Goal: Task Accomplishment & Management: Manage account settings

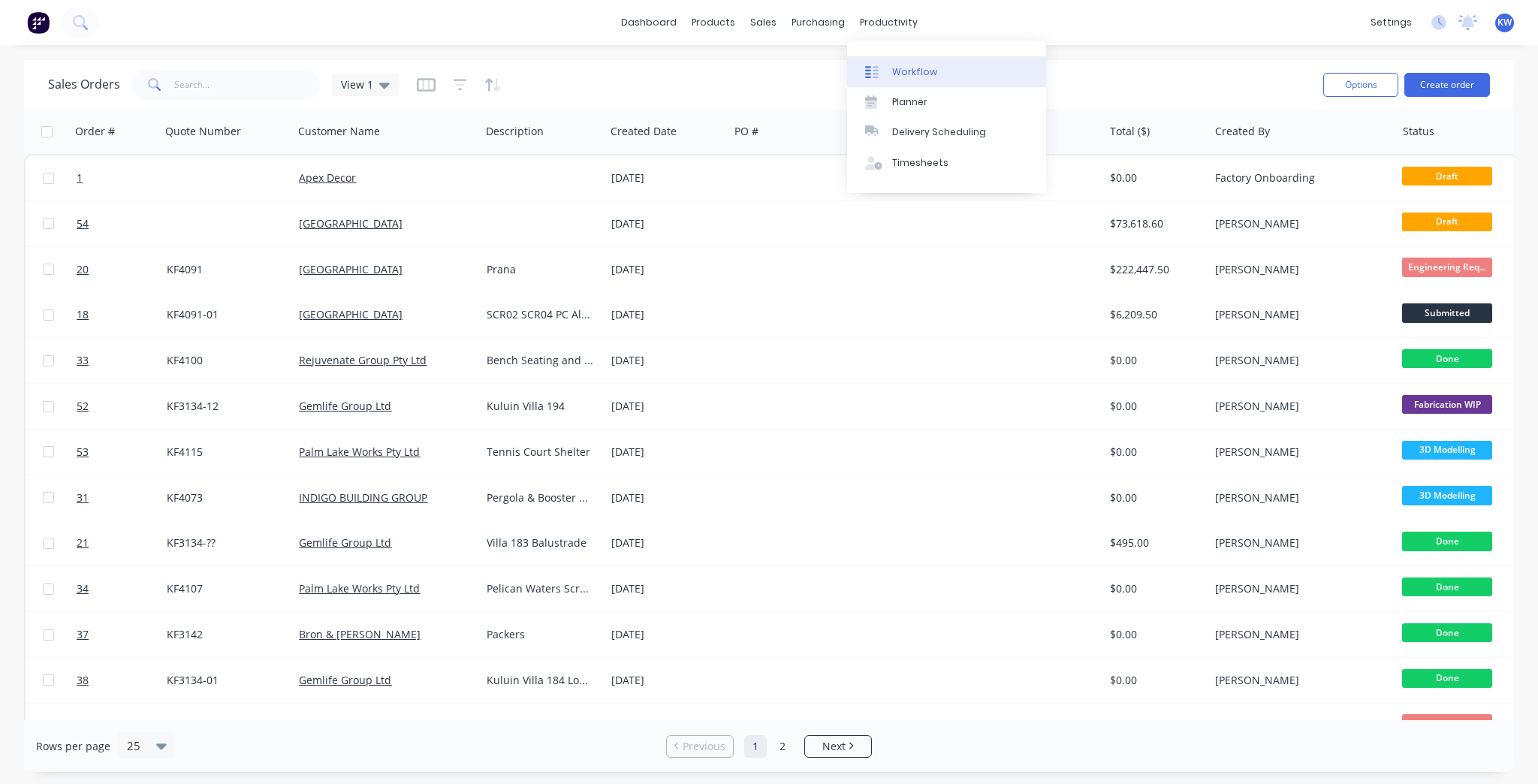
click at [935, 82] on link "Workflow" at bounding box center [947, 71] width 199 height 30
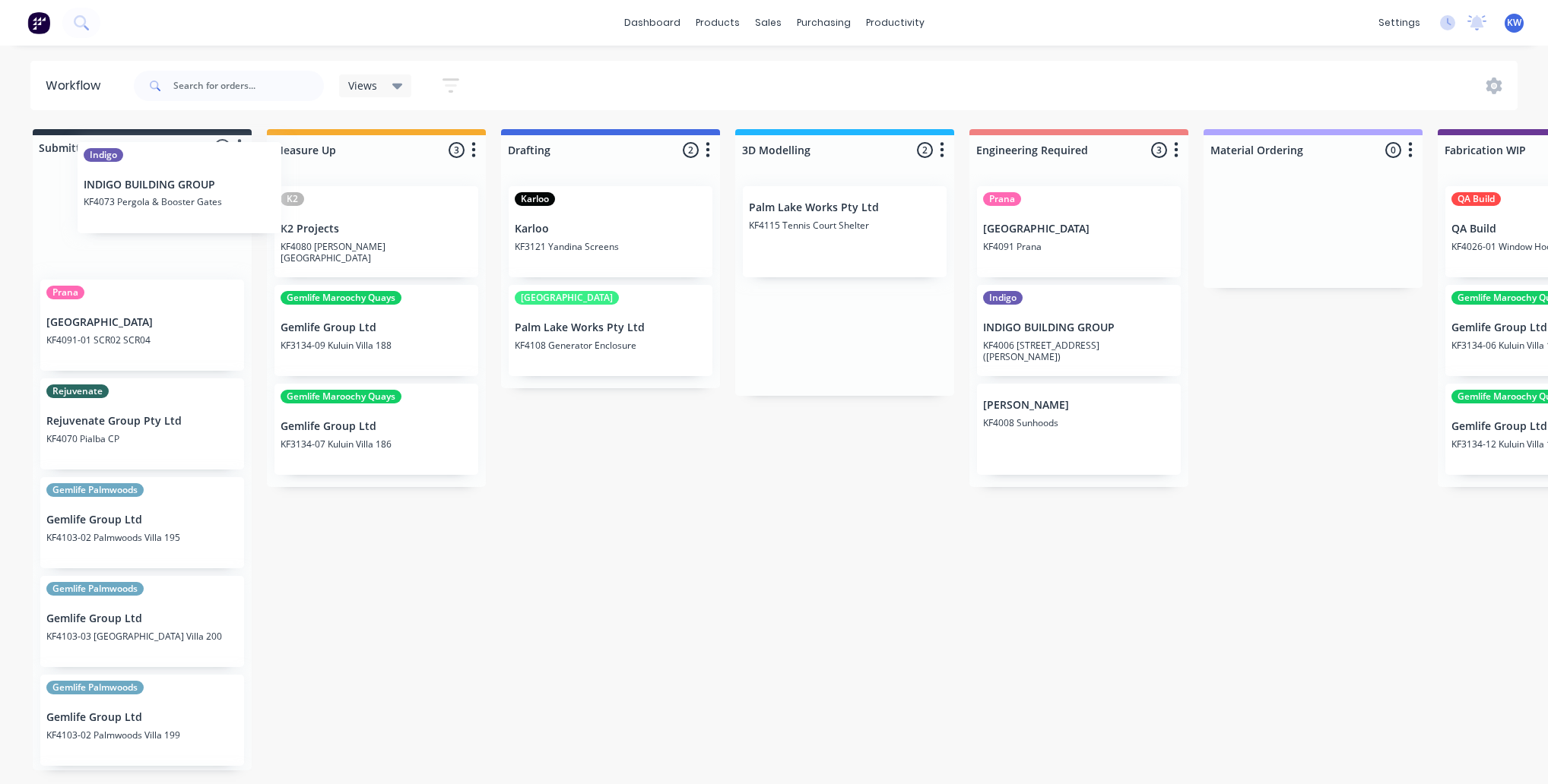
drag, startPoint x: 839, startPoint y: 254, endPoint x: 183, endPoint y: 181, distance: 660.0
click at [183, 181] on div "Submitted 8 Status colour #273444 hex #273444 Save Cancel Summaries Total order…" at bounding box center [1476, 452] width 2976 height 647
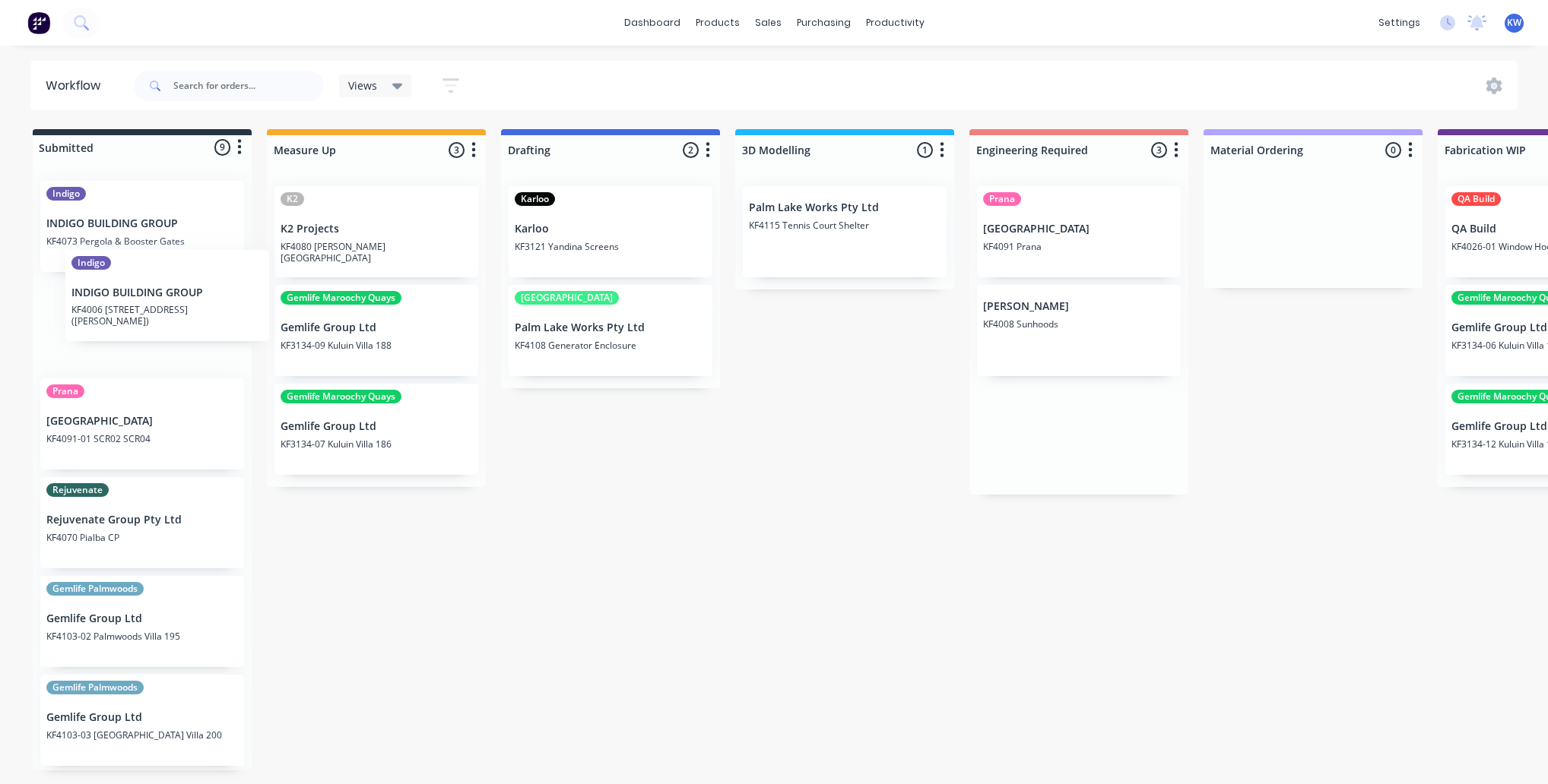
drag, startPoint x: 1111, startPoint y: 334, endPoint x: 195, endPoint y: 301, distance: 916.6
click at [195, 301] on div "Submitted 9 Status colour #273444 hex #273444 Save Cancel Summaries Total order…" at bounding box center [1476, 452] width 2976 height 647
click at [940, 592] on div "Submitted 10 Status colour #273444 hex #273444 Save Cancel Summaries Total orde…" at bounding box center [1476, 452] width 2976 height 647
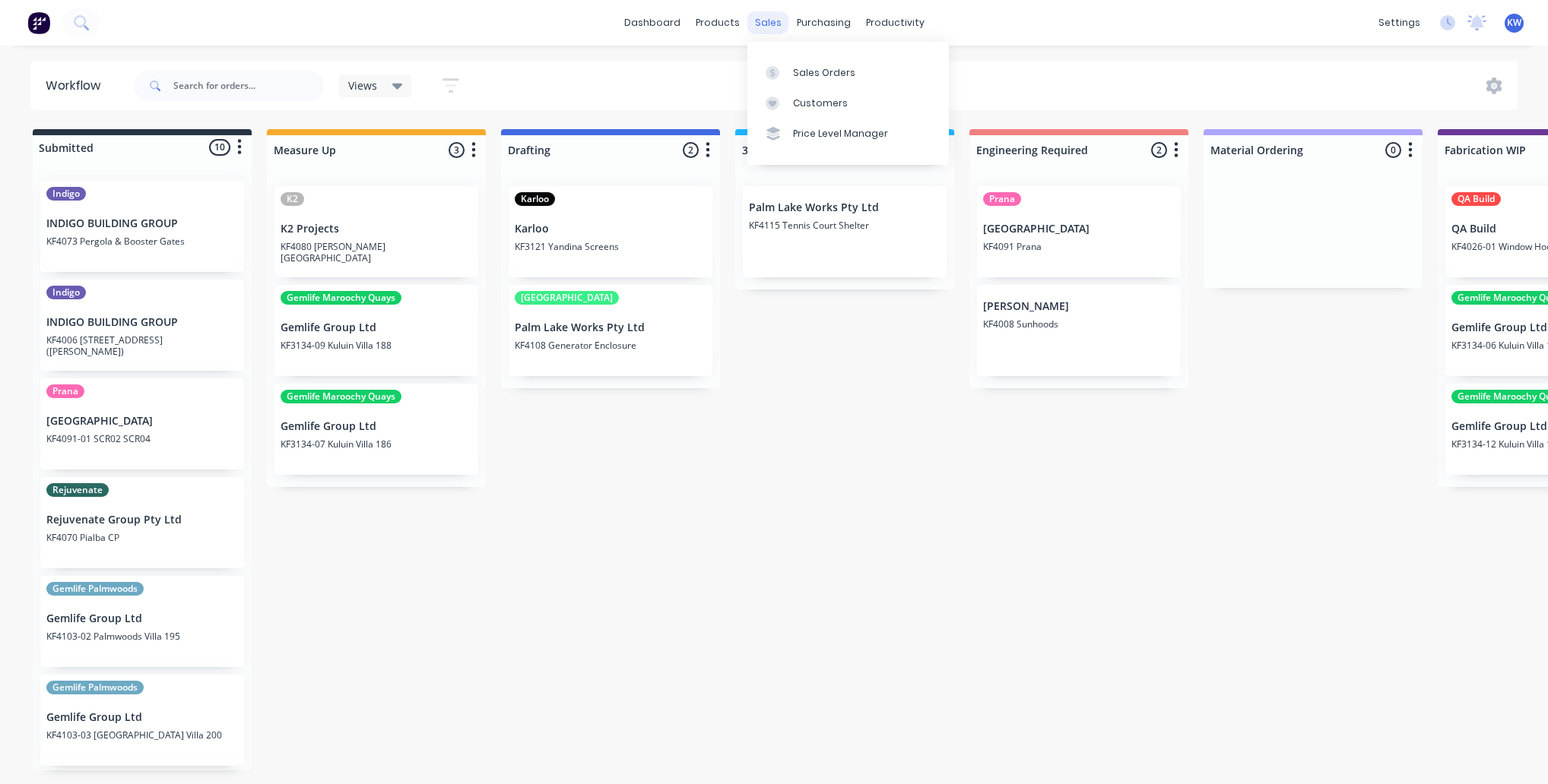
click at [774, 21] on div "sales" at bounding box center [768, 23] width 42 height 23
click at [796, 72] on div "Sales Orders" at bounding box center [824, 73] width 62 height 14
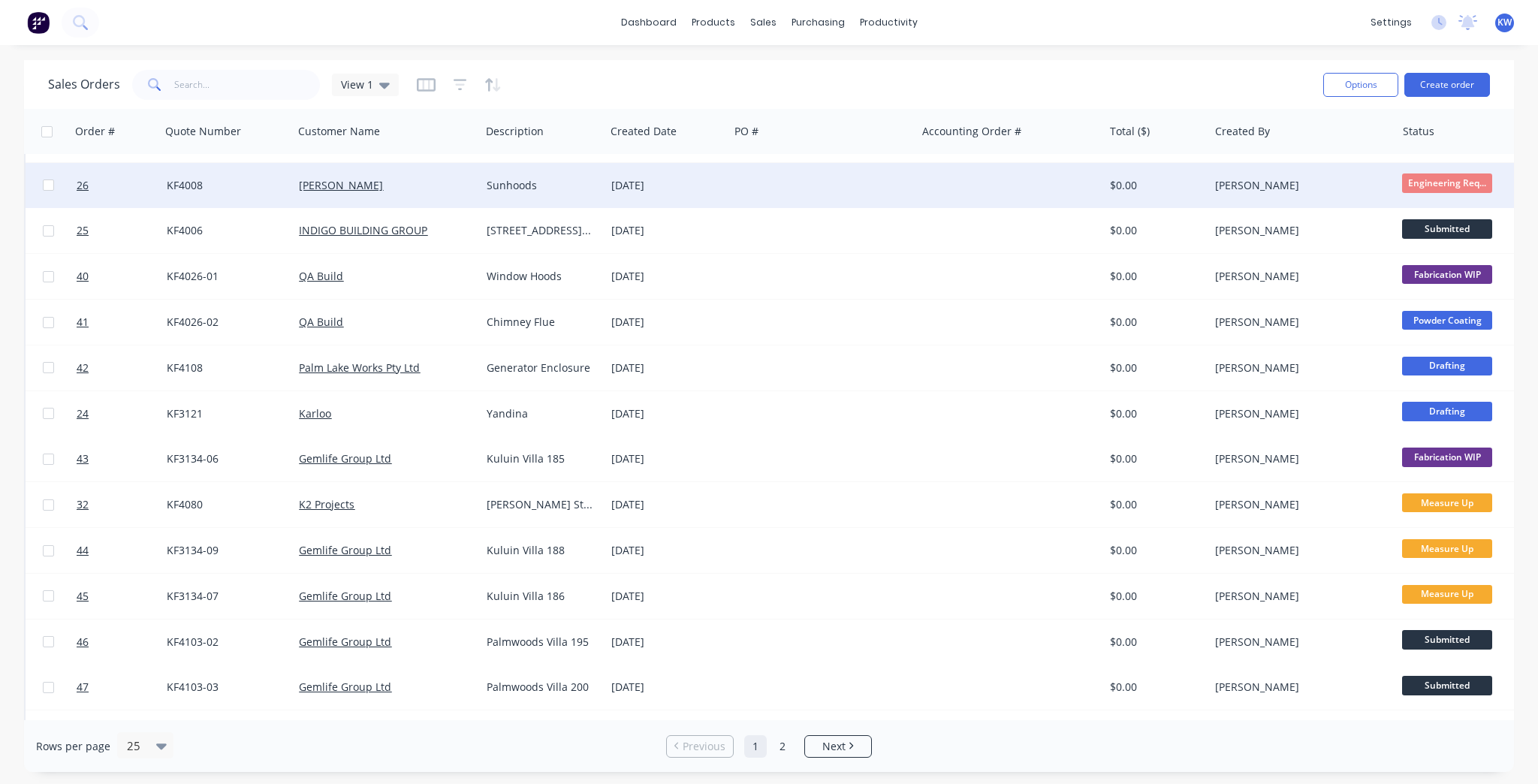
scroll to position [582, 0]
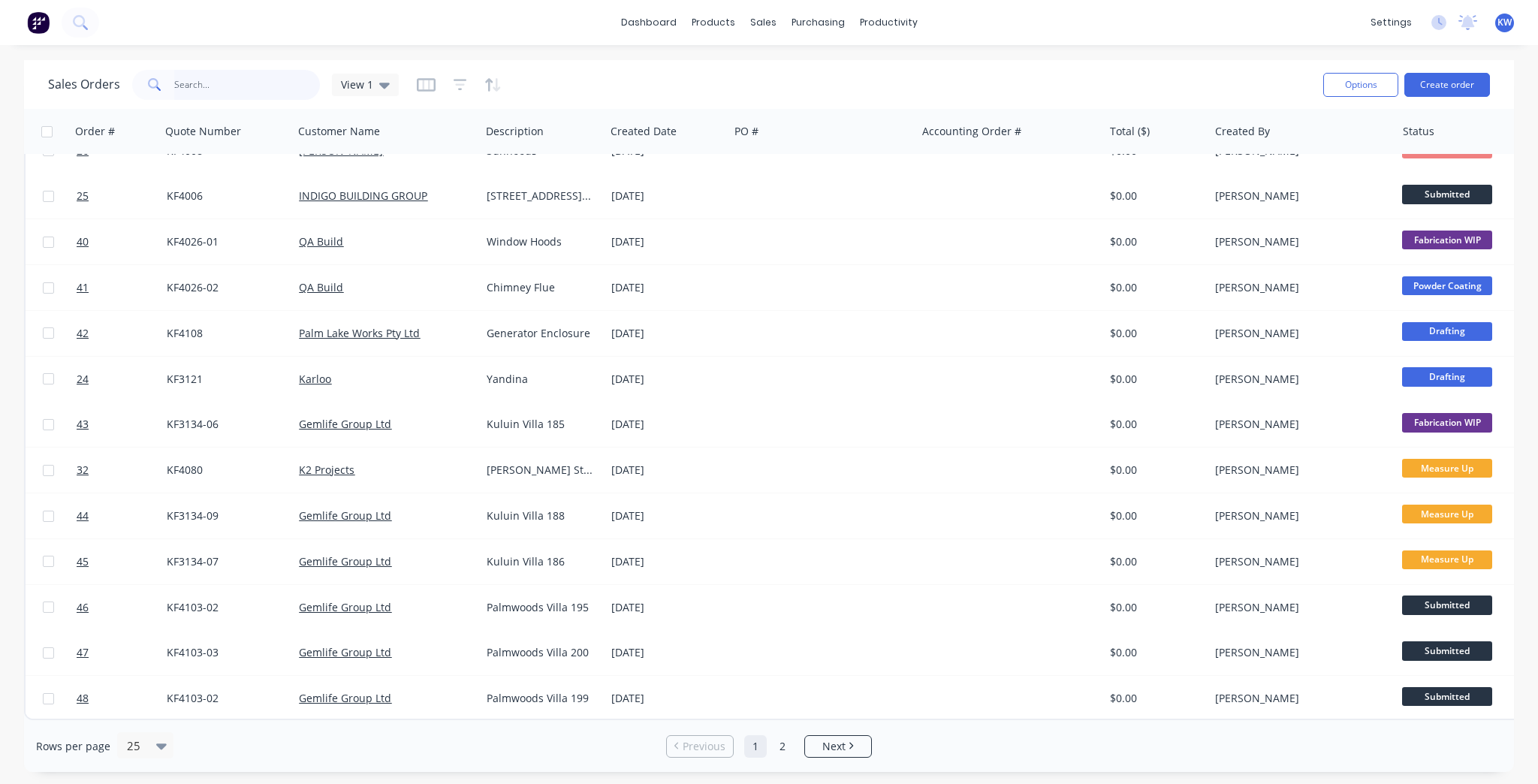
click at [275, 75] on input "text" at bounding box center [246, 84] width 146 height 30
click at [279, 98] on input "text" at bounding box center [246, 84] width 146 height 30
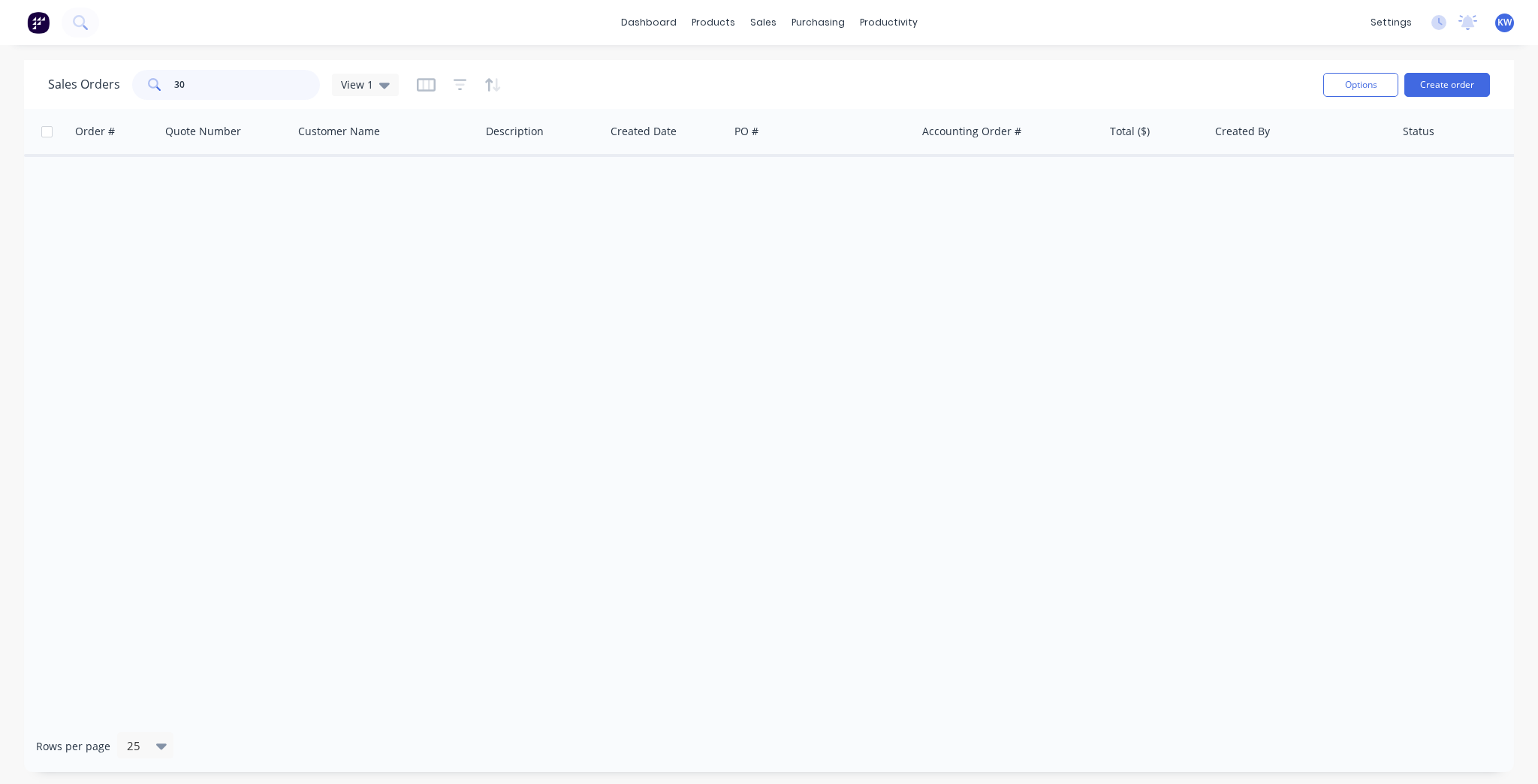
type input "3"
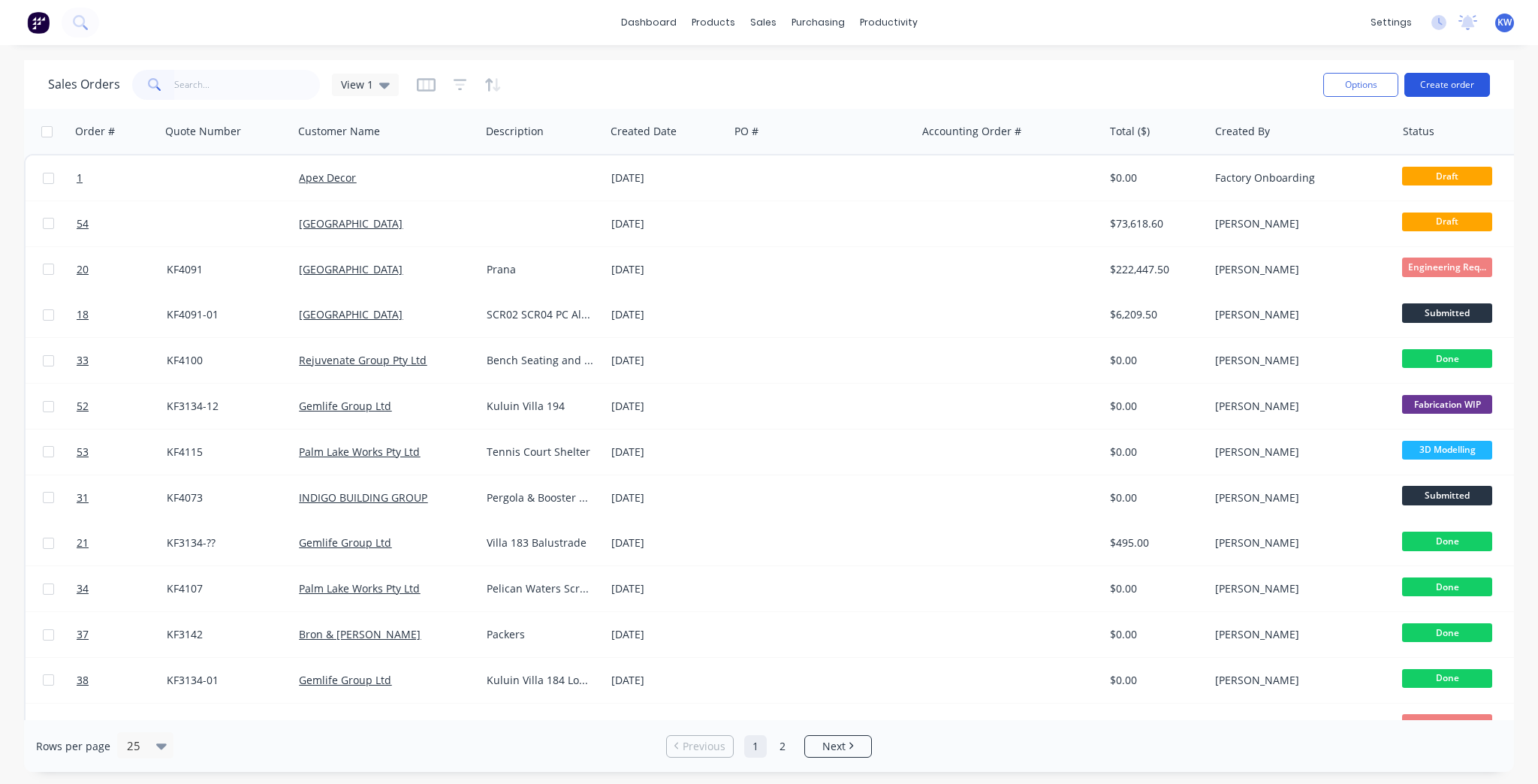
click at [1470, 88] on button "Create order" at bounding box center [1447, 84] width 86 height 24
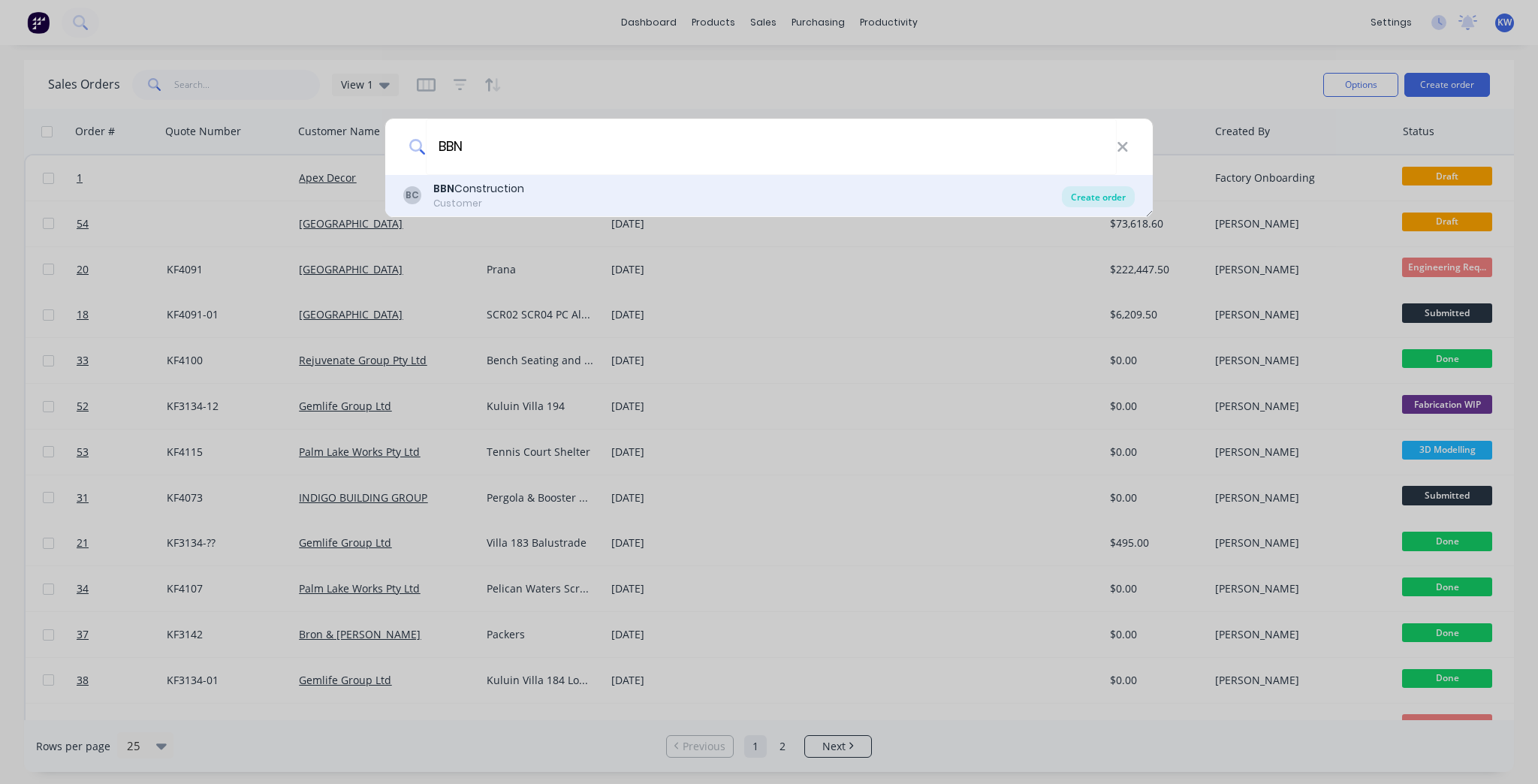
type input "BBN"
click at [1103, 193] on div "Create order" at bounding box center [1099, 197] width 73 height 21
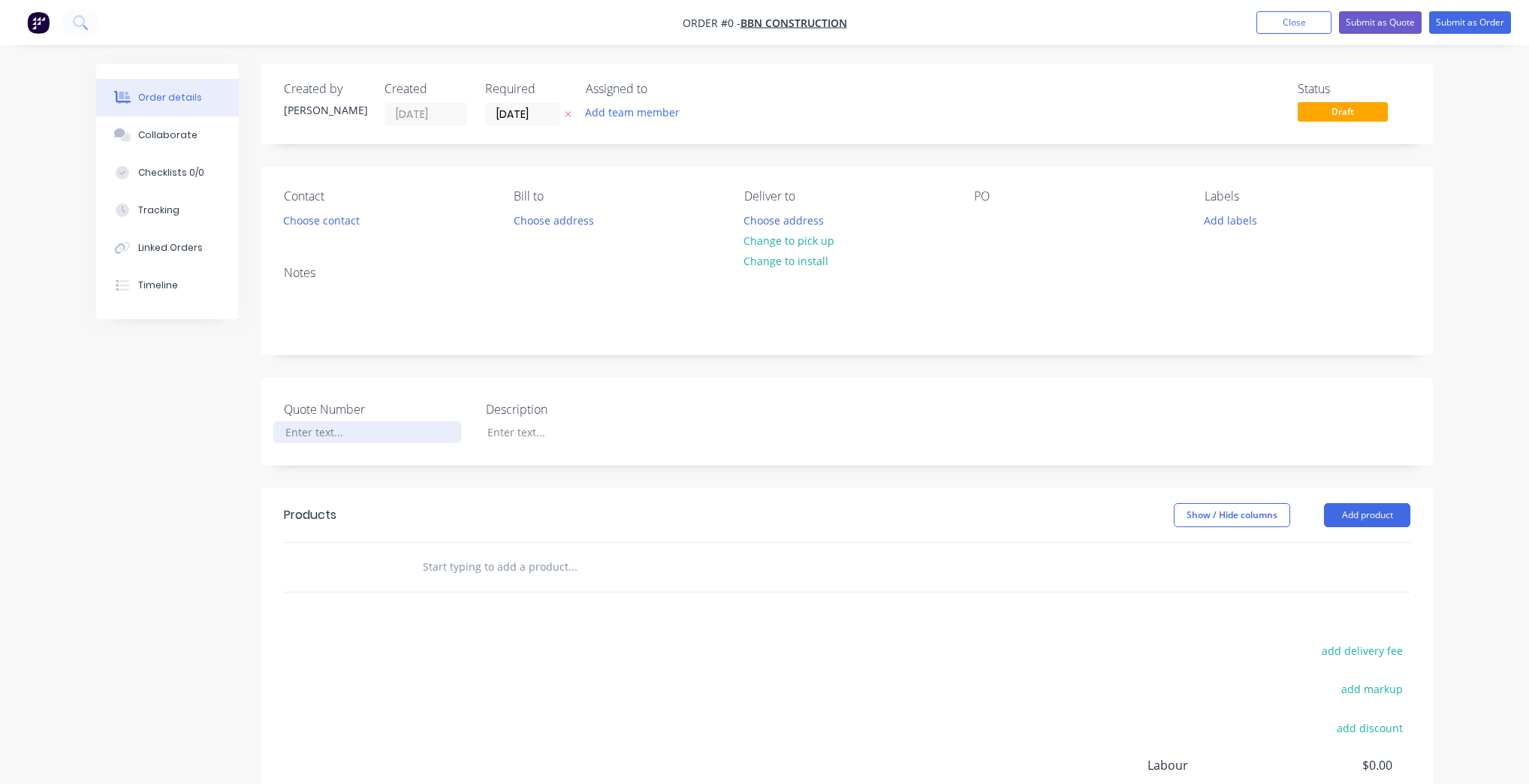
click at [324, 427] on div at bounding box center [367, 432] width 188 height 22
click at [528, 446] on div "Order details Collaborate Checklists 0/0 Tracking Linked Orders Timeline Order …" at bounding box center [764, 519] width 1367 height 912
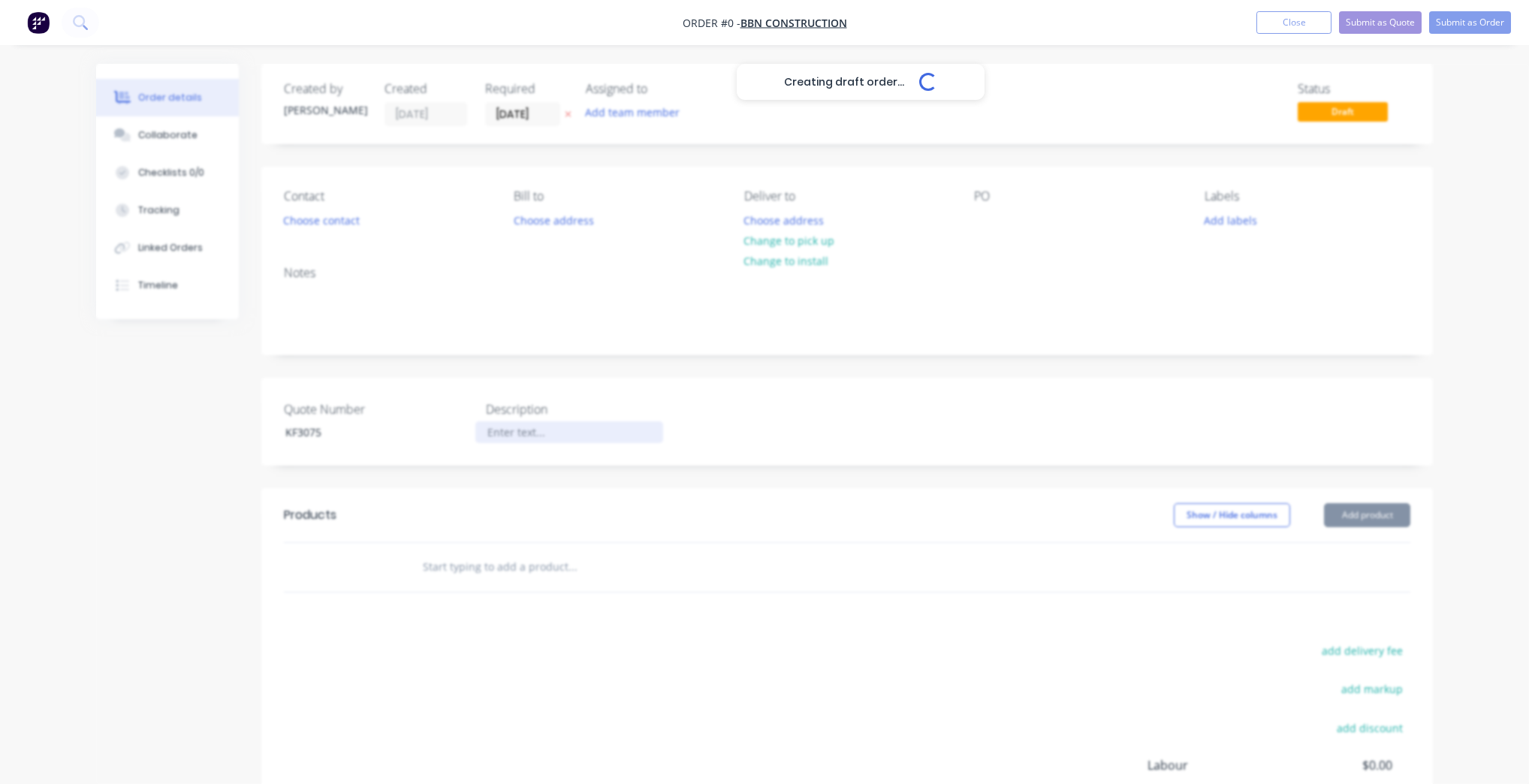
click at [529, 437] on div at bounding box center [569, 432] width 188 height 22
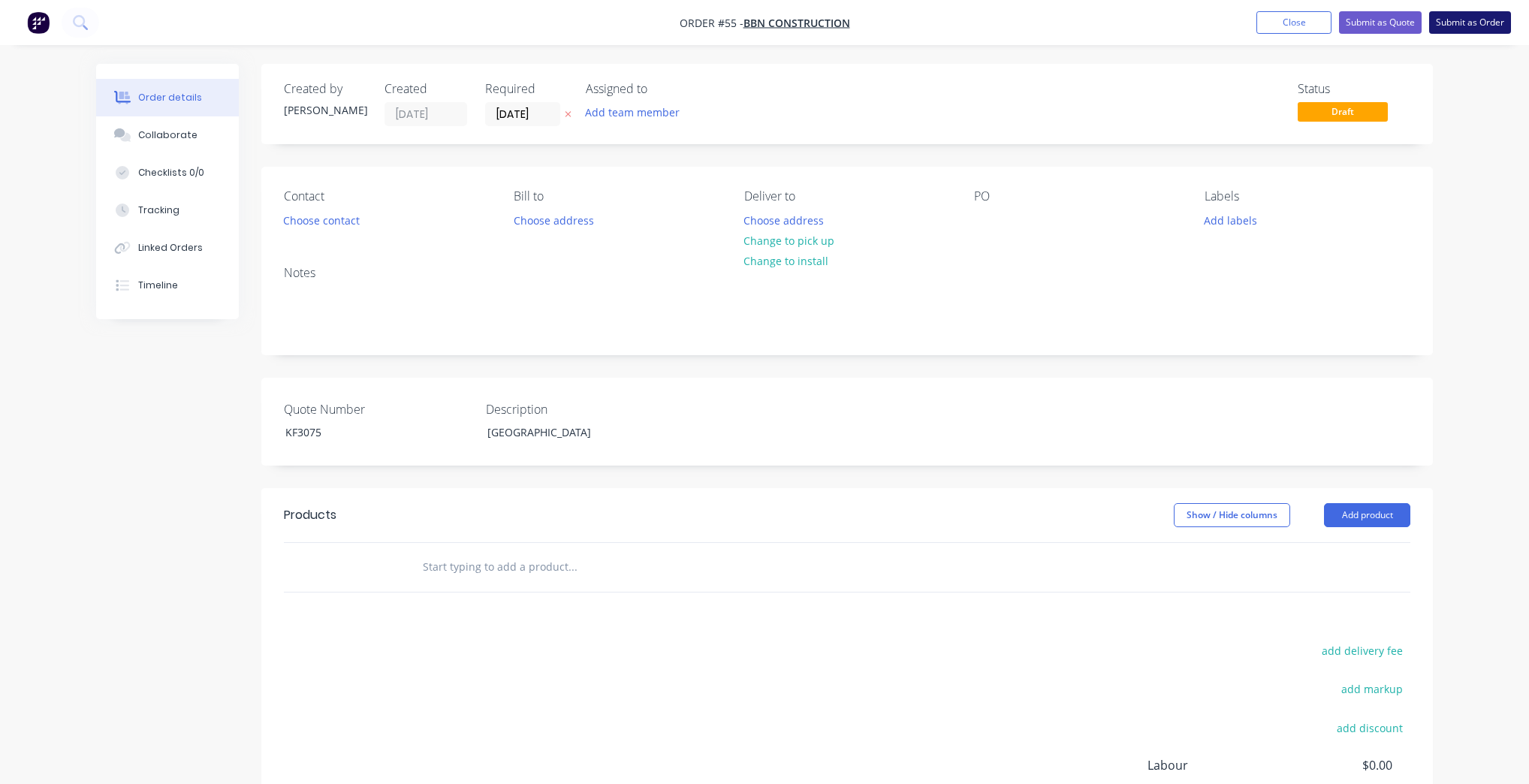
click at [1451, 26] on button "Submit as Order" at bounding box center [1470, 23] width 82 height 23
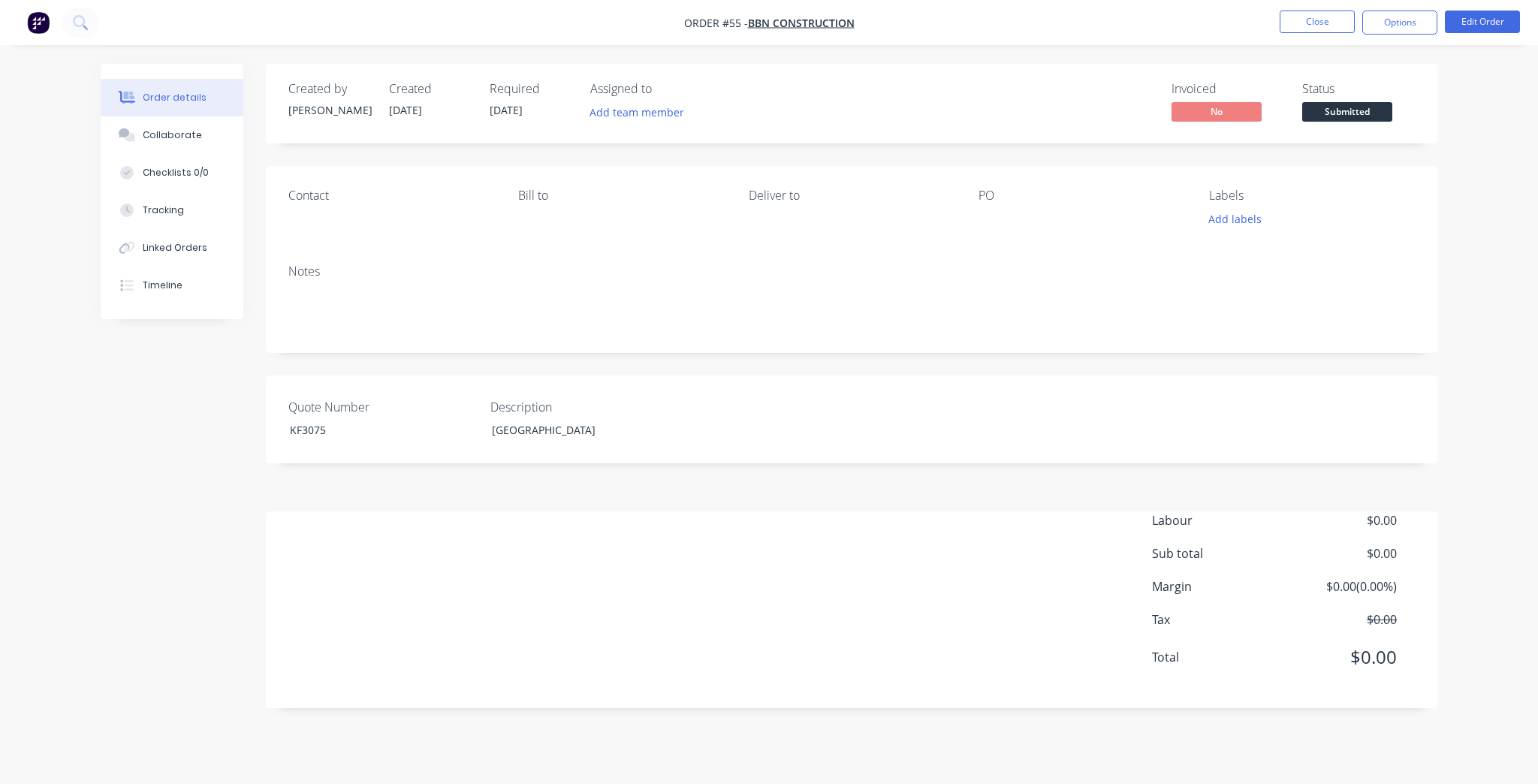
click at [1349, 105] on span "Submitted" at bounding box center [1347, 112] width 90 height 19
click at [1469, 204] on div "Order details Collaborate Checklists 0/0 Tracking Linked Orders Timeline Order …" at bounding box center [769, 392] width 1538 height 784
click at [1305, 19] on button "Close" at bounding box center [1317, 22] width 75 height 23
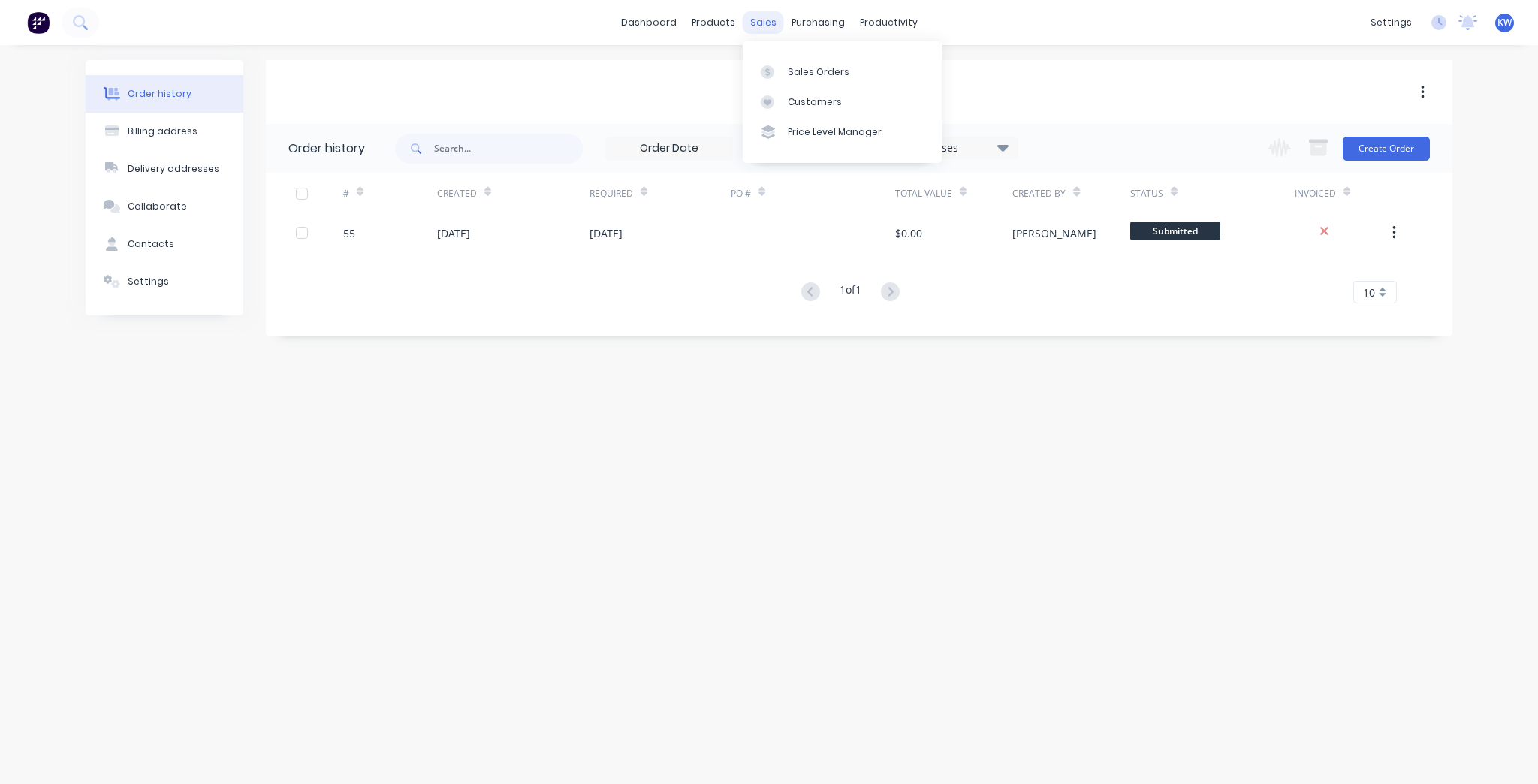
click at [764, 20] on div "sales" at bounding box center [763, 23] width 41 height 23
click at [745, 21] on div "sales" at bounding box center [763, 23] width 41 height 23
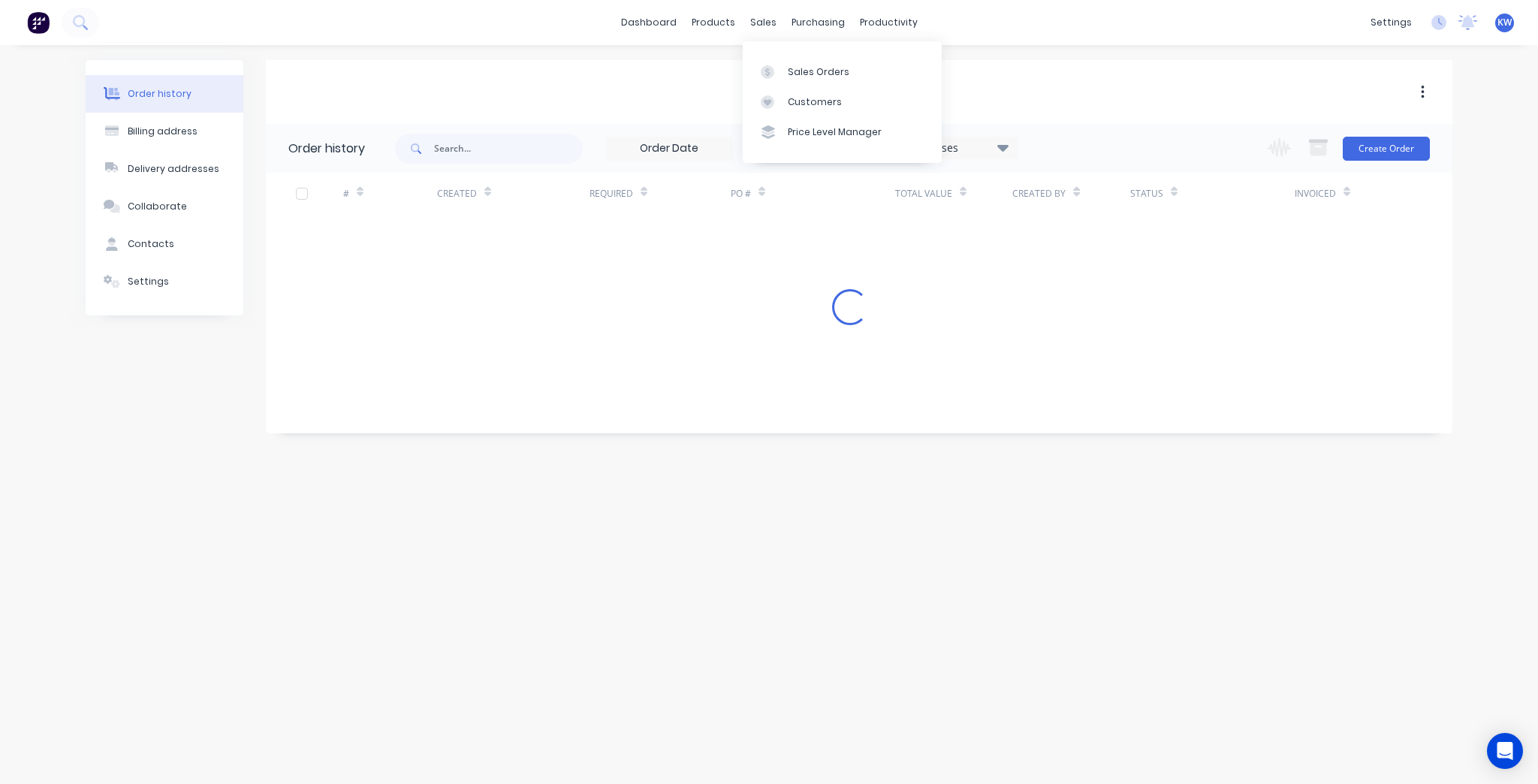
click at [766, 23] on div "sales" at bounding box center [763, 23] width 41 height 23
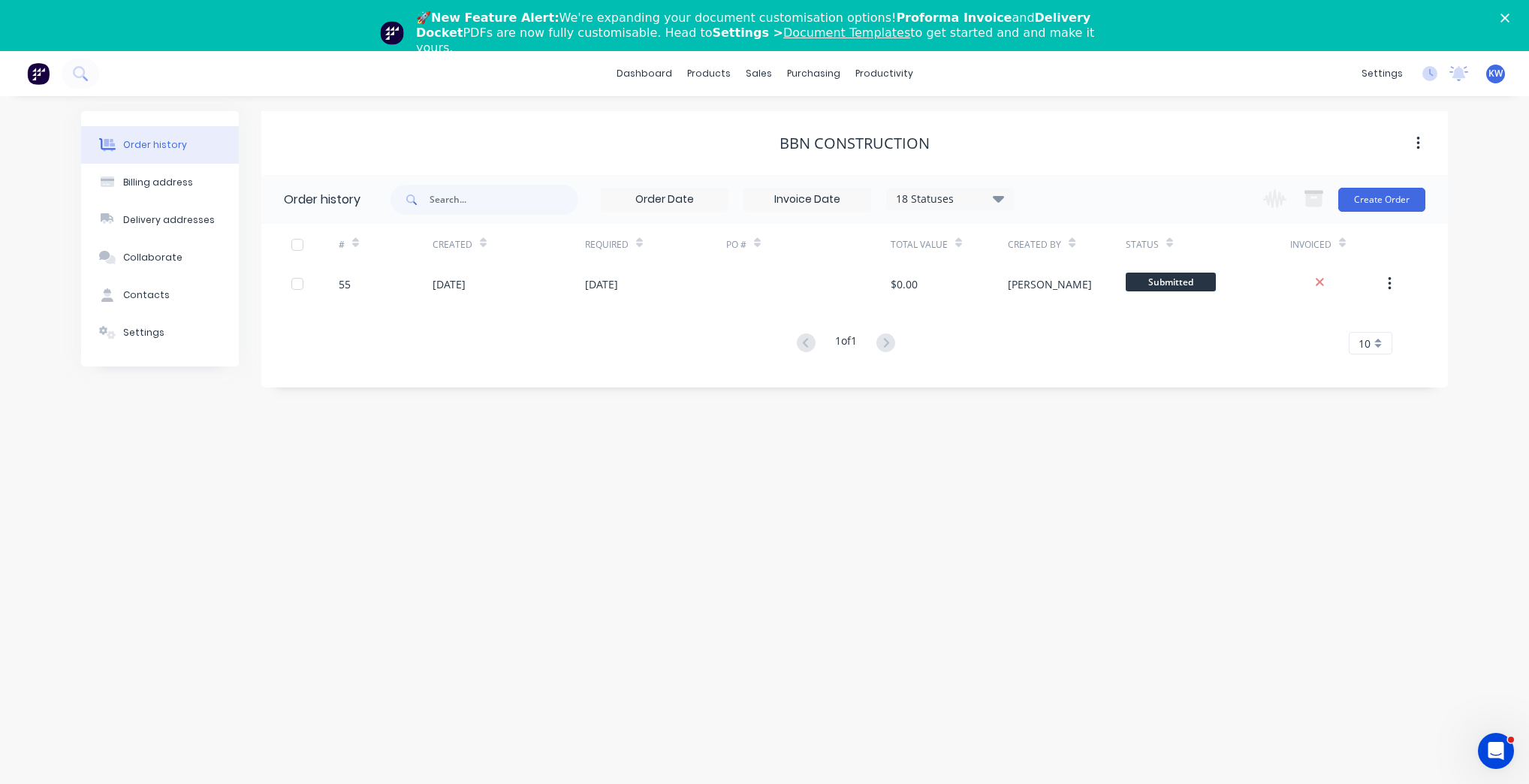
click at [1509, 15] on icon "Close" at bounding box center [1504, 17] width 9 height 9
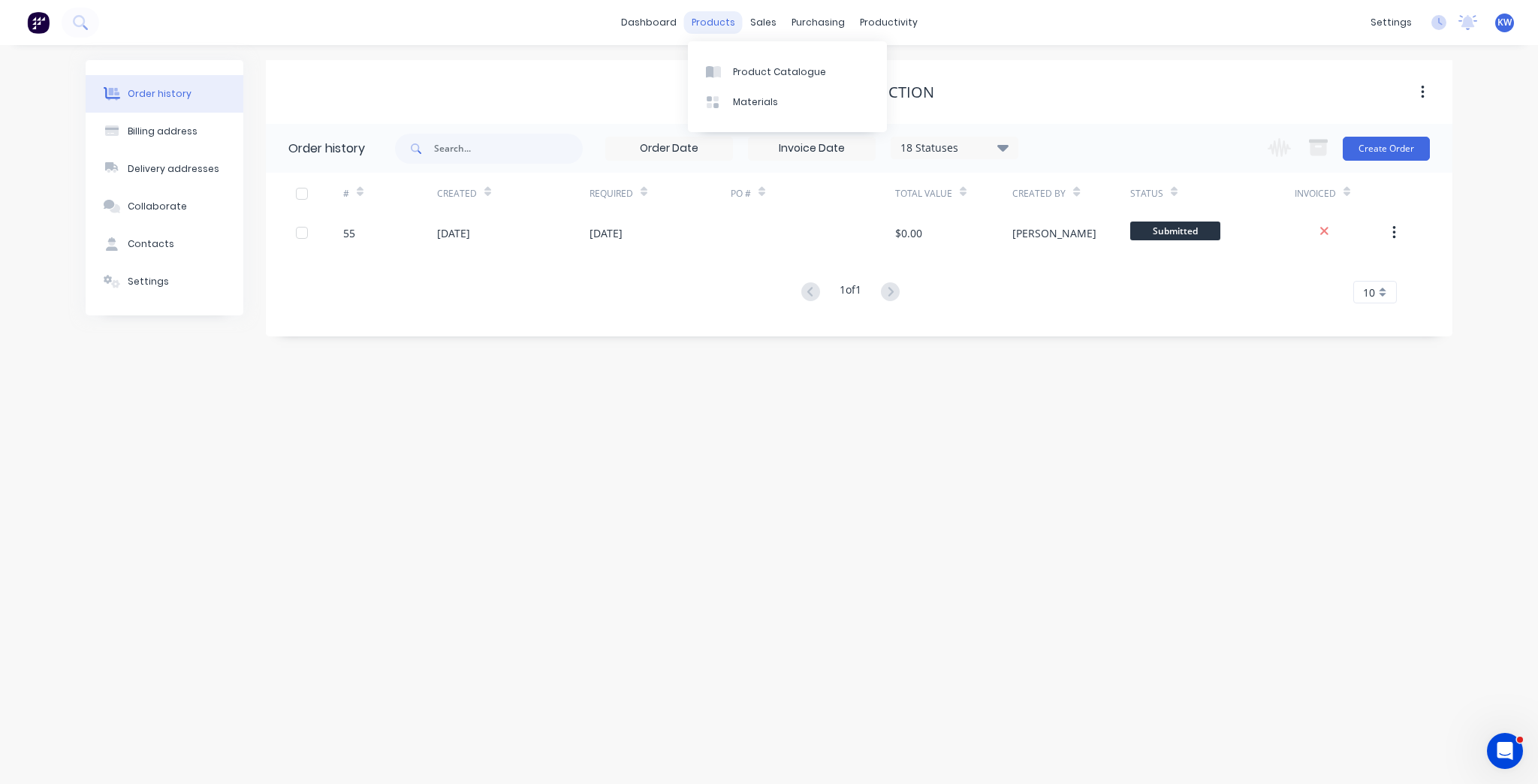
click at [718, 26] on div "products" at bounding box center [713, 23] width 58 height 23
click at [758, 28] on div "sales" at bounding box center [763, 23] width 41 height 23
click at [842, 69] on div "Sales Orders" at bounding box center [819, 72] width 61 height 13
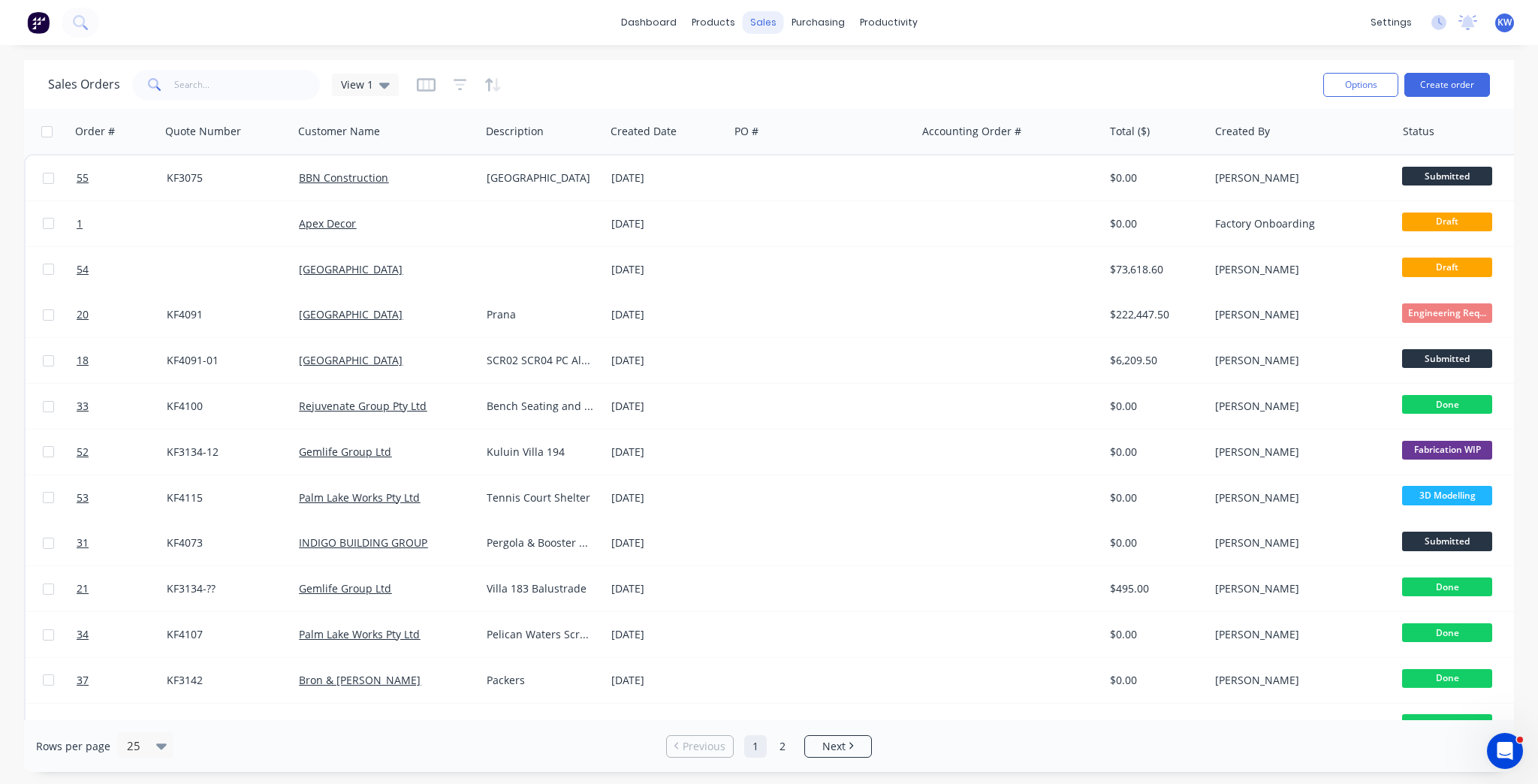
click at [758, 19] on div "sales" at bounding box center [763, 23] width 41 height 23
click at [178, 88] on input "text" at bounding box center [246, 84] width 146 height 30
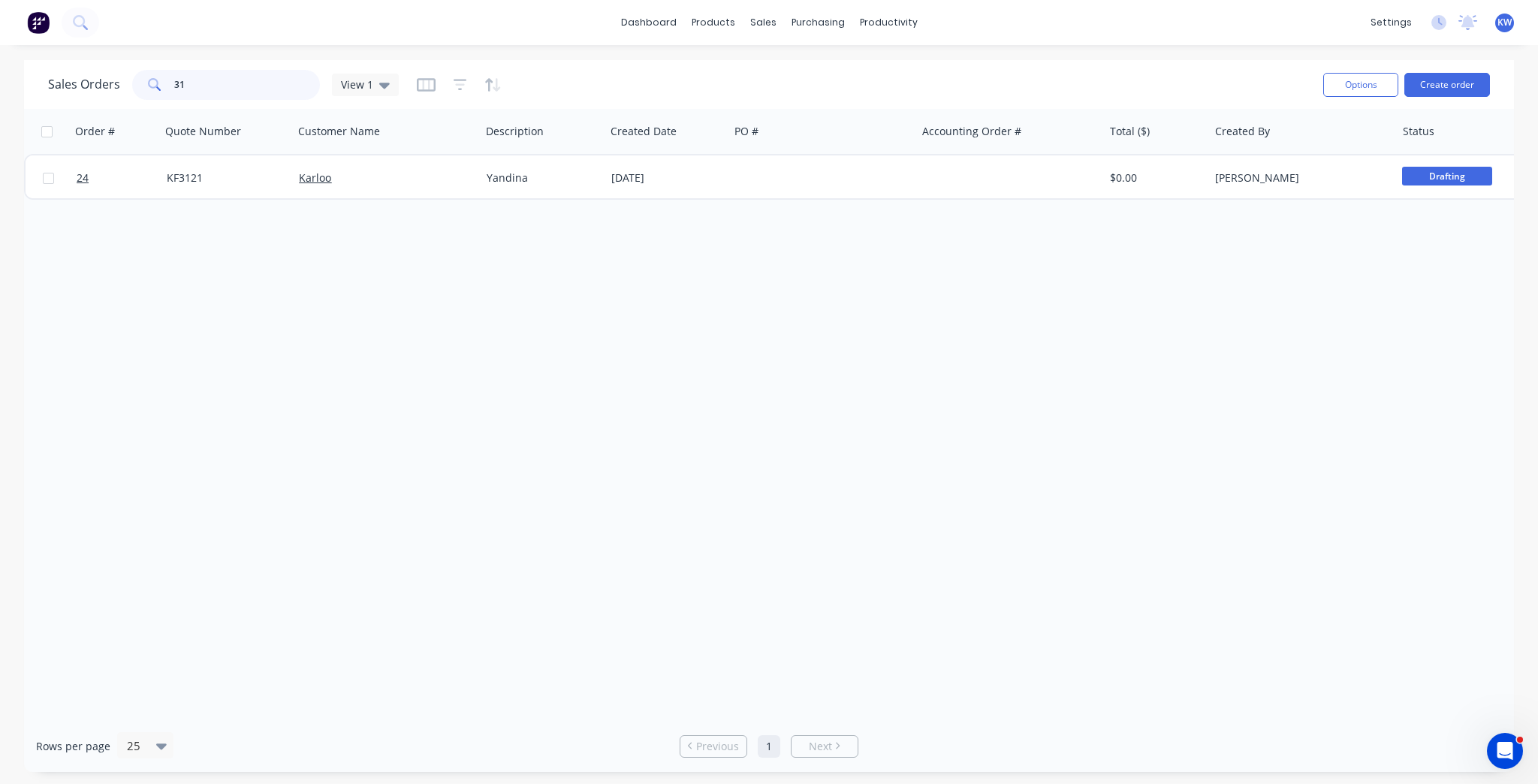
type input "3"
click at [255, 90] on input "4016" at bounding box center [246, 84] width 146 height 30
type input "4016"
click at [220, 83] on input "4016" at bounding box center [246, 84] width 146 height 30
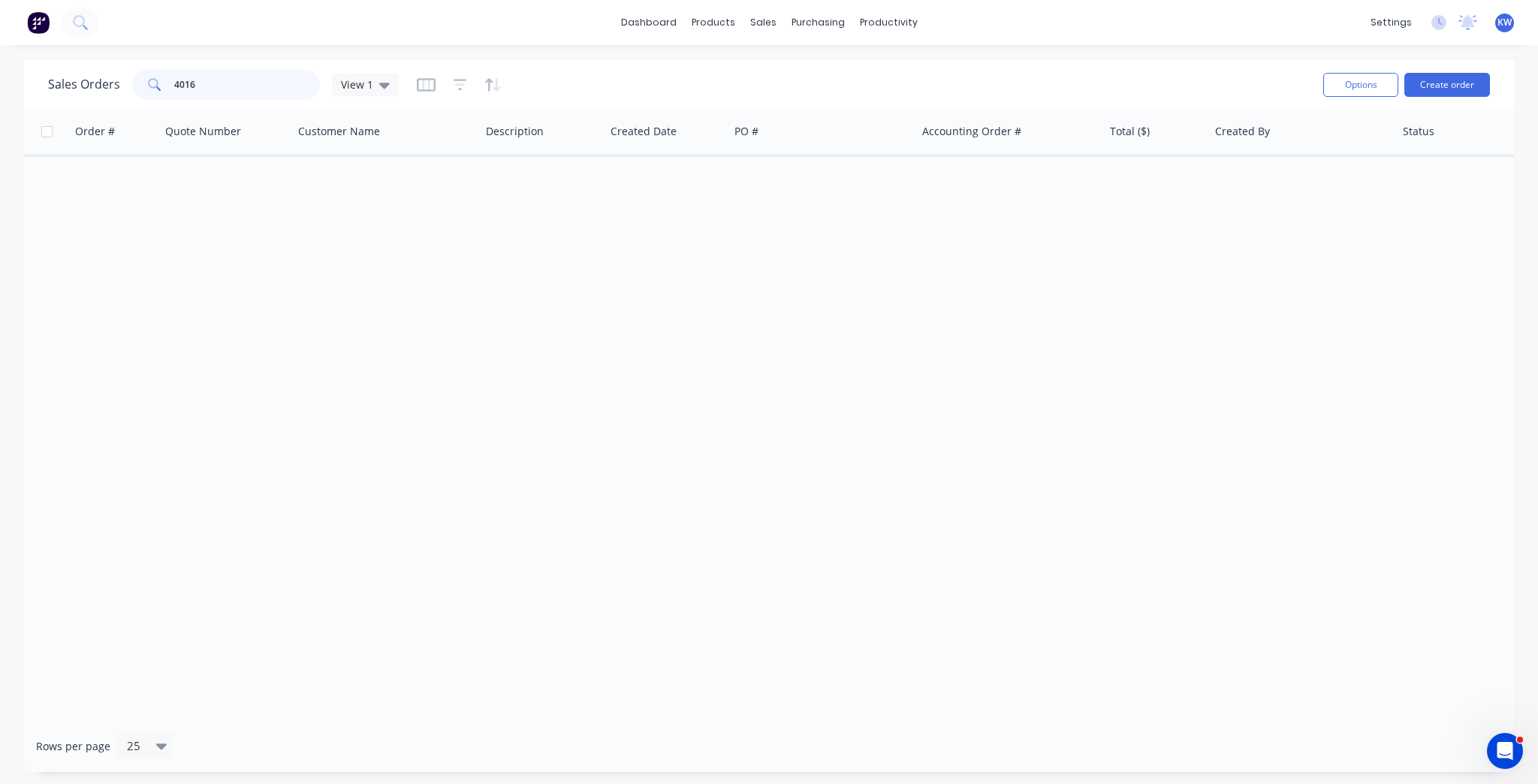
click at [220, 83] on input "4016" at bounding box center [246, 84] width 146 height 30
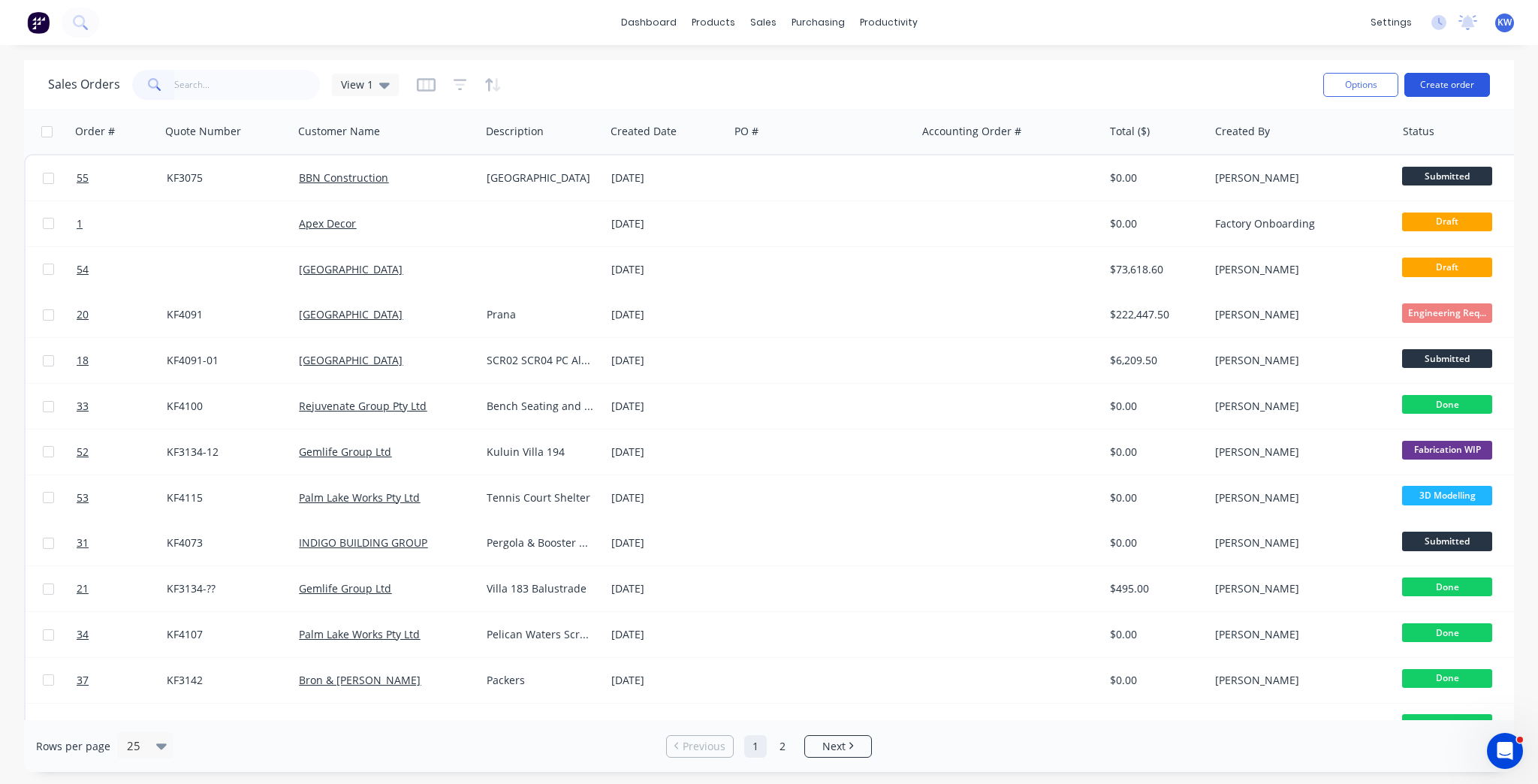
click at [1463, 76] on button "Create order" at bounding box center [1447, 84] width 86 height 24
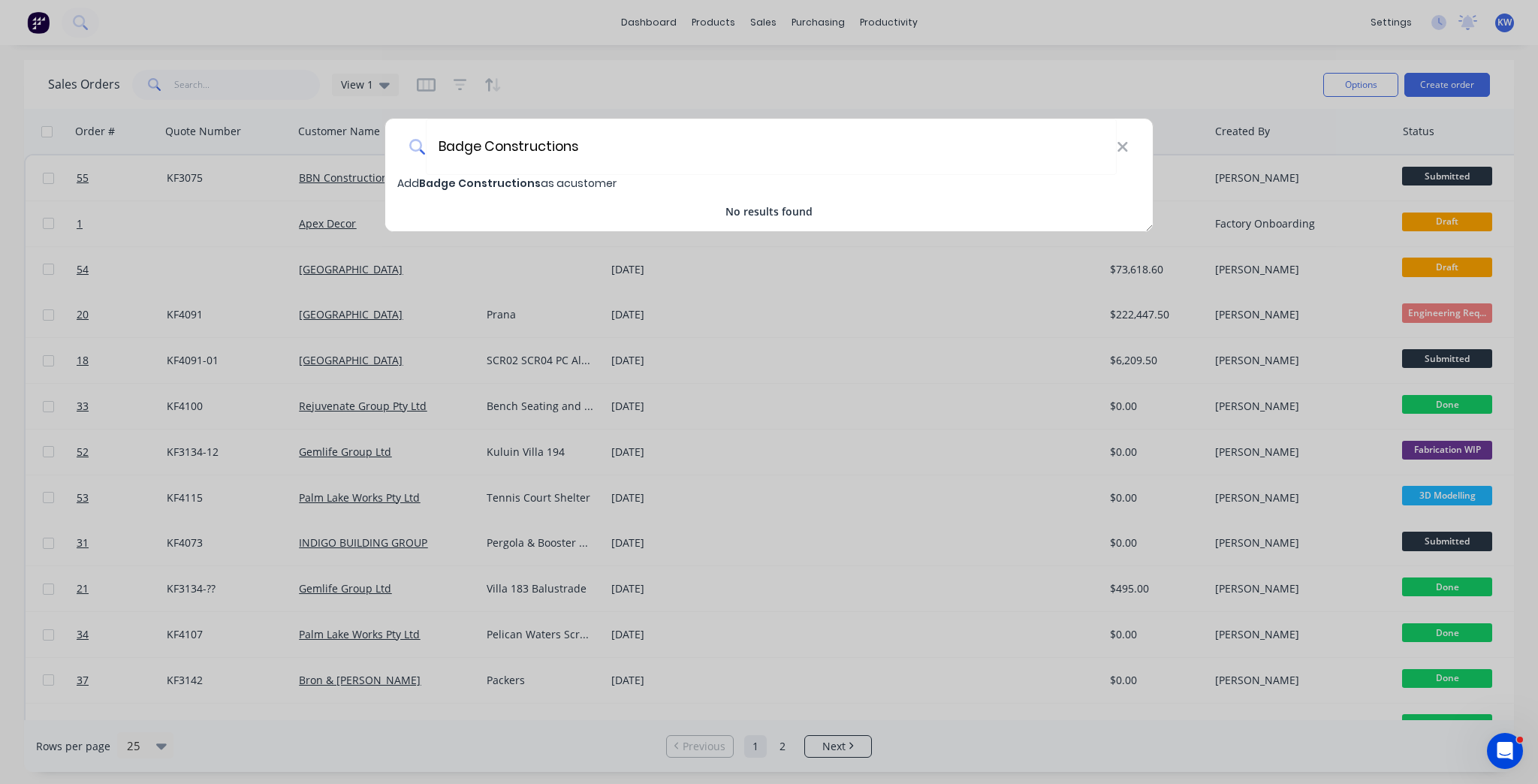
type input "Badge Constructions"
click at [509, 180] on span "Badge Constructions" at bounding box center [480, 183] width 121 height 15
select select "AU"
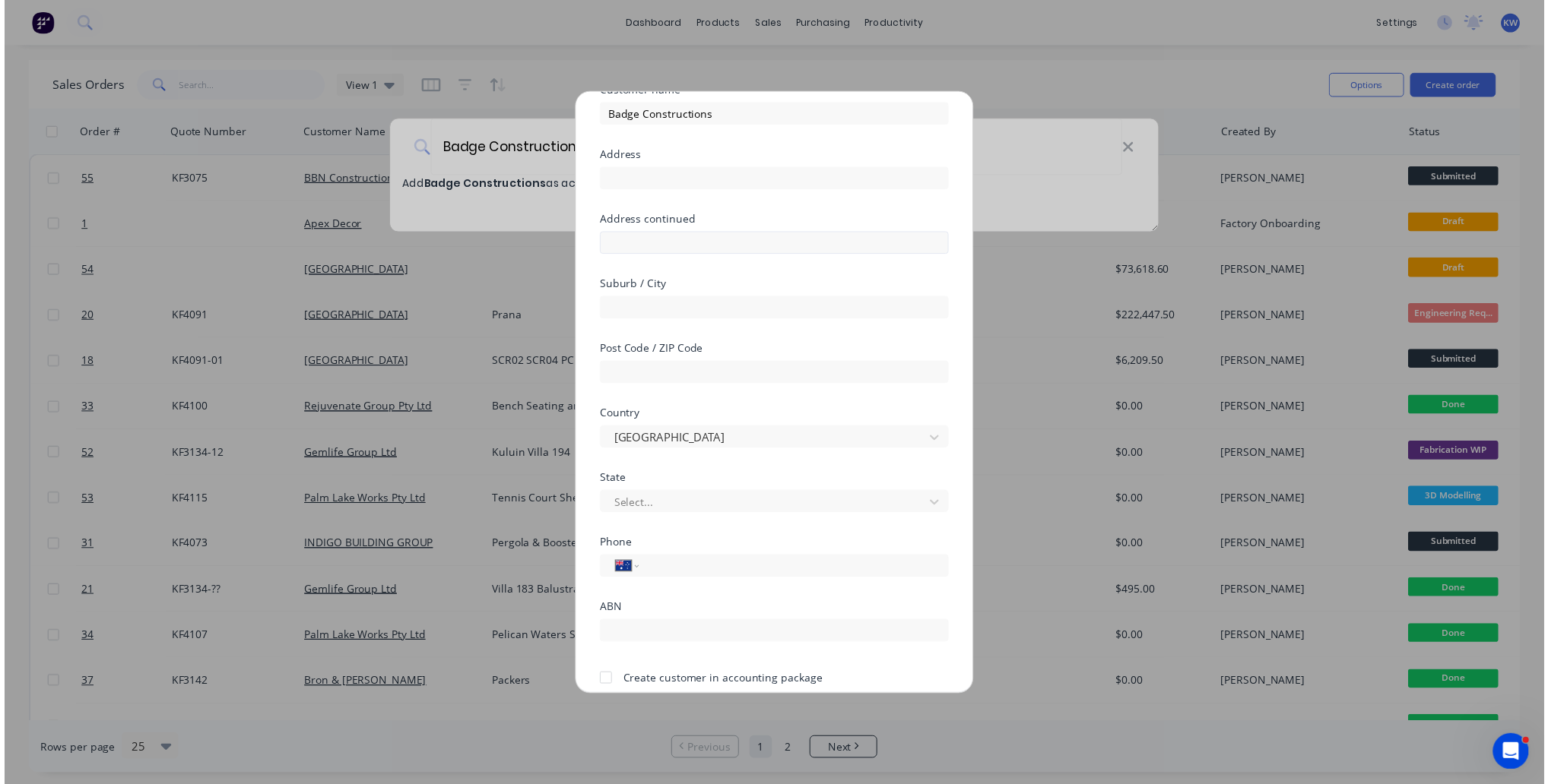
scroll to position [133, 0]
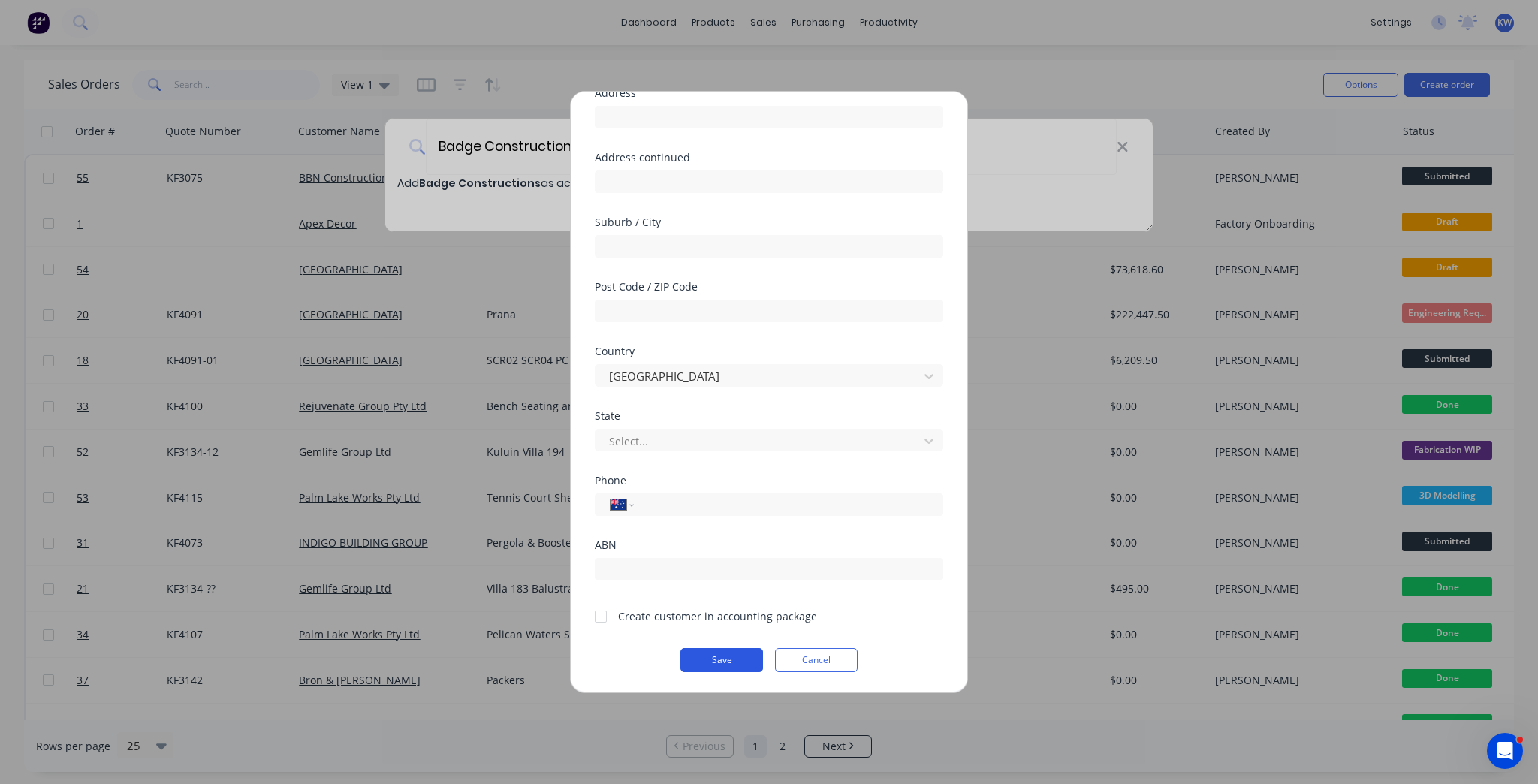
click at [738, 661] on button "Save" at bounding box center [721, 660] width 82 height 24
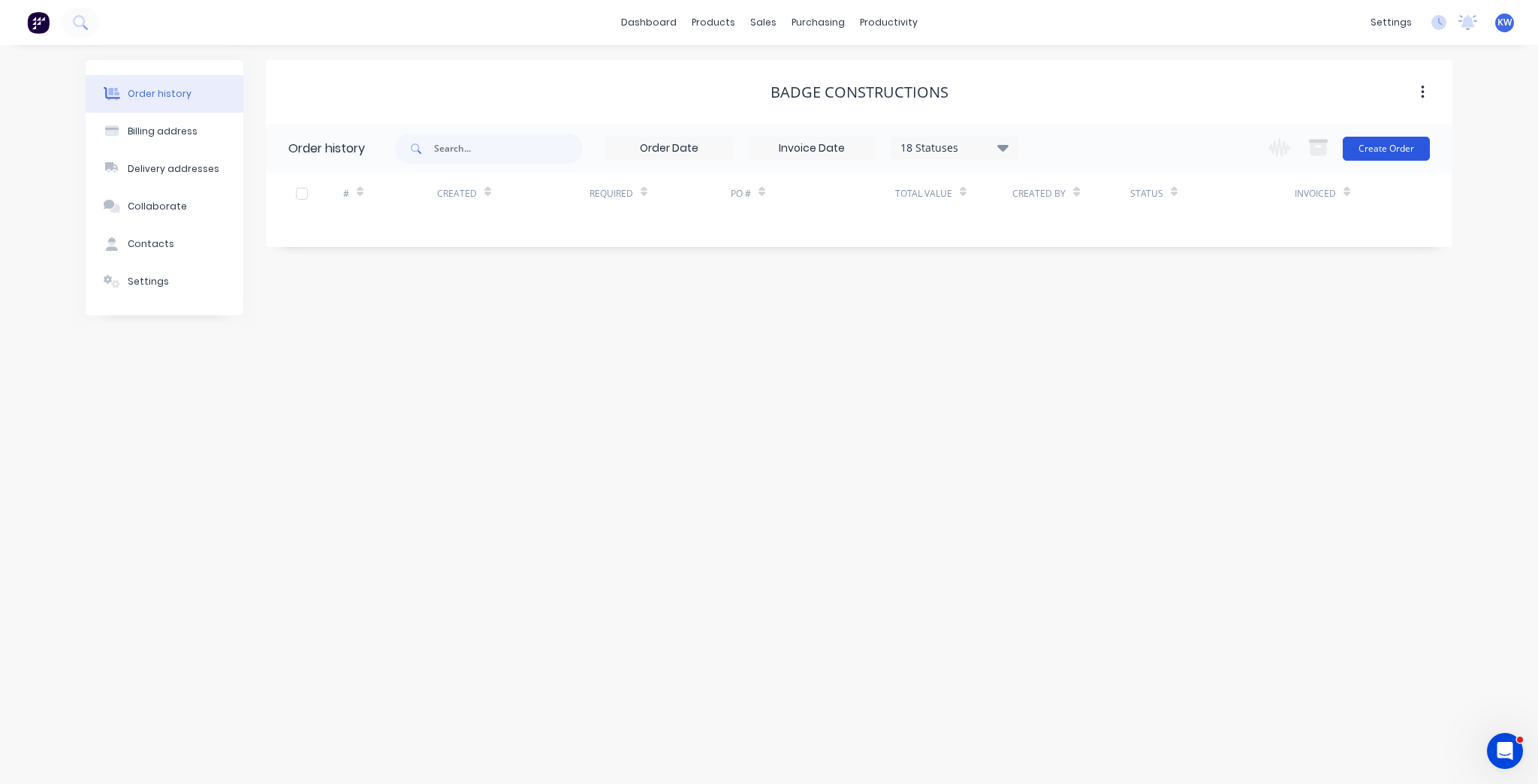
click at [1399, 152] on button "Create Order" at bounding box center [1386, 148] width 87 height 24
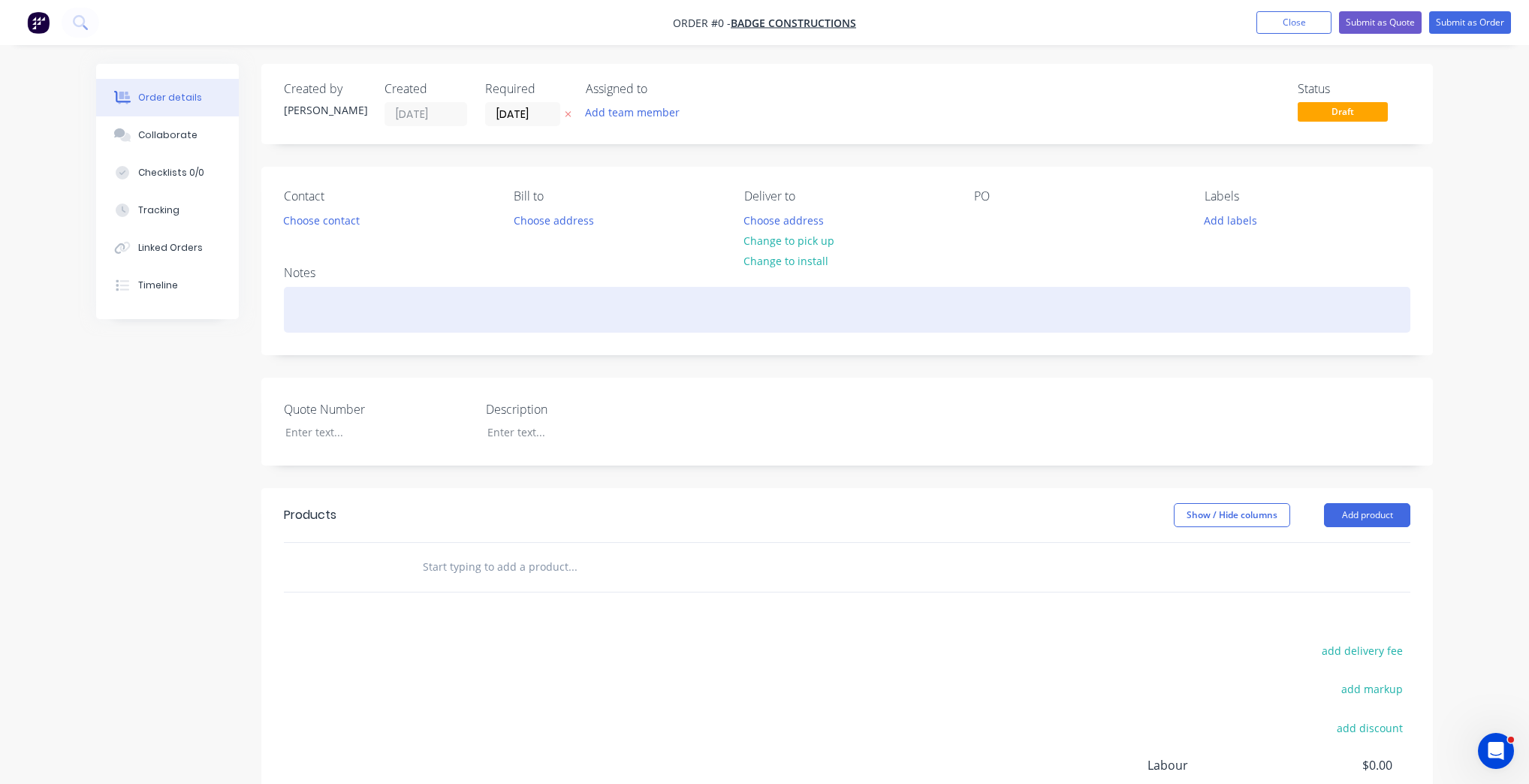
click at [339, 288] on div at bounding box center [846, 309] width 1126 height 46
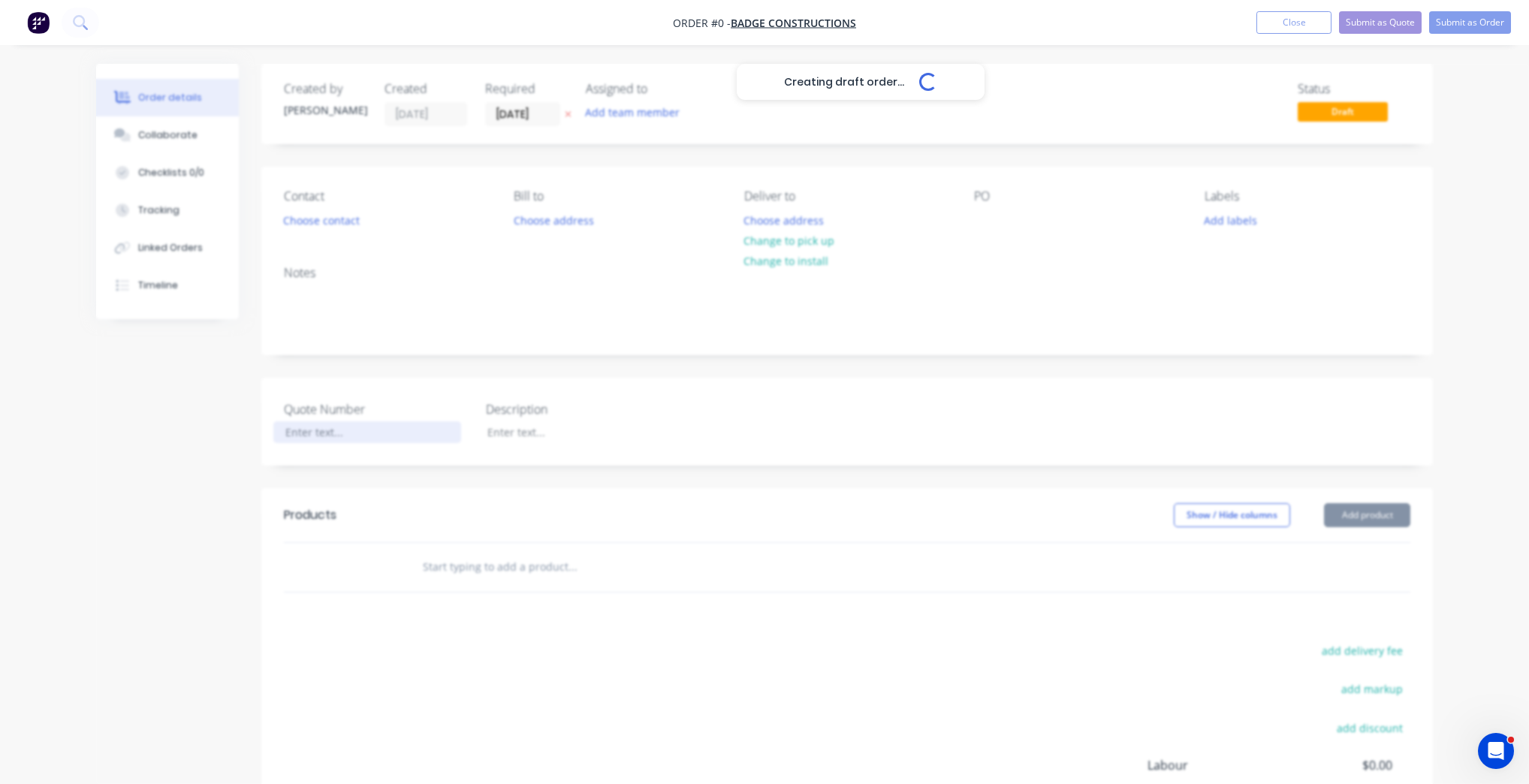
click at [319, 429] on div "Creating draft order... Loading... Order details Collaborate Checklists 0/0 Tra…" at bounding box center [764, 519] width 1367 height 912
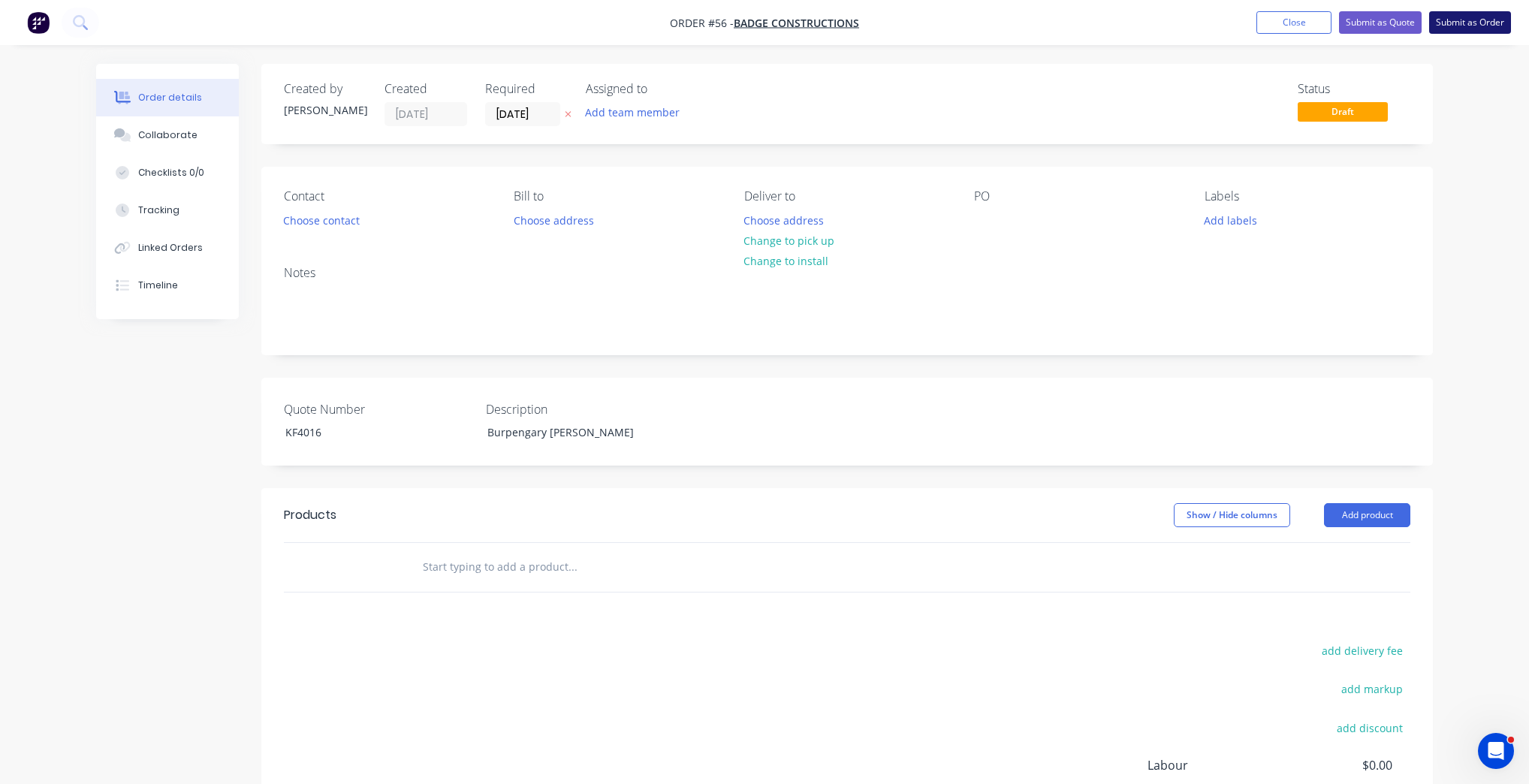
click at [1487, 24] on button "Submit as Order" at bounding box center [1470, 23] width 82 height 23
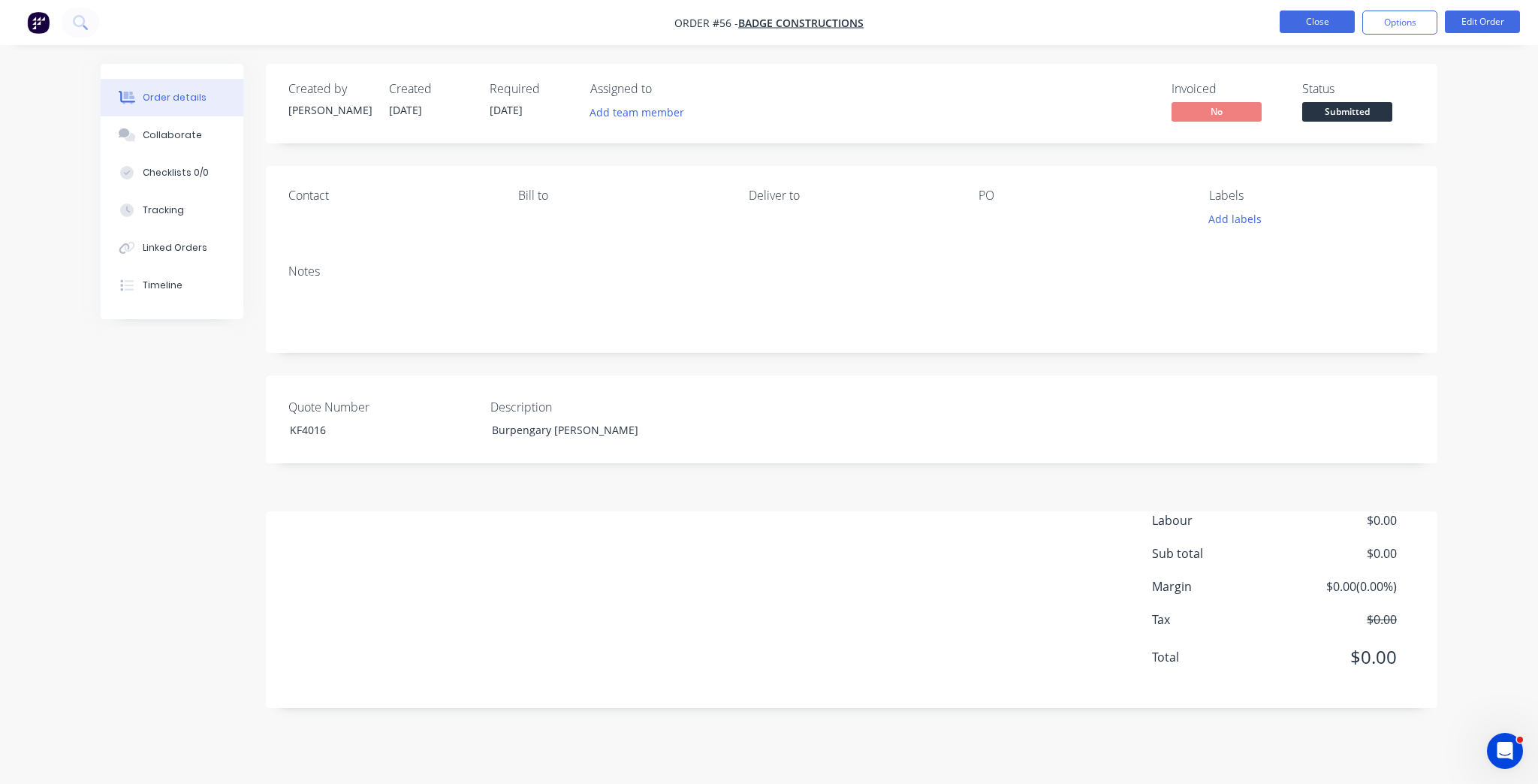
click at [1335, 21] on button "Close" at bounding box center [1317, 22] width 75 height 23
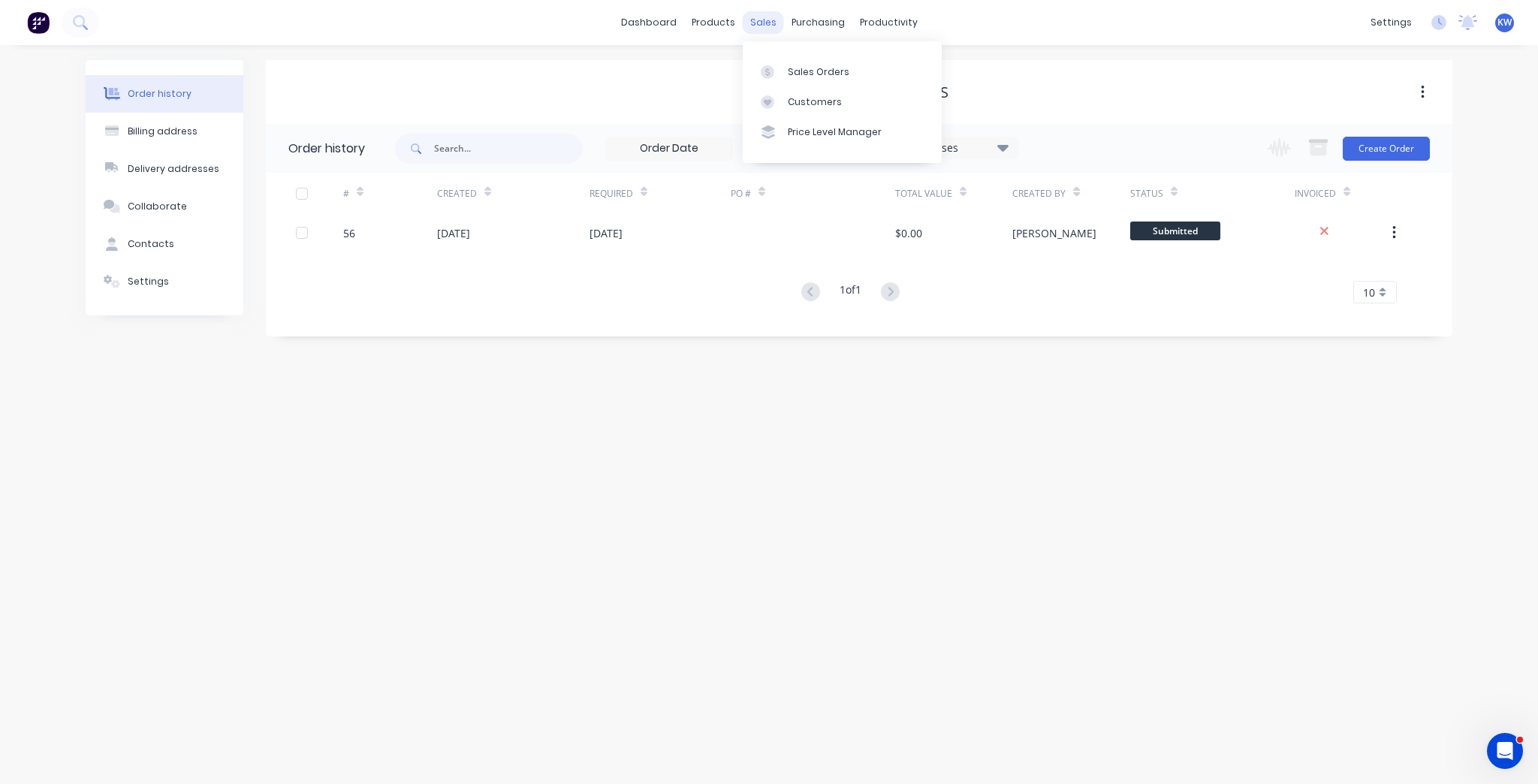
click at [754, 19] on div "sales" at bounding box center [763, 23] width 41 height 23
click at [829, 63] on link "Sales Orders" at bounding box center [843, 71] width 199 height 30
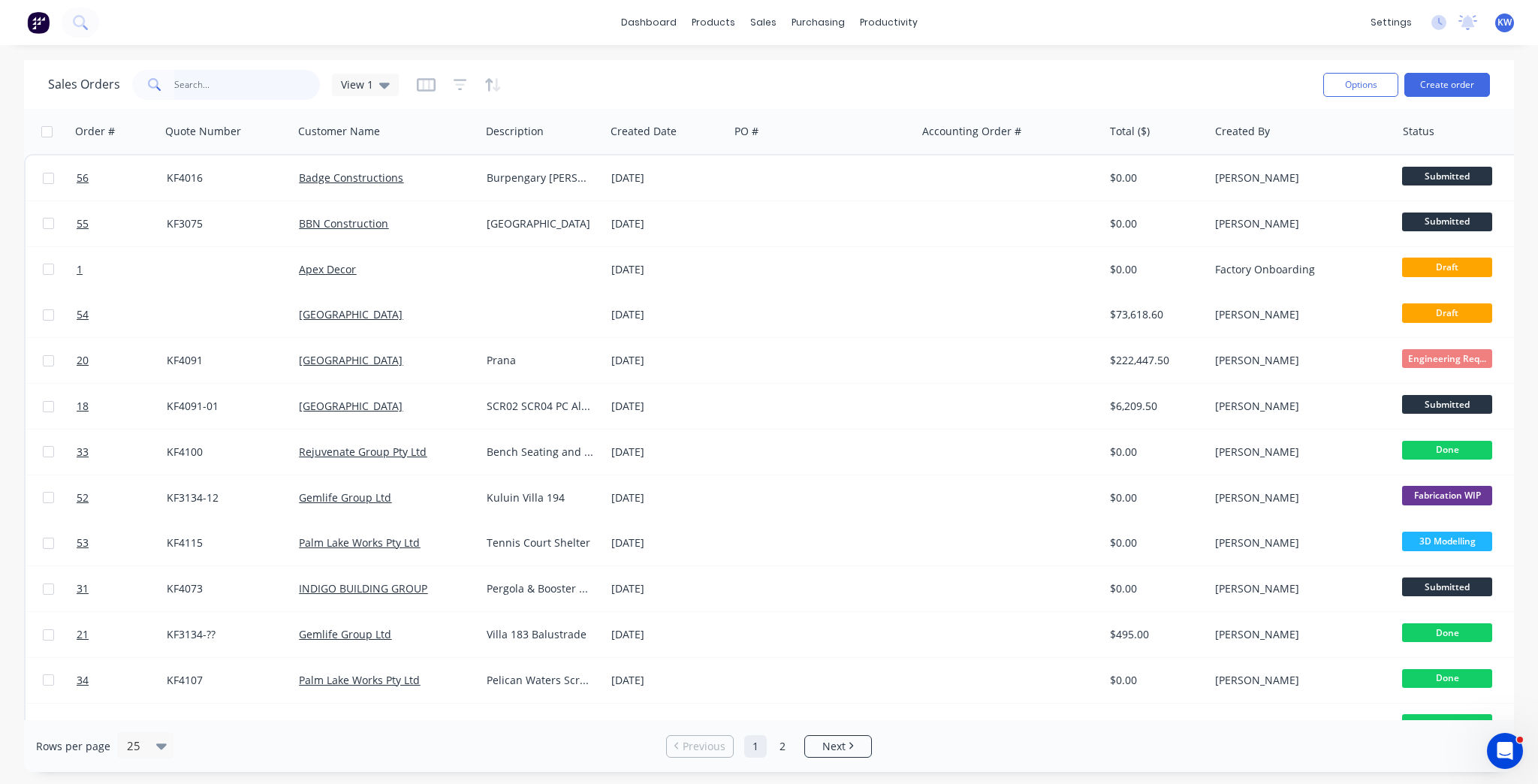
click at [241, 82] on input "text" at bounding box center [246, 84] width 146 height 30
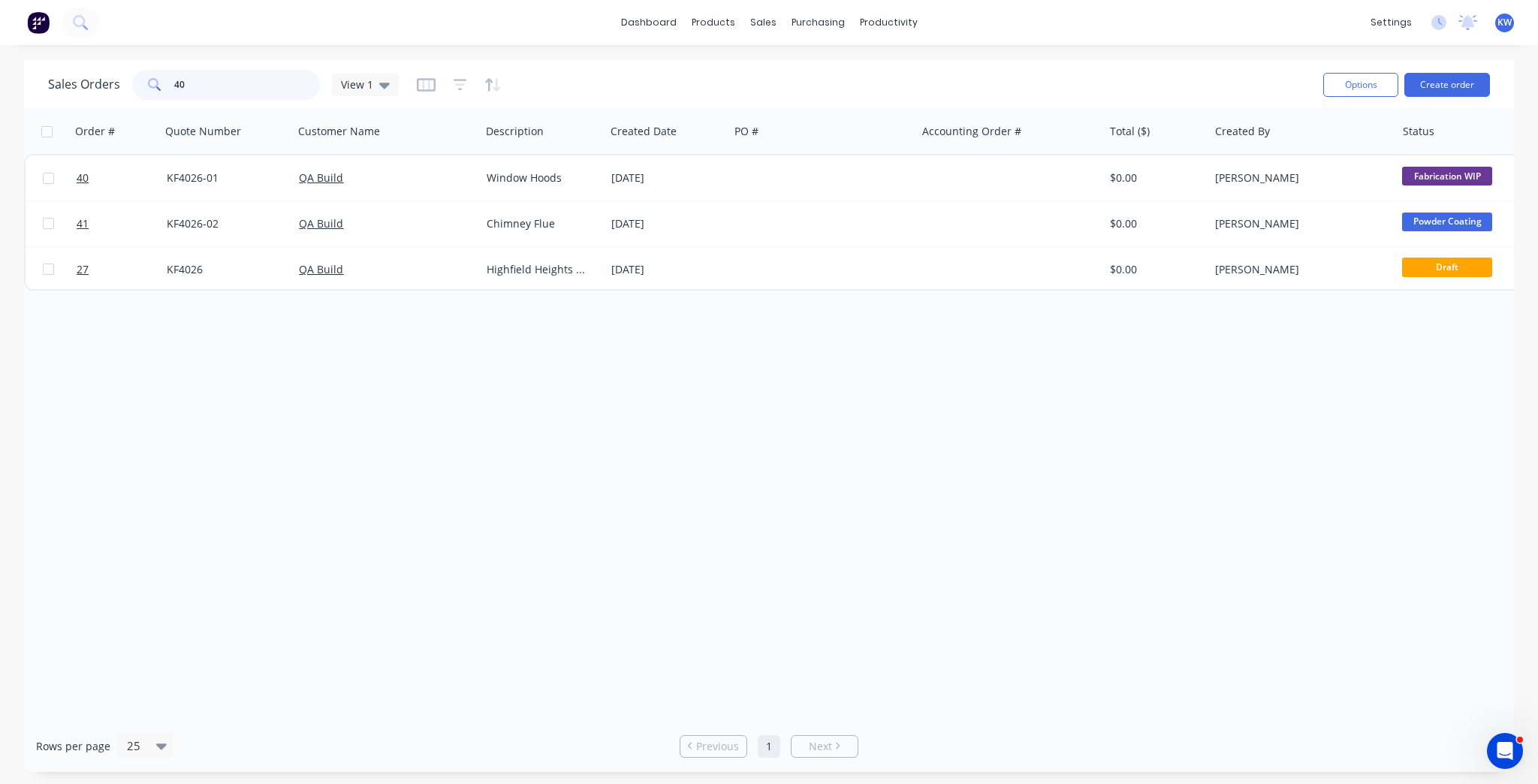
type input "4"
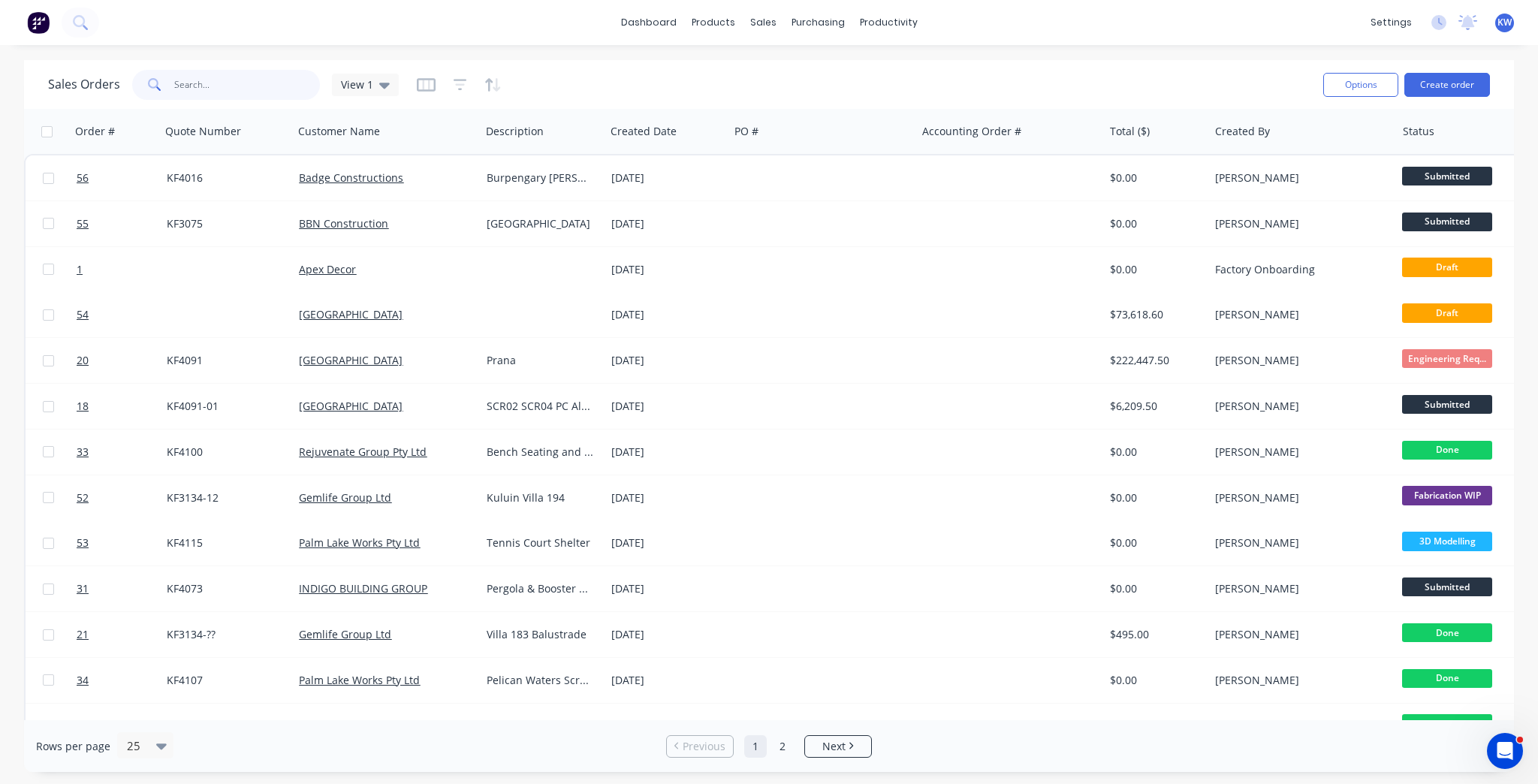
type input "3"
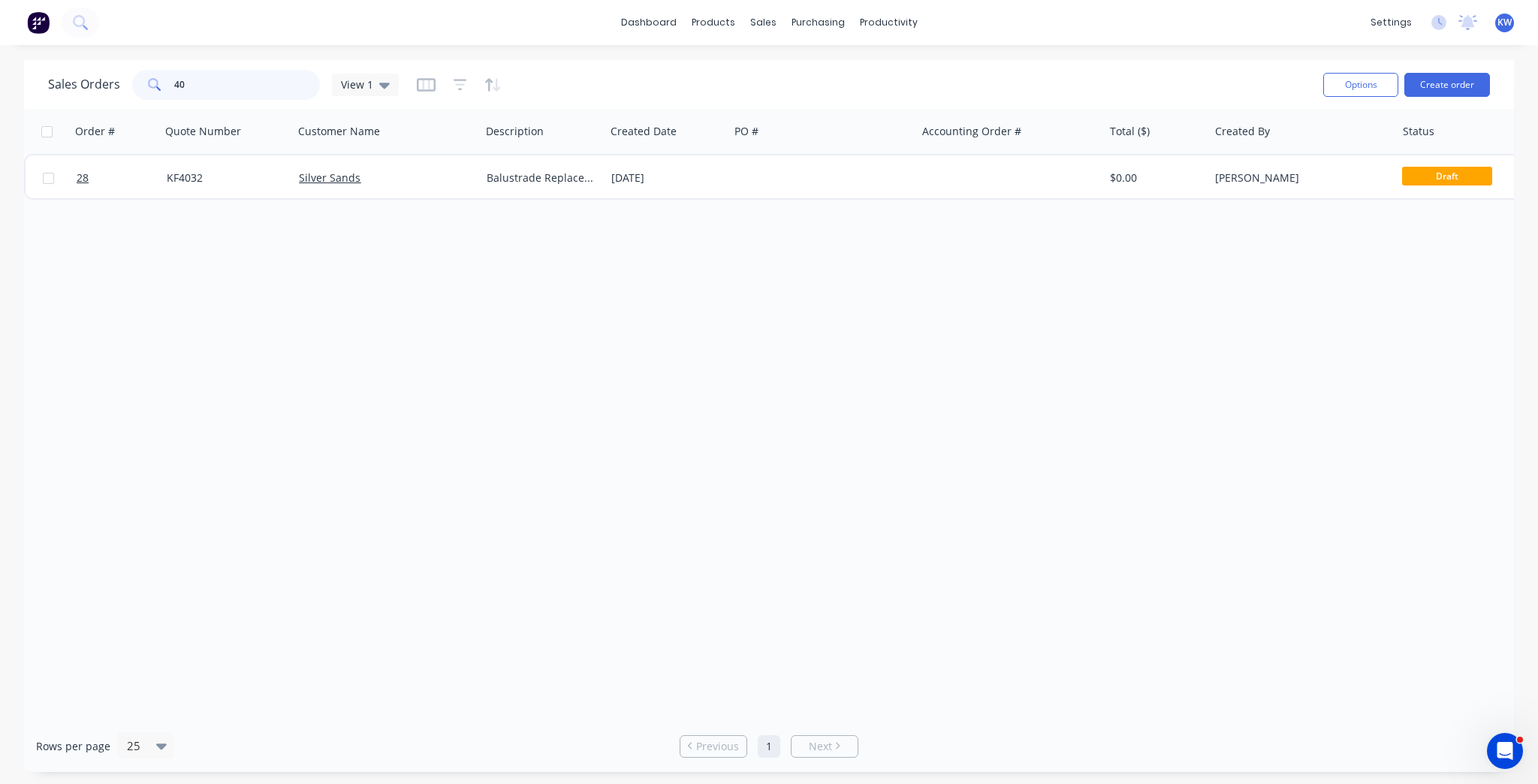
type input "4"
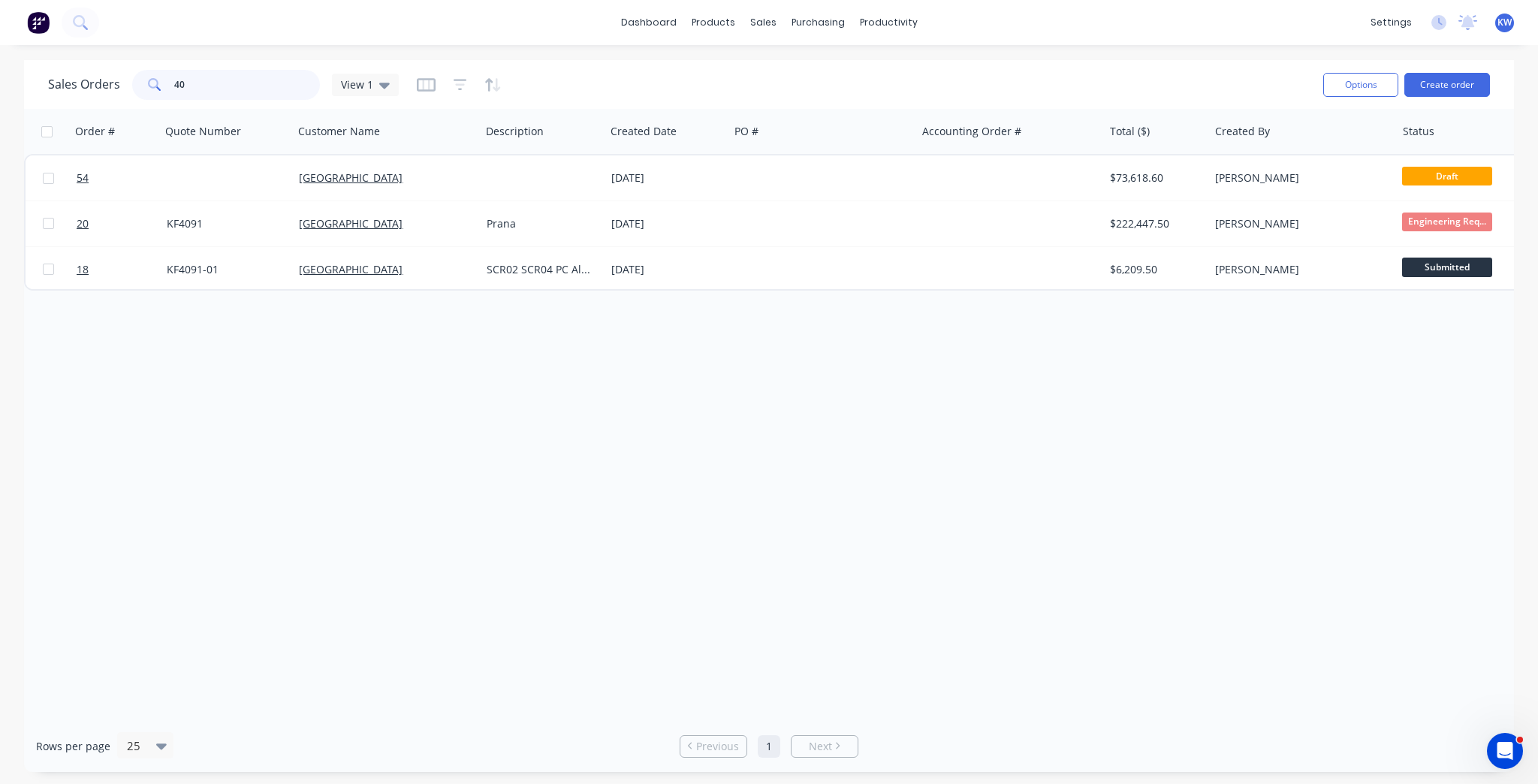
type input "4"
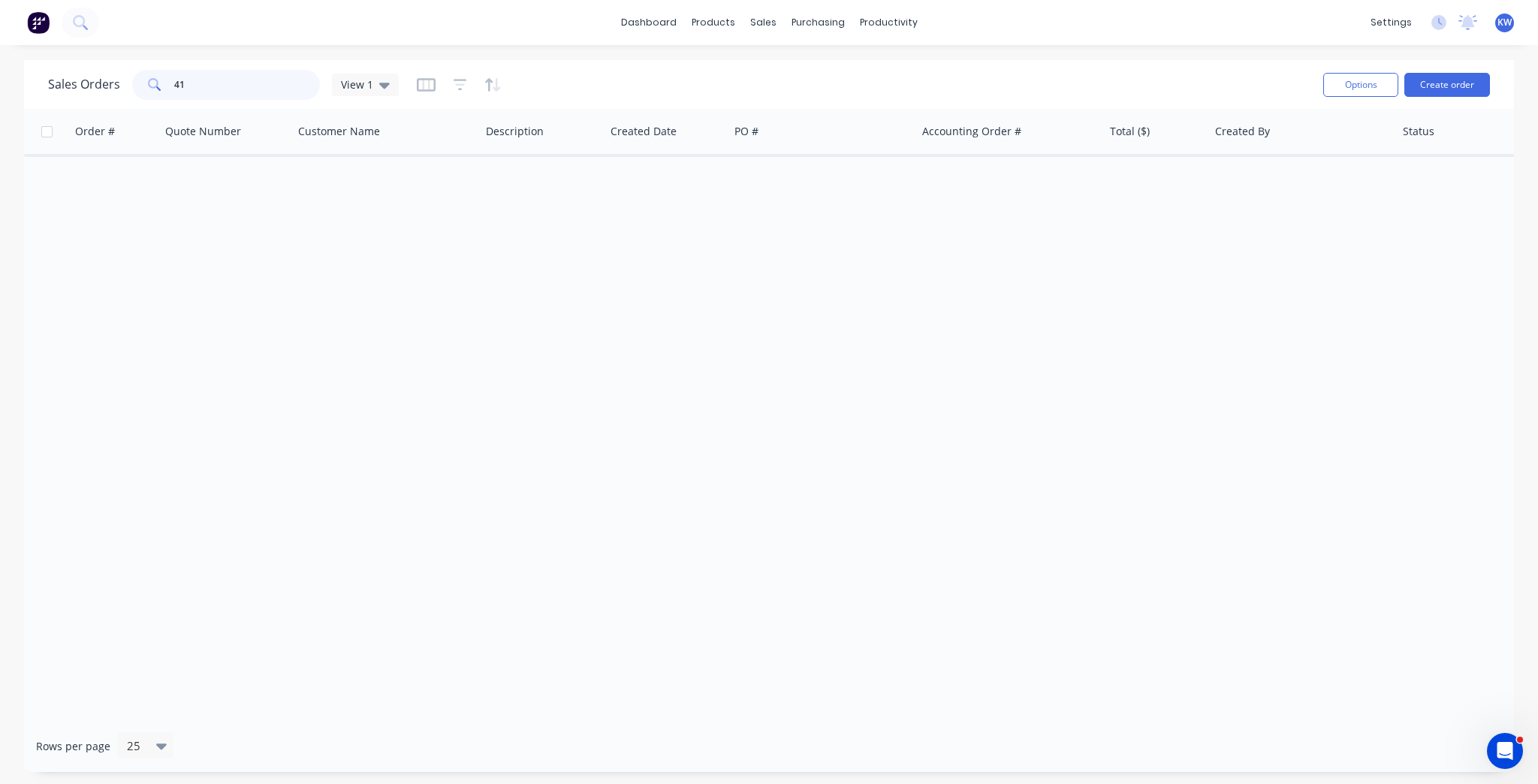
type input "4"
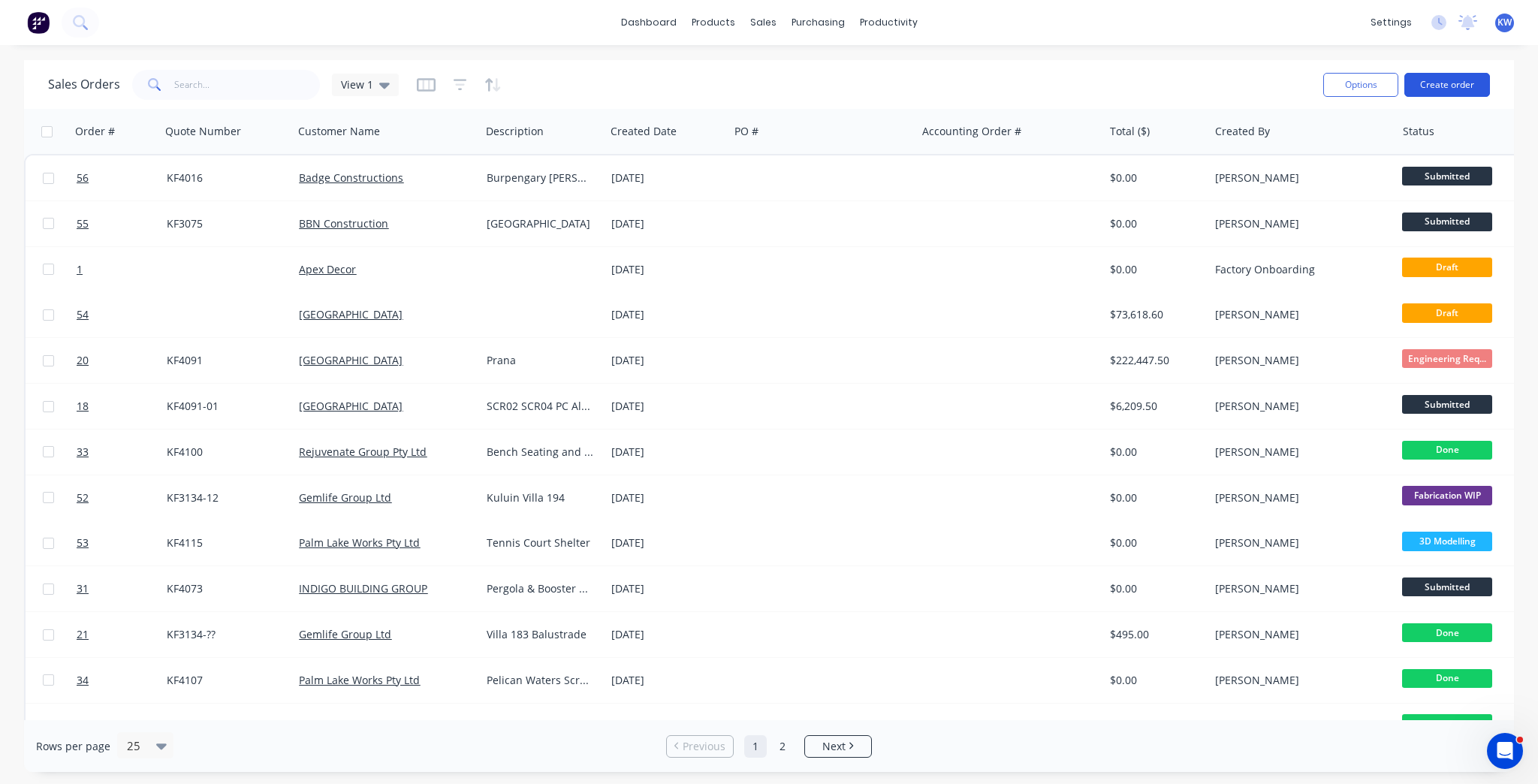
click at [1473, 75] on button "Create order" at bounding box center [1447, 84] width 86 height 24
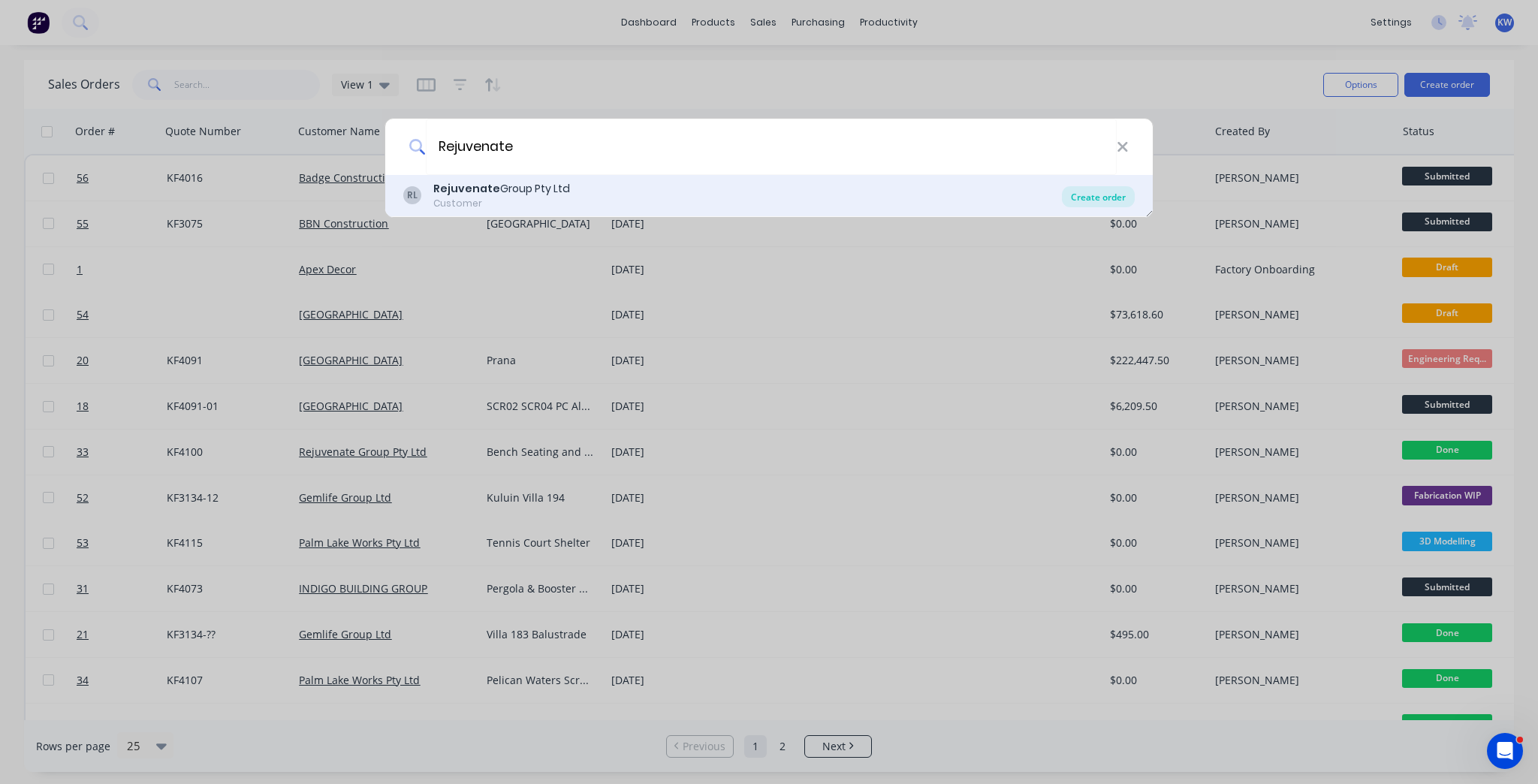
type input "Rejuvenate"
click at [1117, 199] on div "Create order" at bounding box center [1099, 197] width 73 height 21
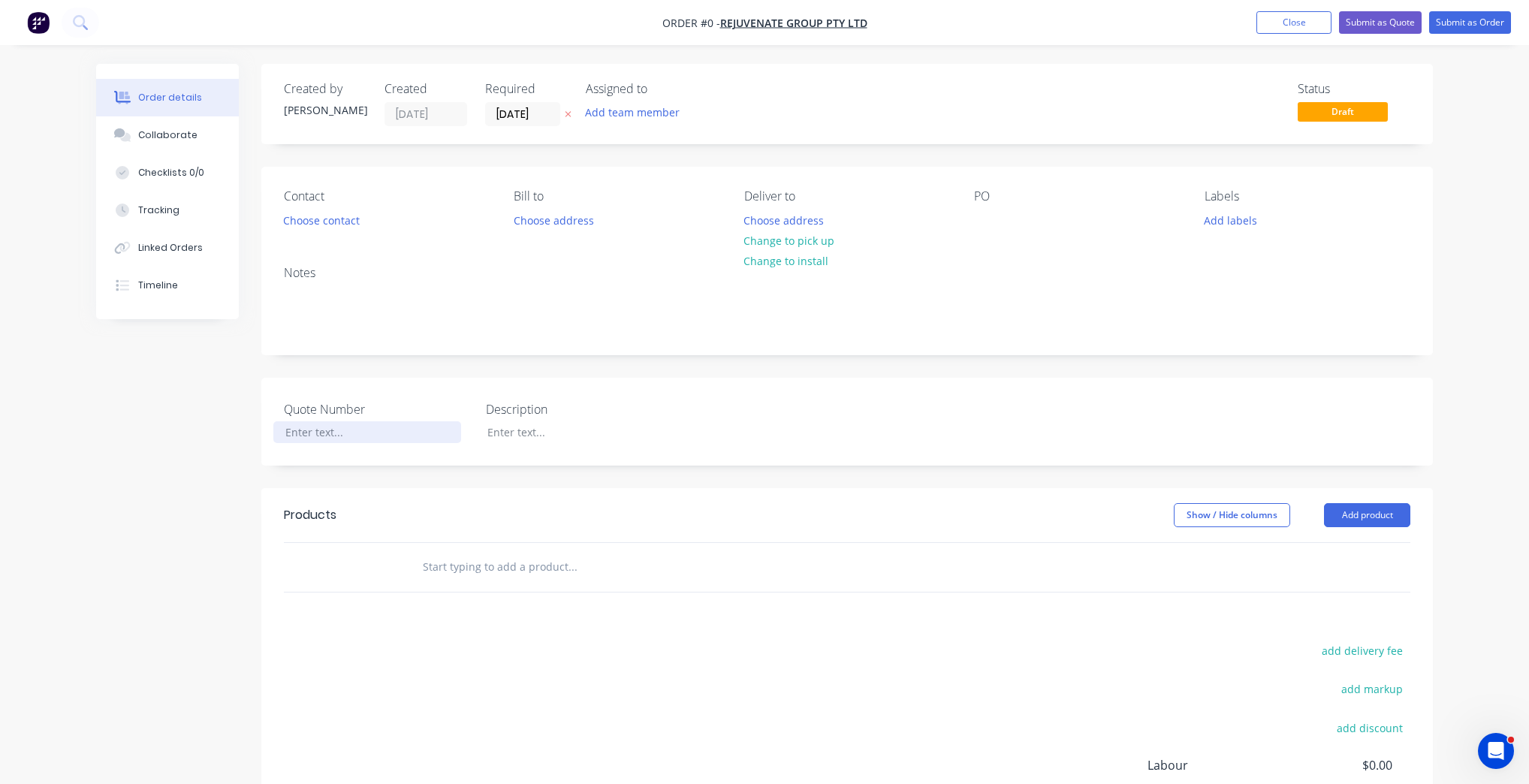
click at [313, 427] on div at bounding box center [367, 432] width 188 height 22
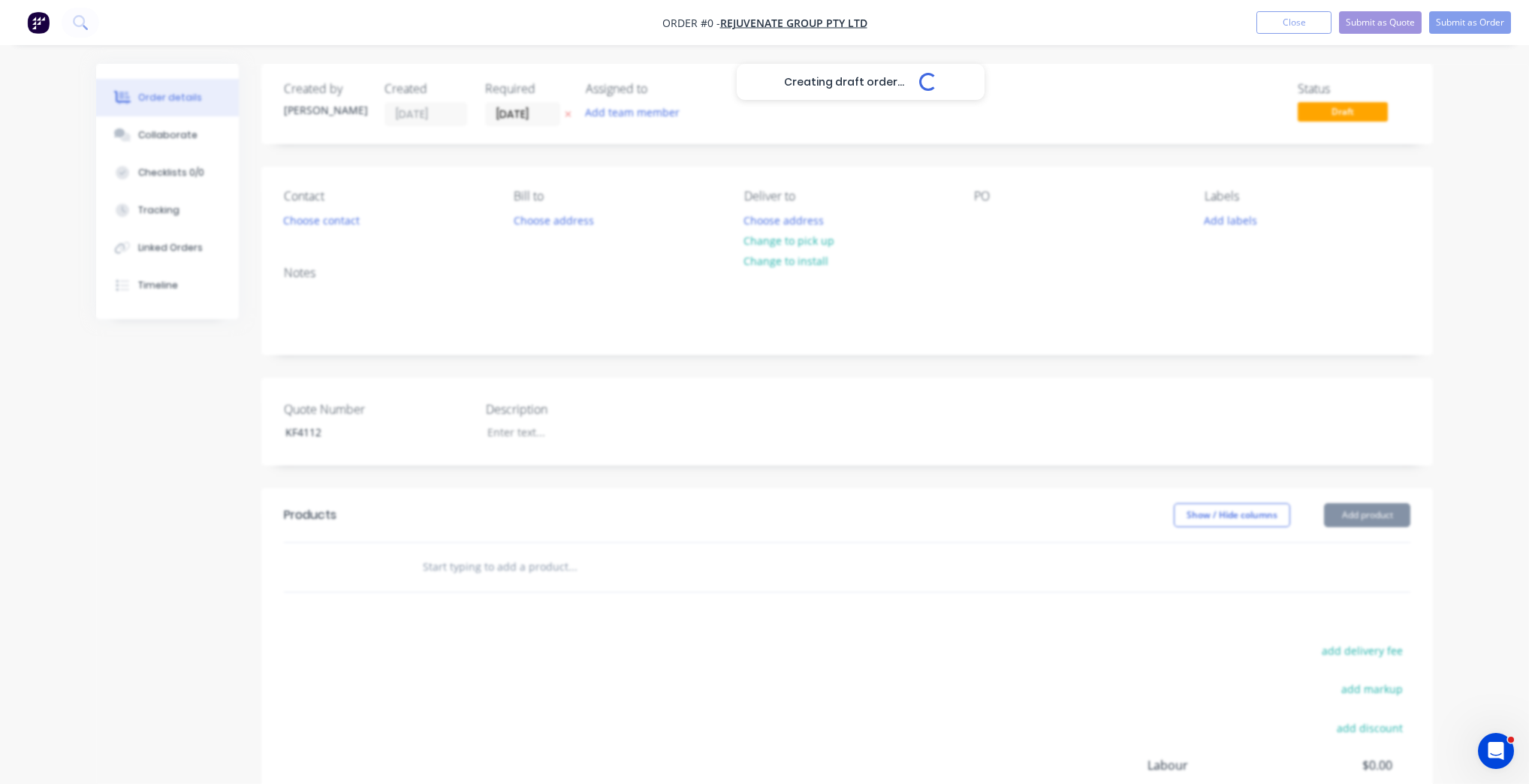
click at [521, 419] on div "Creating draft order... Loading... Order details Collaborate Checklists 0/0 Tra…" at bounding box center [764, 519] width 1367 height 912
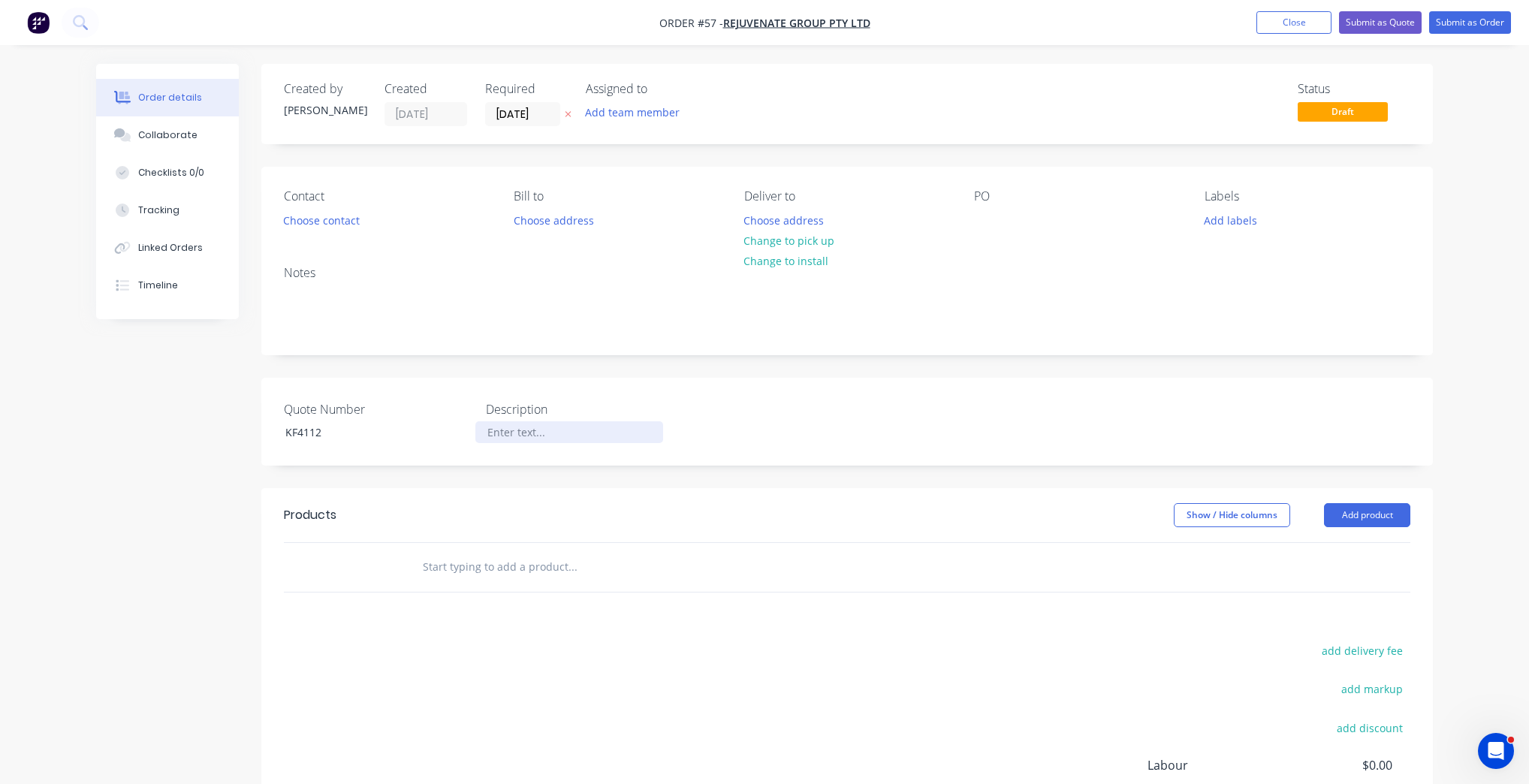
click at [521, 430] on div at bounding box center [569, 432] width 188 height 22
drag, startPoint x: 1425, startPoint y: 13, endPoint x: 1464, endPoint y: 12, distance: 39.0
click at [1425, 12] on ul "Add product Close Submit as Quote Submit as Order" at bounding box center [1384, 23] width 290 height 23
click at [1466, 12] on button "Submit as Order" at bounding box center [1470, 23] width 82 height 23
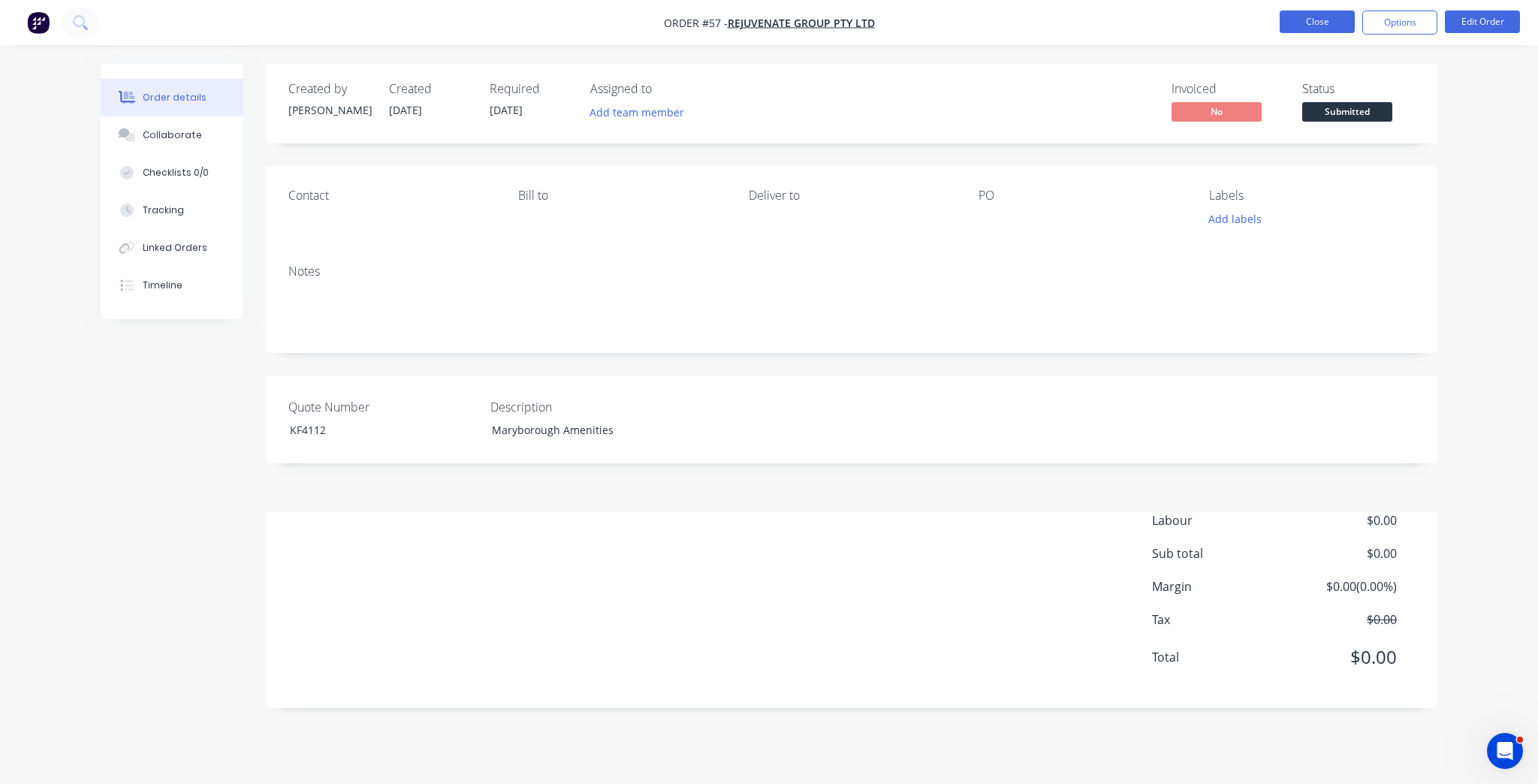
click at [1328, 18] on button "Close" at bounding box center [1317, 22] width 75 height 23
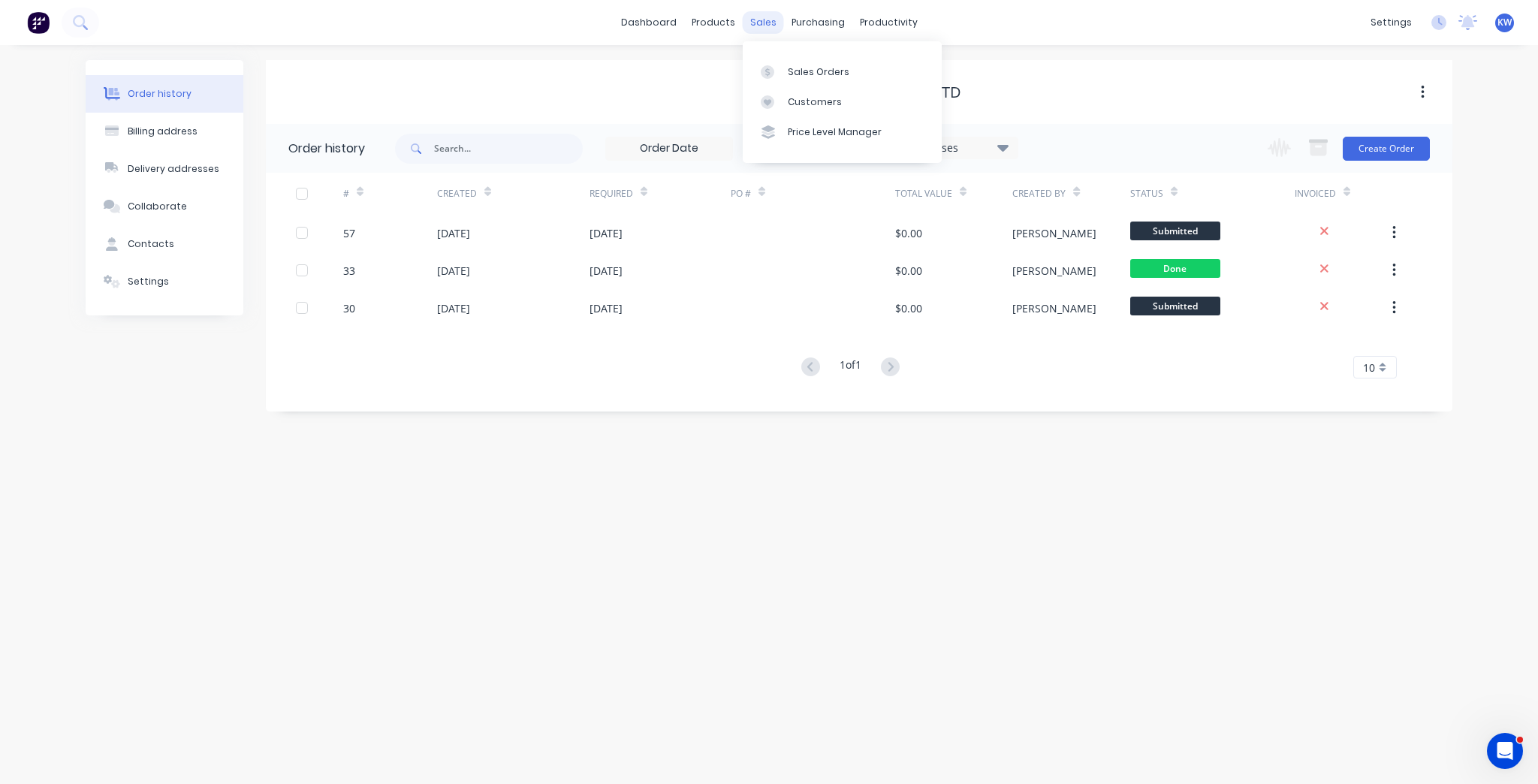
click at [769, 22] on div "sales" at bounding box center [763, 23] width 41 height 23
click at [784, 67] on link "Sales Orders" at bounding box center [843, 71] width 199 height 30
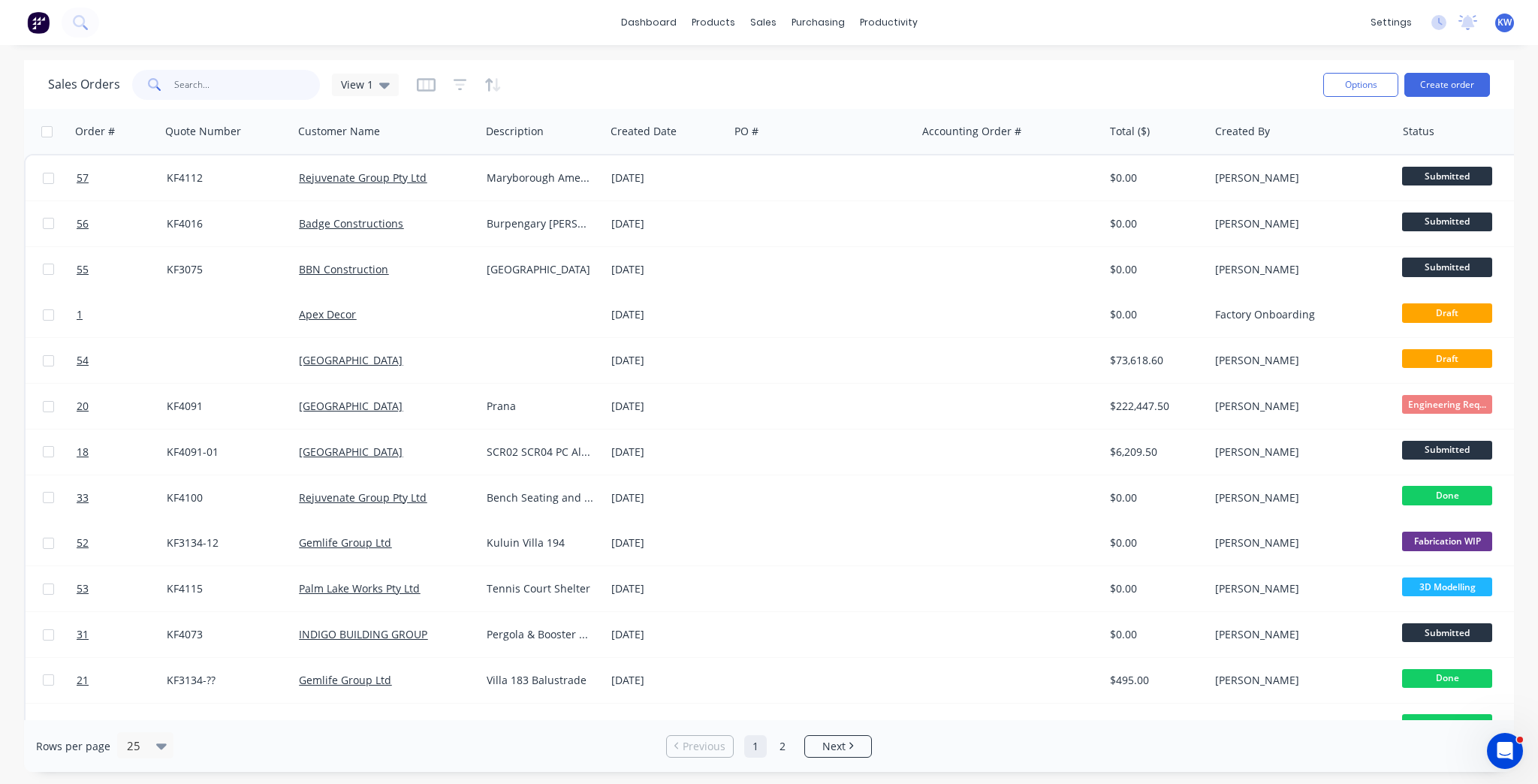
click at [279, 90] on input "text" at bounding box center [246, 84] width 146 height 30
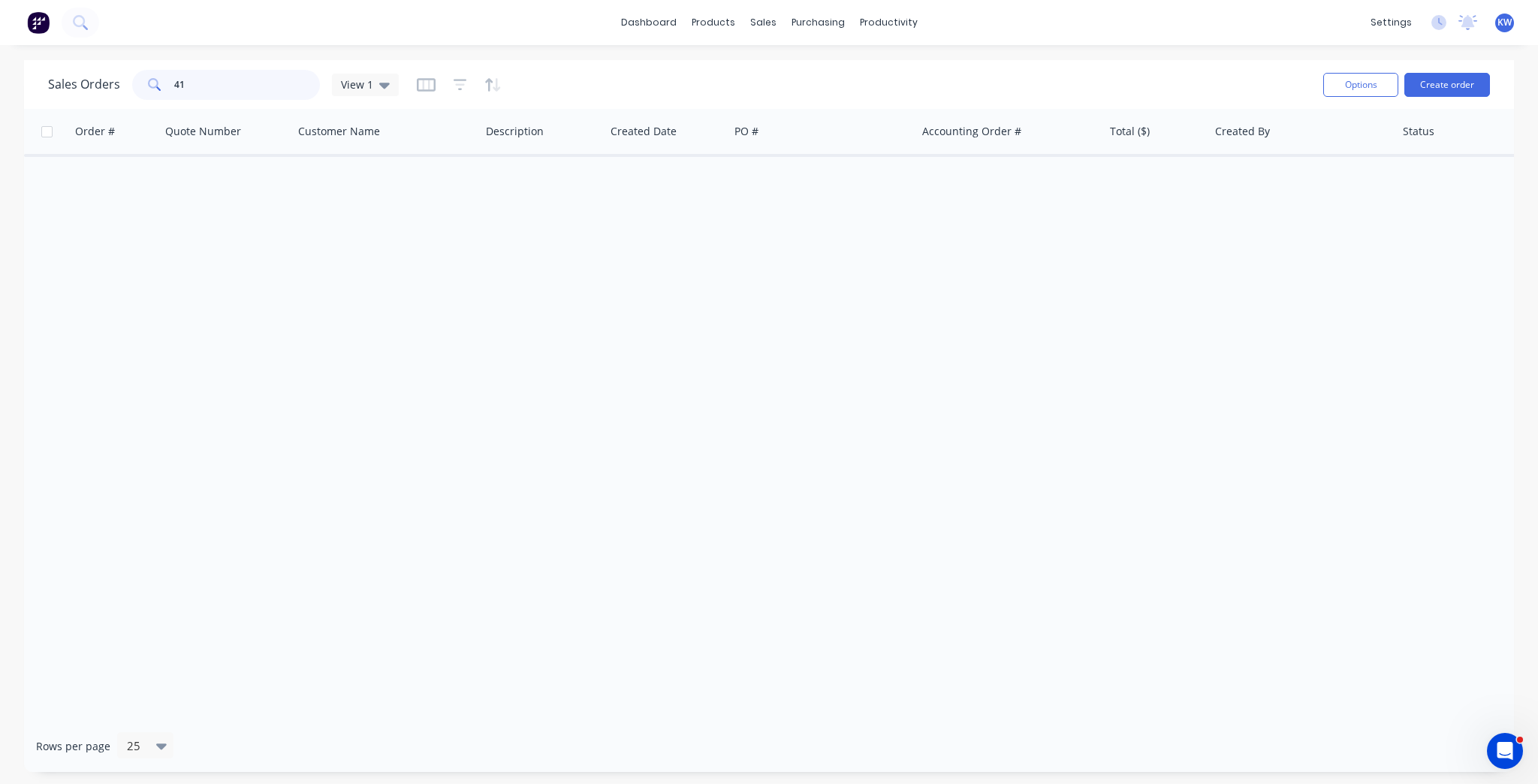
type input "4"
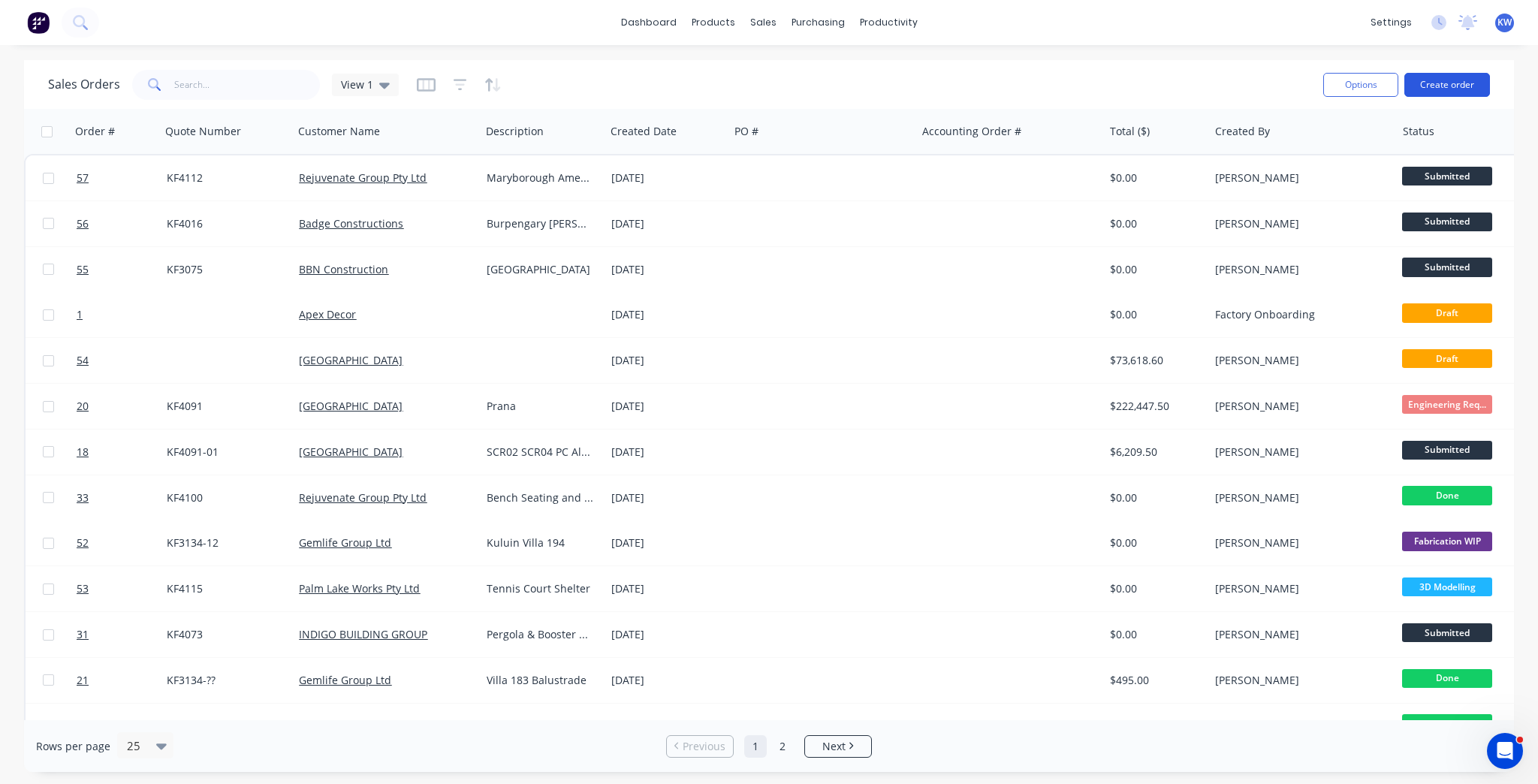
click at [1463, 93] on button "Create order" at bounding box center [1447, 84] width 86 height 24
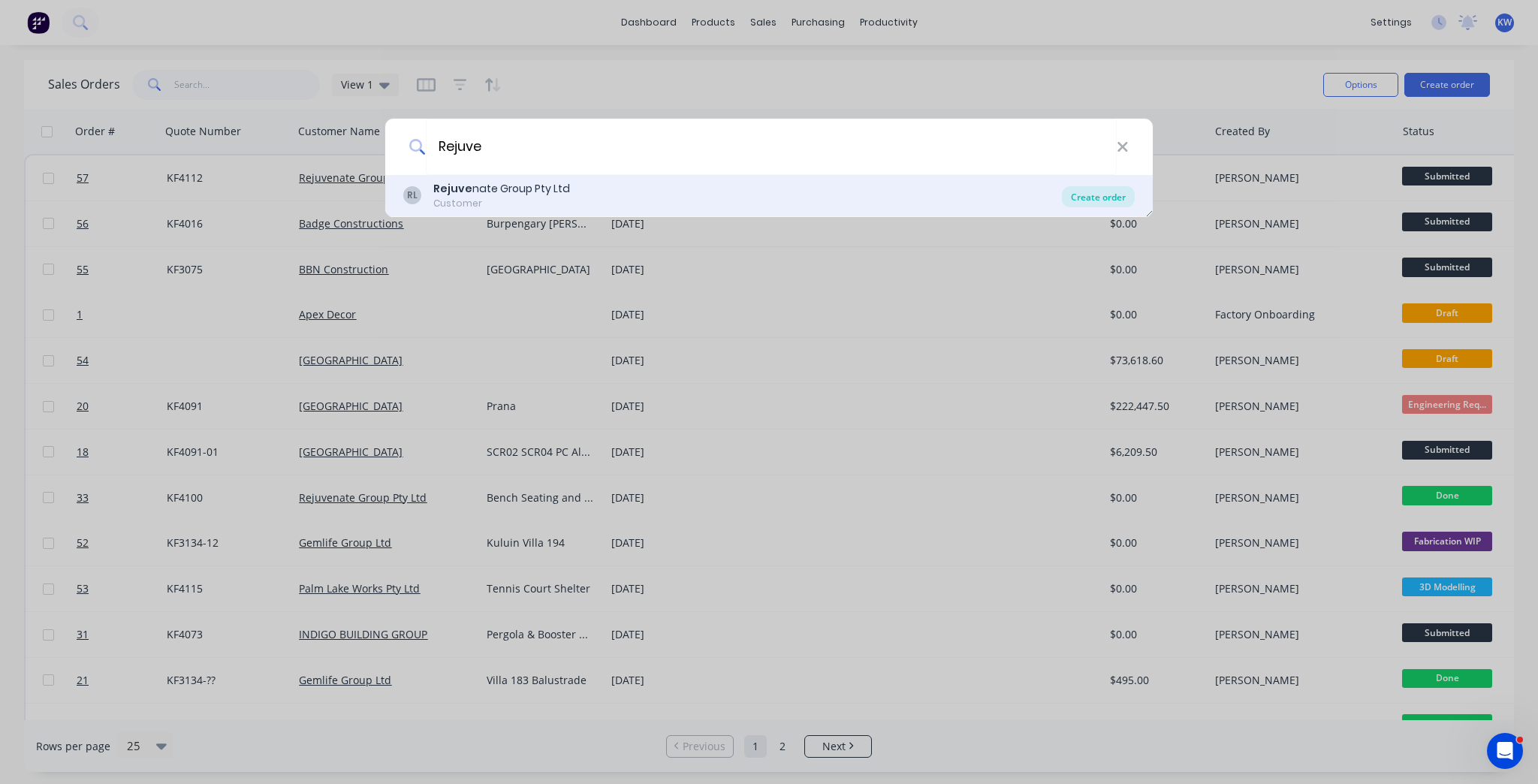
type input "Rejuve"
click at [1120, 199] on div "Create order" at bounding box center [1099, 197] width 73 height 21
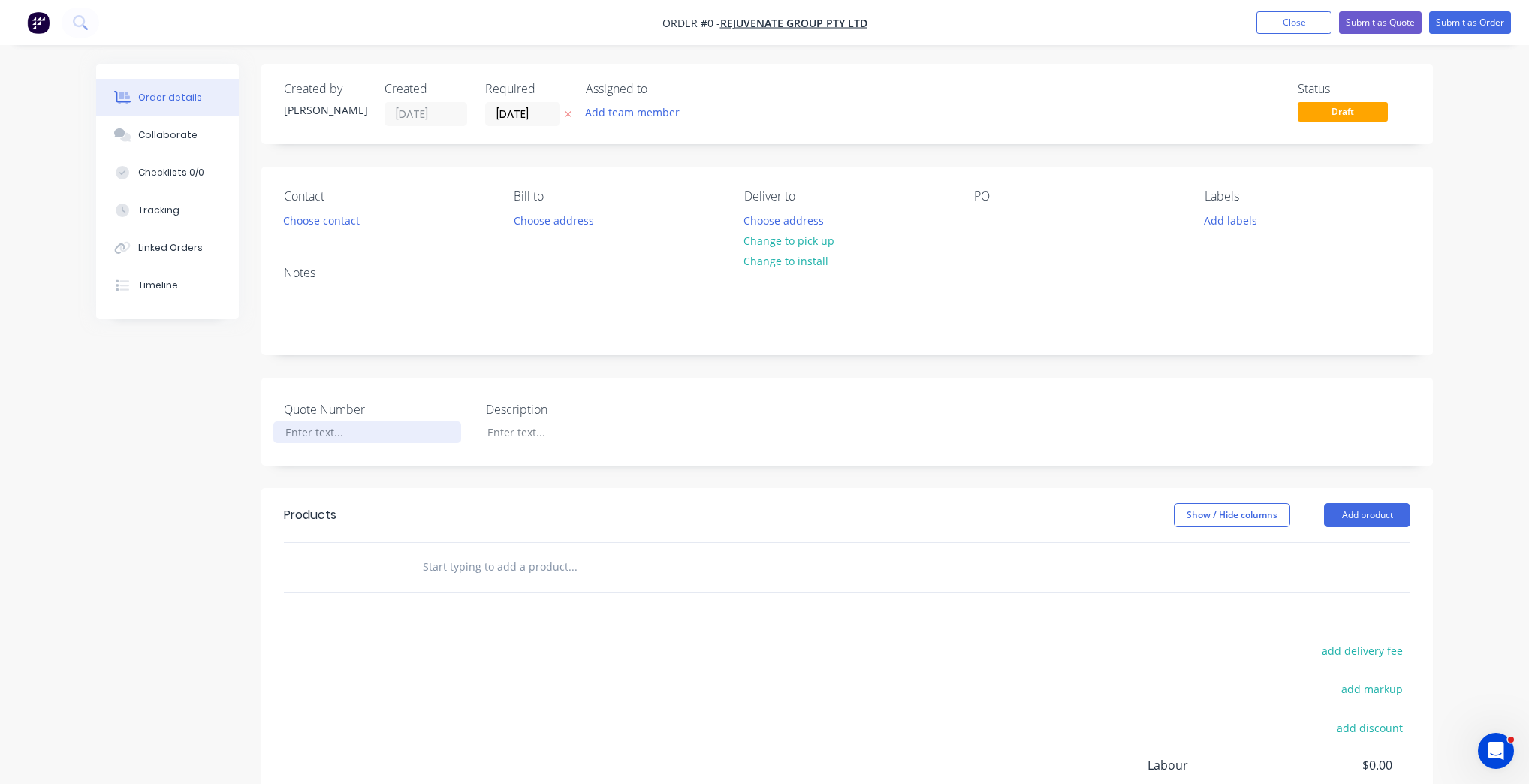
click at [297, 429] on div at bounding box center [367, 432] width 188 height 22
click at [546, 435] on div "Order details Collaborate Checklists 0/0 Tracking Linked Orders Timeline Order …" at bounding box center [764, 519] width 1367 height 912
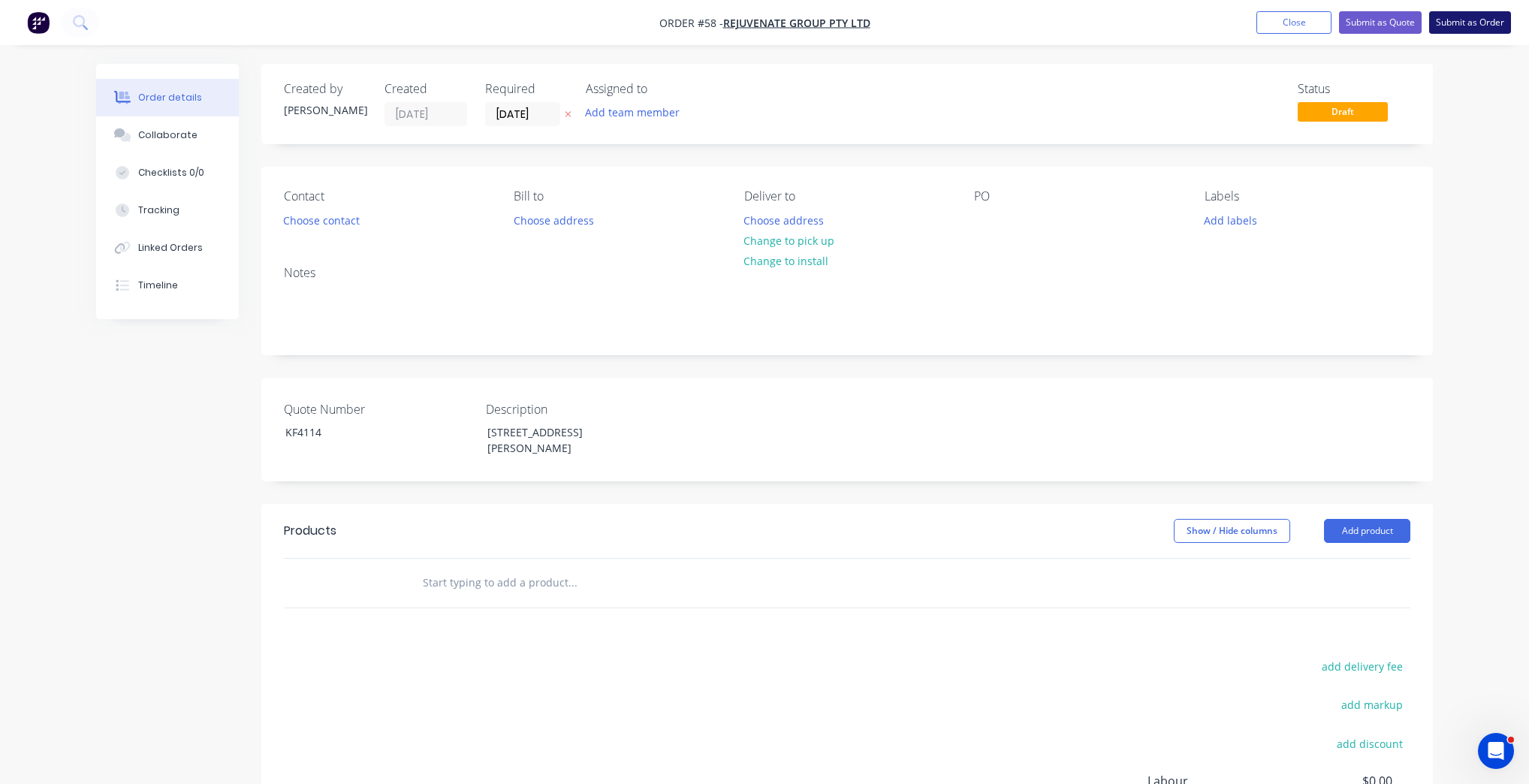
click at [1476, 23] on button "Submit as Order" at bounding box center [1470, 23] width 82 height 23
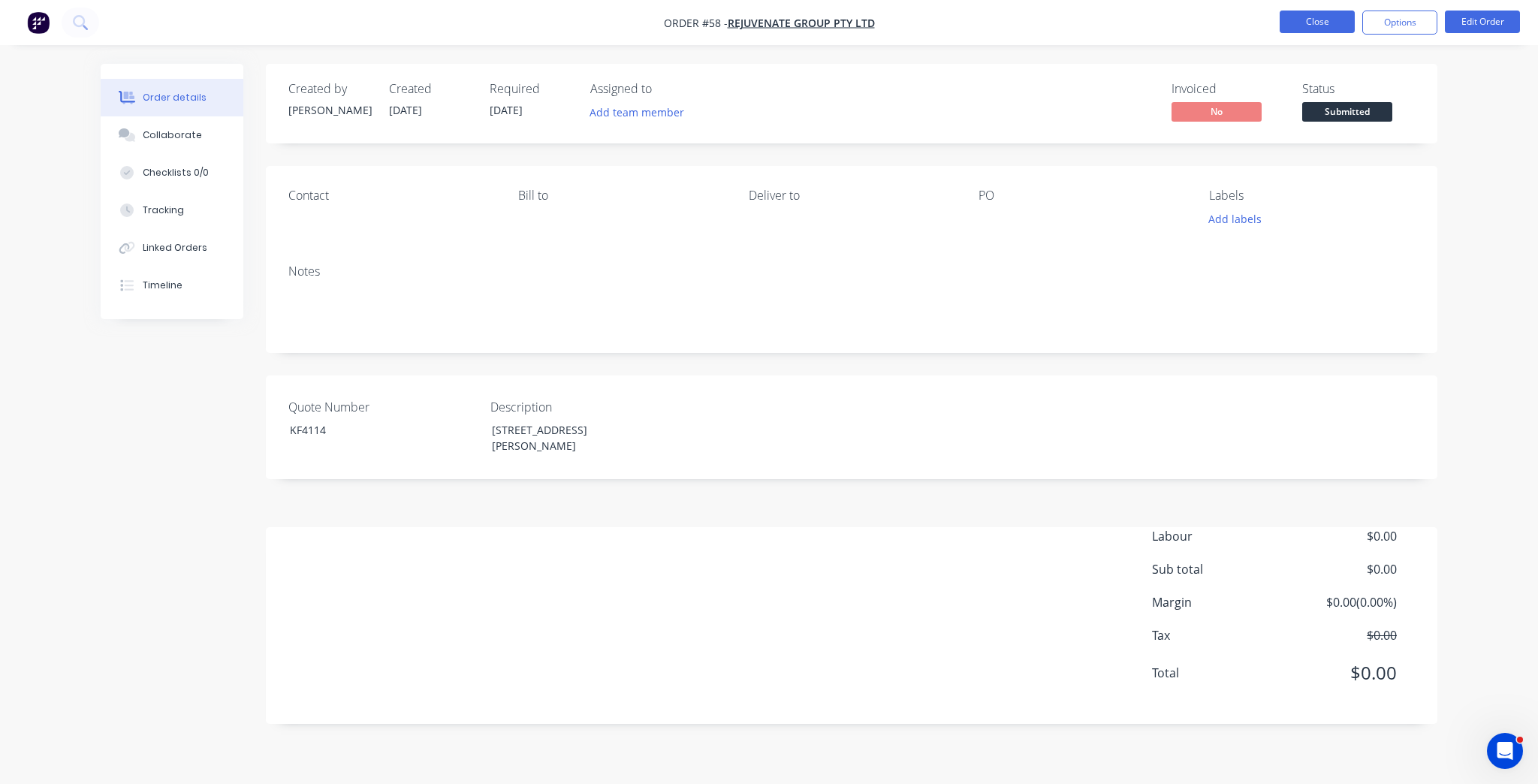
click at [1335, 27] on button "Close" at bounding box center [1317, 22] width 75 height 23
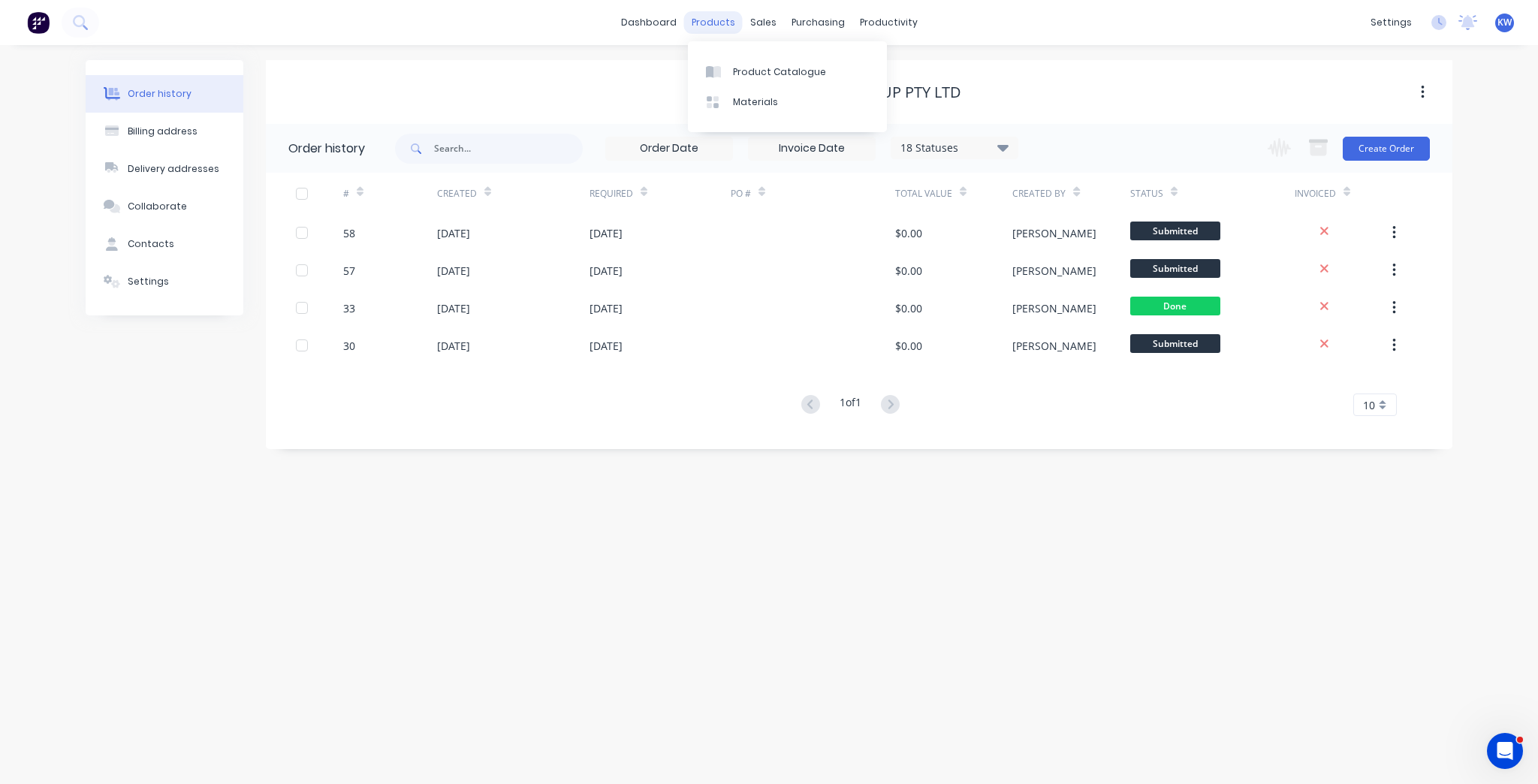
click at [717, 28] on div "products" at bounding box center [713, 23] width 58 height 23
click at [760, 20] on div "sales" at bounding box center [763, 23] width 41 height 23
click at [796, 69] on div "Sales Orders" at bounding box center [819, 72] width 61 height 13
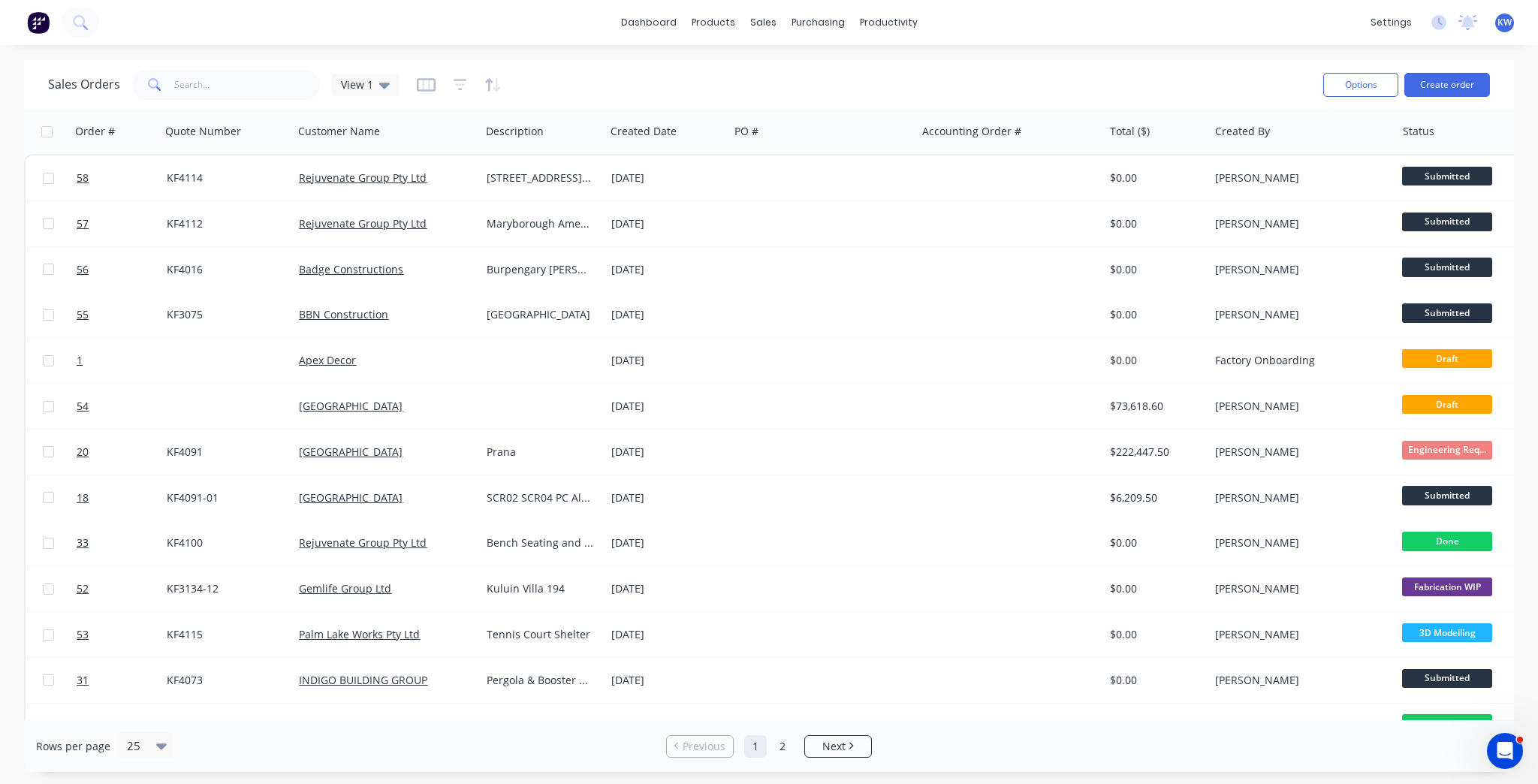
click at [204, 59] on div "dashboard products sales purchasing productivity dashboard products Product Cat…" at bounding box center [769, 392] width 1538 height 784
click at [207, 72] on input "text" at bounding box center [246, 84] width 146 height 30
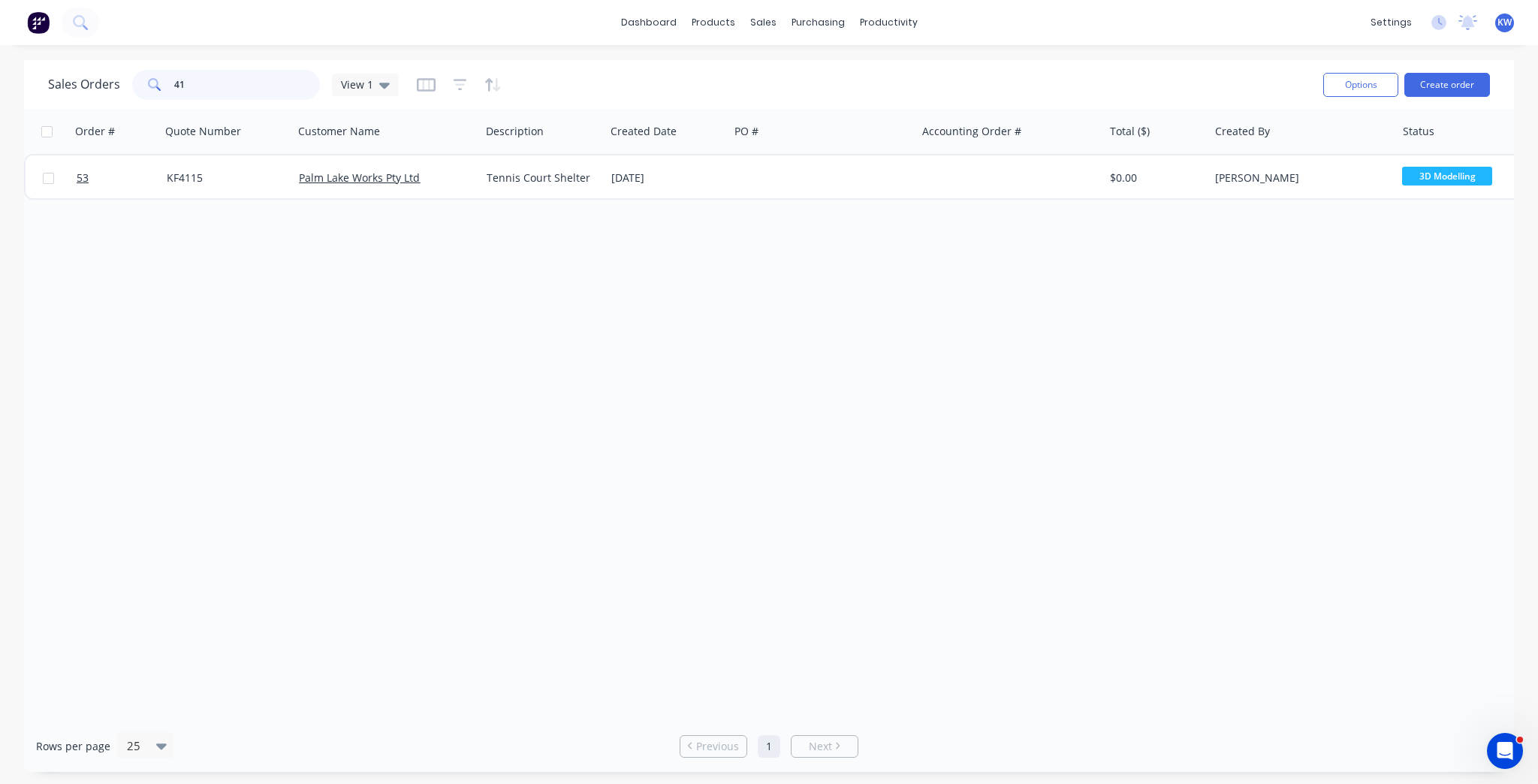
type input "4"
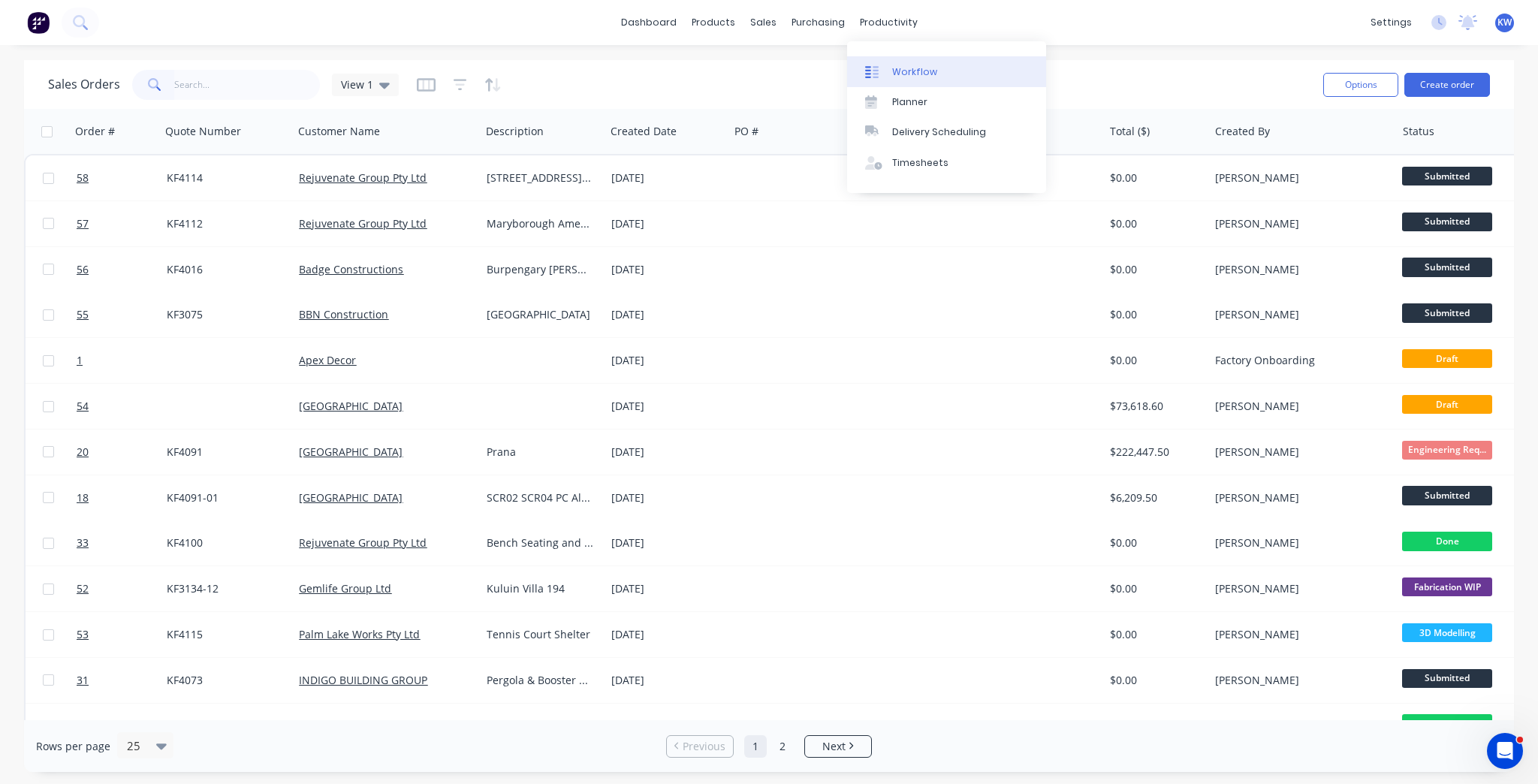
click at [938, 77] on link "Workflow" at bounding box center [947, 71] width 199 height 30
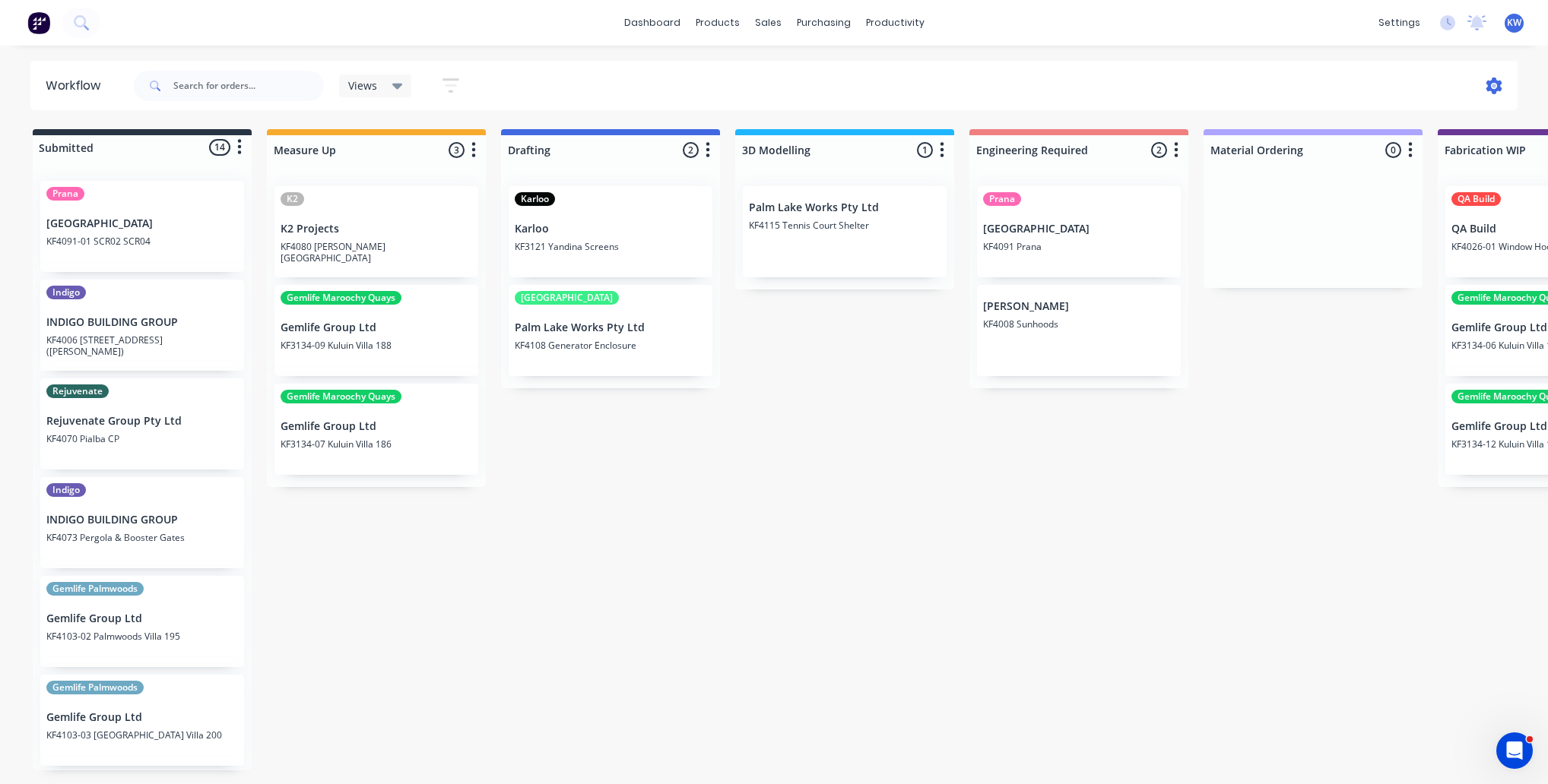
click at [1496, 88] on icon at bounding box center [1494, 85] width 16 height 16
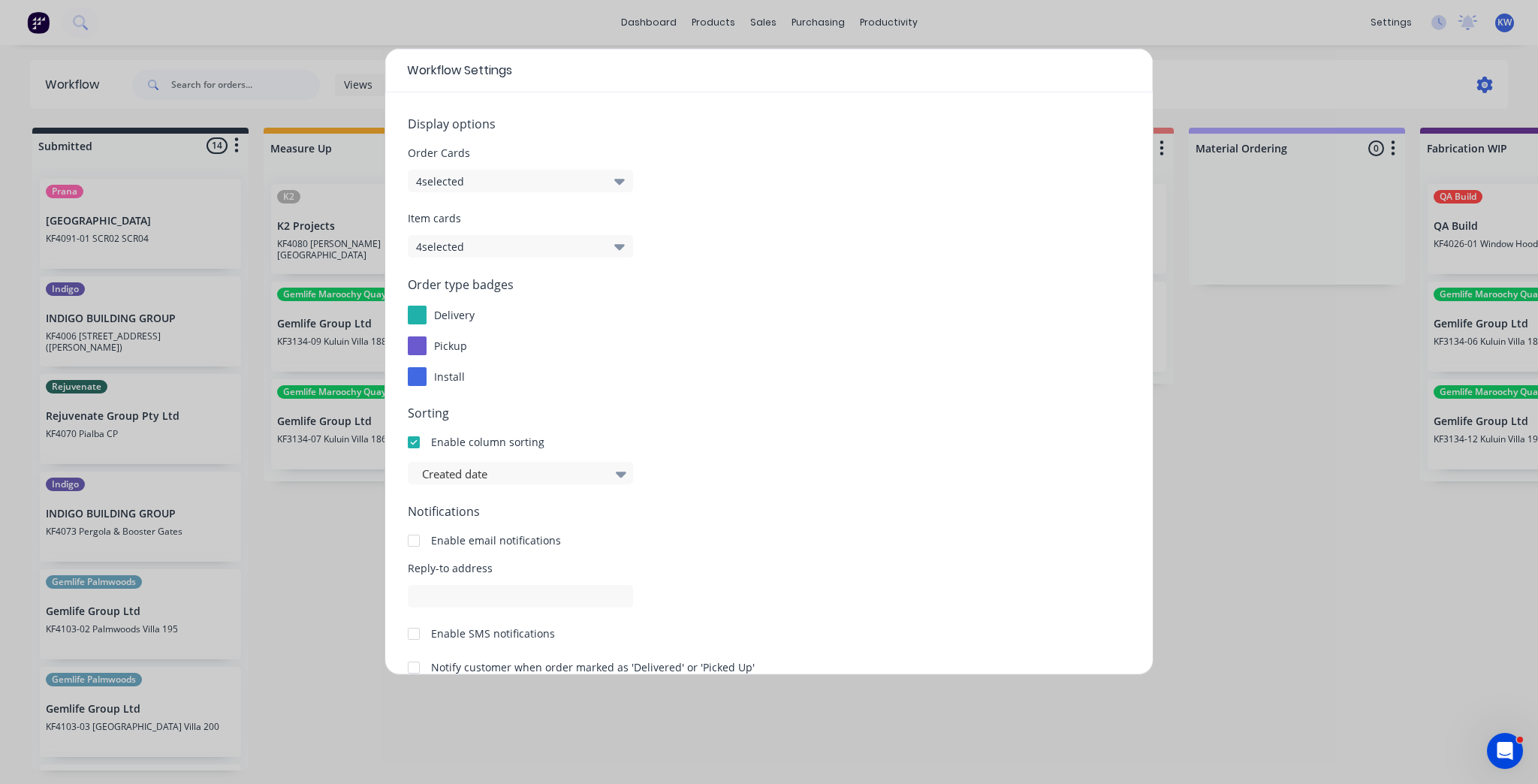
click at [1478, 87] on div "Workflow Settings Display options Order Cards 4 selected Item cards 4 selected …" at bounding box center [769, 392] width 1538 height 784
click at [1252, 702] on div "Workflow Settings Display options Order Cards 4 selected Item cards 4 selected …" at bounding box center [769, 392] width 1538 height 784
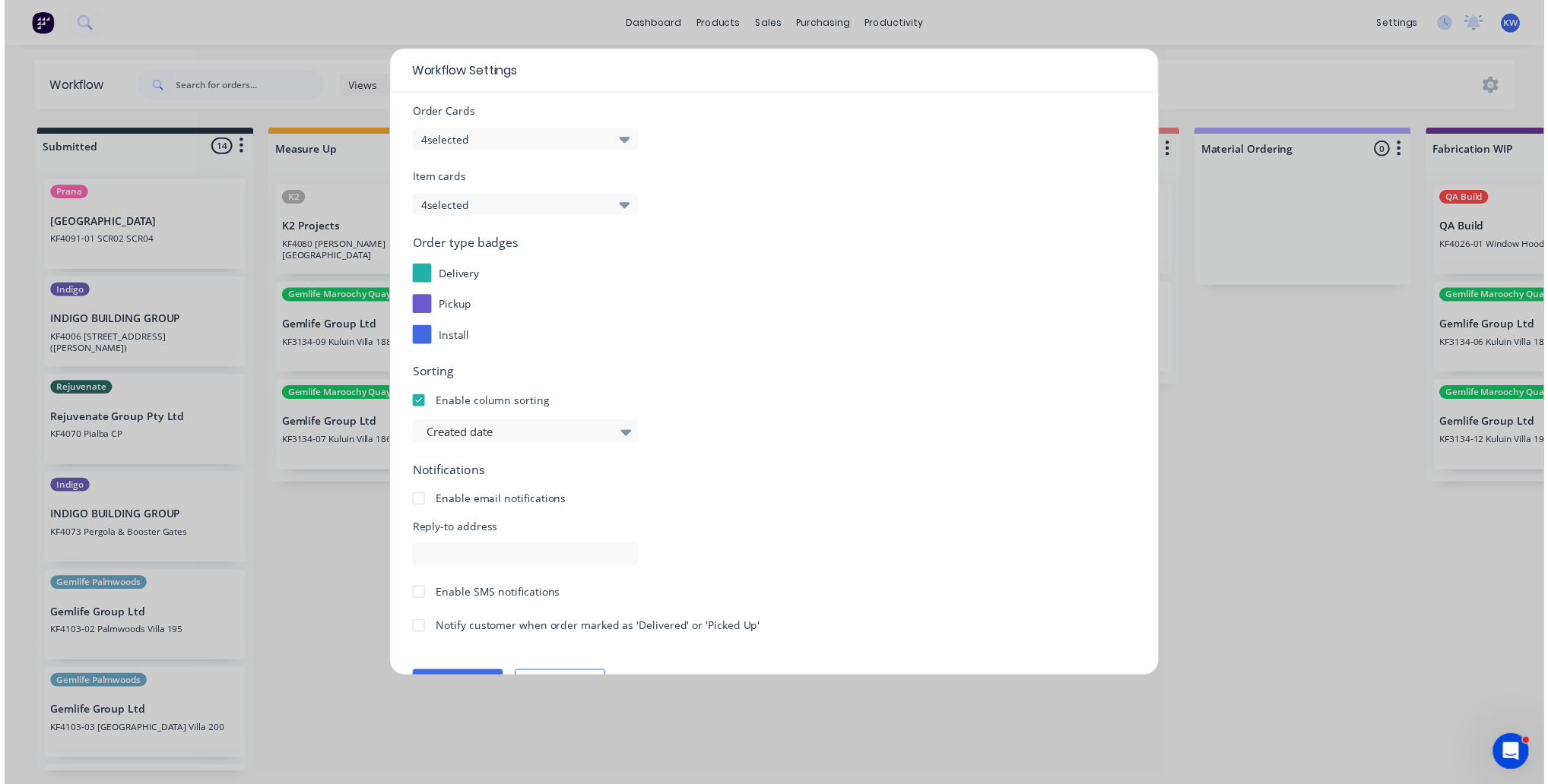
scroll to position [82, 0]
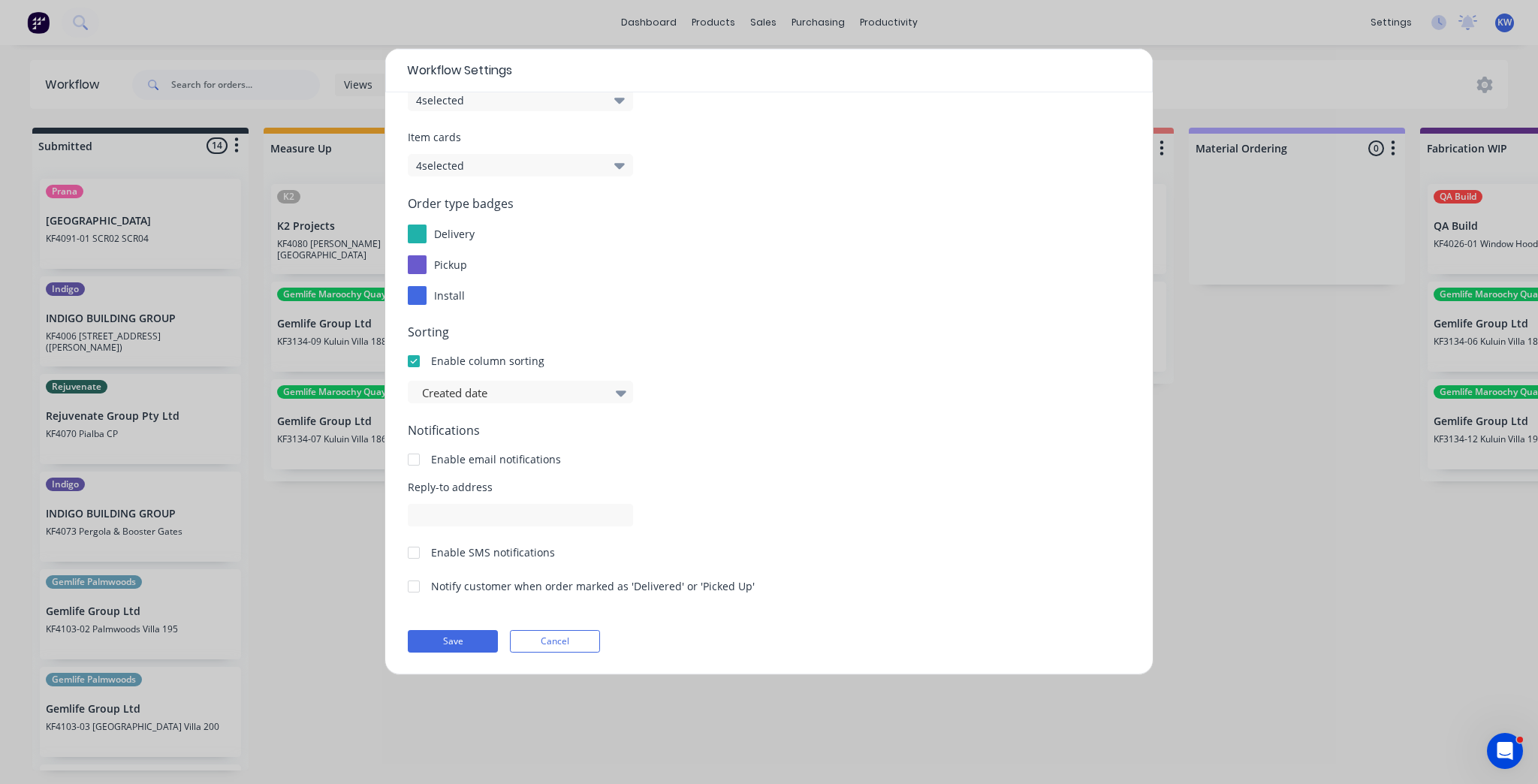
click at [585, 643] on button "Cancel" at bounding box center [555, 642] width 90 height 23
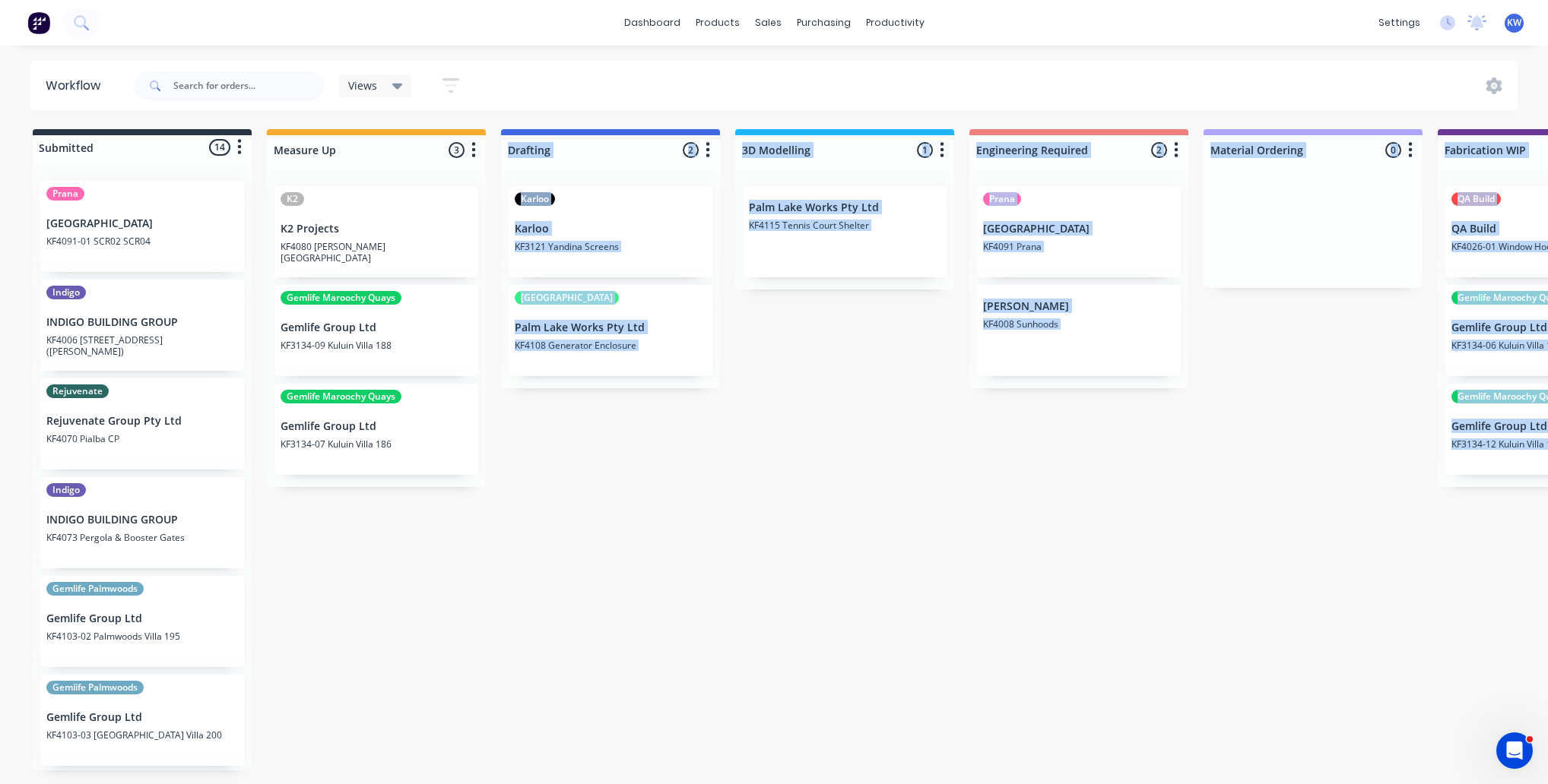
click at [681, 693] on html "dashboard products sales purchasing productivity dashboard products Product Cat…" at bounding box center [774, 346] width 1548 height 693
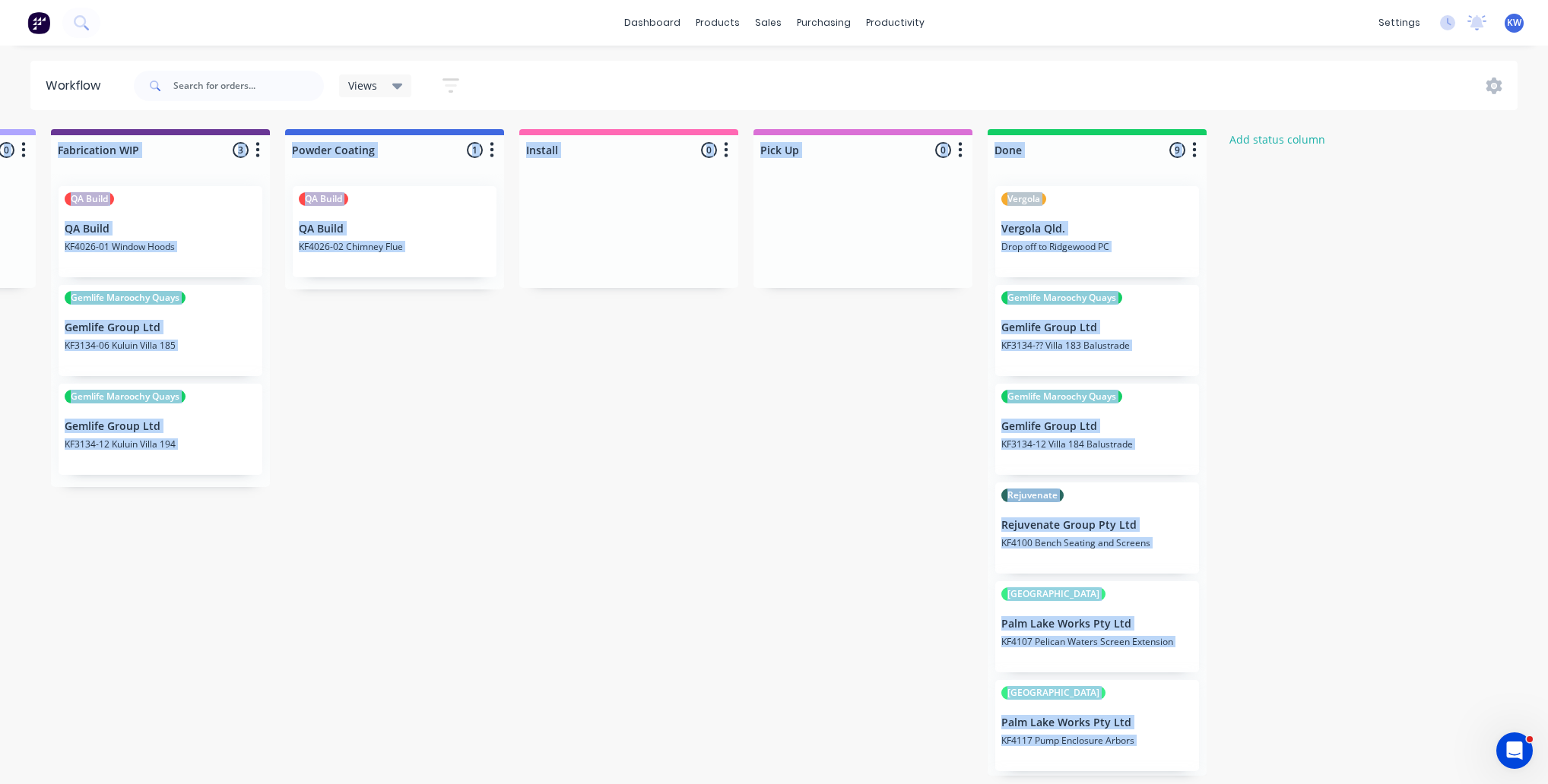
scroll to position [0, 1428]
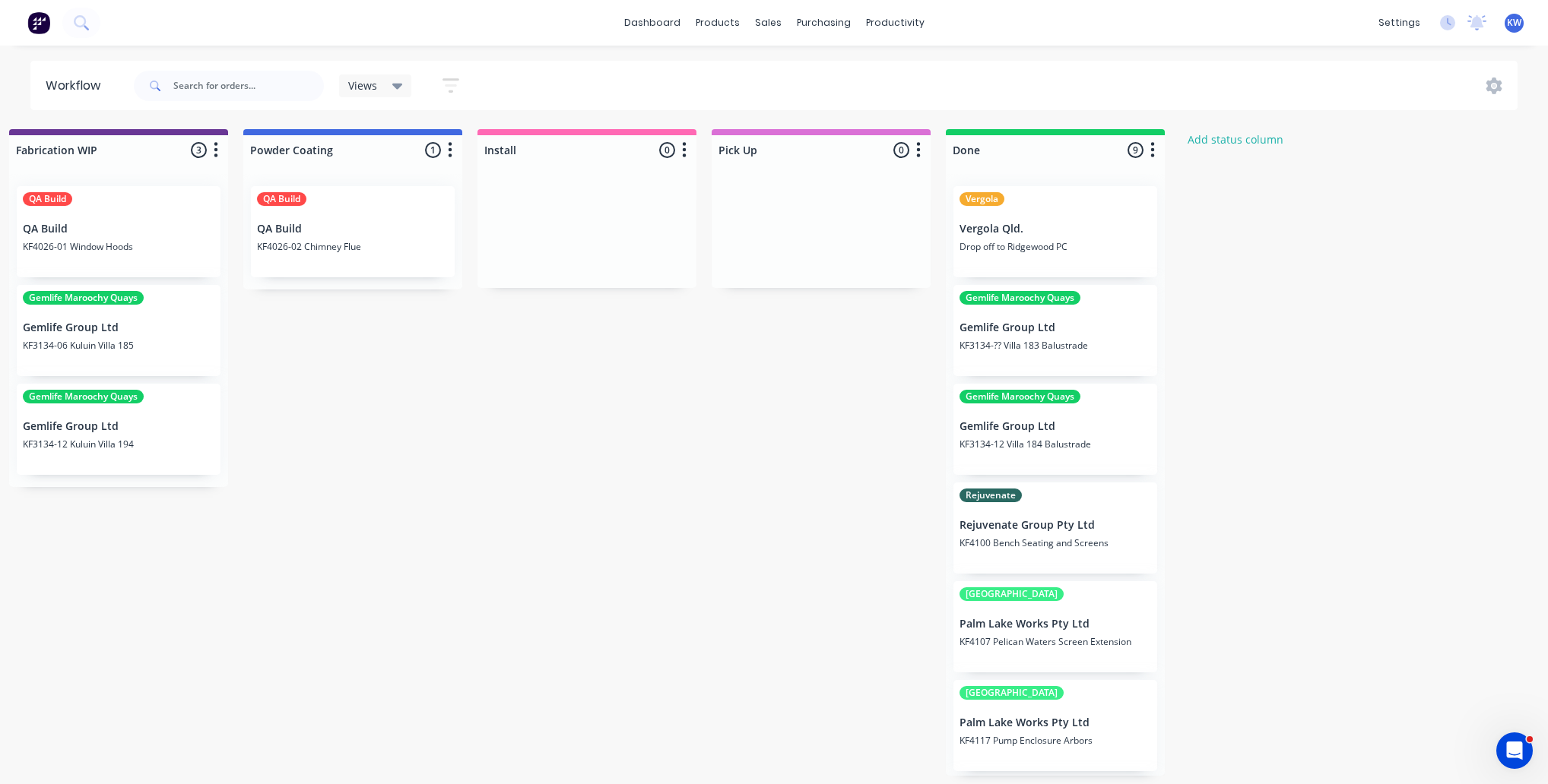
click at [1345, 246] on div "Submitted 14 Status colour #273444 hex #273444 Save Cancel Summaries Total orde…" at bounding box center [48, 452] width 2976 height 647
click at [1246, 138] on button "Add status column" at bounding box center [1236, 139] width 112 height 20
type input "On hold"
click at [1223, 189] on button "Add" at bounding box center [1231, 185] width 83 height 24
click at [1395, 154] on button "button" at bounding box center [1387, 150] width 18 height 18
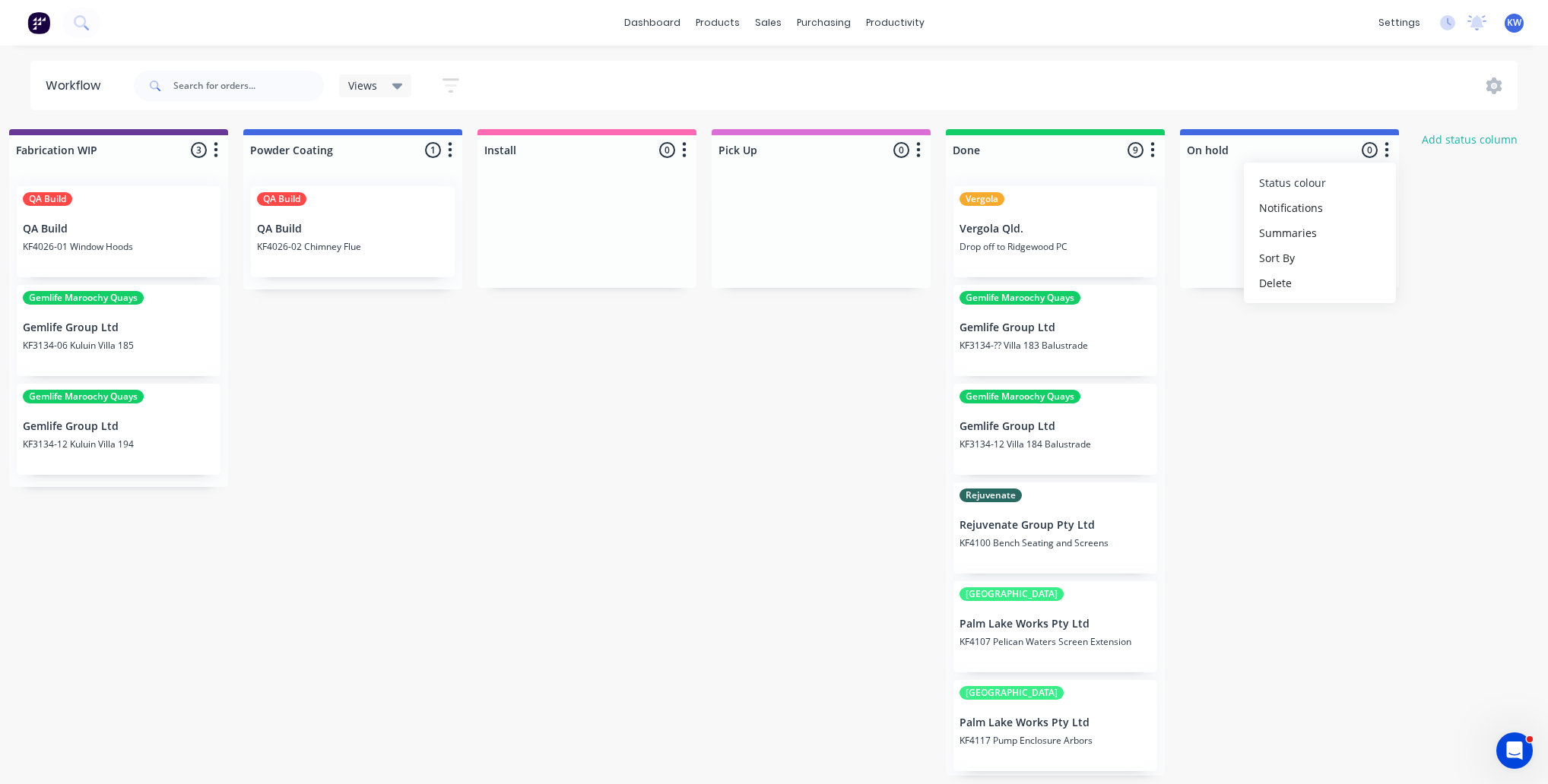
click at [1310, 187] on span "Status colour" at bounding box center [1292, 183] width 67 height 16
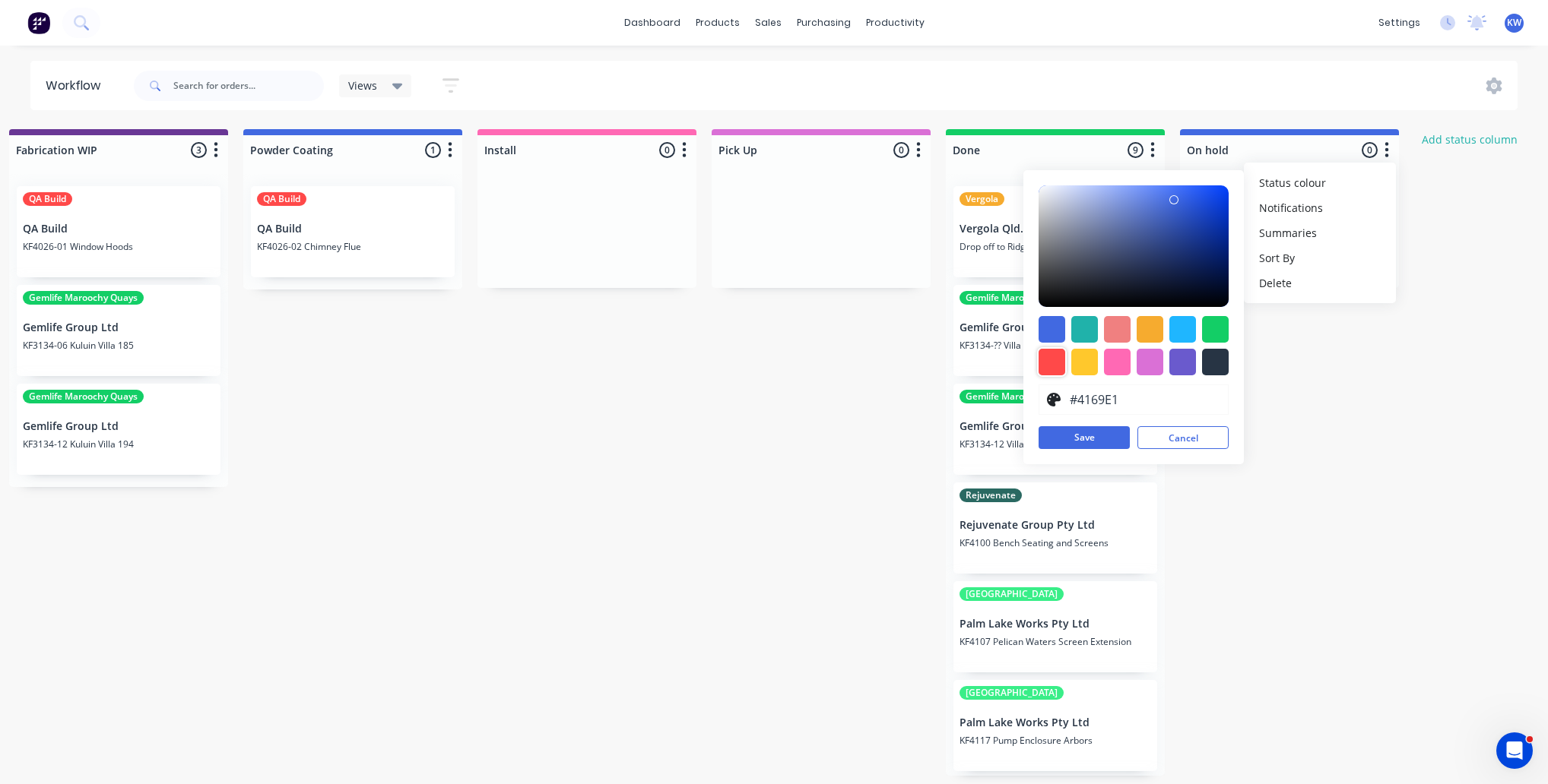
click at [1044, 363] on div at bounding box center [1052, 363] width 27 height 27
type input "#FF4949"
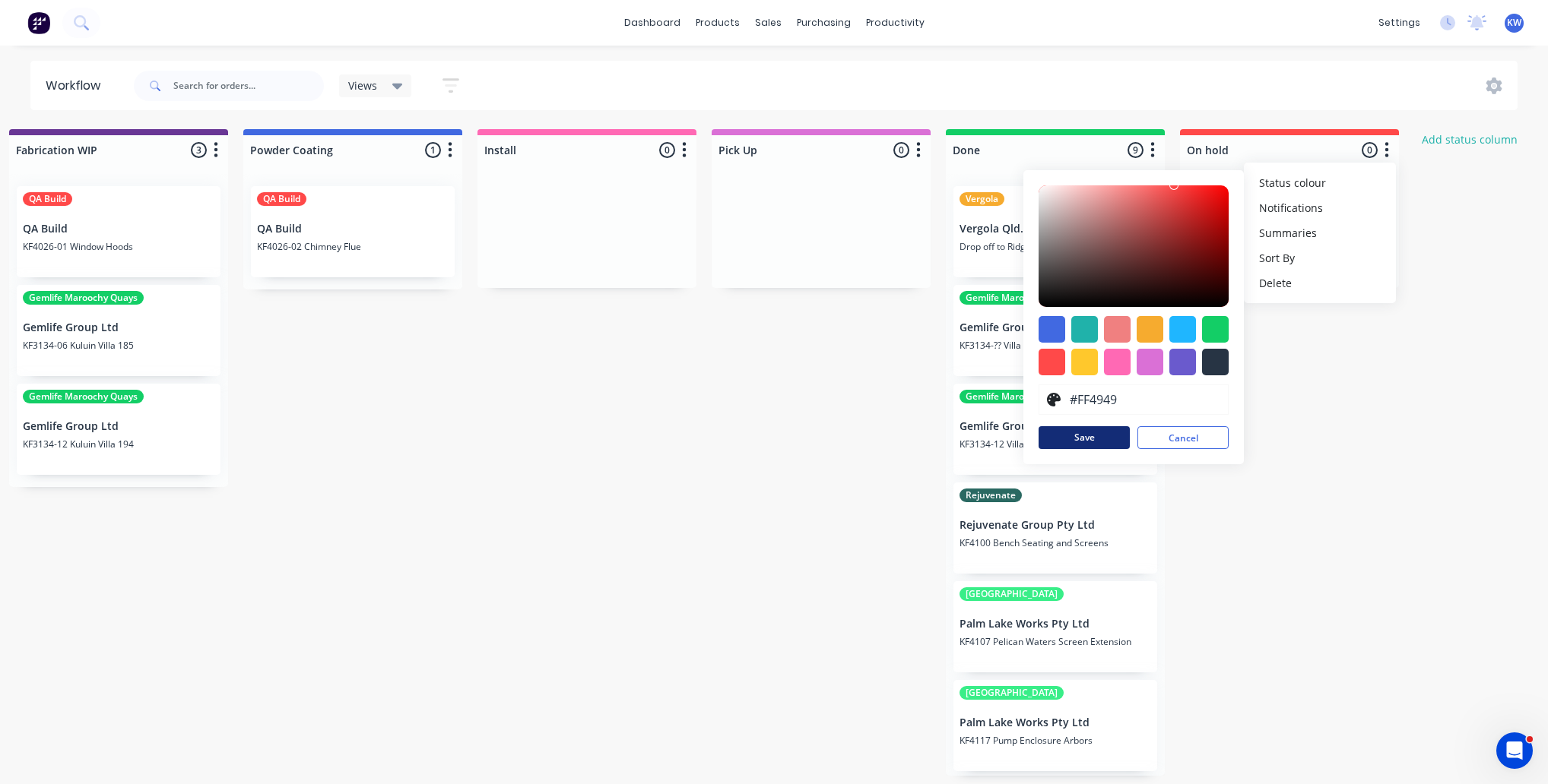
click at [1091, 435] on button "Save" at bounding box center [1084, 438] width 91 height 23
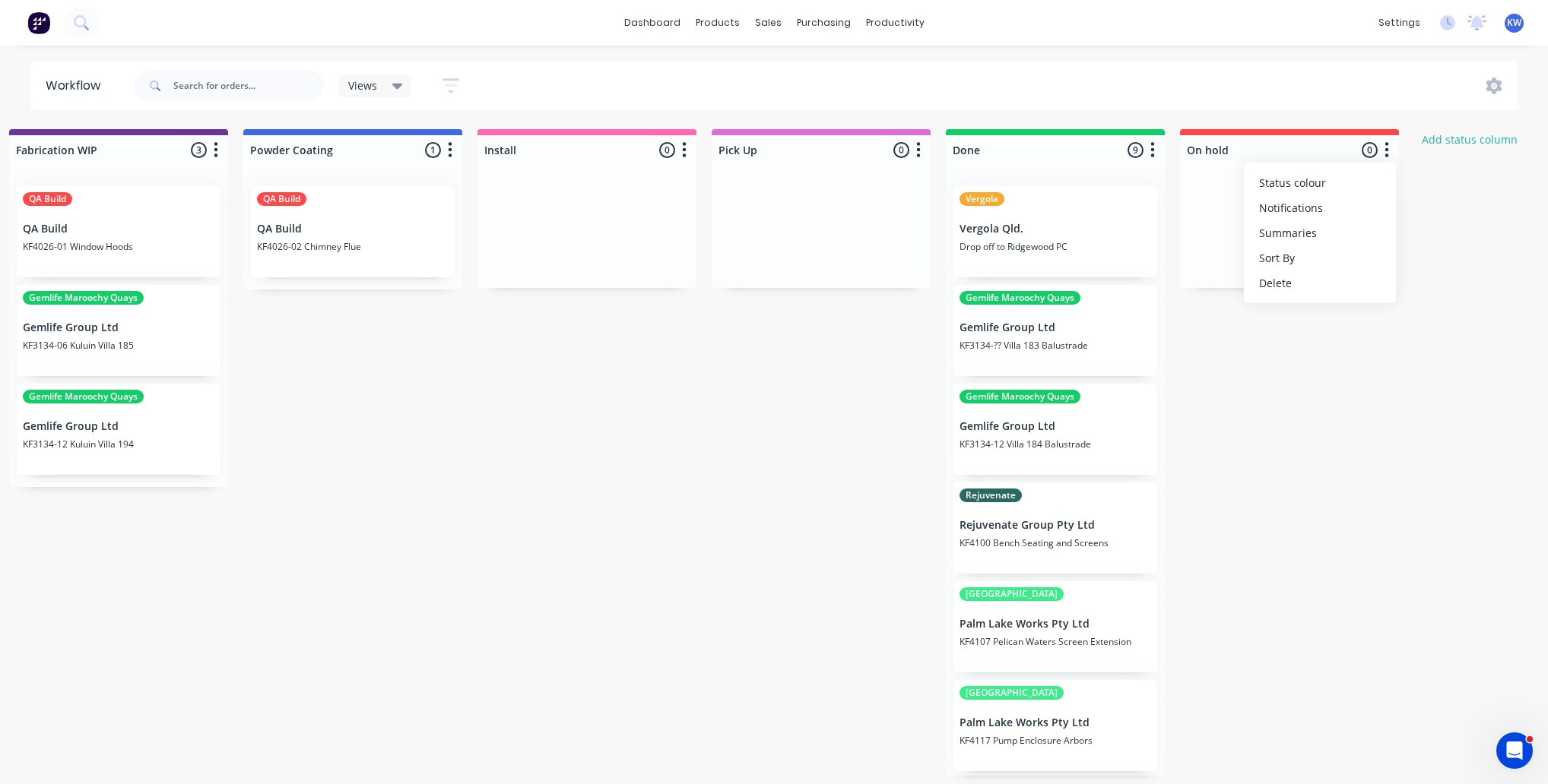
drag, startPoint x: 1539, startPoint y: 499, endPoint x: 1533, endPoint y: 493, distance: 8.5
click at [1539, 497] on div "Submitted 14 Status colour #273444 hex #273444 Save Cancel Summaries Total orde…" at bounding box center [159, 452] width 3197 height 647
drag, startPoint x: 1340, startPoint y: 132, endPoint x: 1229, endPoint y: 151, distance: 112.6
click at [1229, 151] on div "On hold 0 Status colour #FF4949 hex #FF4949 Save Cancel Notifications Email SMS…" at bounding box center [1289, 147] width 219 height 36
drag, startPoint x: 1369, startPoint y: 134, endPoint x: 1364, endPoint y: 141, distance: 8.6
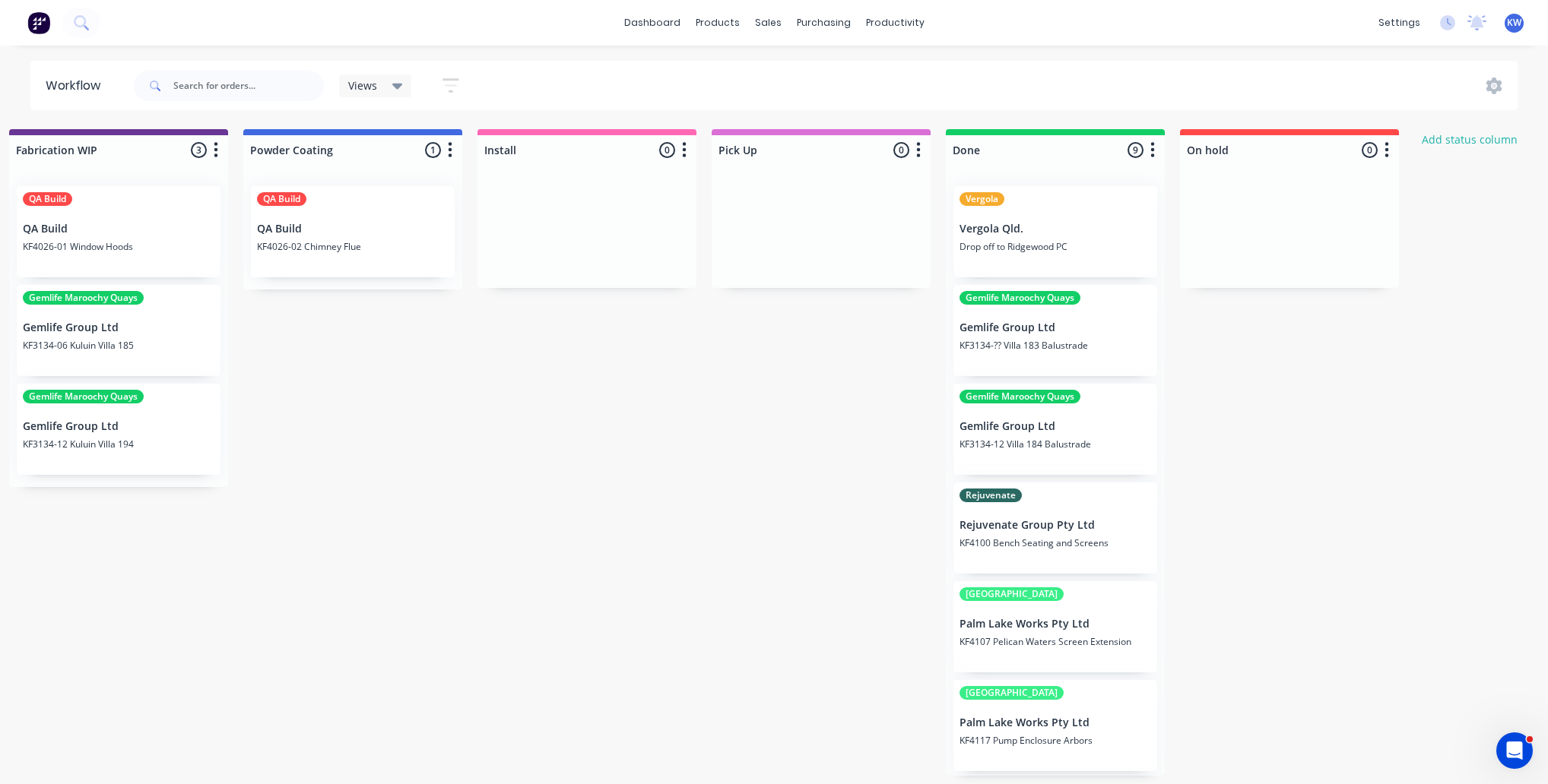
click at [1364, 141] on div "On hold 0 Status colour #FF4949 hex #FF4949 Save Cancel Notifications Email SMS…" at bounding box center [1289, 147] width 219 height 36
drag, startPoint x: 1363, startPoint y: 190, endPoint x: 1303, endPoint y: 126, distance: 87.7
click at [1355, 181] on div at bounding box center [1289, 231] width 219 height 114
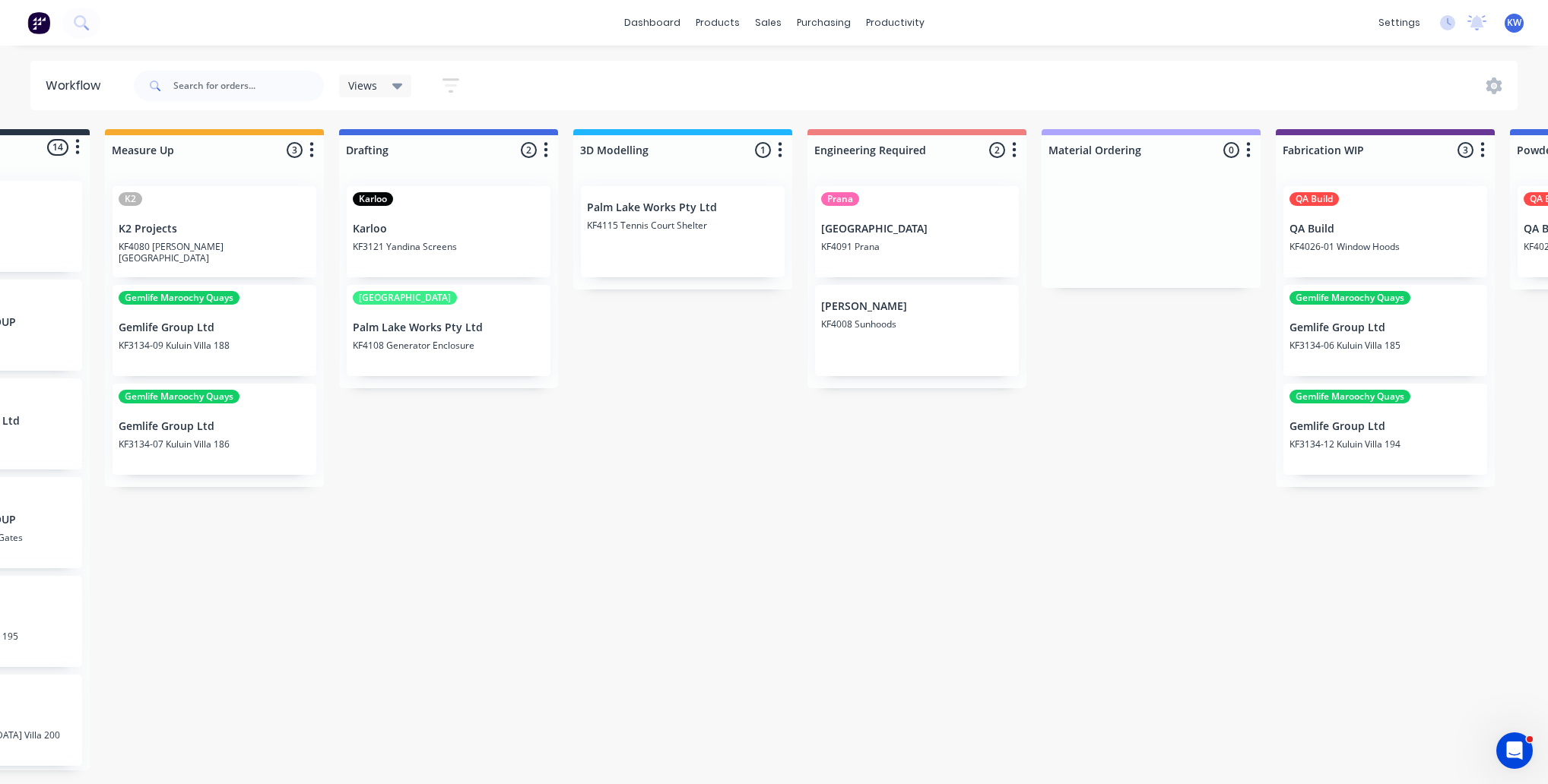
scroll to position [0, 0]
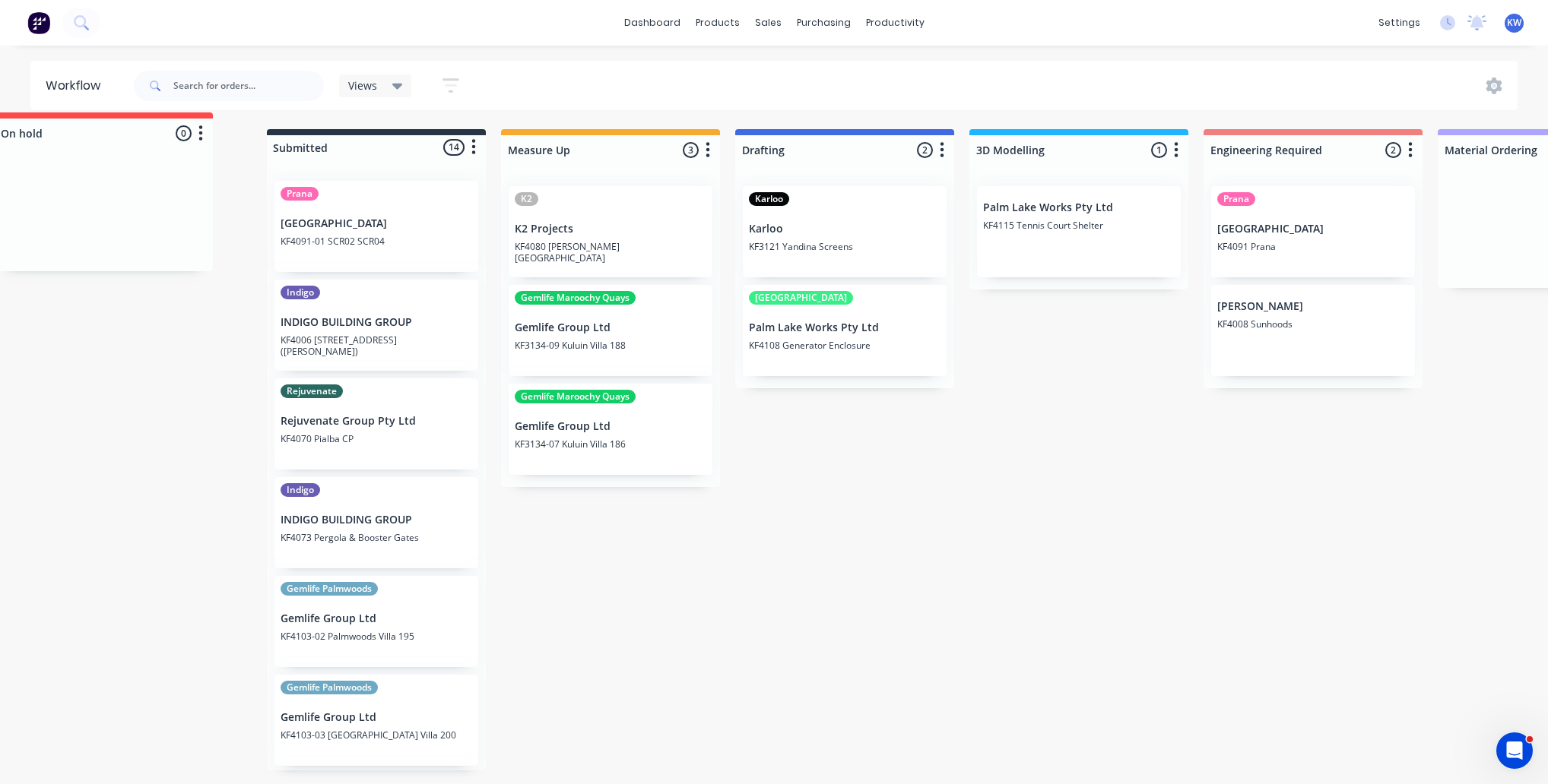
drag, startPoint x: 1301, startPoint y: 136, endPoint x: 116, endPoint y: 124, distance: 1185.1
click at [116, 124] on div "Workflow Views Save new view None (Default) edit Modelling edit Show/Hide statu…" at bounding box center [774, 407] width 1548 height 693
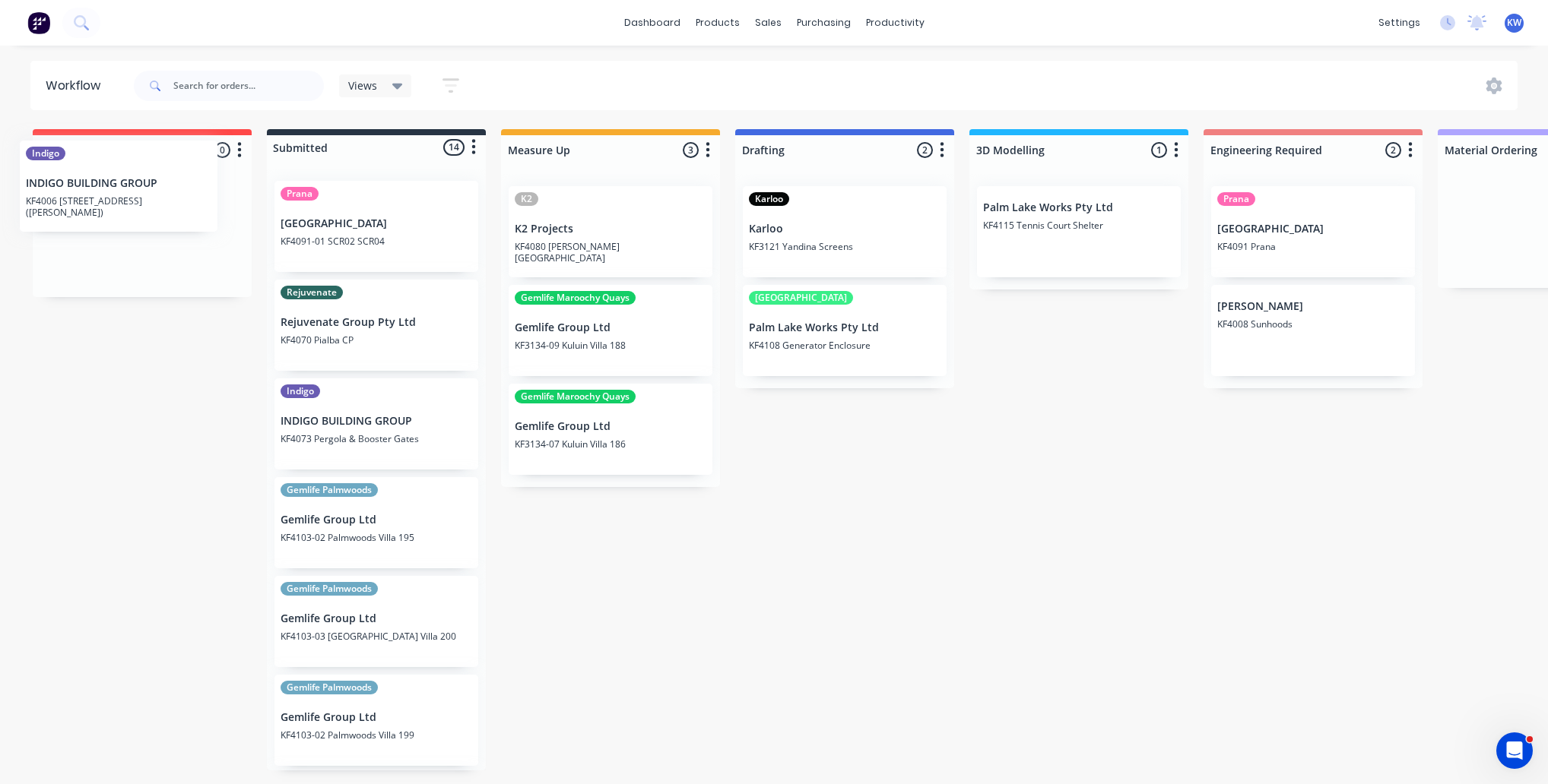
drag, startPoint x: 414, startPoint y: 347, endPoint x: 151, endPoint y: 209, distance: 297.0
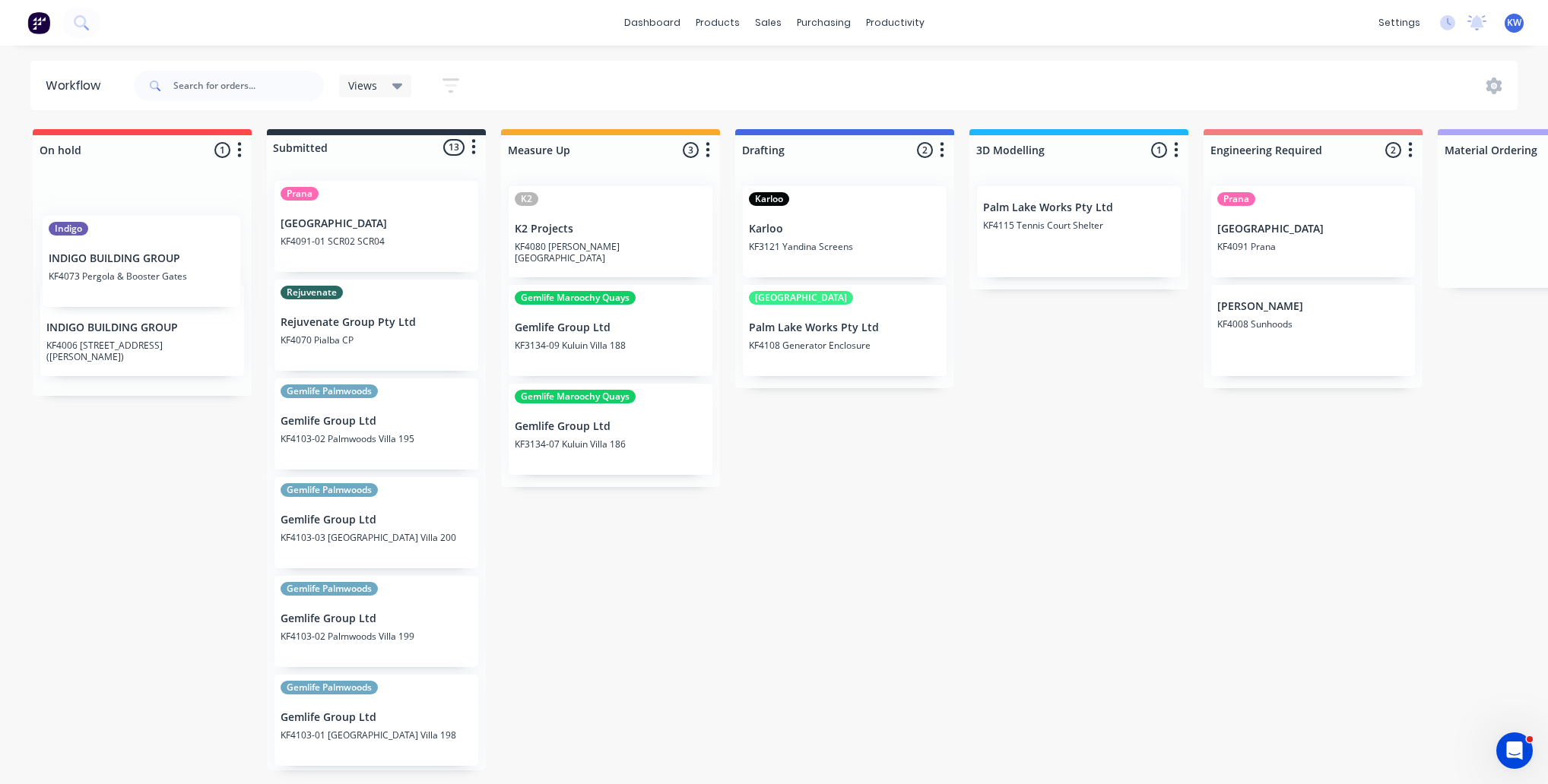
drag, startPoint x: 398, startPoint y: 435, endPoint x: 146, endPoint y: 270, distance: 301.2
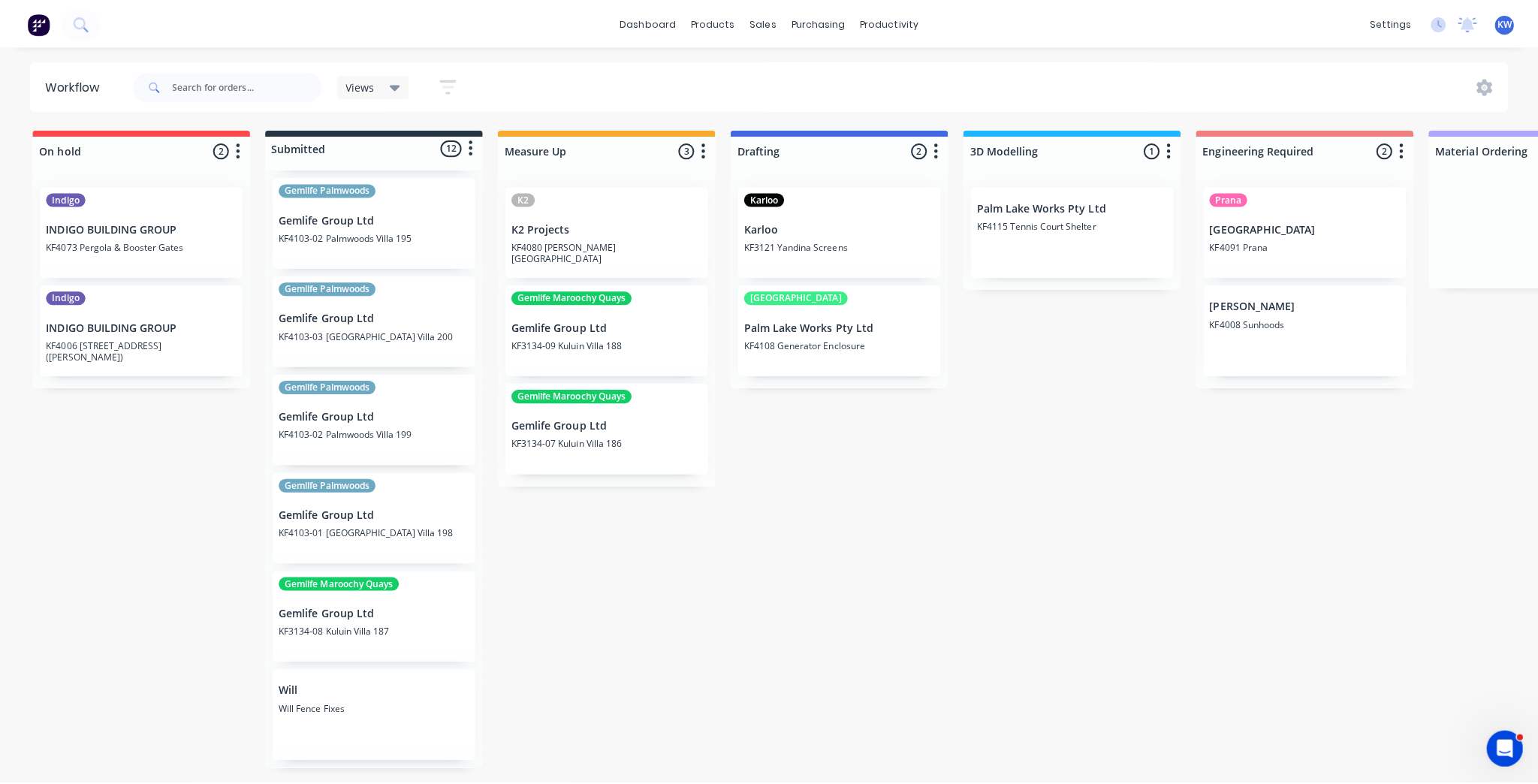
scroll to position [540, 0]
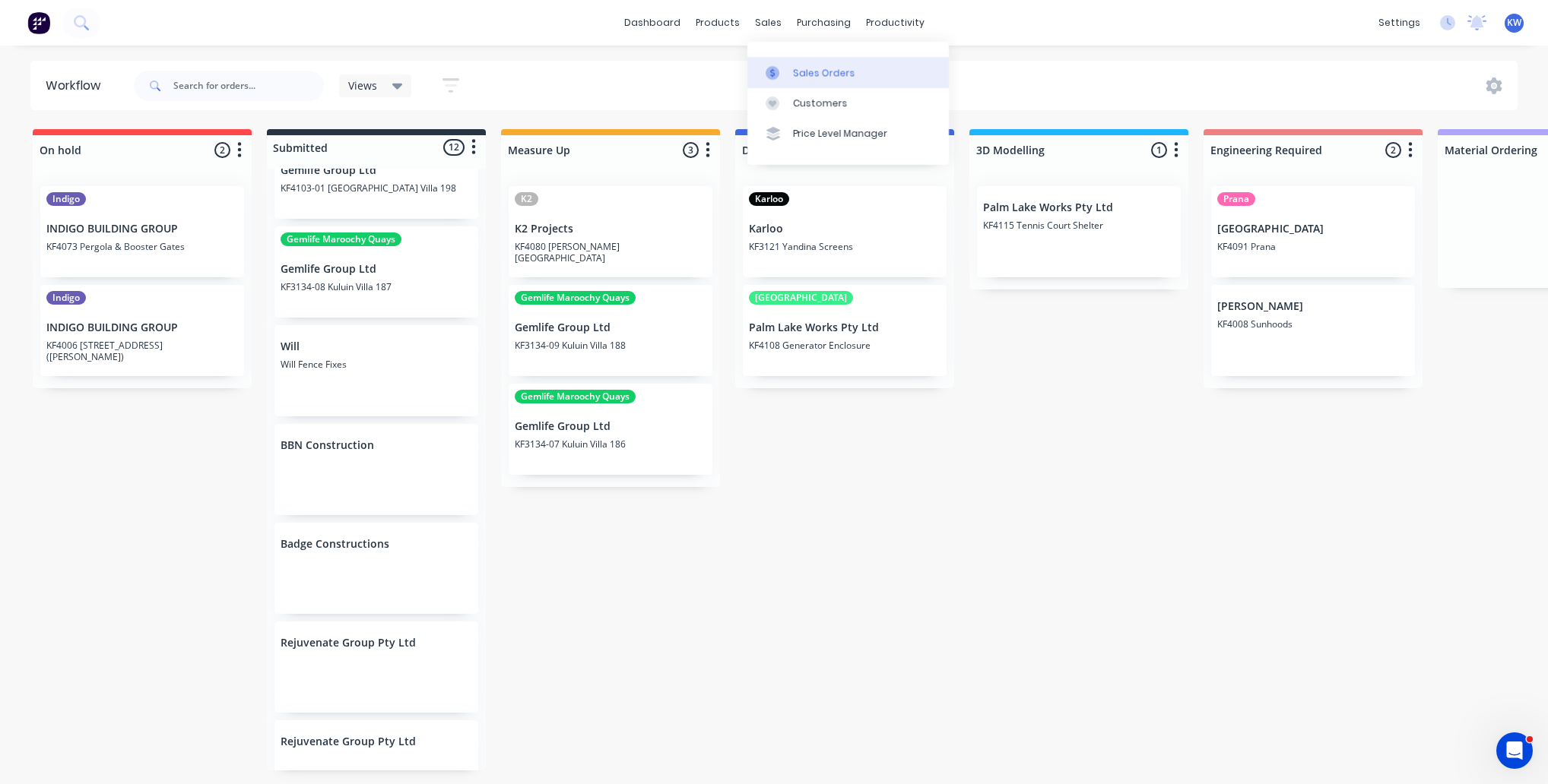
click at [777, 73] on icon at bounding box center [773, 73] width 14 height 14
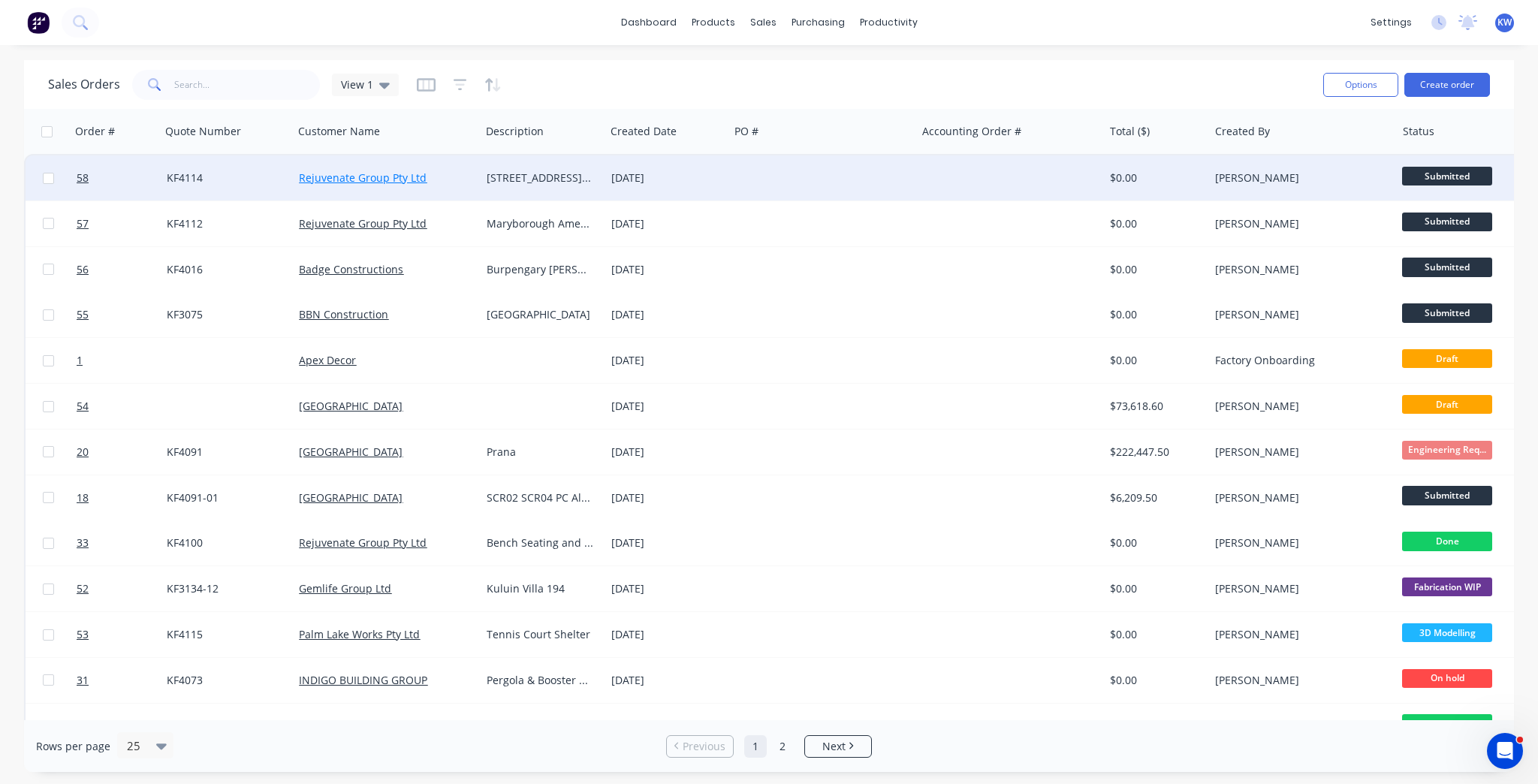
click at [417, 180] on link "Rejuvenate Group Pty Ltd" at bounding box center [363, 177] width 128 height 14
click at [212, 181] on div "KF4114" at bounding box center [224, 178] width 115 height 15
click at [135, 178] on link "58" at bounding box center [121, 178] width 90 height 45
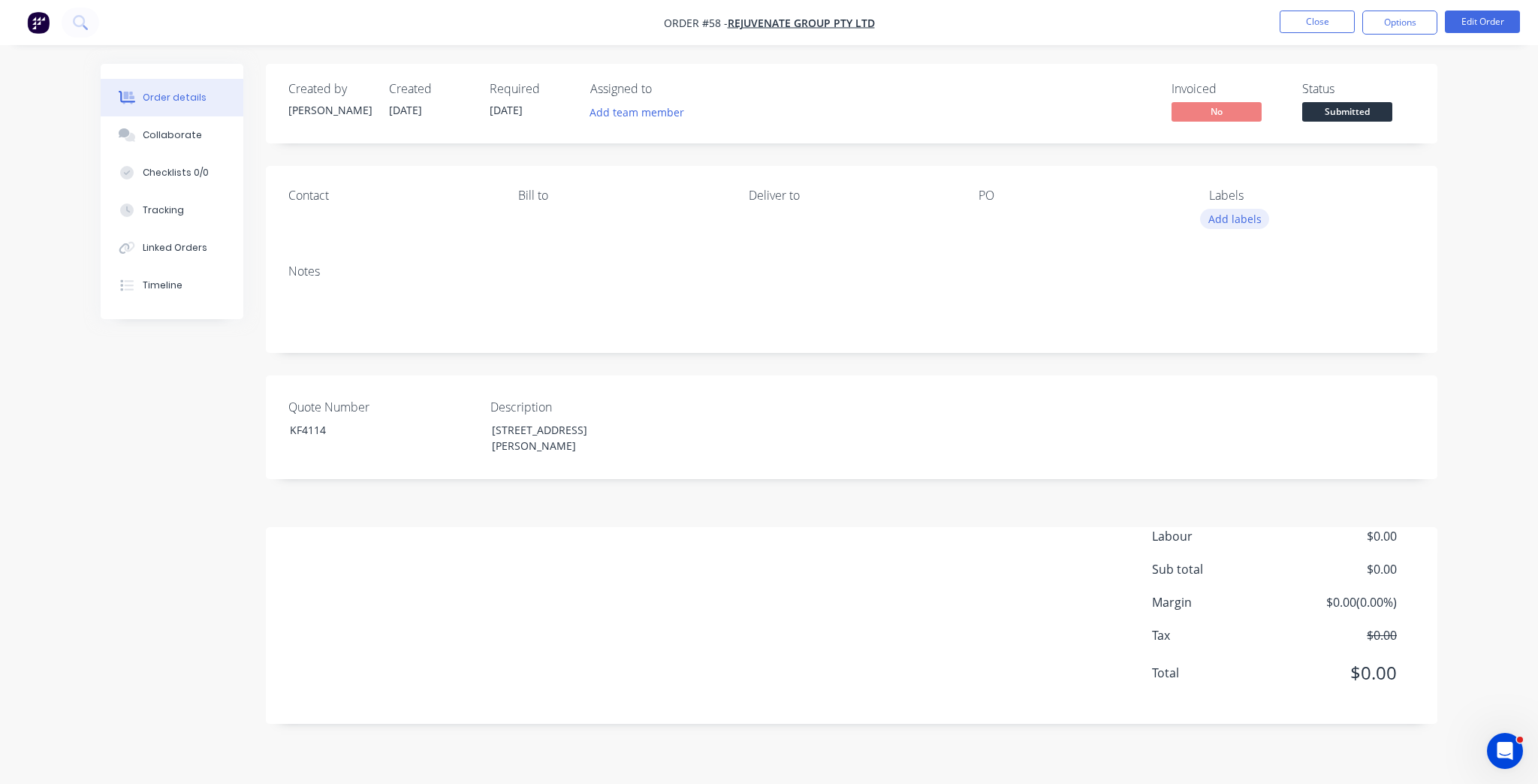
click at [1250, 226] on button "Add labels" at bounding box center [1234, 219] width 69 height 20
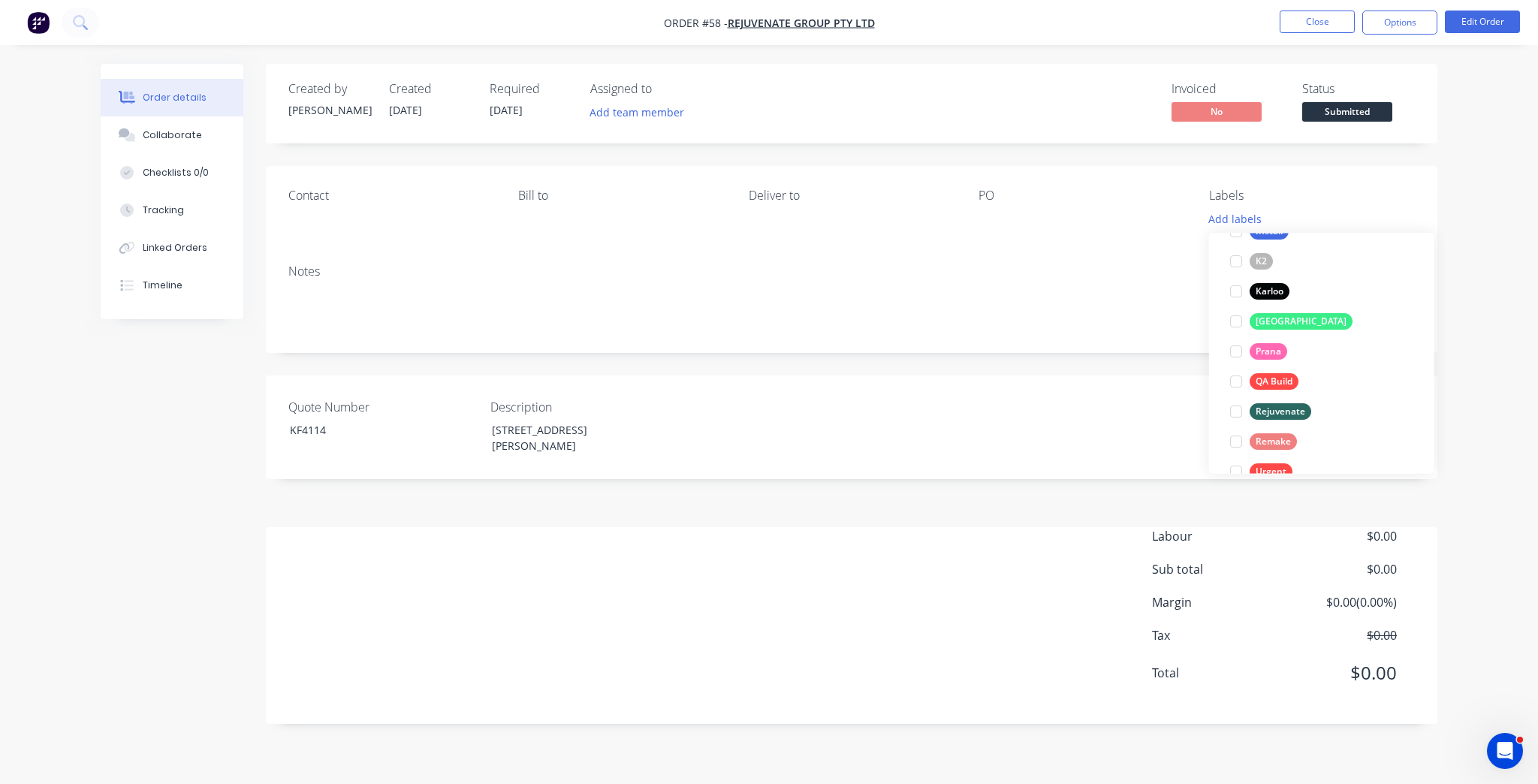
scroll to position [241, 0]
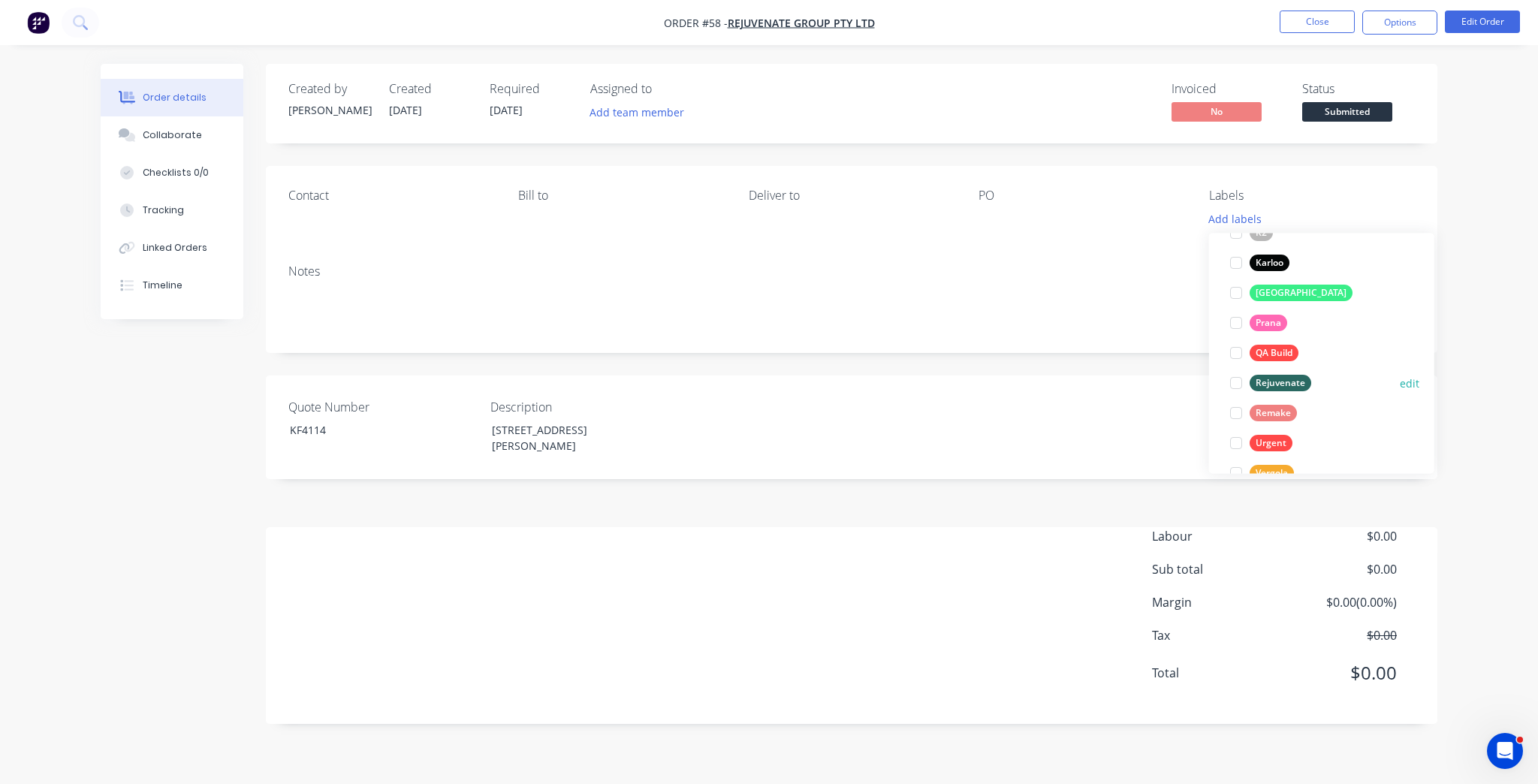
click at [1235, 385] on div at bounding box center [1235, 382] width 30 height 30
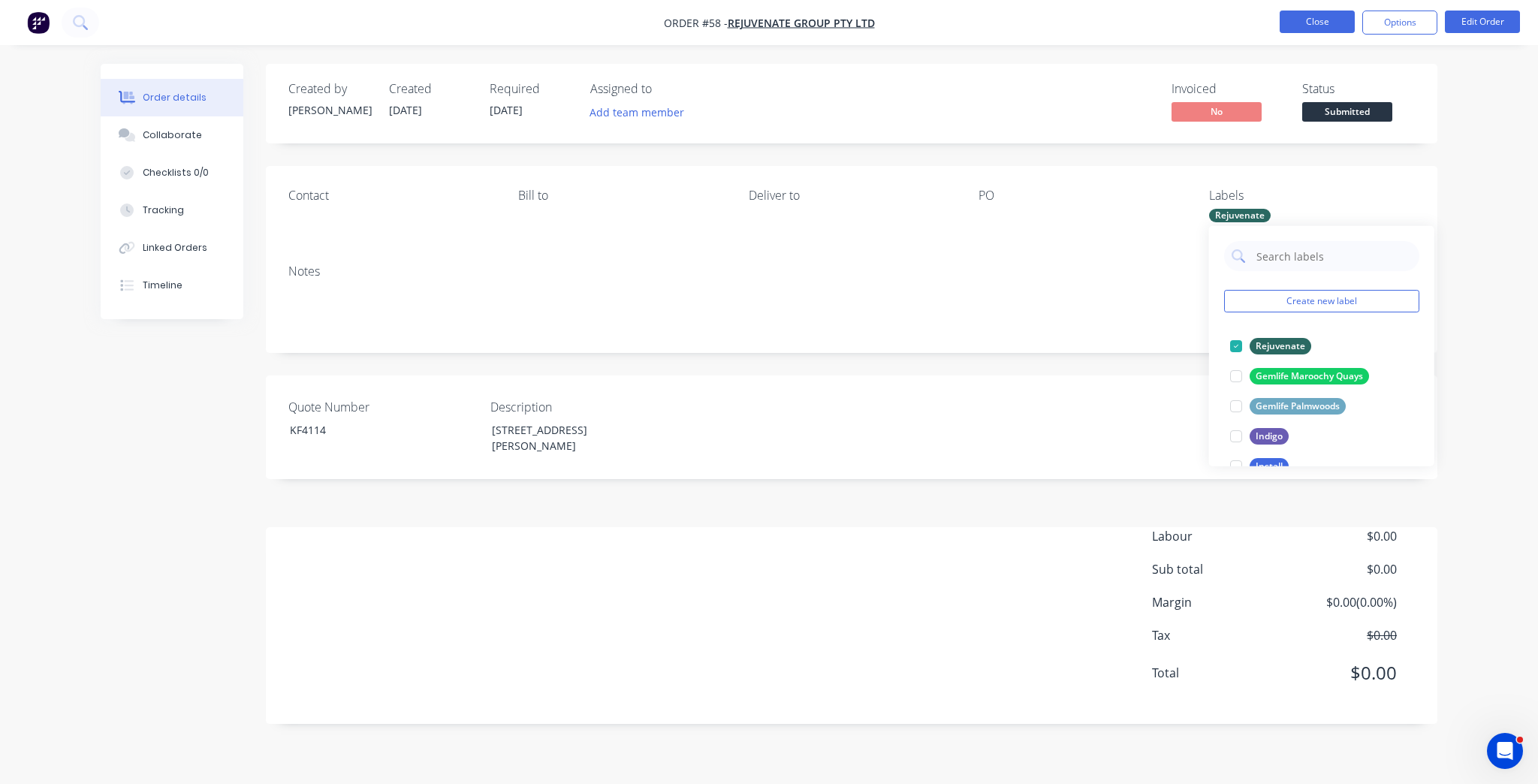
click at [1297, 25] on button "Close" at bounding box center [1317, 22] width 75 height 23
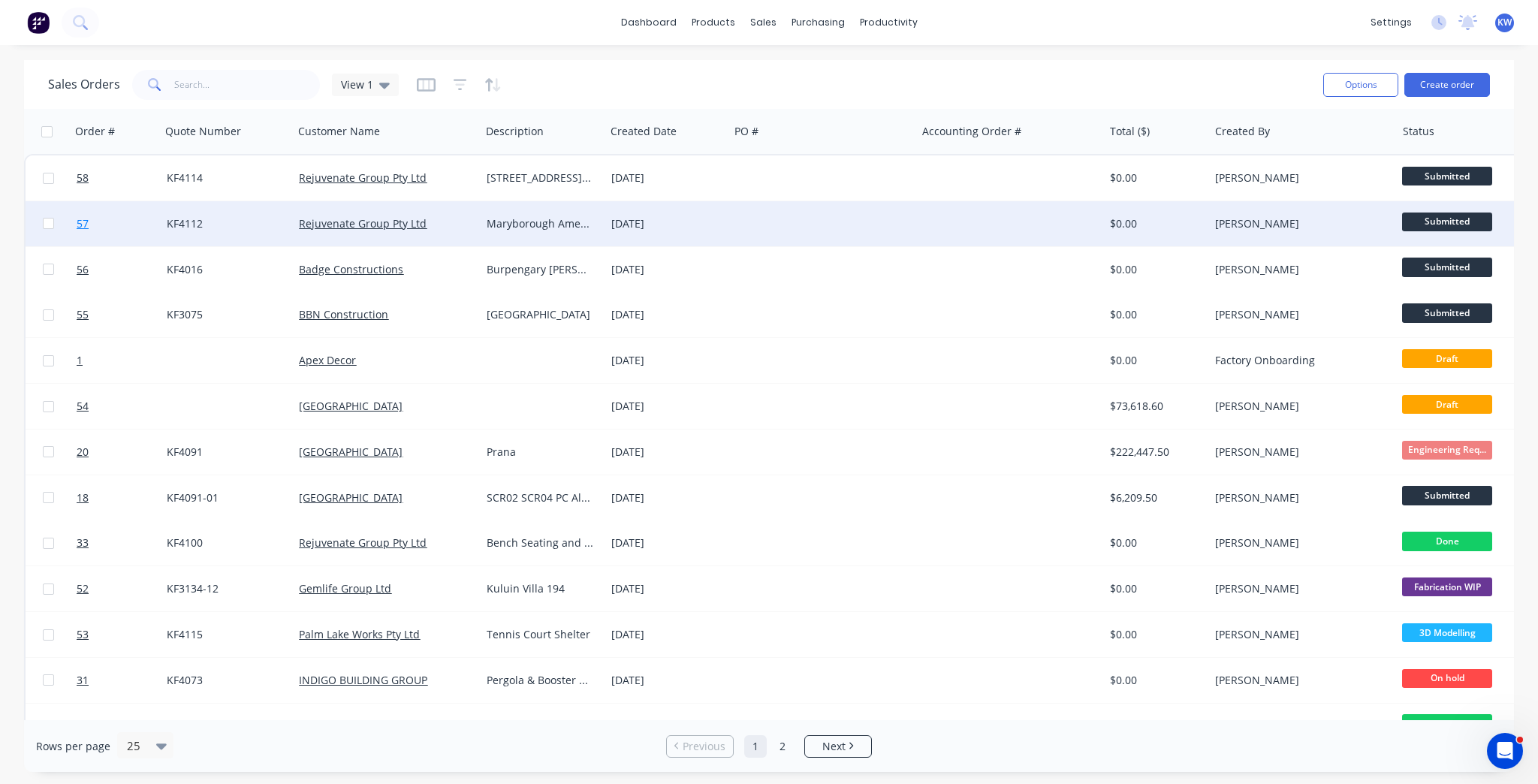
click at [91, 223] on link "57" at bounding box center [121, 223] width 90 height 45
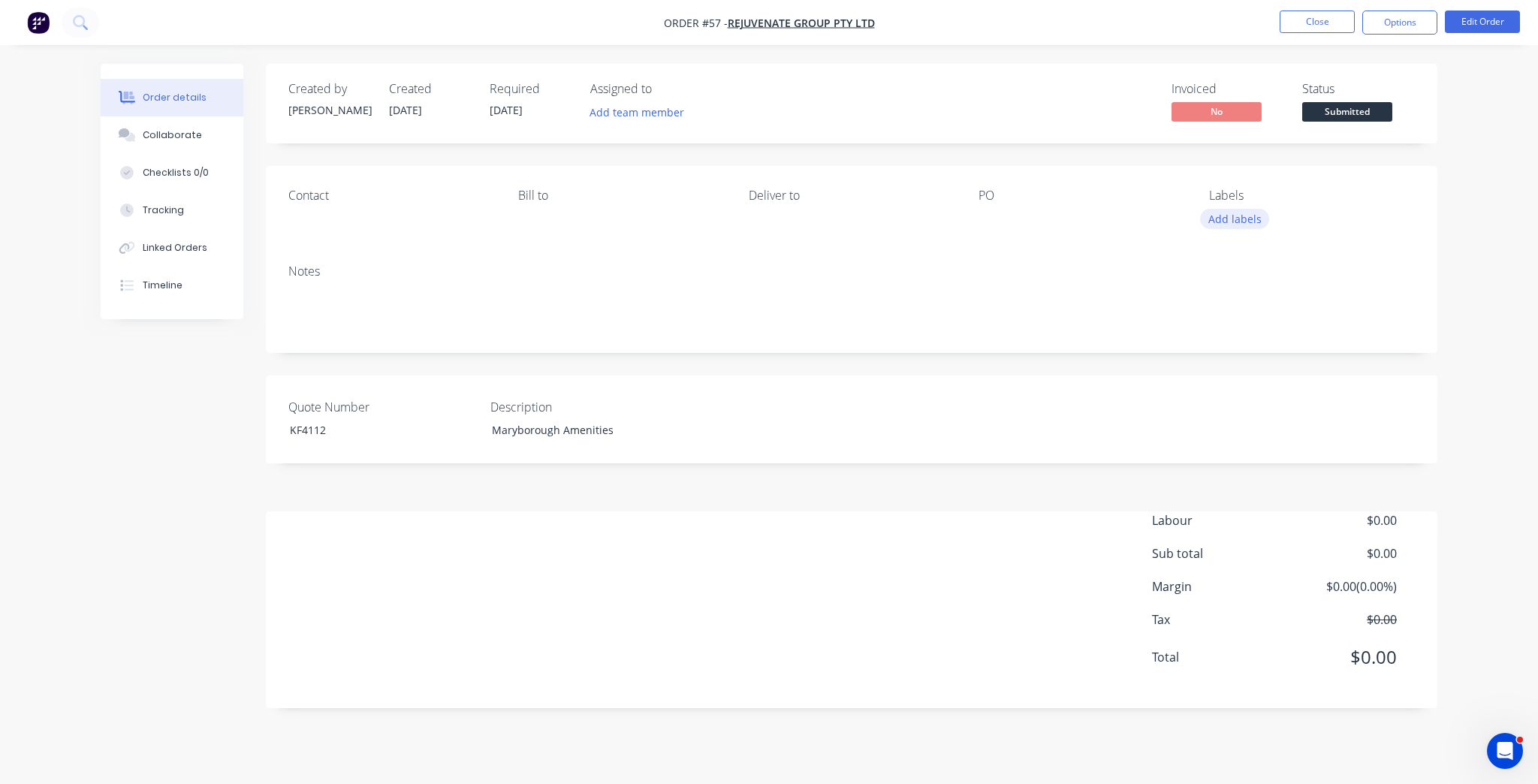
click at [1249, 219] on button "Add labels" at bounding box center [1234, 219] width 69 height 20
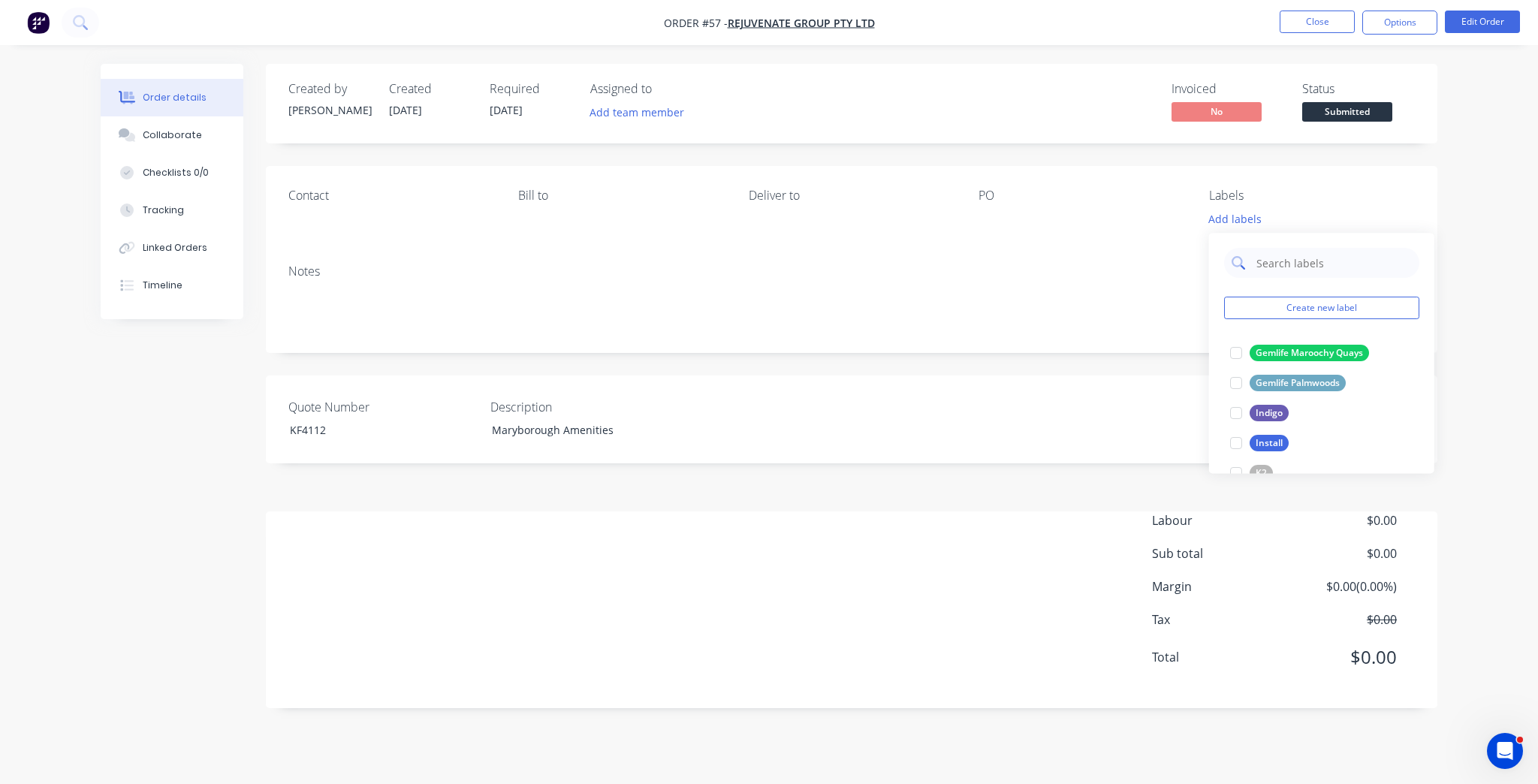
click at [1331, 276] on input "text" at bounding box center [1334, 262] width 157 height 30
type input "rej"
click at [1277, 345] on div "Rejuvenate" at bounding box center [1280, 352] width 61 height 16
click at [1302, 36] on nav "Order #57 - Rejuvenate Group Pty Ltd Close Options Edit Order" at bounding box center [769, 22] width 1538 height 45
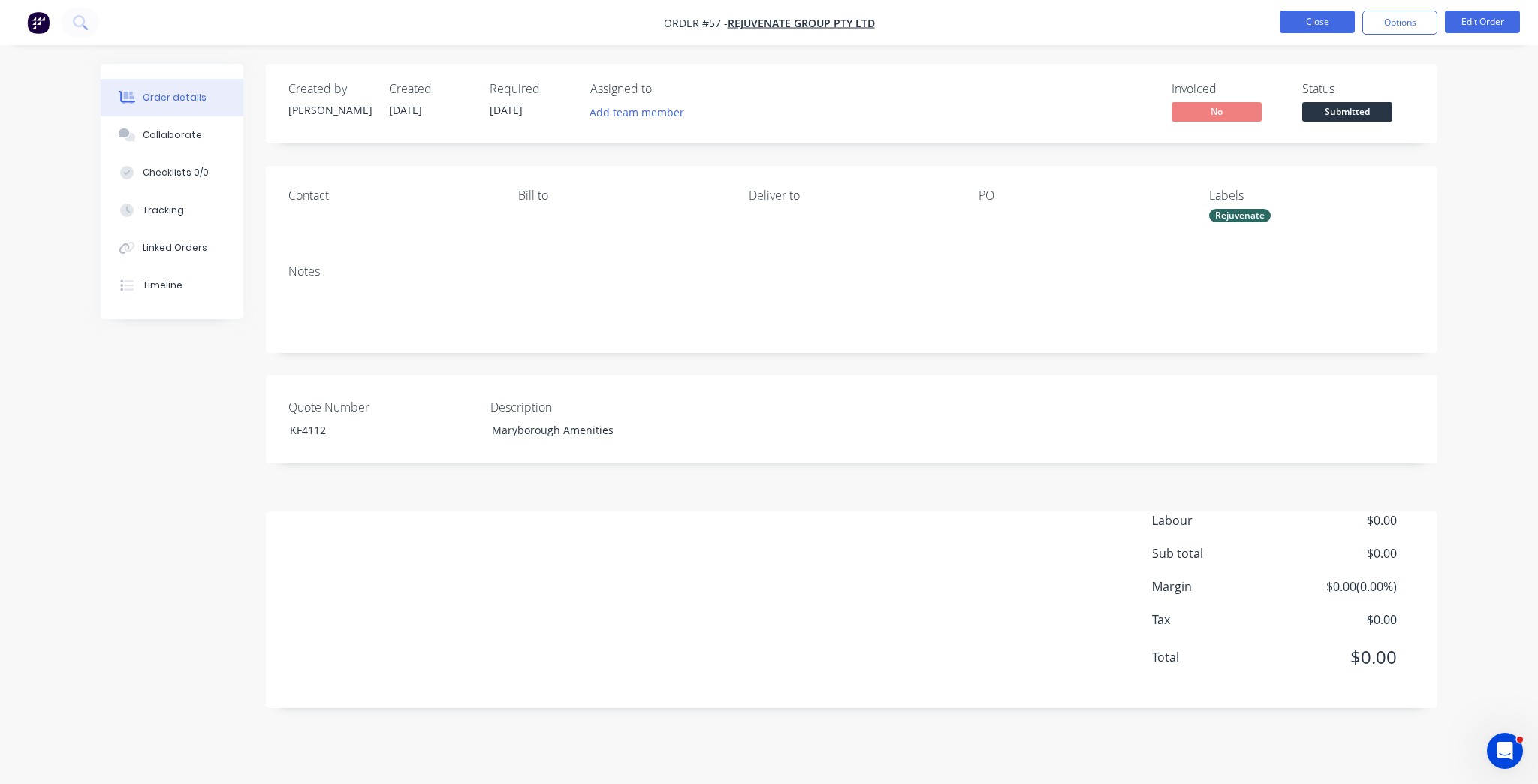
click at [1302, 30] on button "Close" at bounding box center [1317, 22] width 75 height 23
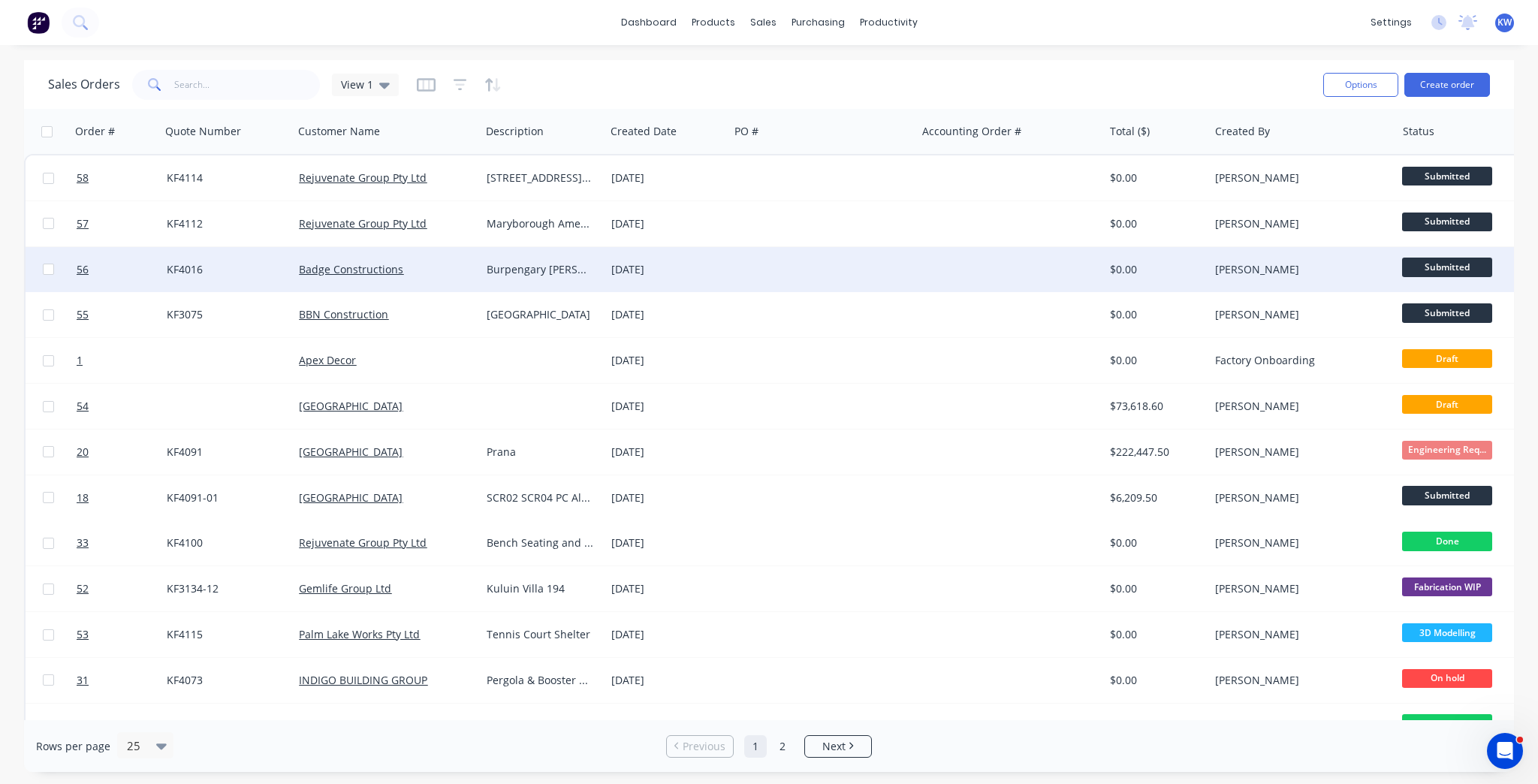
click at [72, 267] on div at bounding box center [116, 269] width 90 height 45
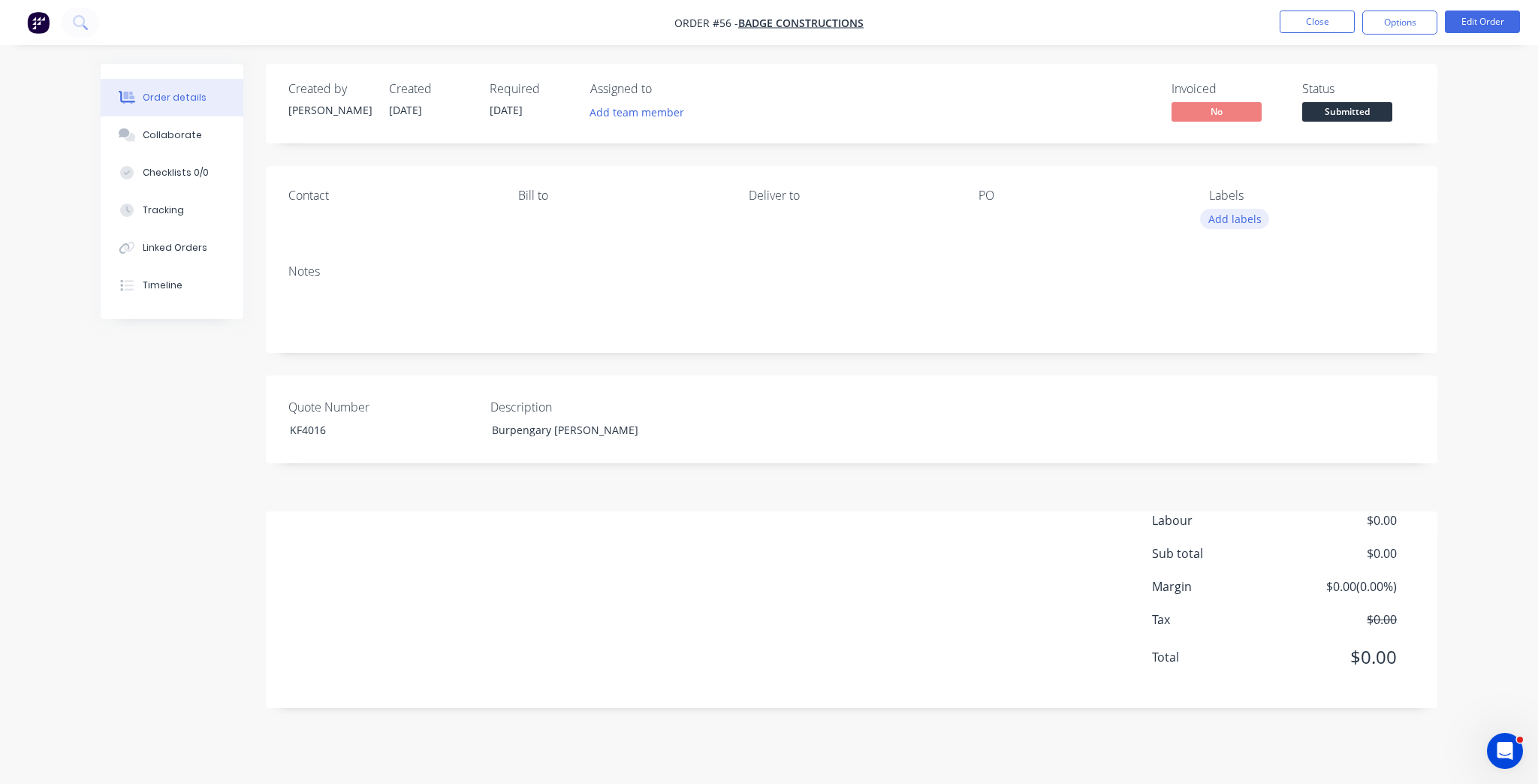
click at [1250, 222] on button "Add labels" at bounding box center [1234, 219] width 69 height 20
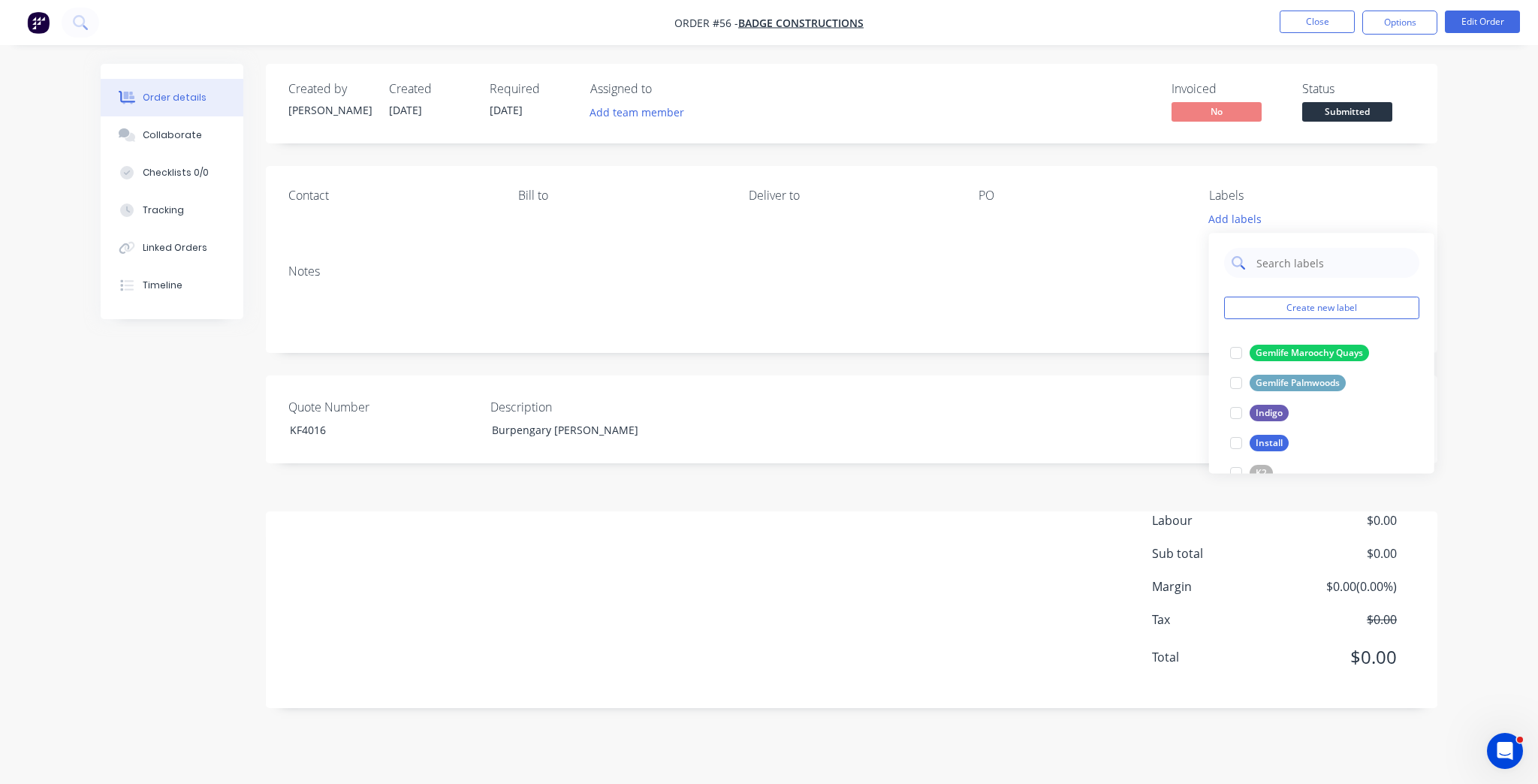
click at [1275, 254] on input "text" at bounding box center [1334, 262] width 157 height 30
type input "Badge"
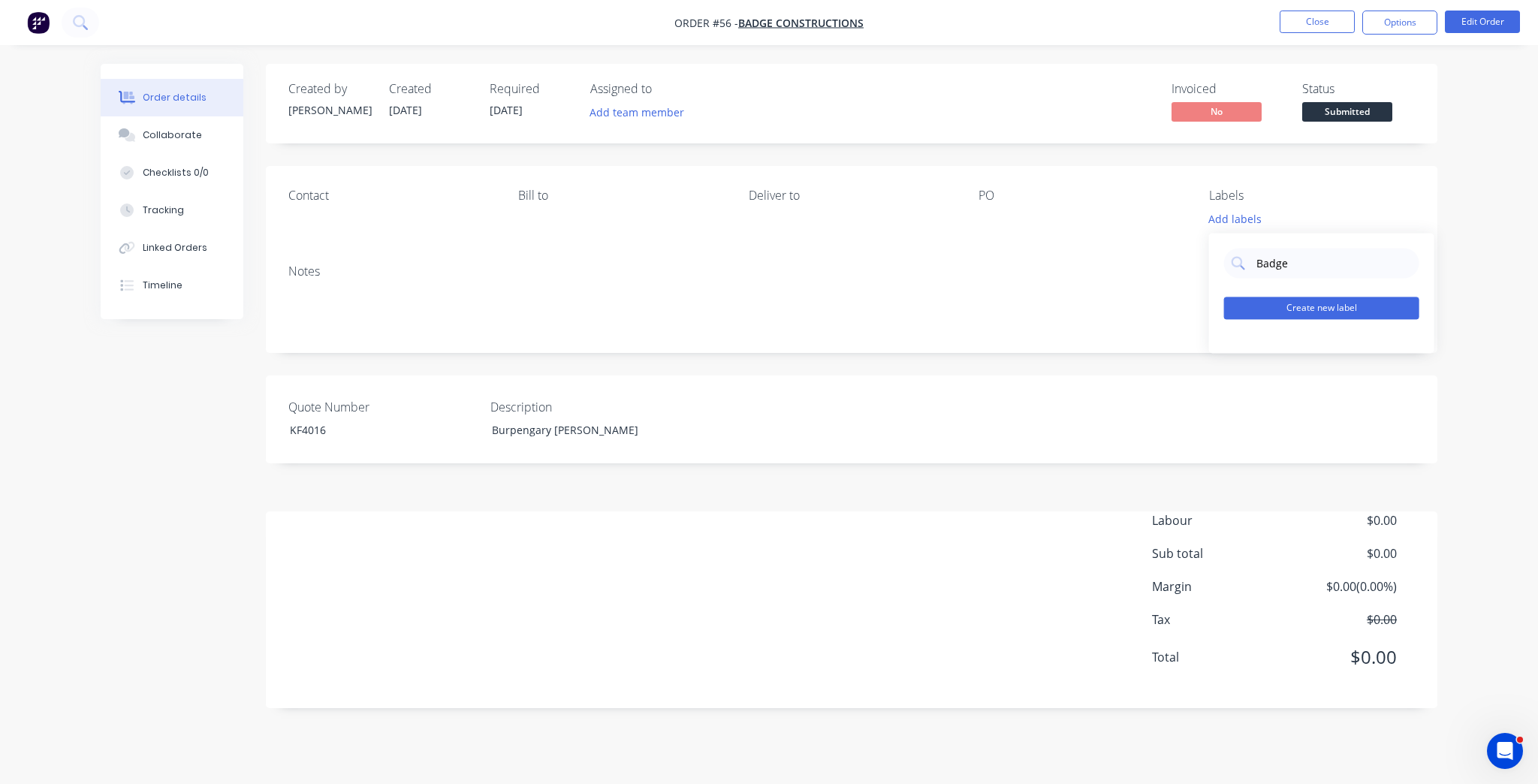
click at [1318, 312] on button "Create new label" at bounding box center [1322, 308] width 195 height 23
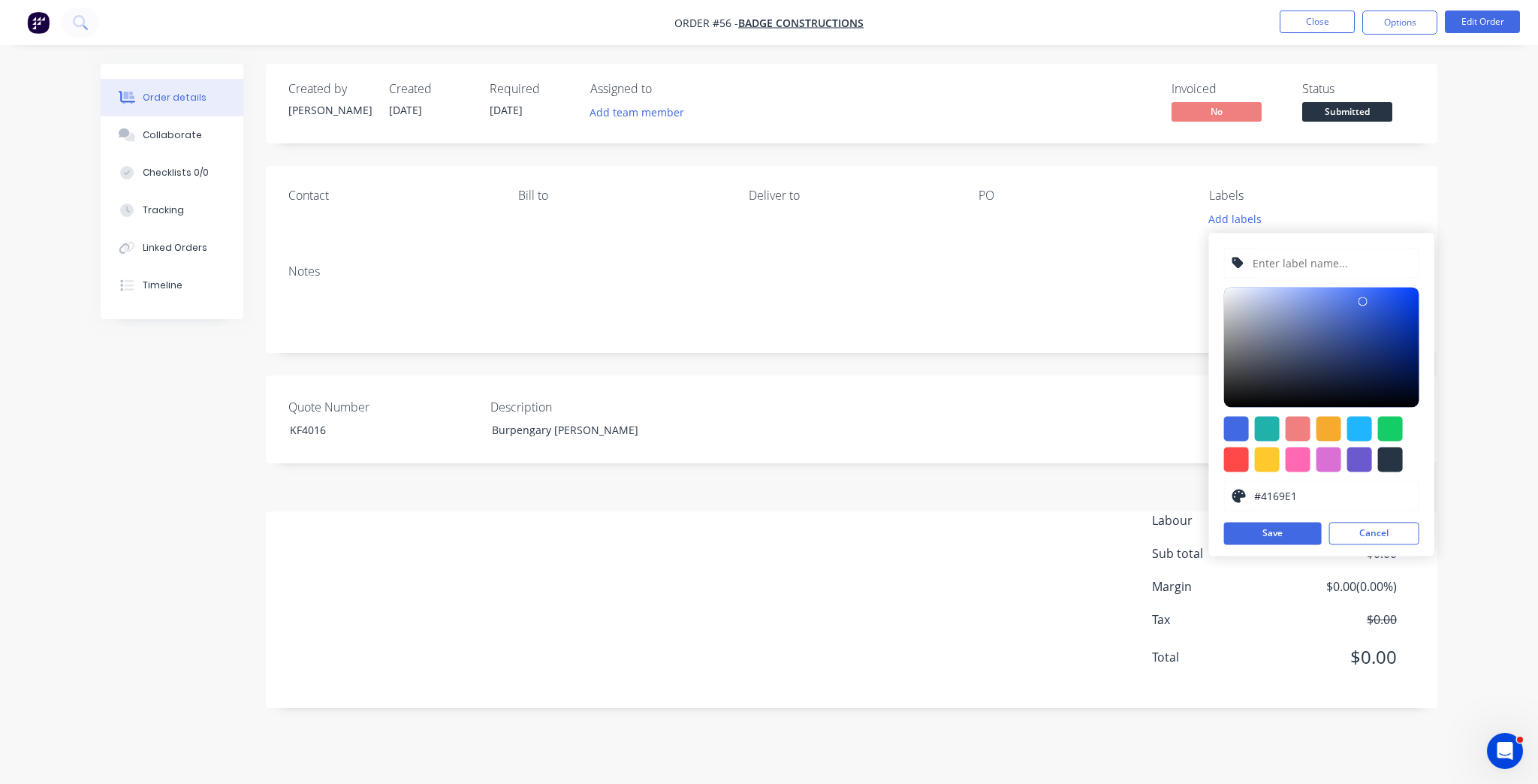
click at [1283, 252] on input "text" at bounding box center [1331, 263] width 160 height 29
type input "Badge Constructions"
click at [1232, 462] on div at bounding box center [1237, 459] width 25 height 25
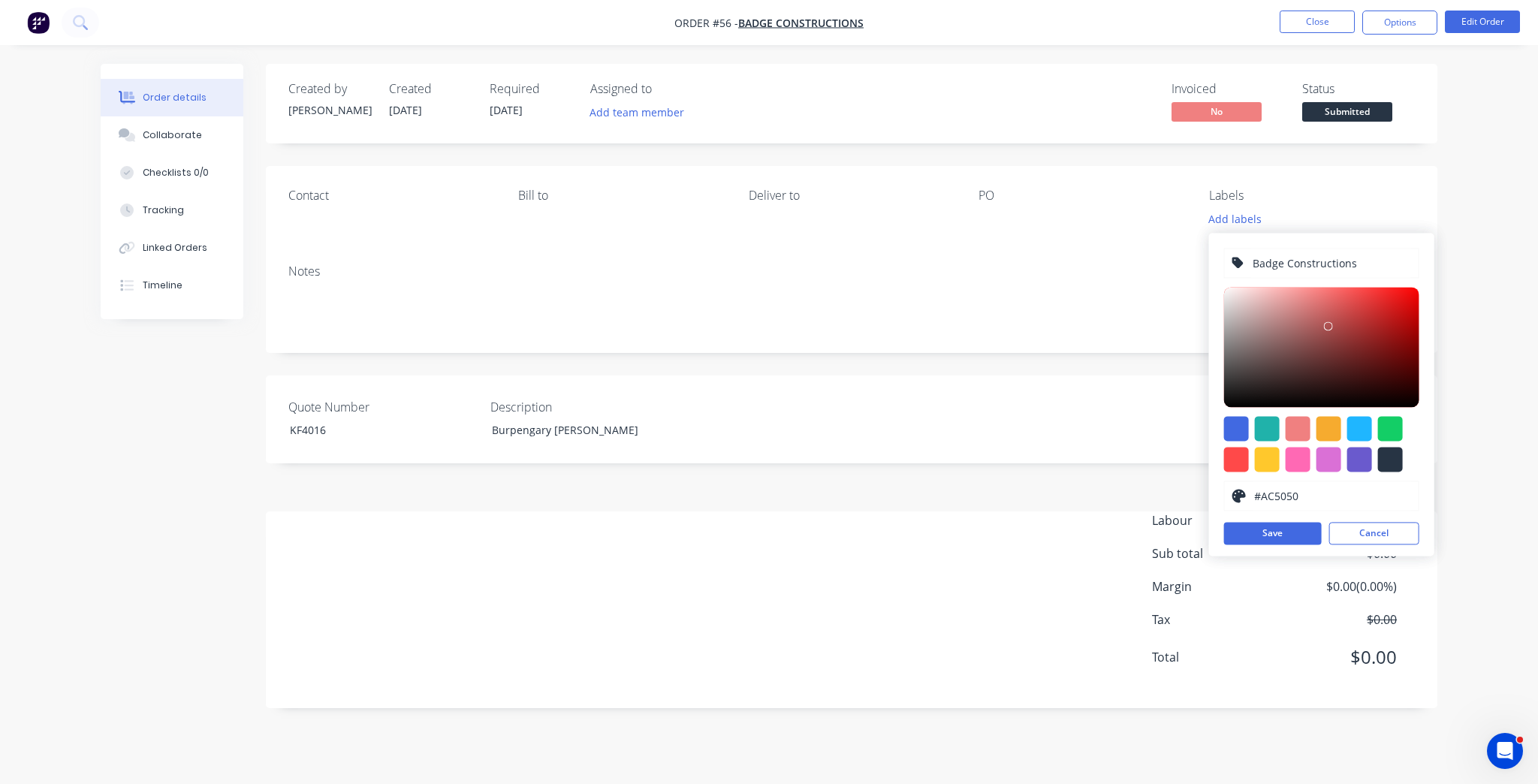
click at [1329, 326] on div at bounding box center [1322, 347] width 195 height 120
type input "#CC0000"
drag, startPoint x: 1329, startPoint y: 325, endPoint x: 1421, endPoint y: 311, distance: 93.1
click at [1421, 311] on div "Badge Constructions #CC0000 hex #CC0000 Save Cancel" at bounding box center [1322, 394] width 225 height 323
click at [1250, 529] on button "Save" at bounding box center [1273, 533] width 97 height 23
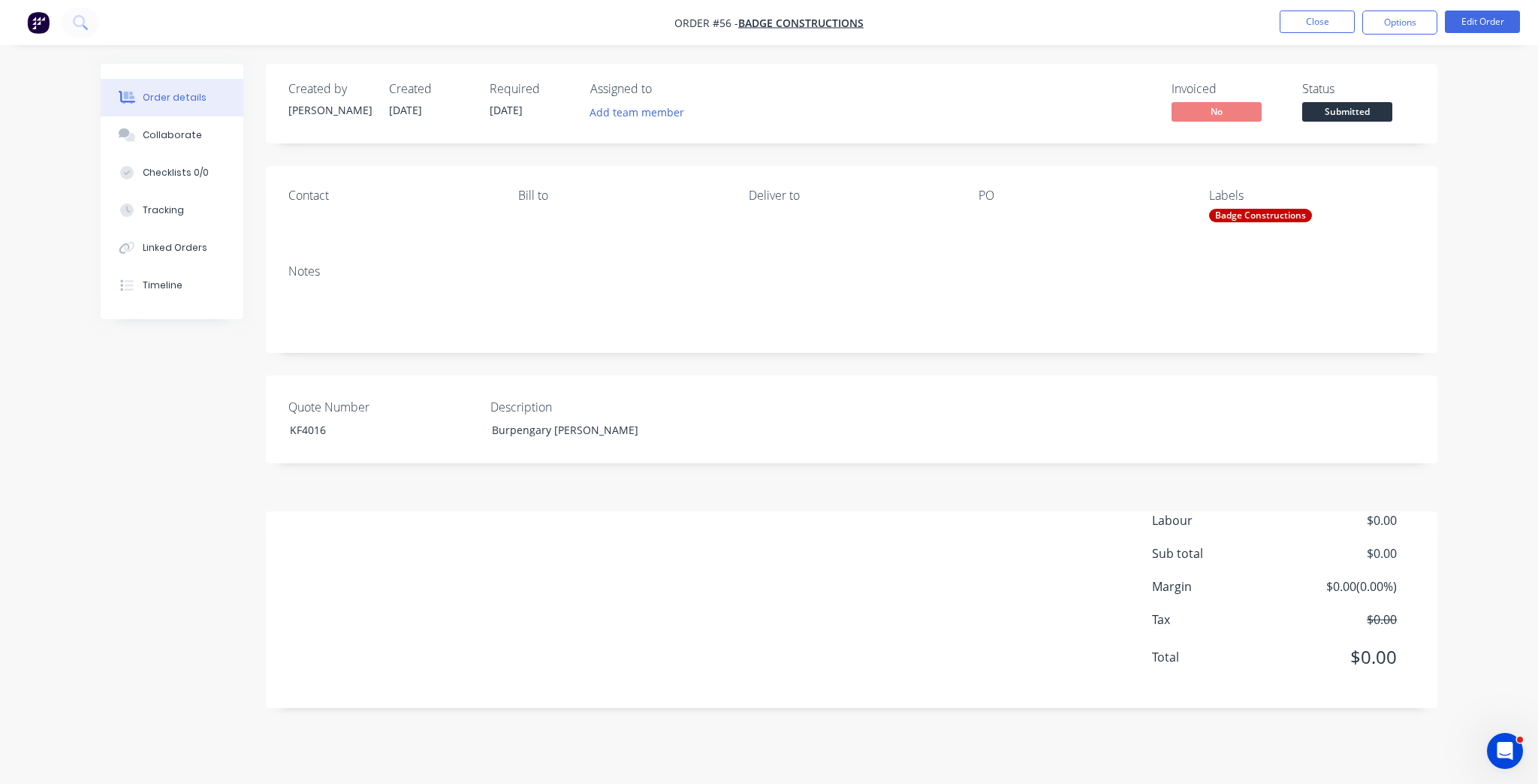
click at [1491, 301] on div "Order details Collaborate Checklists 0/0 Tracking Linked Orders Timeline Order …" at bounding box center [769, 392] width 1538 height 784
click at [1302, 9] on nav "Order #56 - Badge Constructions Close Options Edit Order" at bounding box center [769, 22] width 1538 height 45
click at [1301, 16] on button "Close" at bounding box center [1317, 22] width 75 height 23
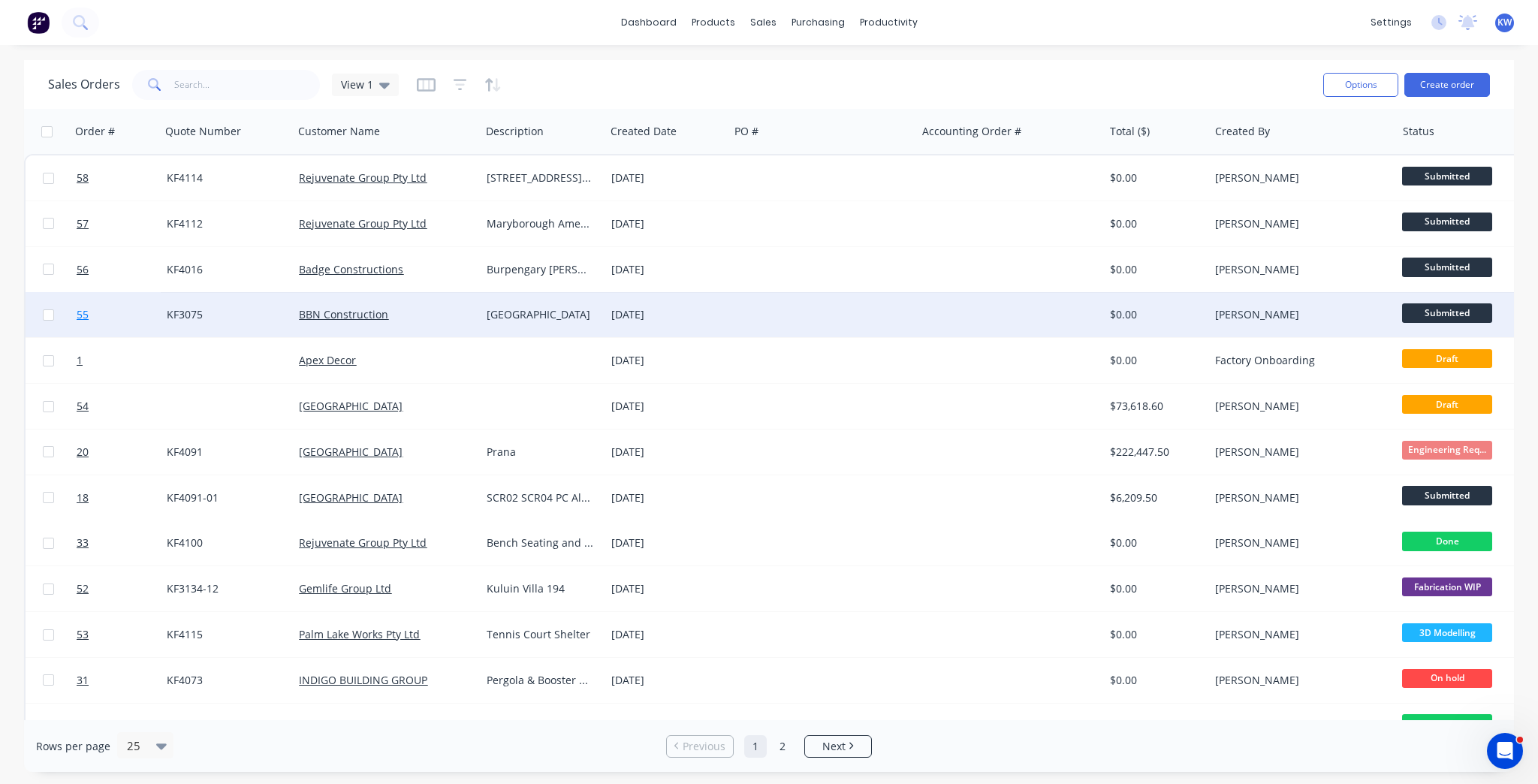
click at [110, 315] on link "55" at bounding box center [121, 314] width 90 height 45
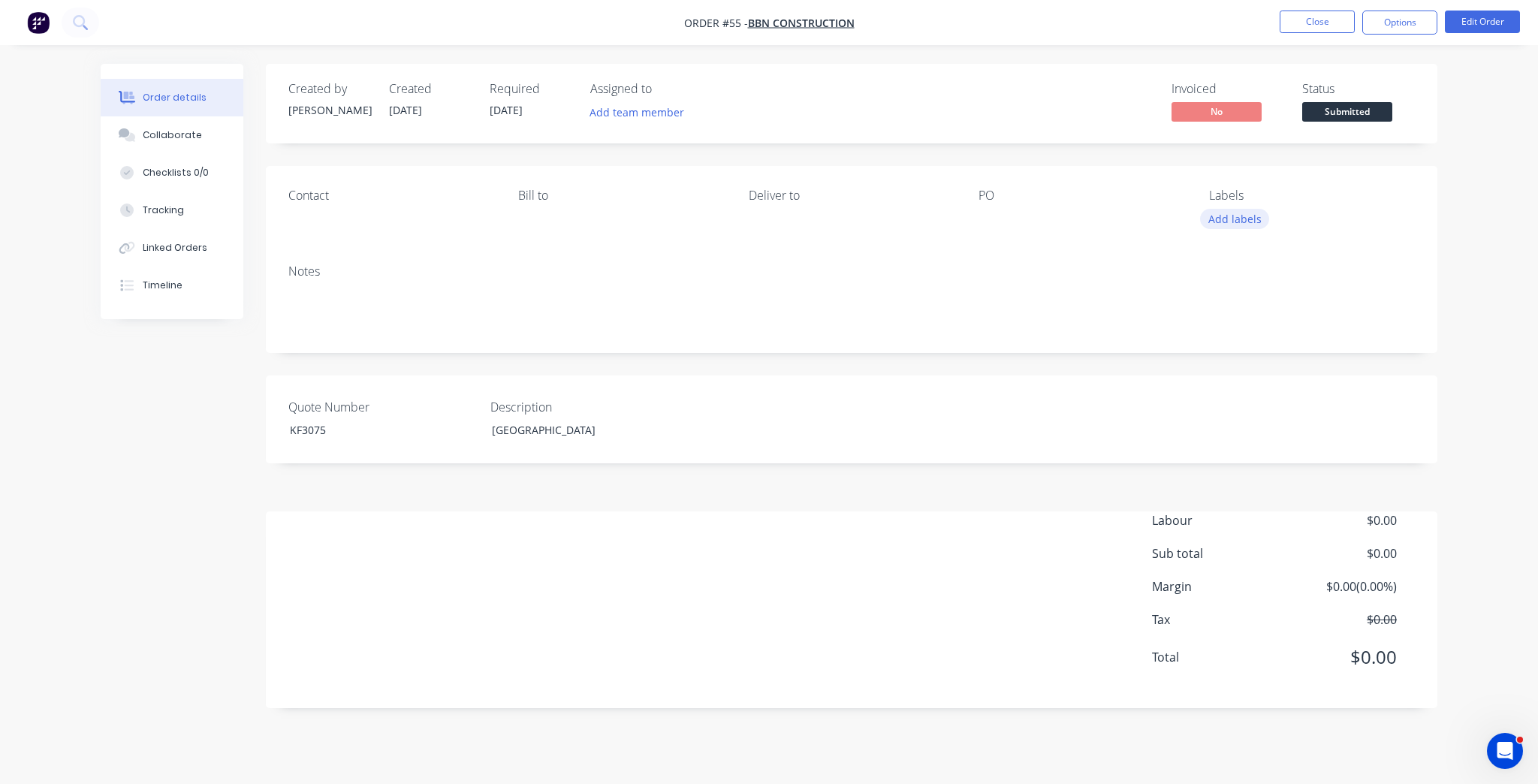
click at [1264, 219] on button "Add labels" at bounding box center [1234, 219] width 69 height 20
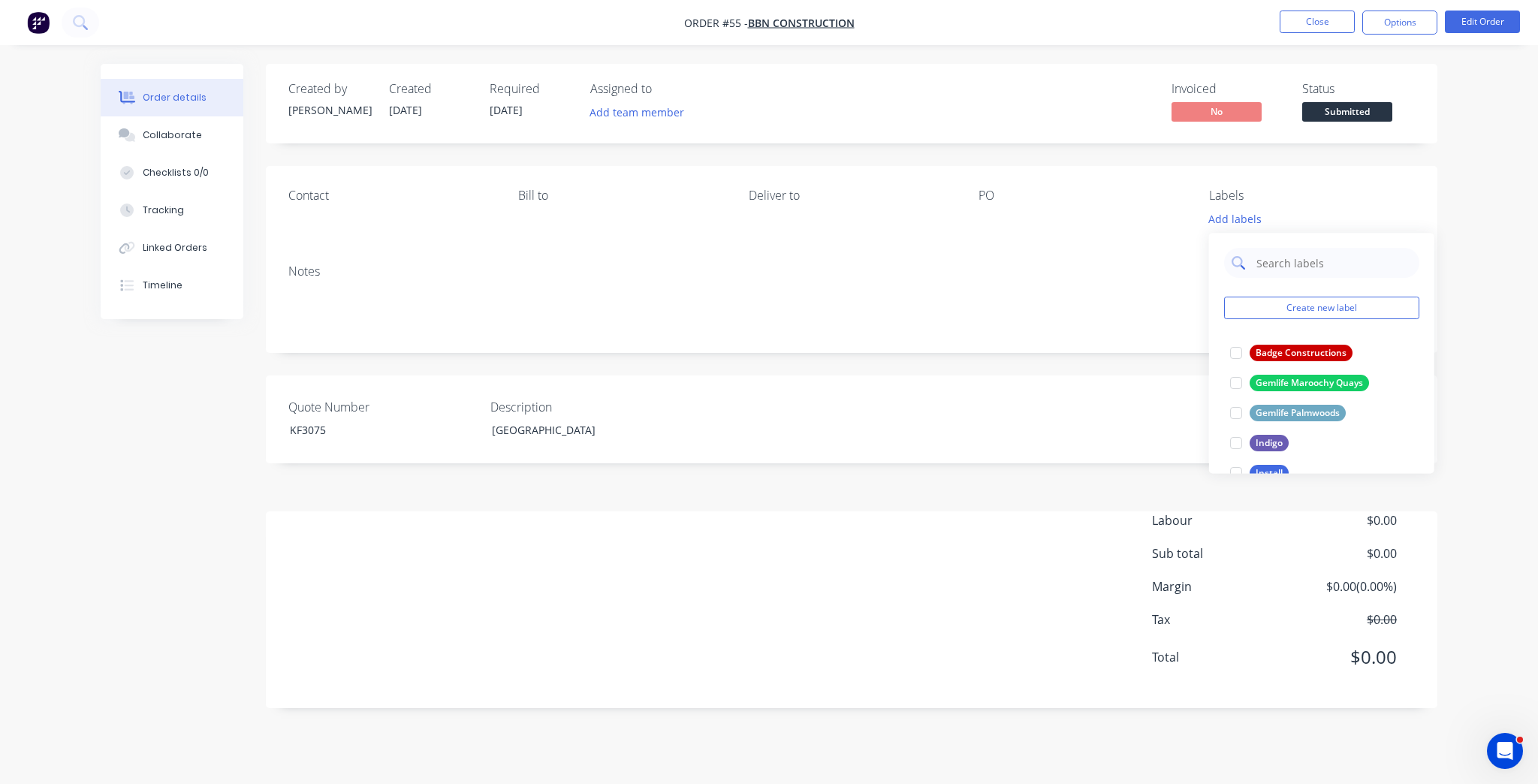
click at [1270, 257] on input "text" at bounding box center [1334, 262] width 157 height 30
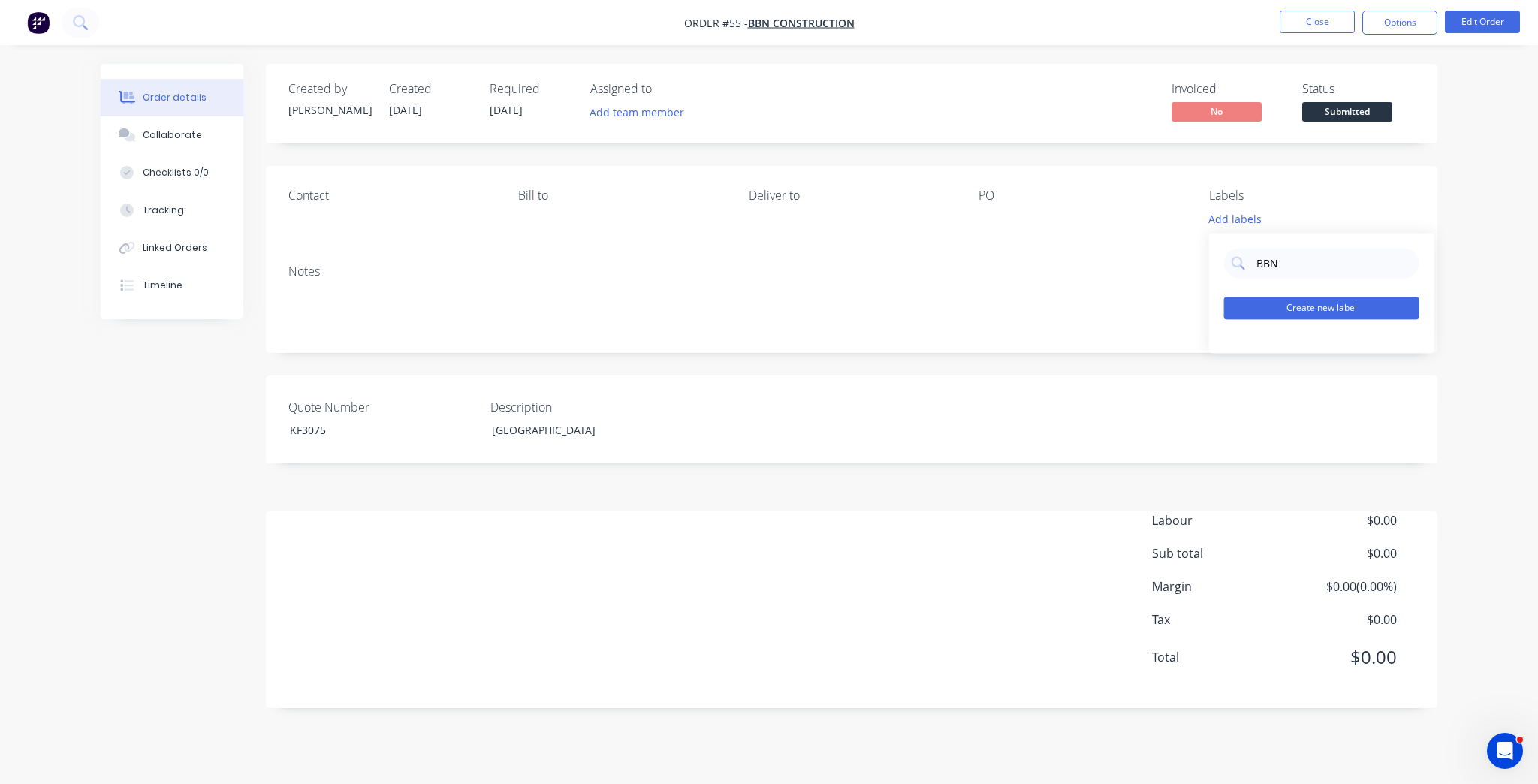
type input "BBN"
click at [1409, 315] on button "Create new label" at bounding box center [1322, 308] width 195 height 23
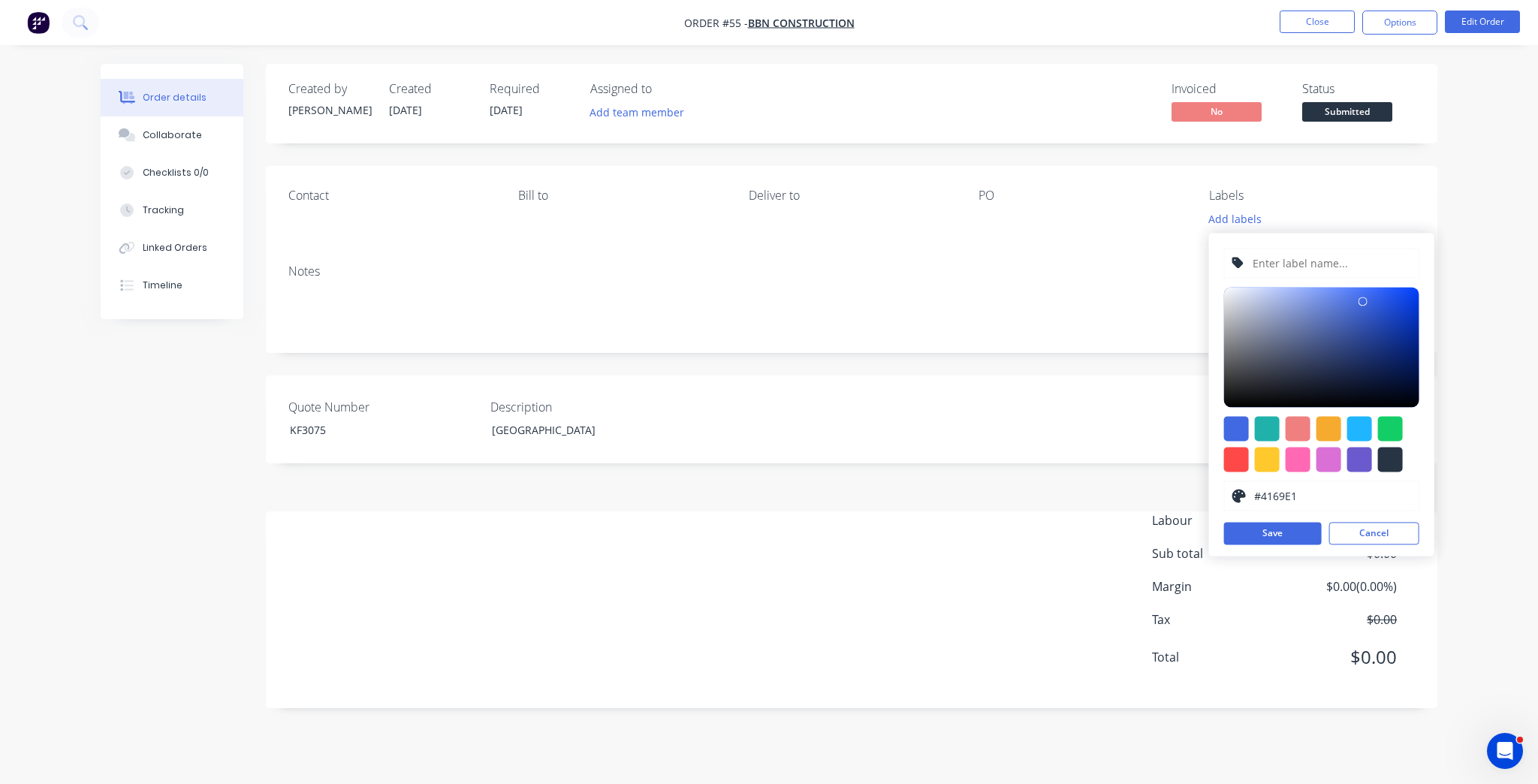
click at [1328, 270] on input "text" at bounding box center [1331, 263] width 160 height 29
type input "BBN"
click at [1240, 463] on div at bounding box center [1237, 459] width 25 height 25
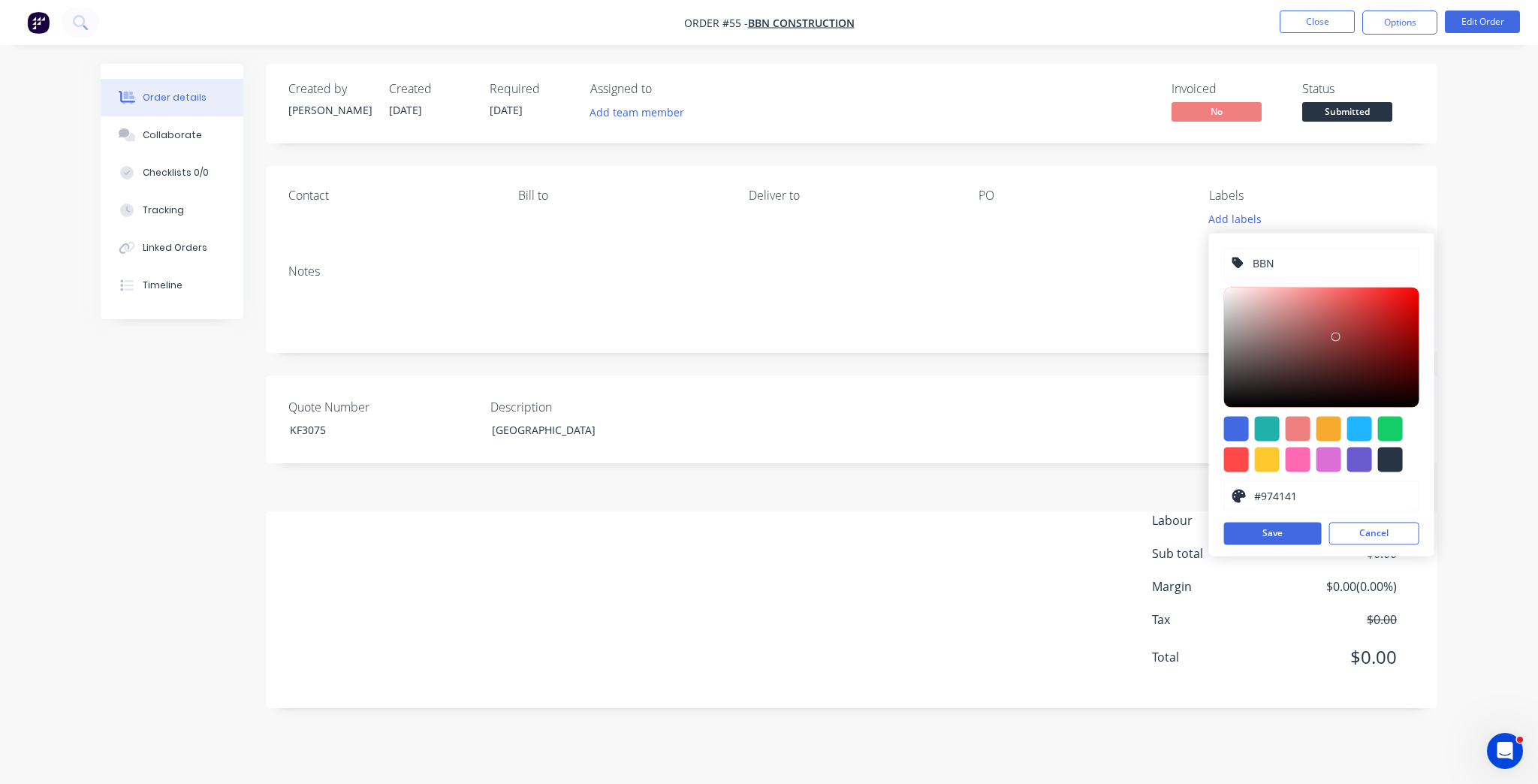
type input "#9B4242"
drag, startPoint x: 1286, startPoint y: 361, endPoint x: 1335, endPoint y: 334, distance: 55.9
click at [1335, 334] on div at bounding box center [1322, 347] width 195 height 120
click at [1283, 532] on button "Save" at bounding box center [1273, 533] width 97 height 23
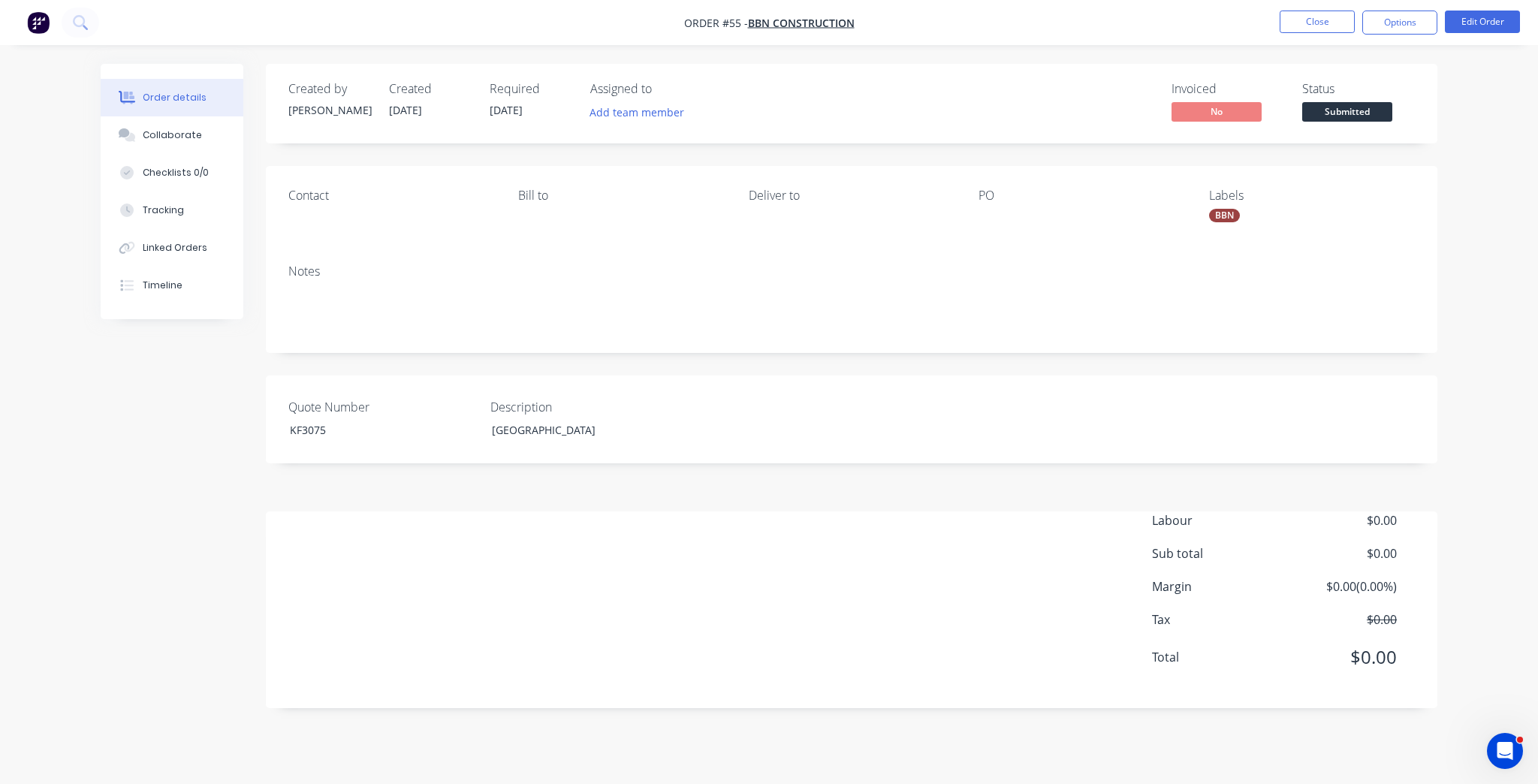
click at [1506, 322] on div "Order details Collaborate Checklists 0/0 Tracking Linked Orders Timeline Order …" at bounding box center [769, 392] width 1538 height 784
click at [1293, 19] on button "Close" at bounding box center [1317, 22] width 75 height 23
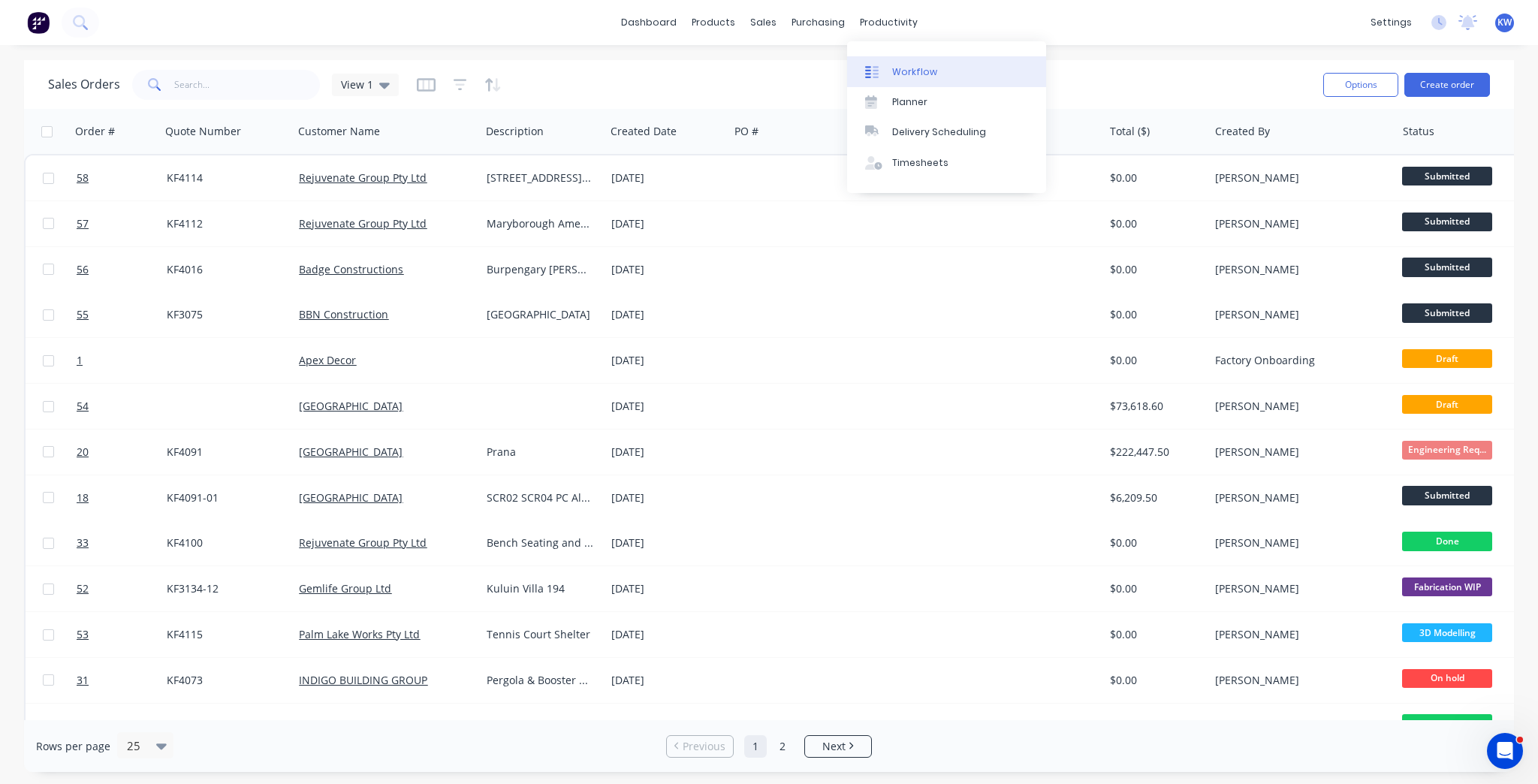
click at [886, 58] on link "Workflow" at bounding box center [947, 71] width 199 height 30
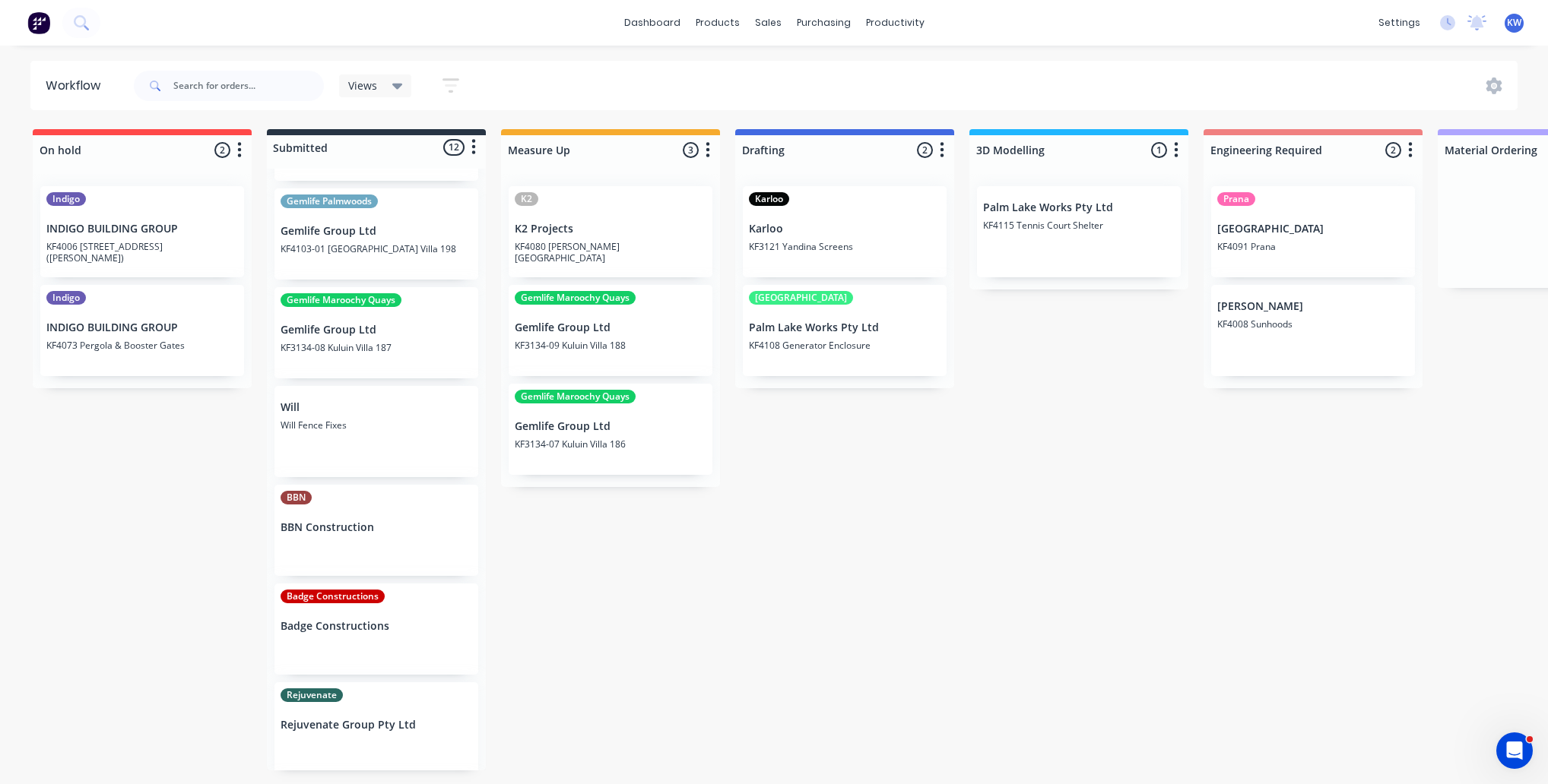
scroll to position [591, 0]
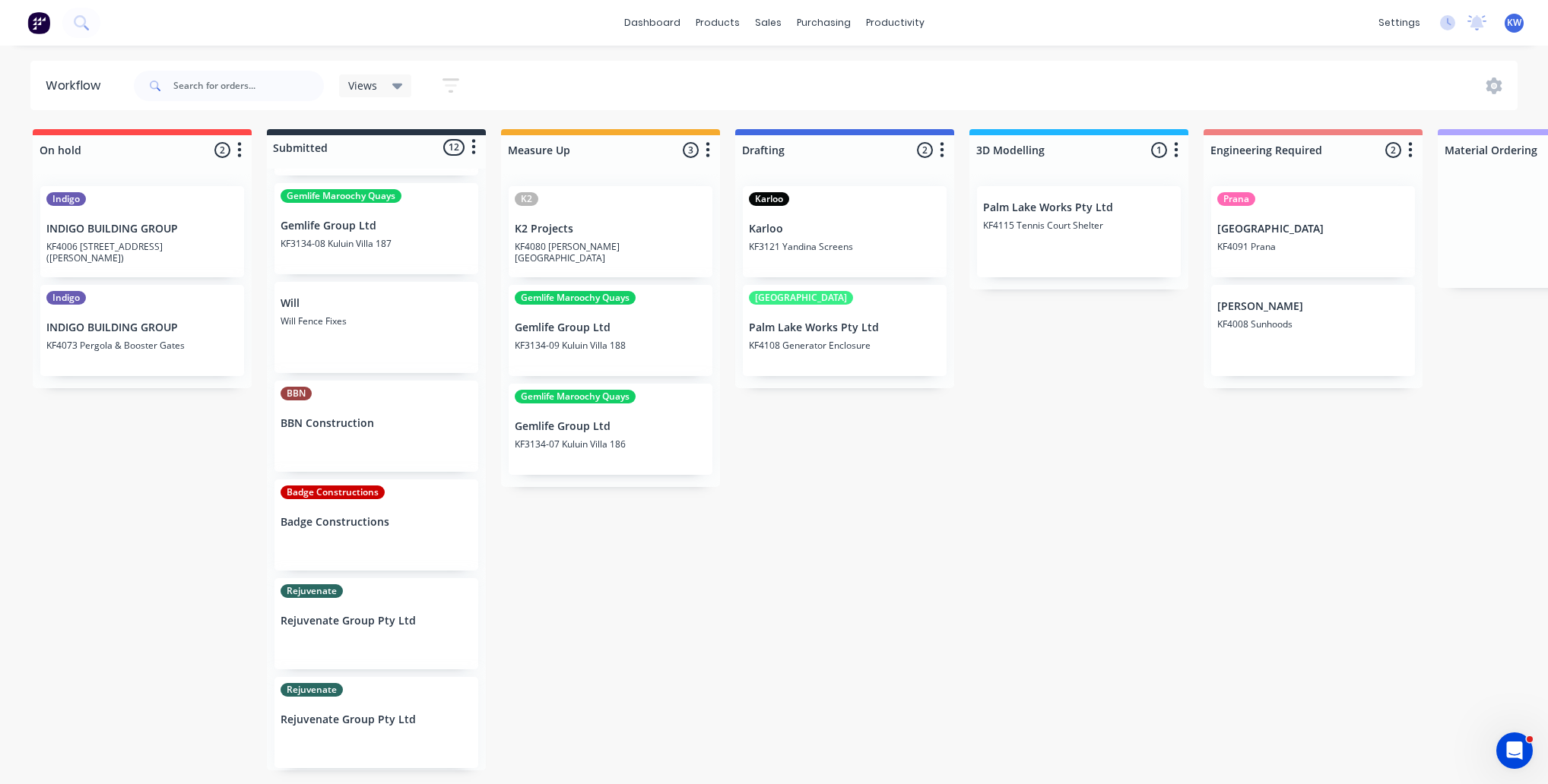
click at [359, 441] on div "BBN BBN Construction" at bounding box center [376, 426] width 204 height 91
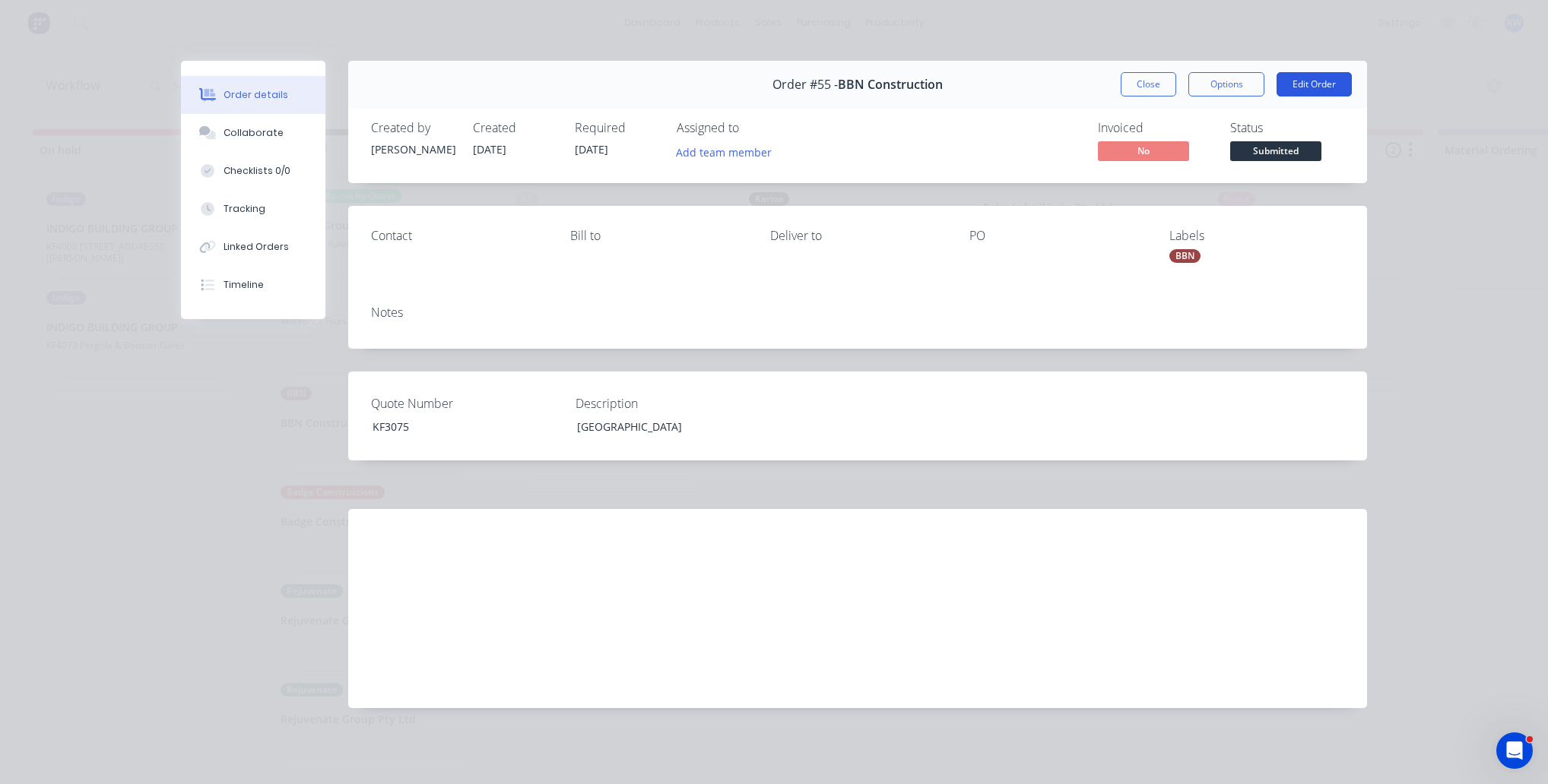
click at [1341, 81] on button "Edit Order" at bounding box center [1314, 84] width 75 height 24
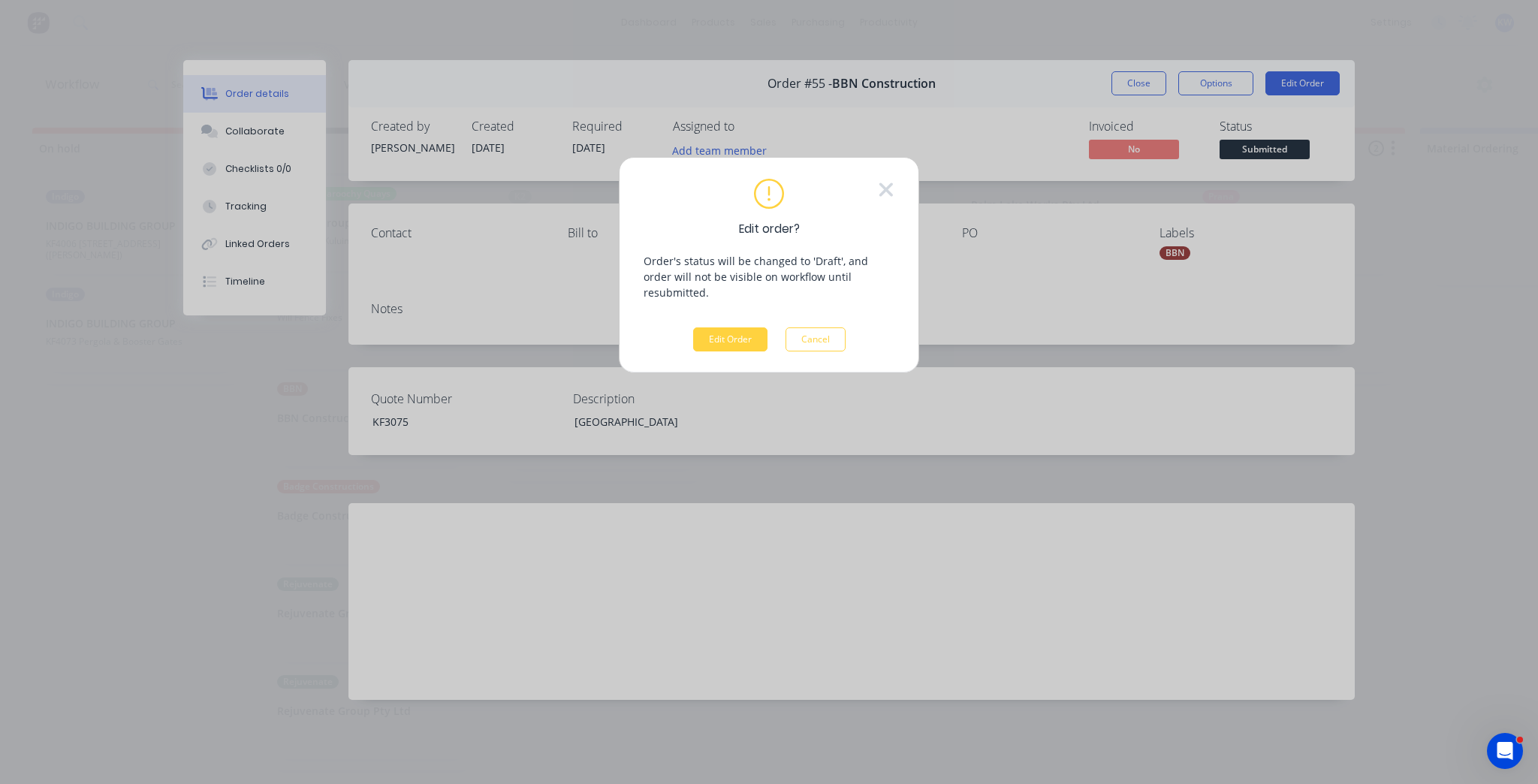
click at [652, 318] on div "Edit order? Order's status will be changed to 'Draft', and order will not be vi…" at bounding box center [769, 265] width 251 height 173
click at [694, 328] on button "Edit Order" at bounding box center [731, 339] width 75 height 24
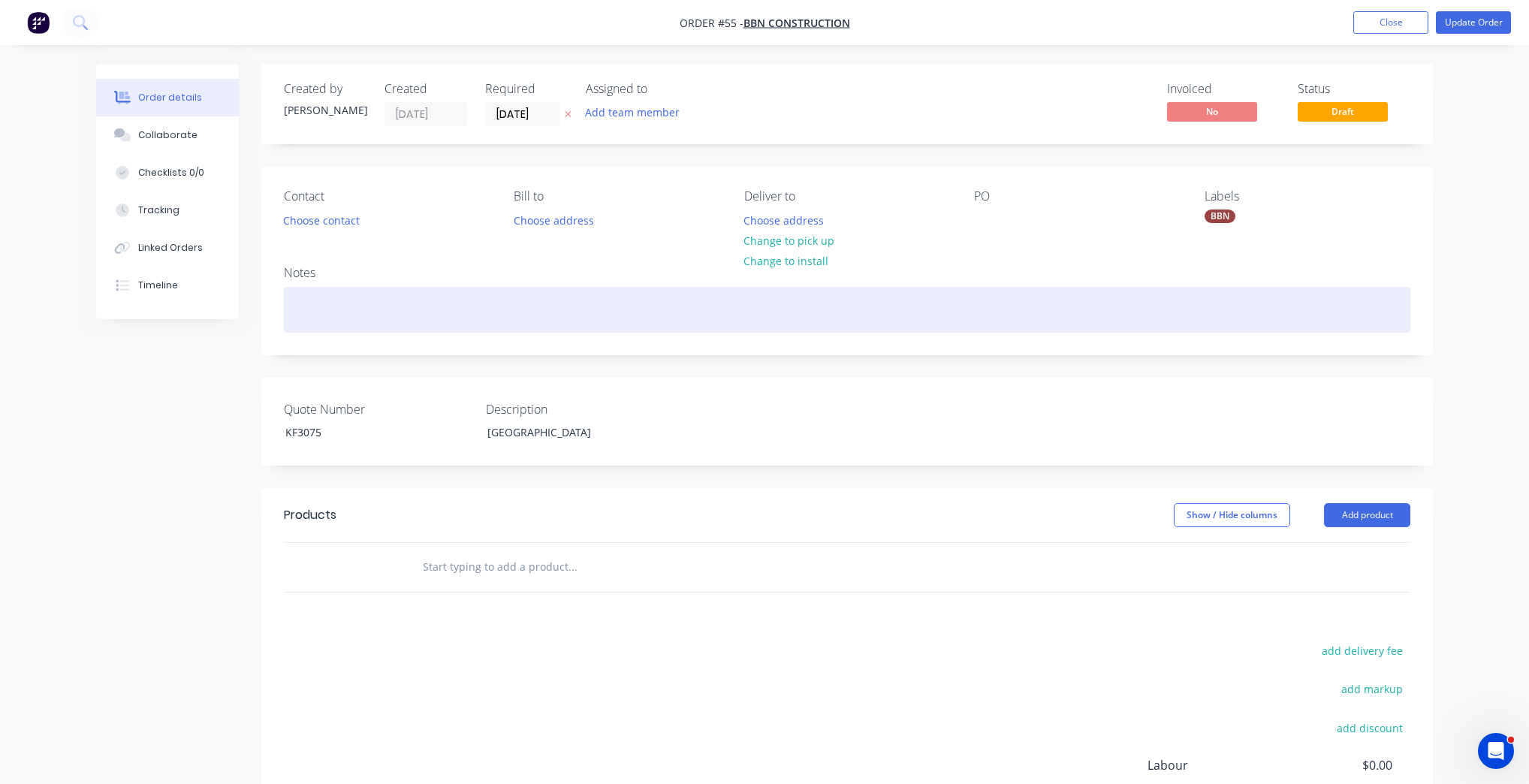
click at [394, 311] on div at bounding box center [846, 309] width 1126 height 46
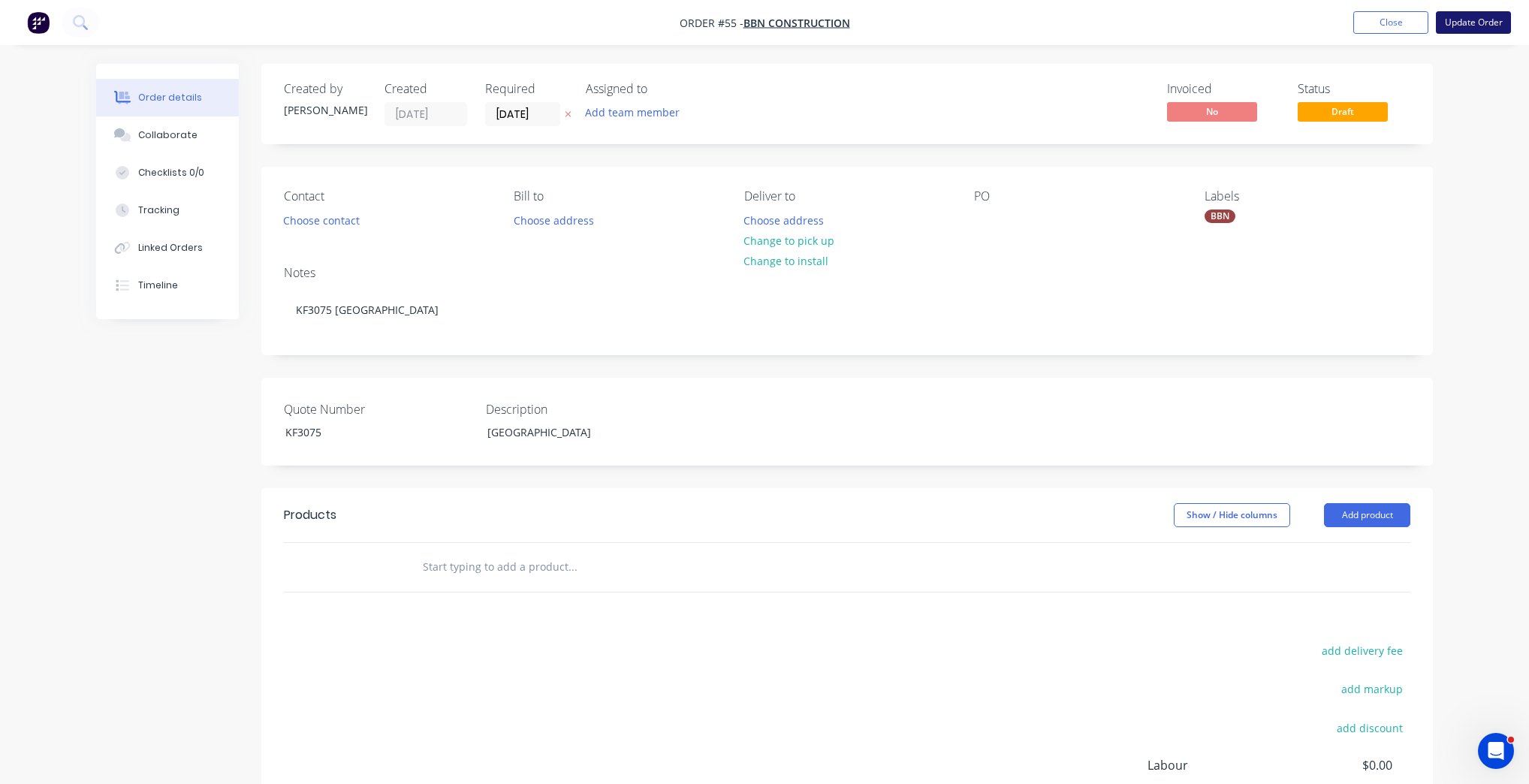
click at [1466, 19] on button "Update Order" at bounding box center [1473, 23] width 75 height 23
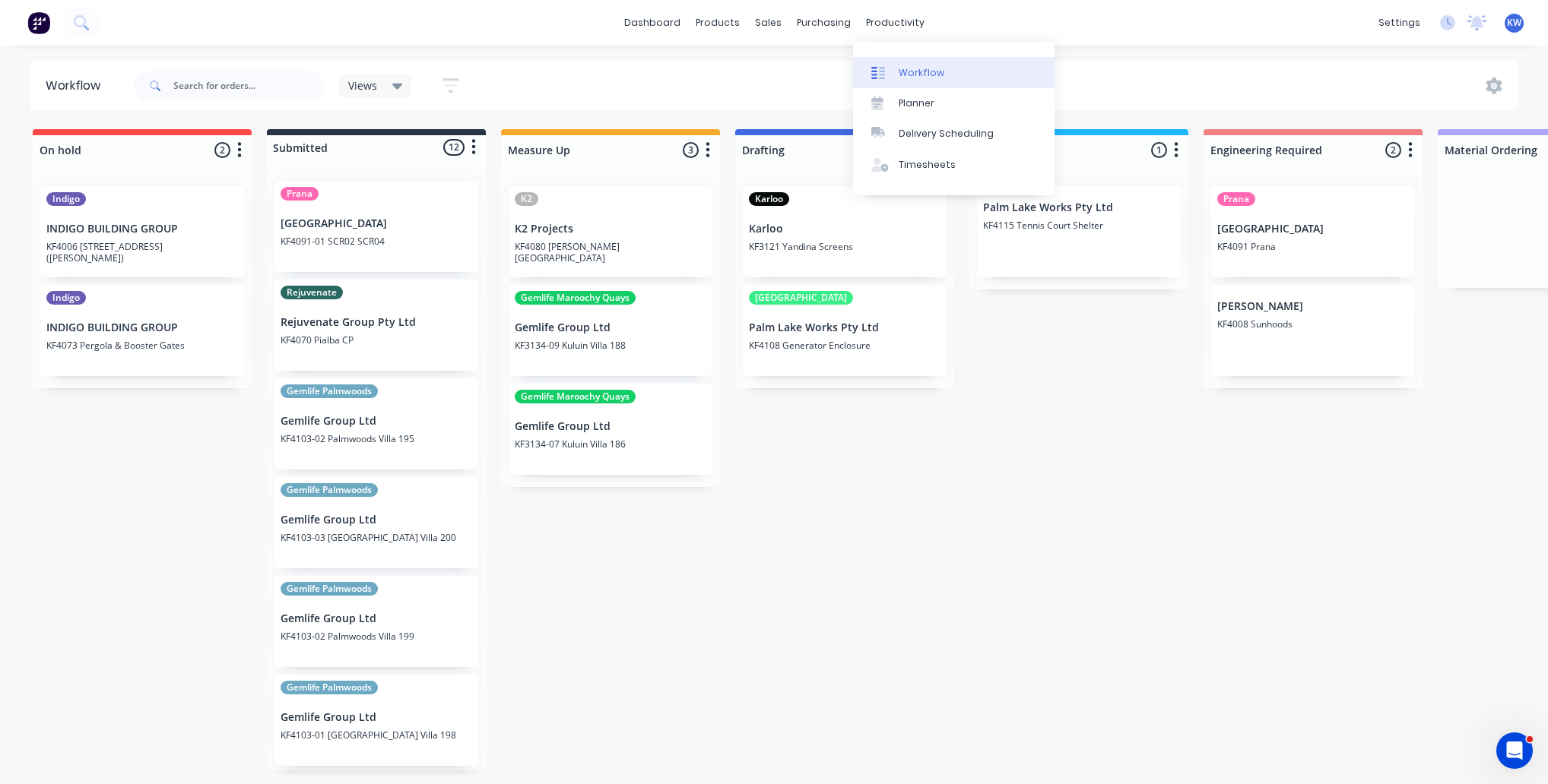
click at [898, 63] on link "Workflow" at bounding box center [953, 72] width 201 height 30
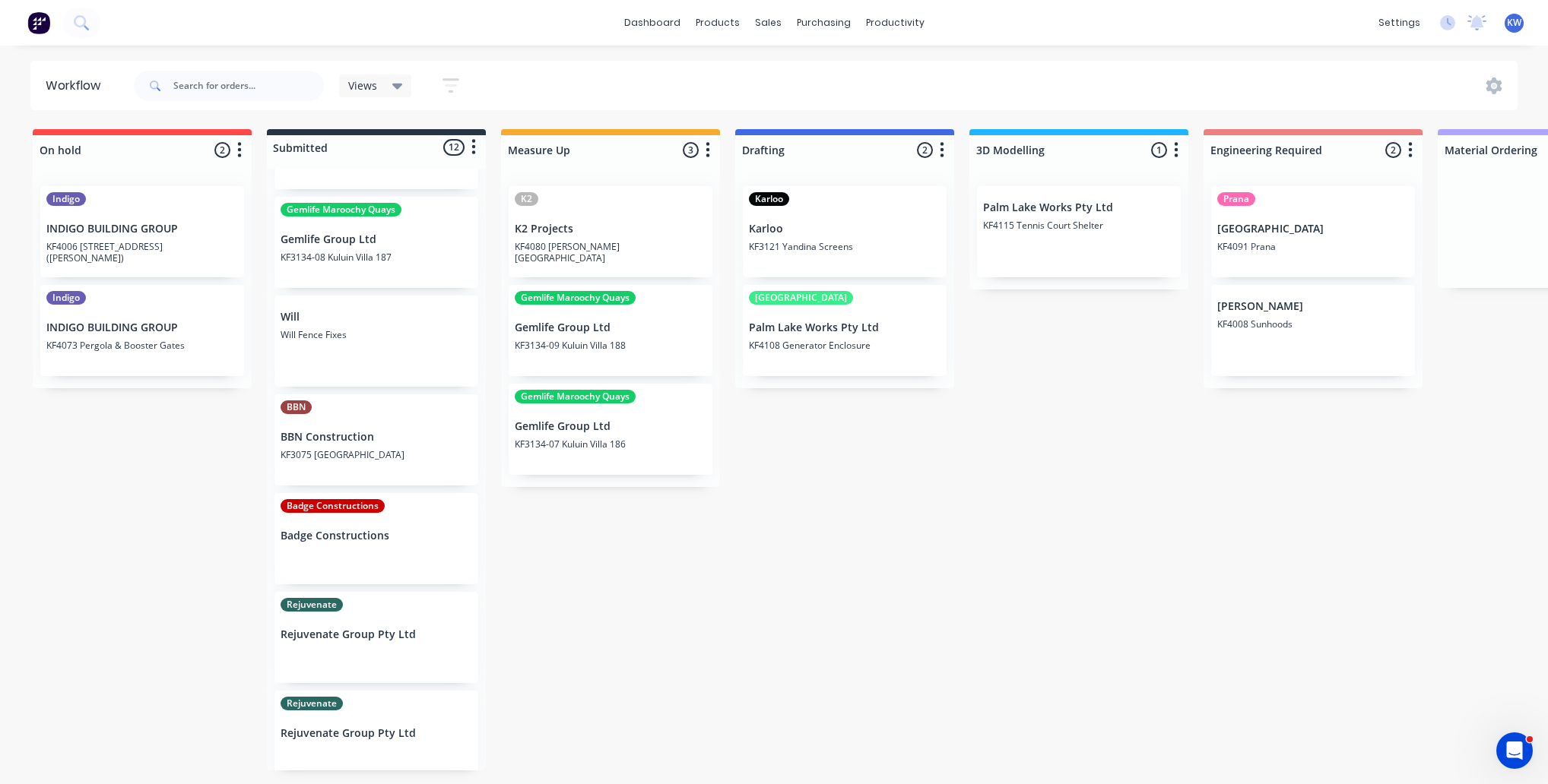
scroll to position [591, 0]
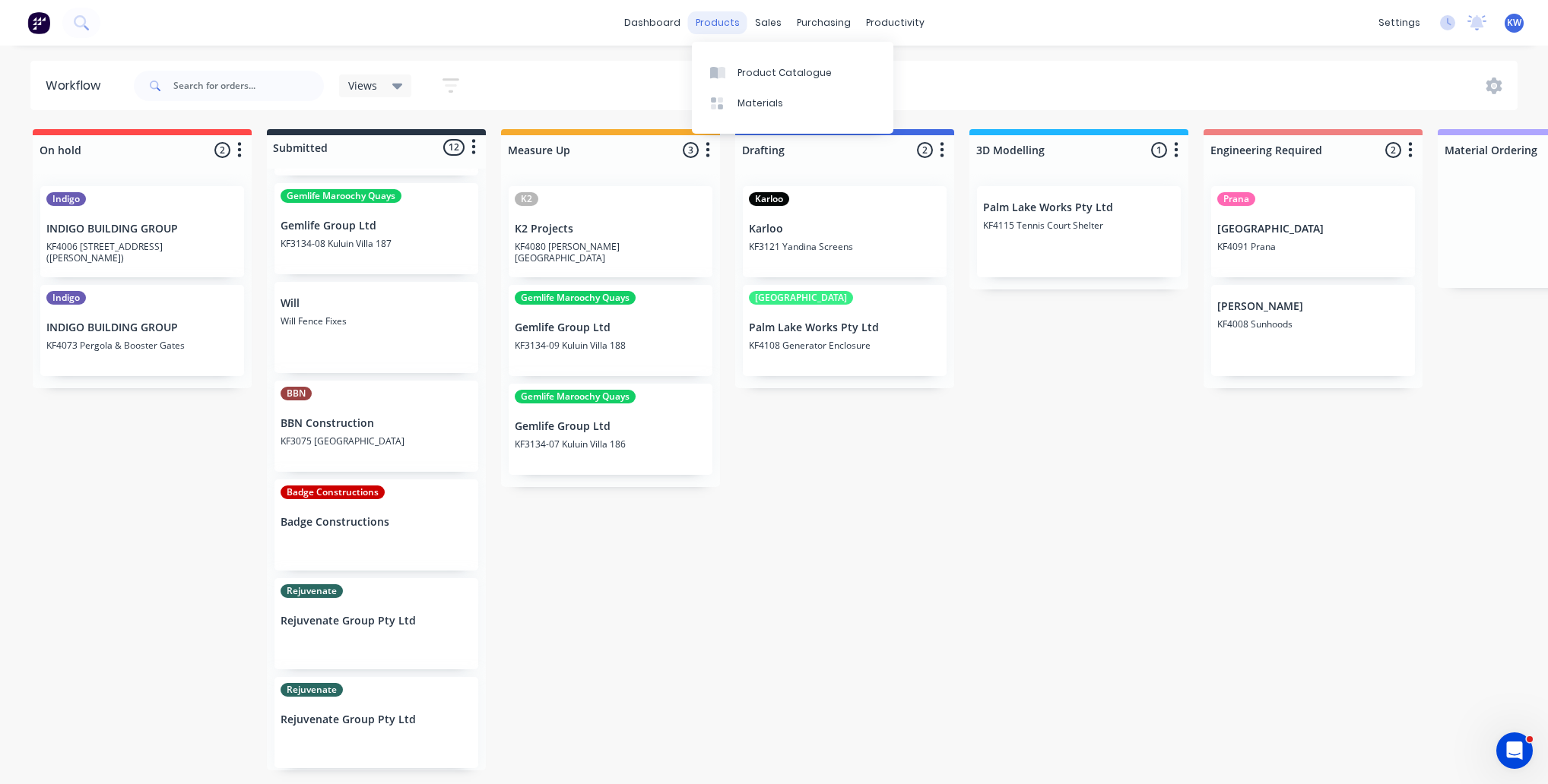
click at [730, 12] on div "products" at bounding box center [717, 23] width 59 height 23
click at [774, 73] on icon at bounding box center [772, 73] width 5 height 9
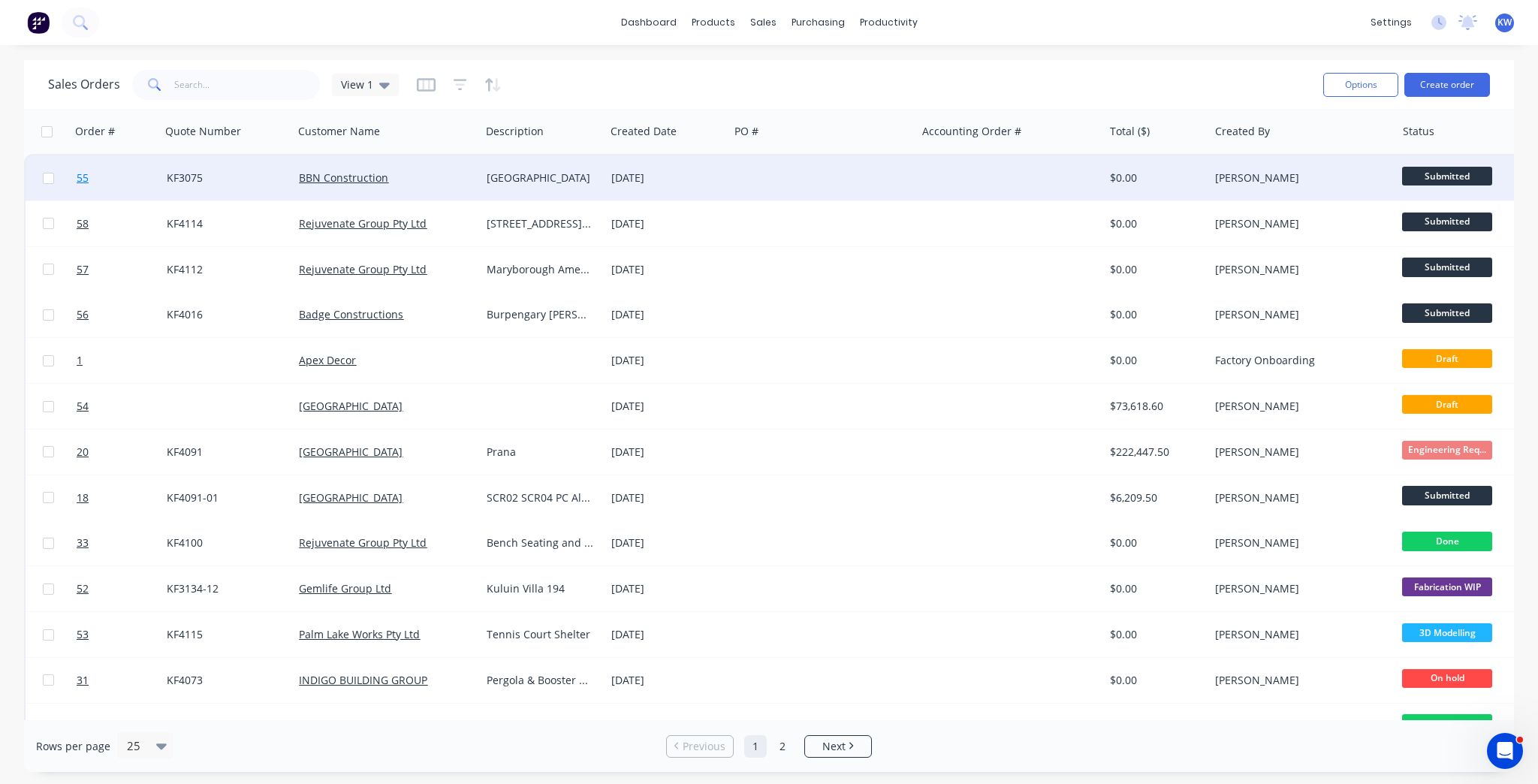
click at [86, 166] on link "55" at bounding box center [121, 178] width 90 height 45
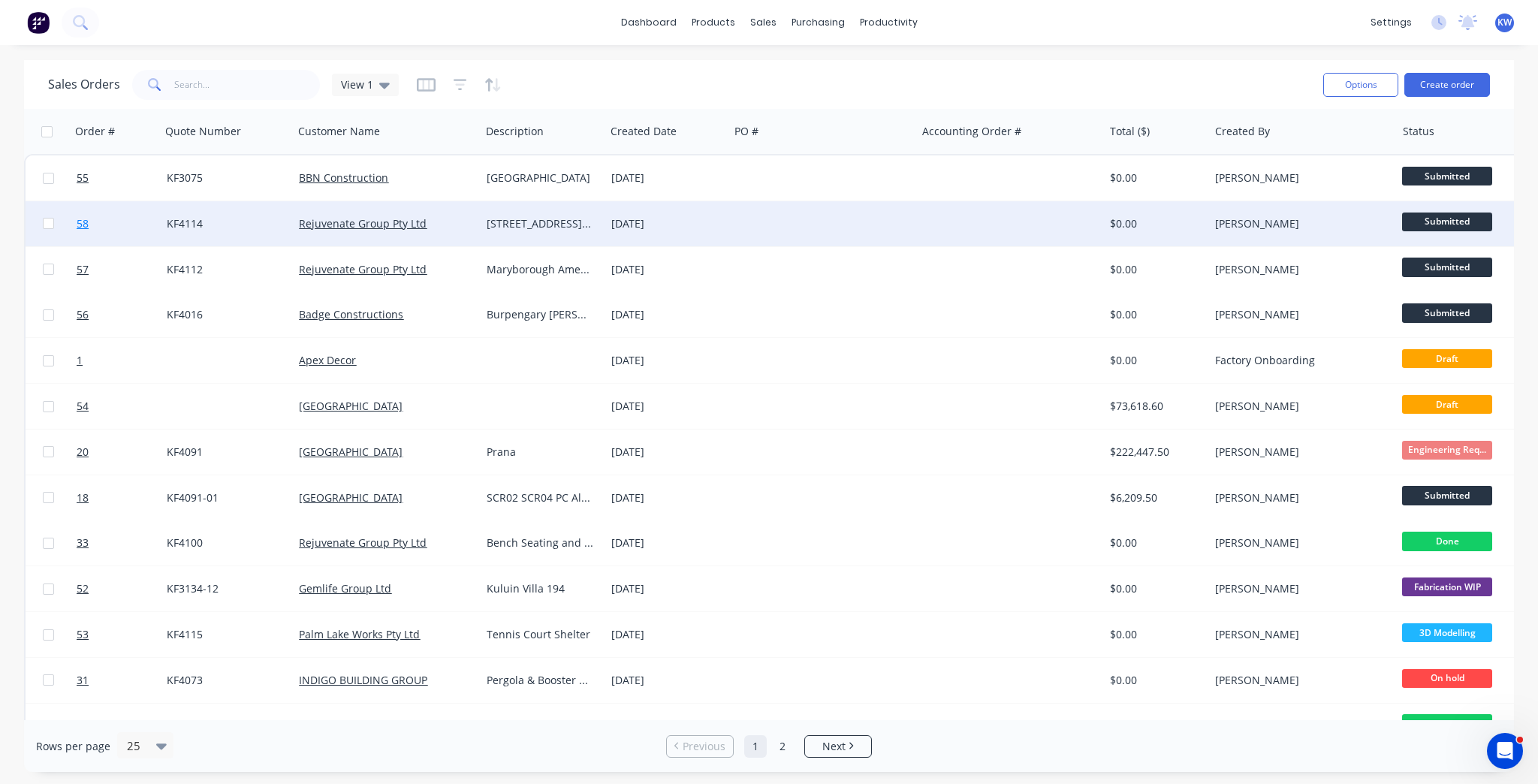
click at [111, 223] on link "58" at bounding box center [121, 223] width 90 height 45
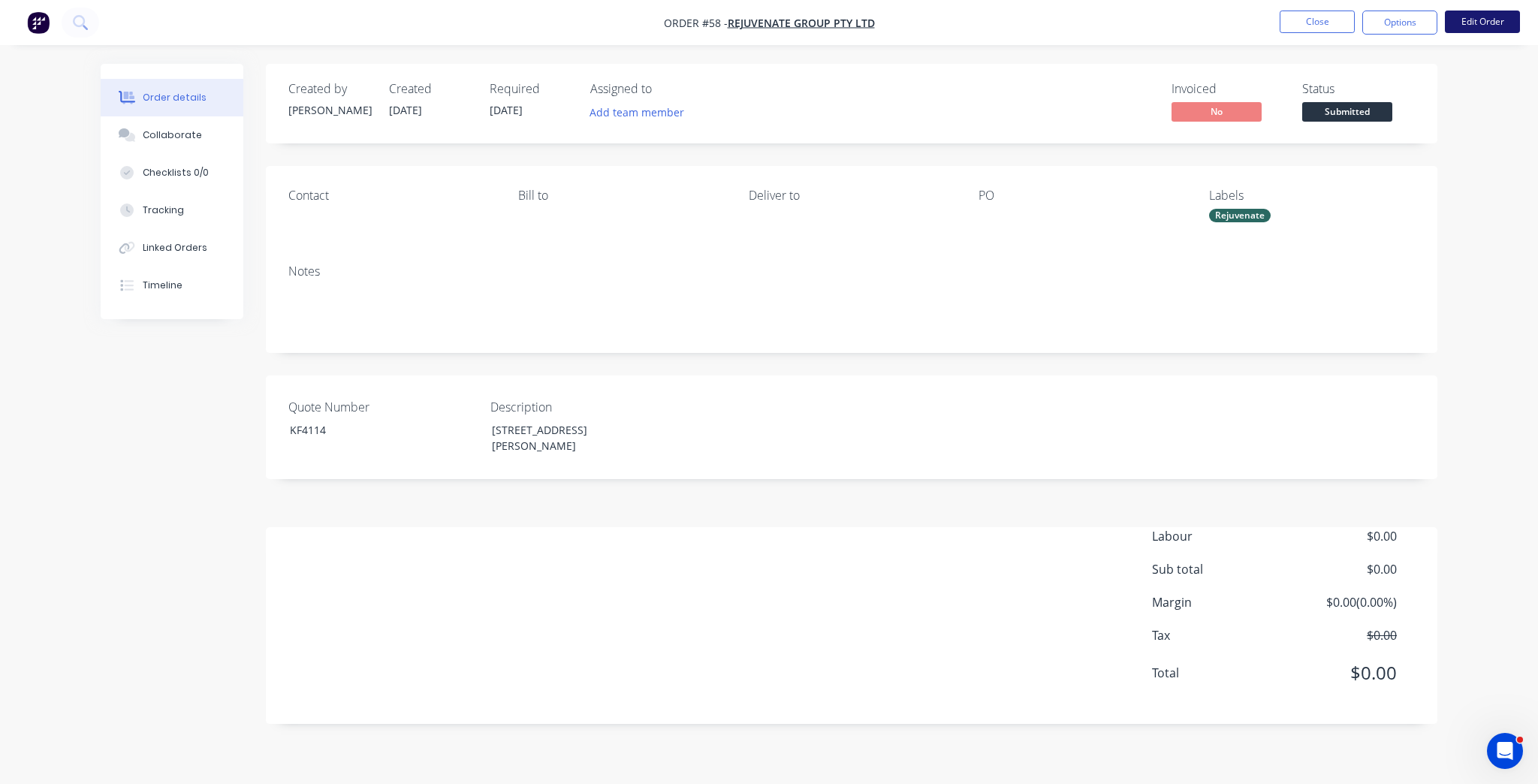
click at [1475, 19] on button "Edit Order" at bounding box center [1483, 22] width 75 height 23
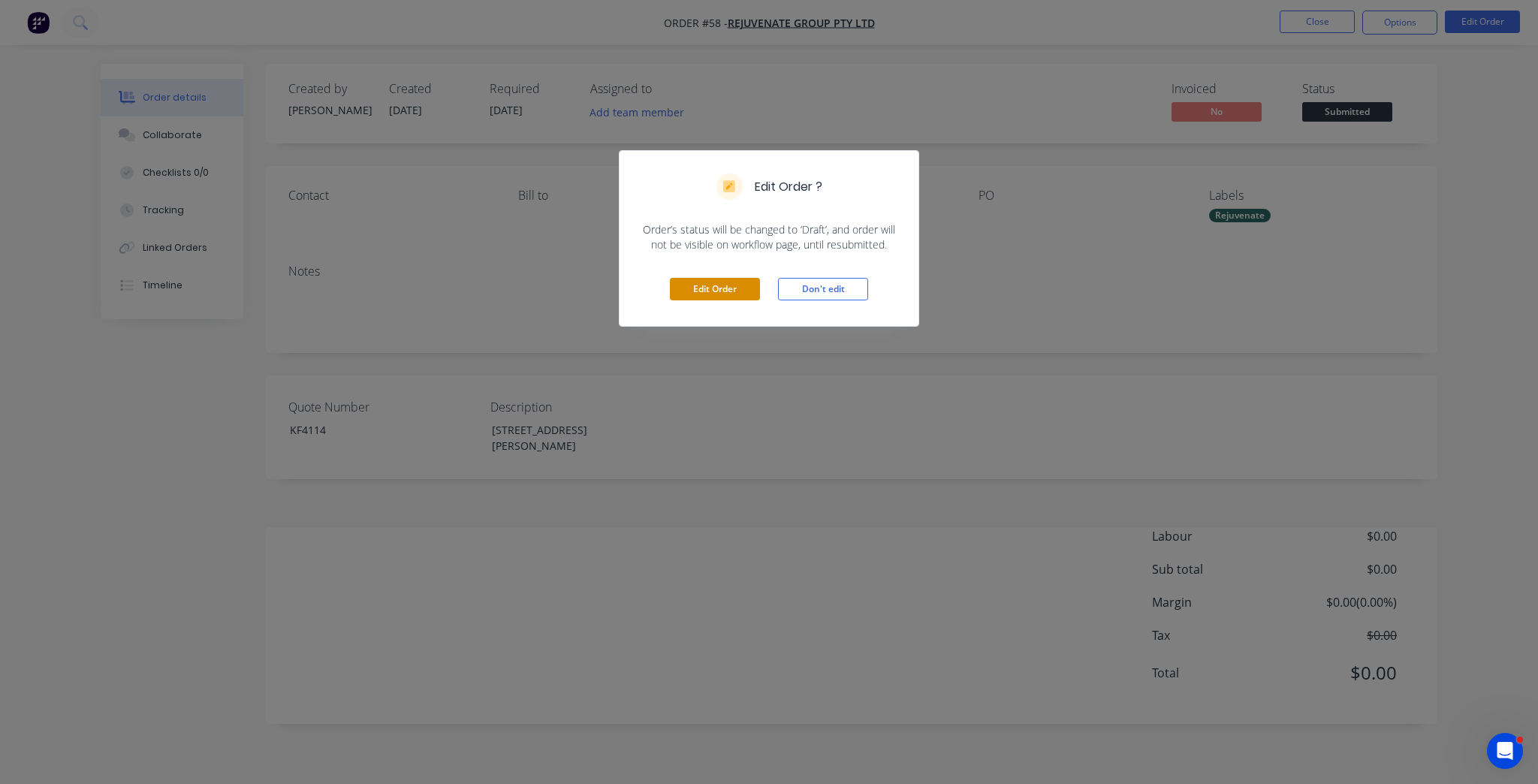
click at [693, 278] on button "Edit Order" at bounding box center [715, 289] width 90 height 23
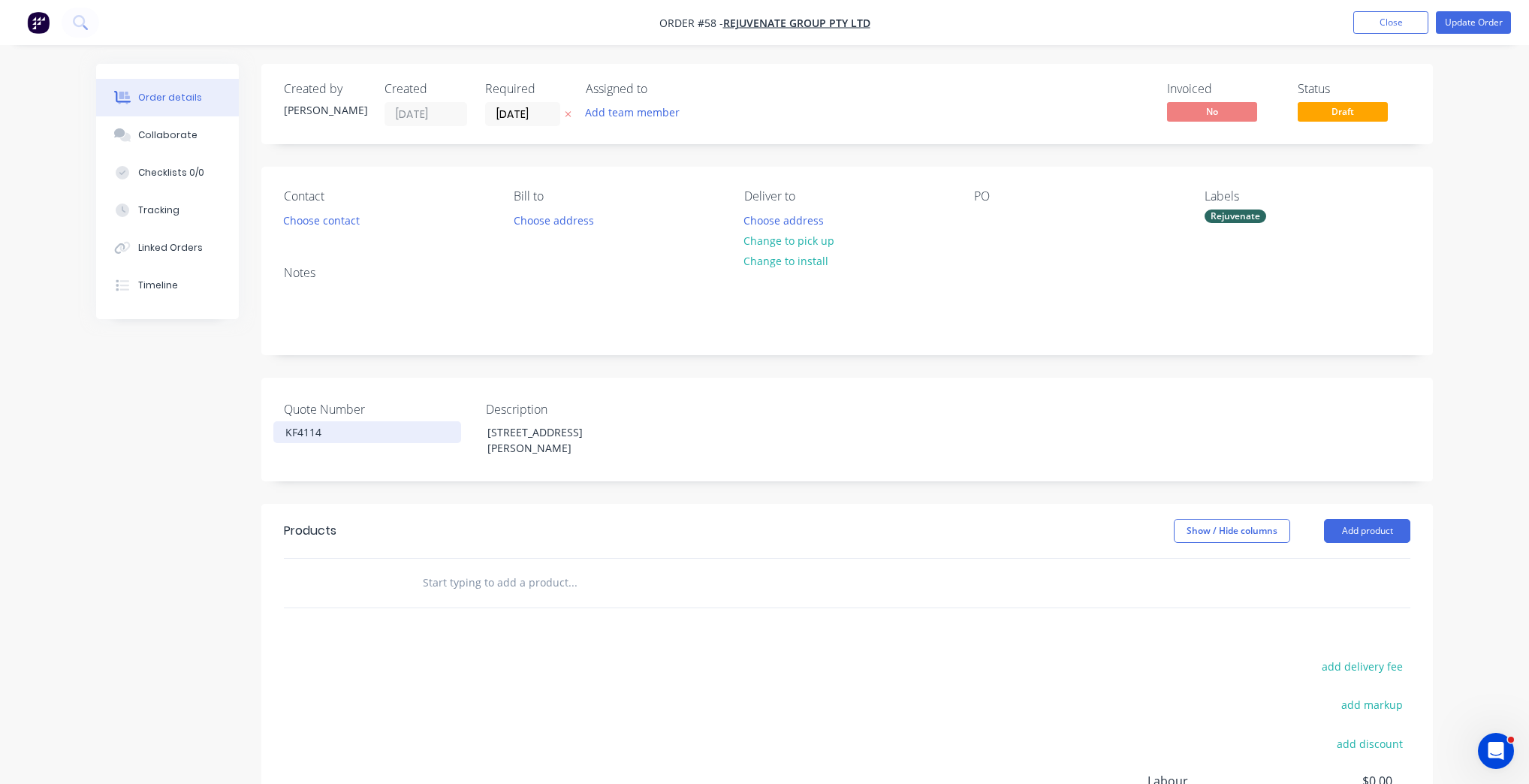
click at [328, 425] on div "KF4114" at bounding box center [367, 432] width 188 height 22
copy div "KF4114"
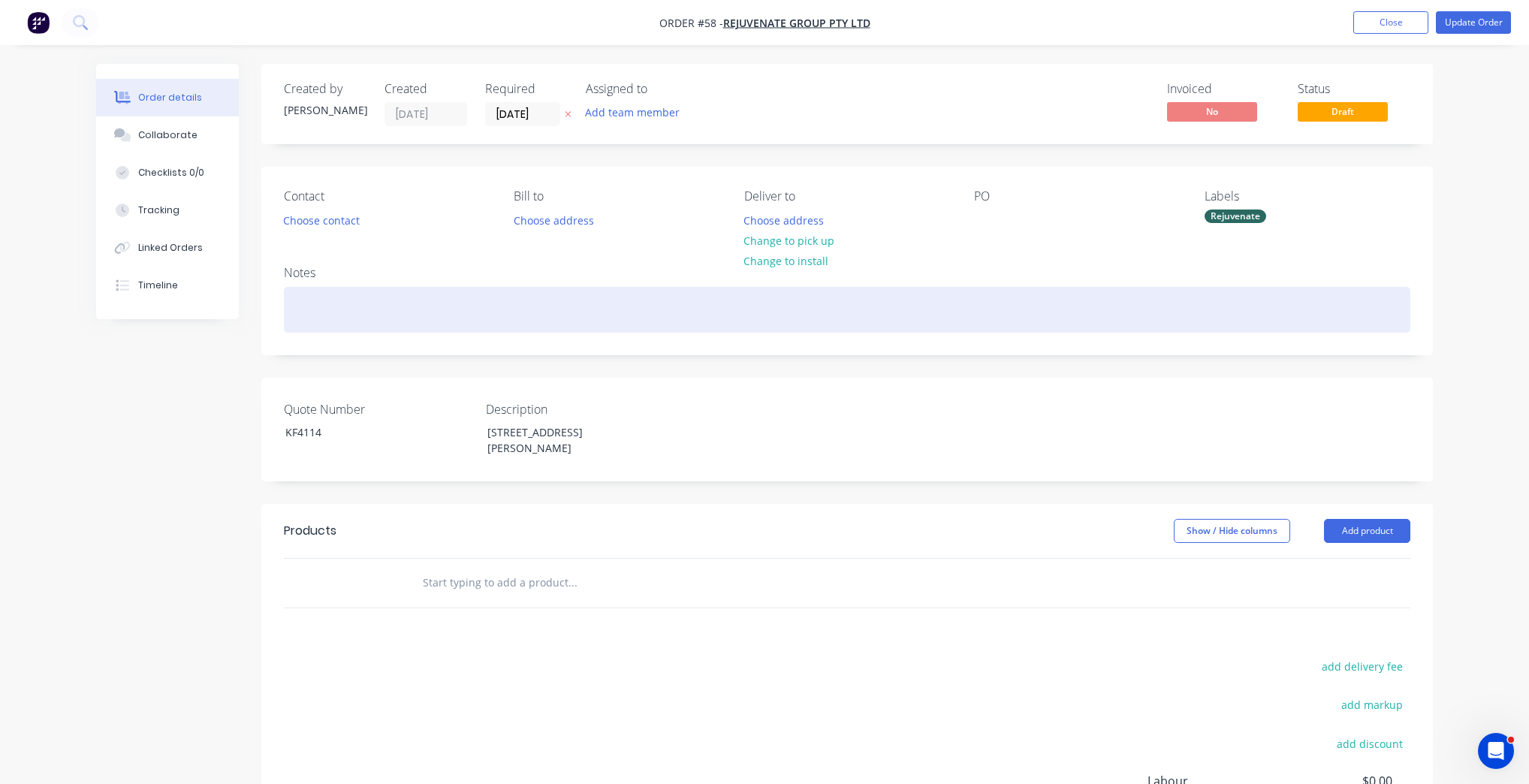
click at [341, 320] on div at bounding box center [846, 309] width 1126 height 46
paste div
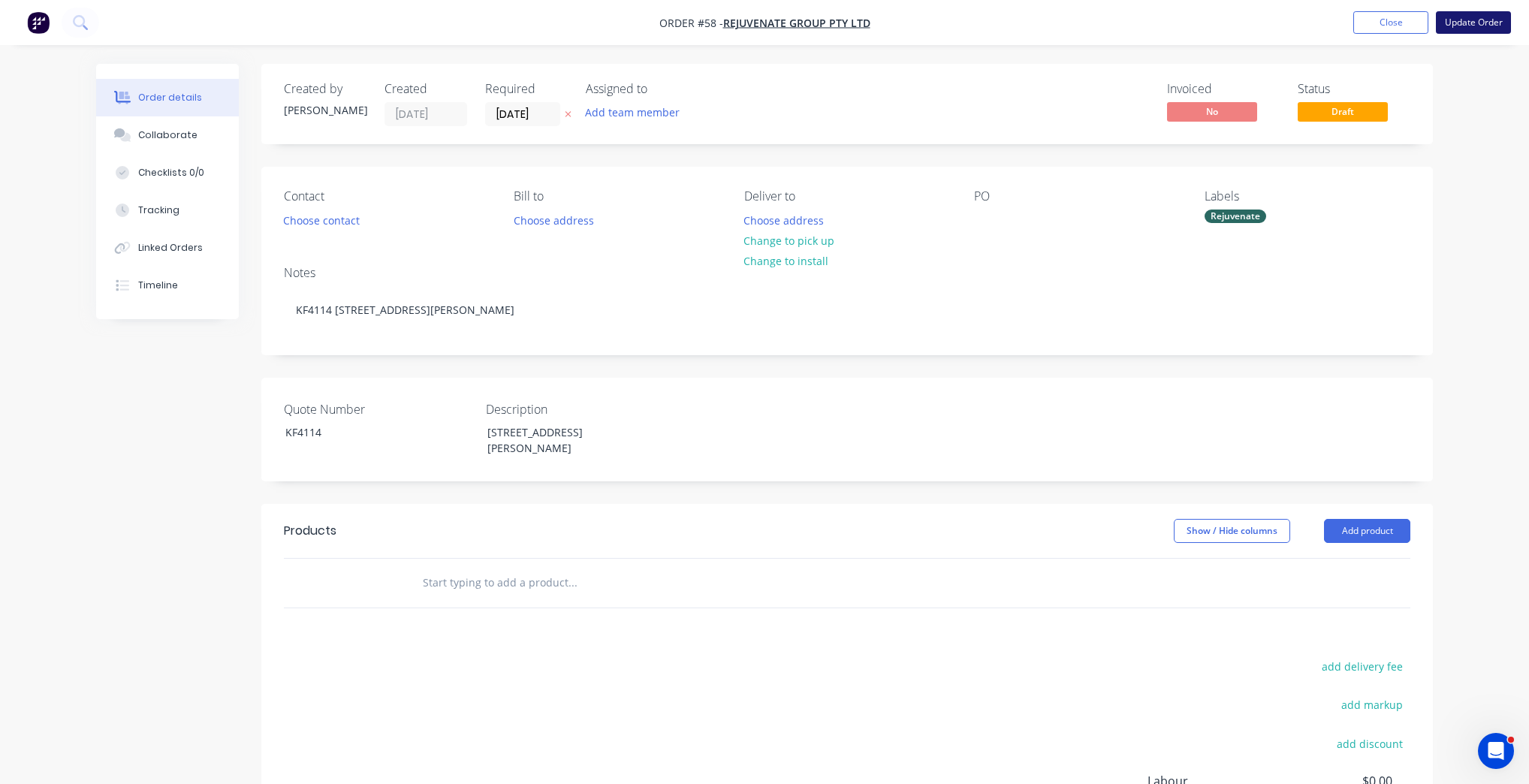
click at [1497, 30] on button "Update Order" at bounding box center [1473, 23] width 75 height 23
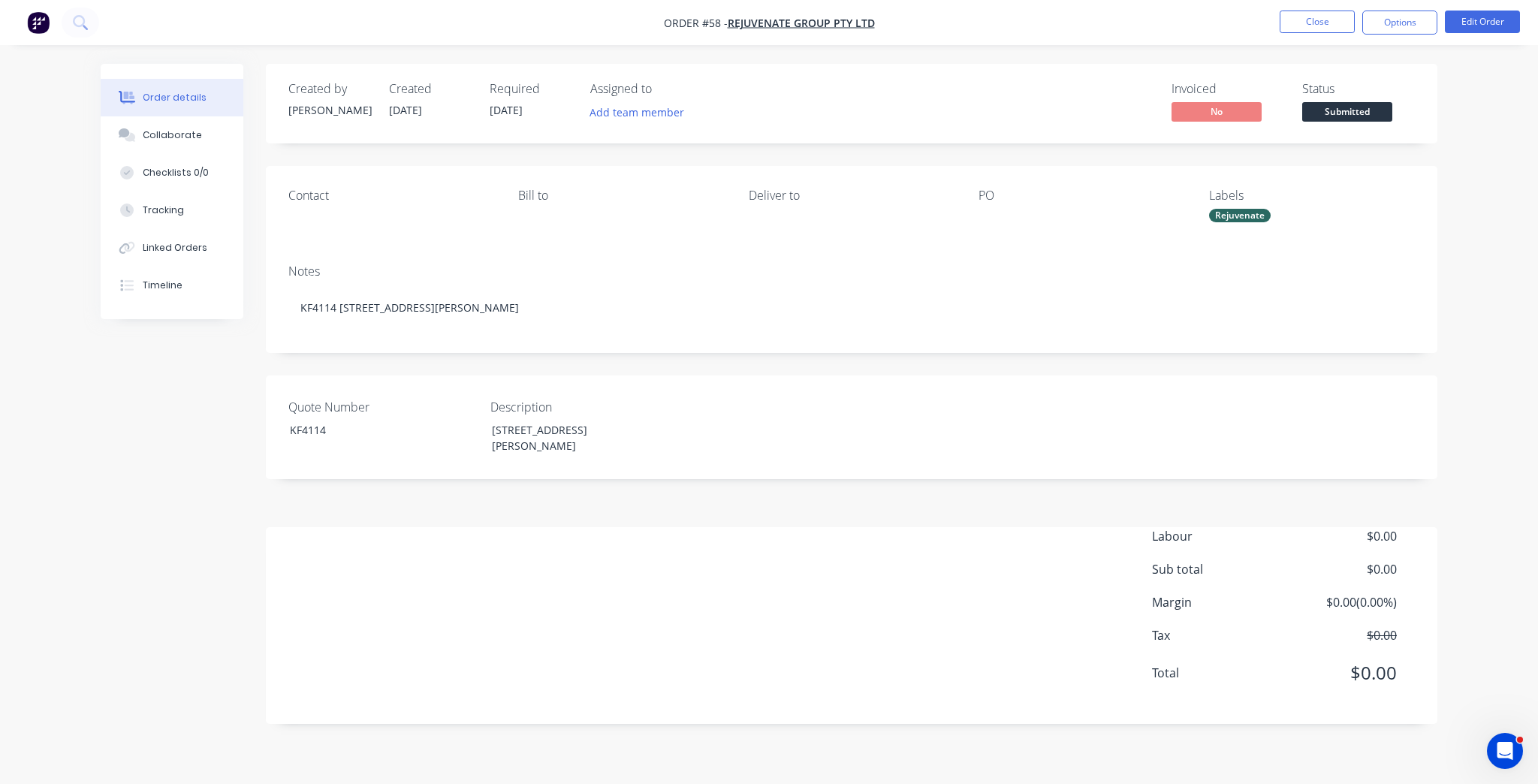
click at [1268, 40] on nav "Order #58 - Rejuvenate Group Pty Ltd Close Options Edit Order" at bounding box center [769, 22] width 1538 height 45
click at [1300, 17] on button "Close" at bounding box center [1317, 22] width 75 height 23
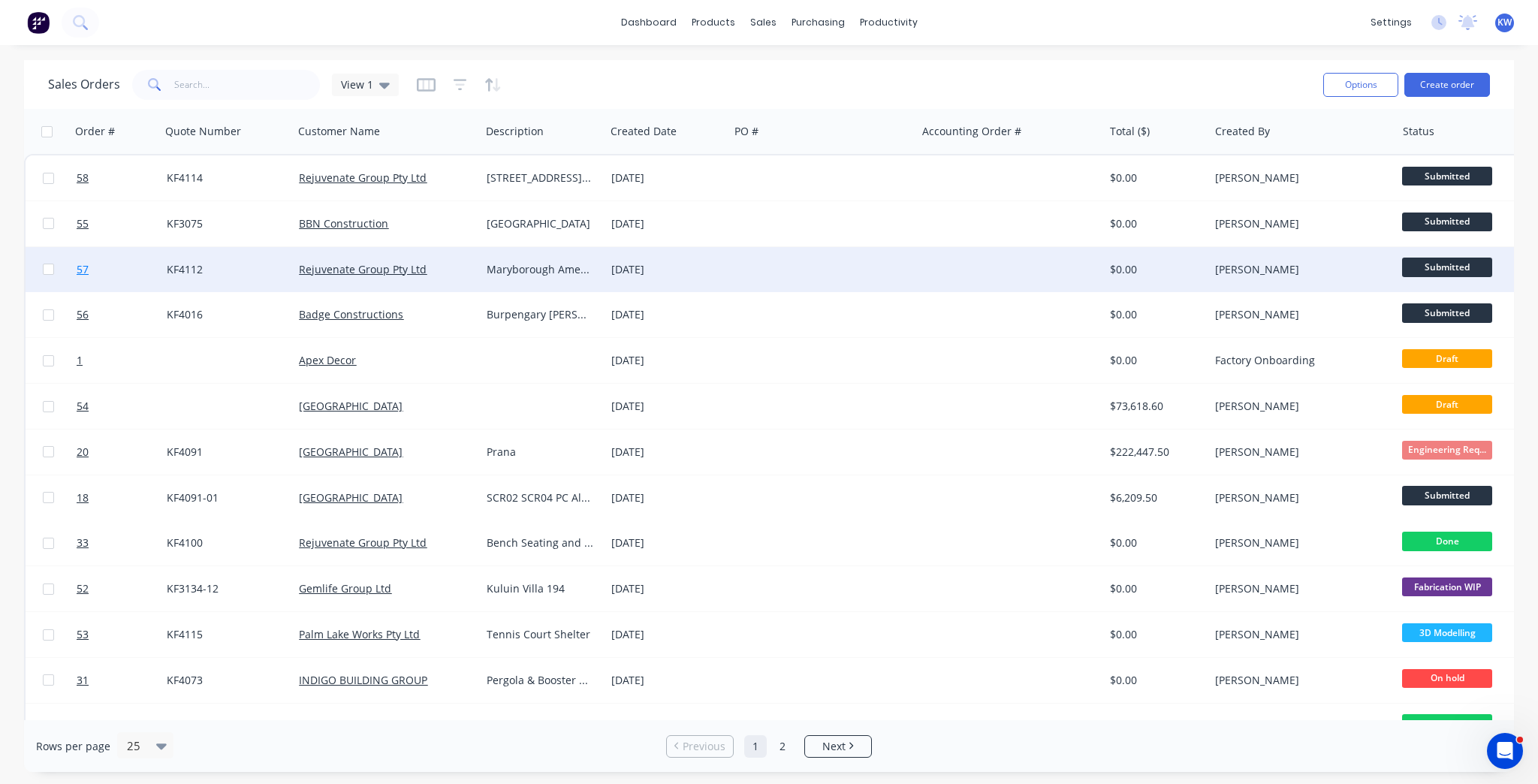
click at [115, 274] on link "57" at bounding box center [121, 269] width 90 height 45
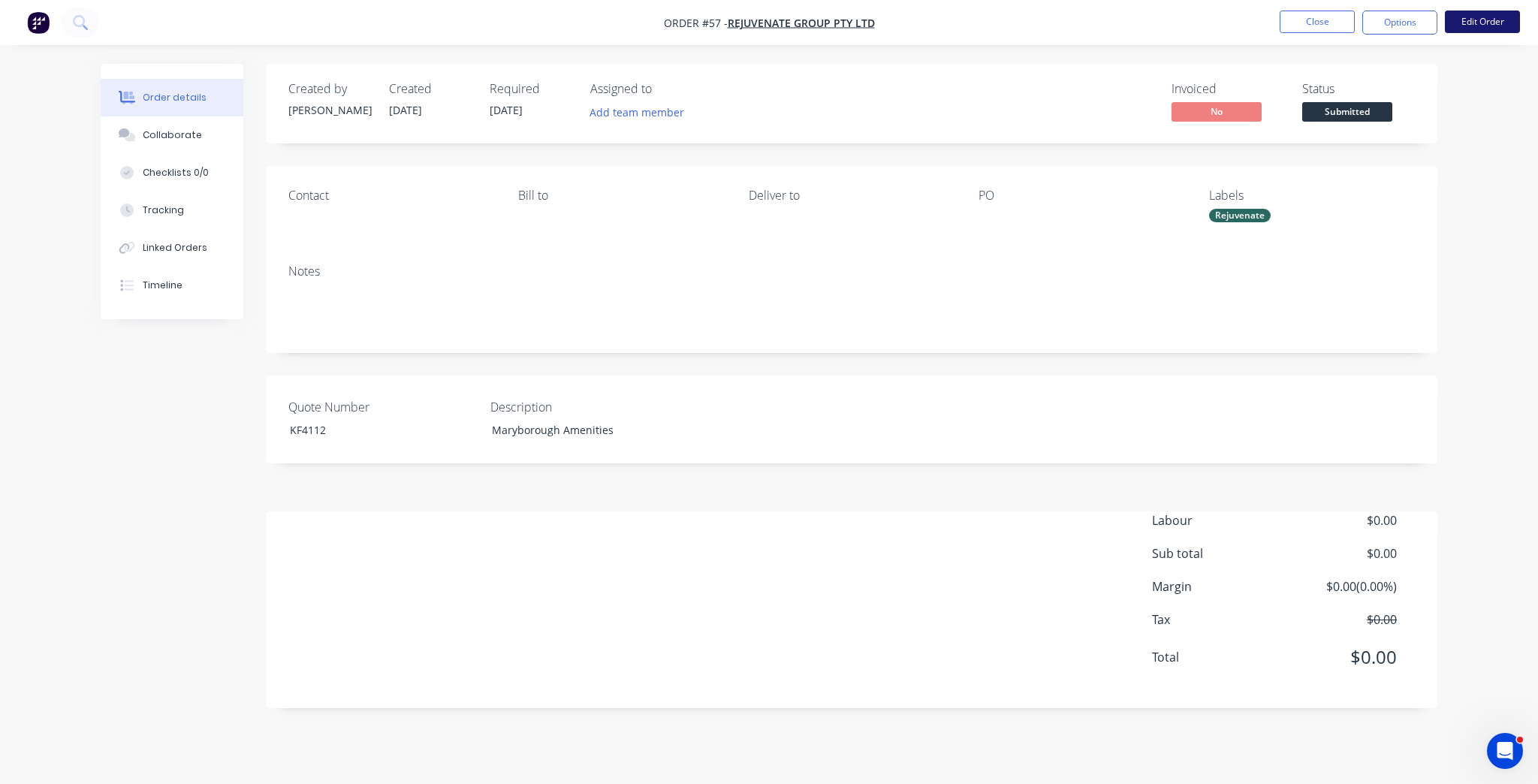
click at [1461, 22] on button "Edit Order" at bounding box center [1483, 22] width 75 height 23
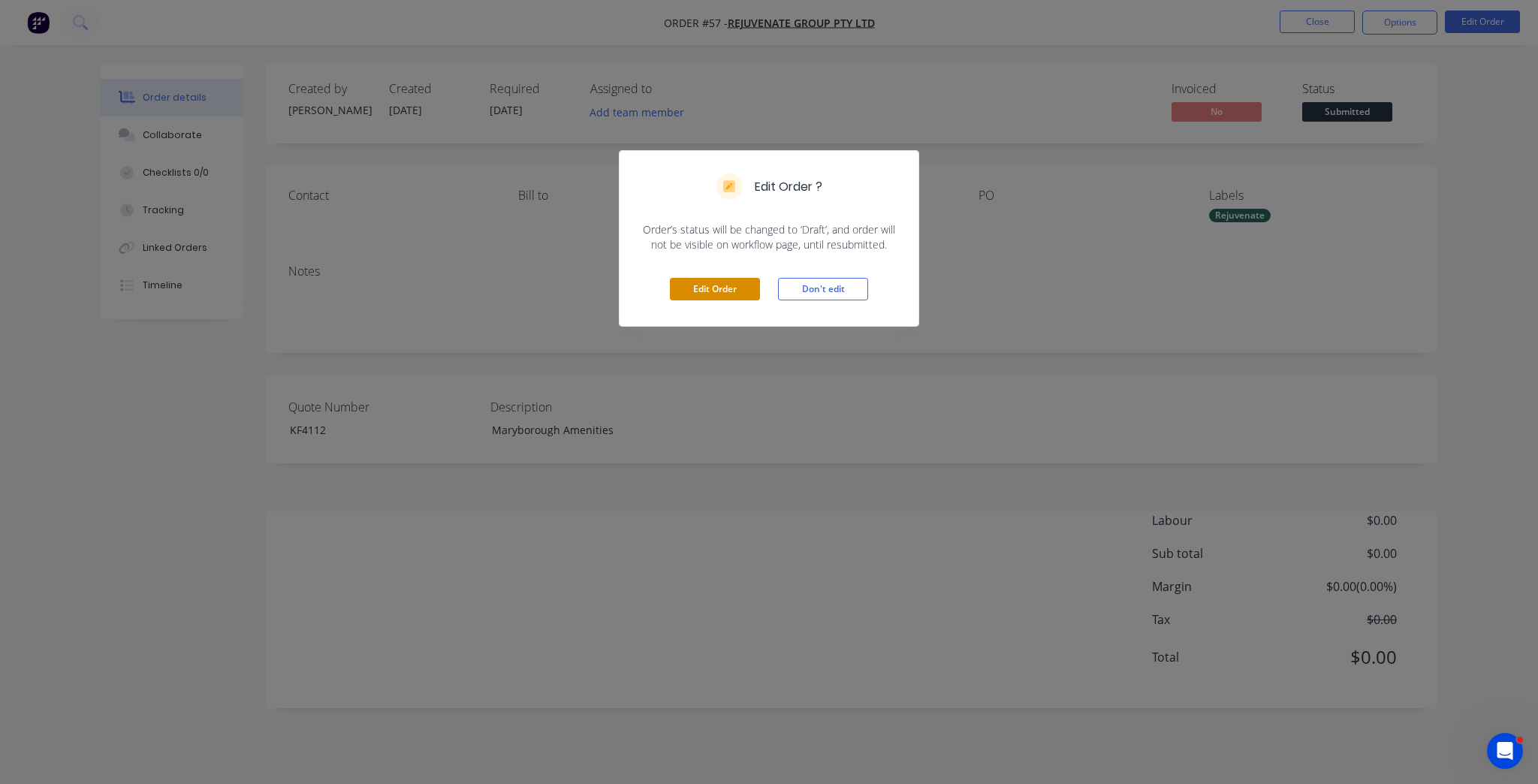
click at [712, 291] on button "Edit Order" at bounding box center [715, 289] width 90 height 23
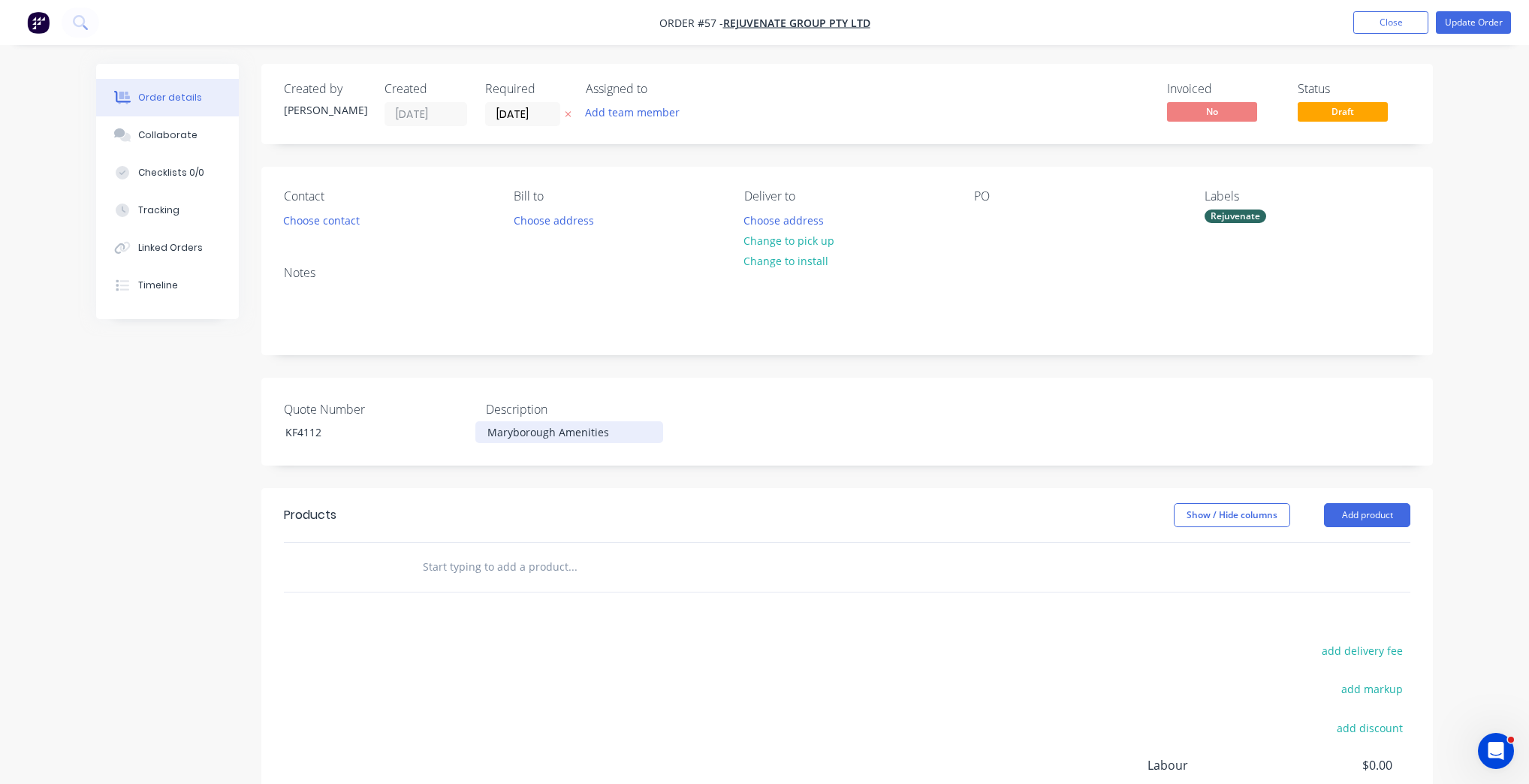
click at [535, 427] on div "Maryborough Amenities" at bounding box center [569, 432] width 188 height 22
copy div "Maryborough Amenities"
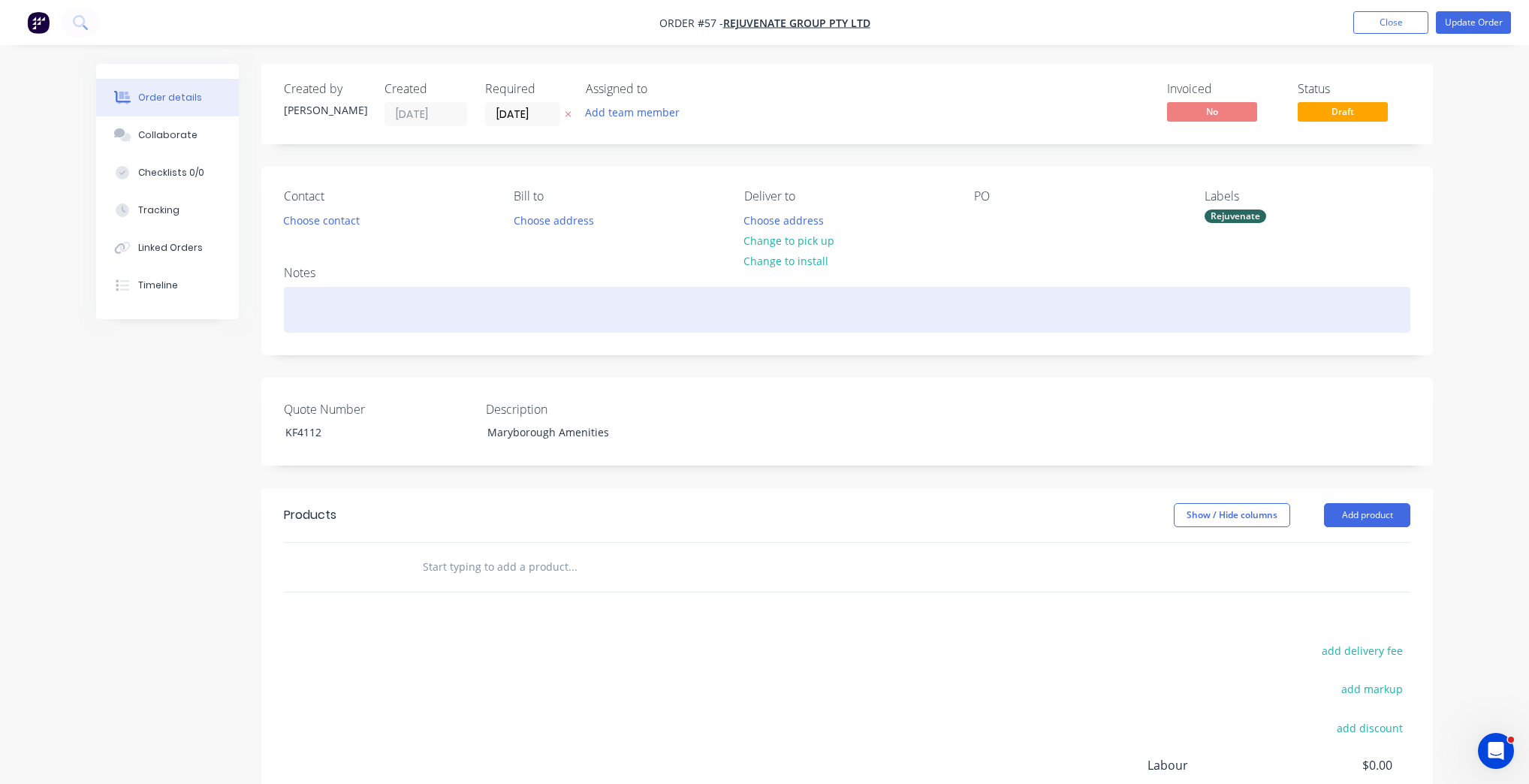
click at [417, 295] on div at bounding box center [846, 309] width 1126 height 46
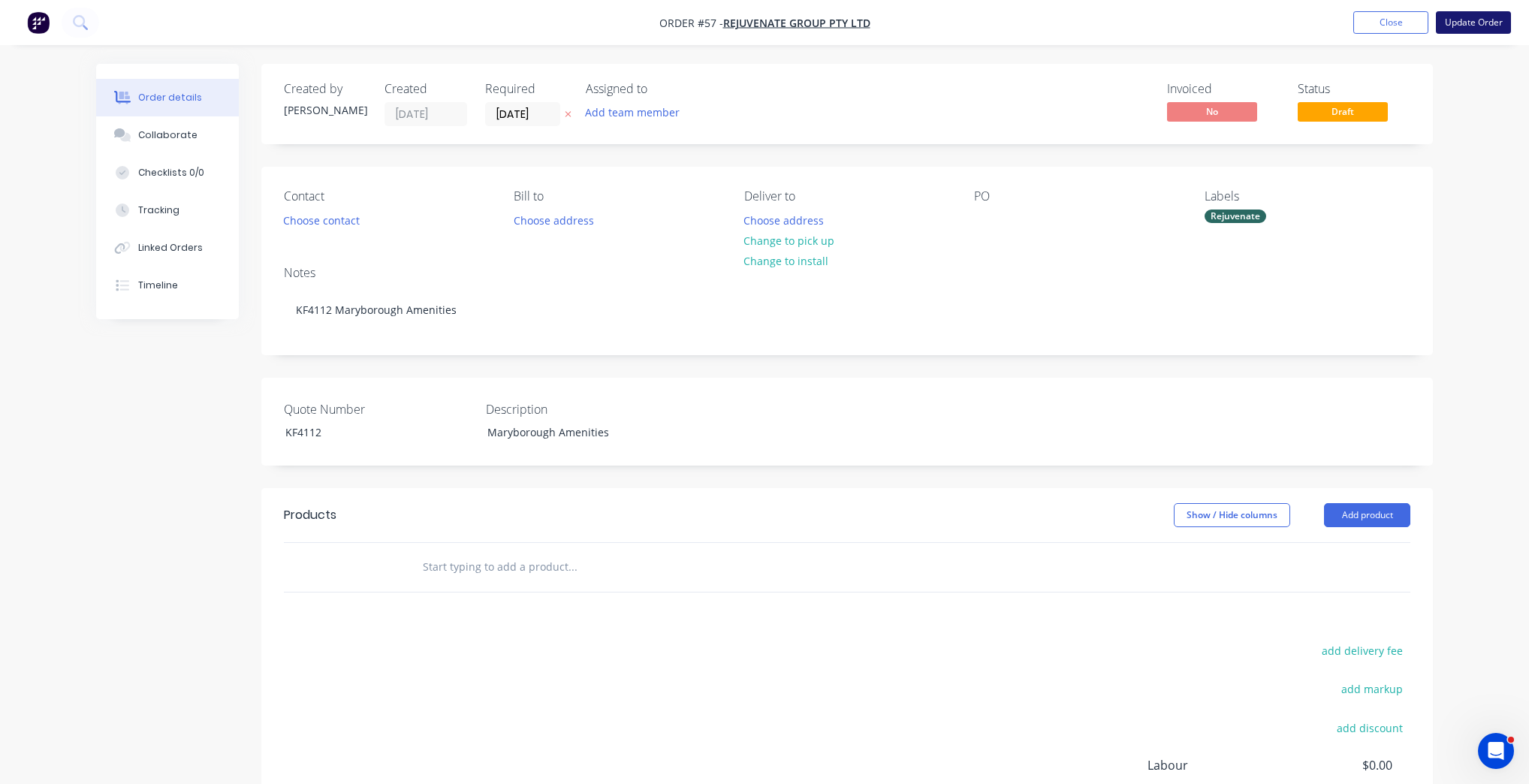
click at [1453, 22] on button "Update Order" at bounding box center [1473, 23] width 75 height 23
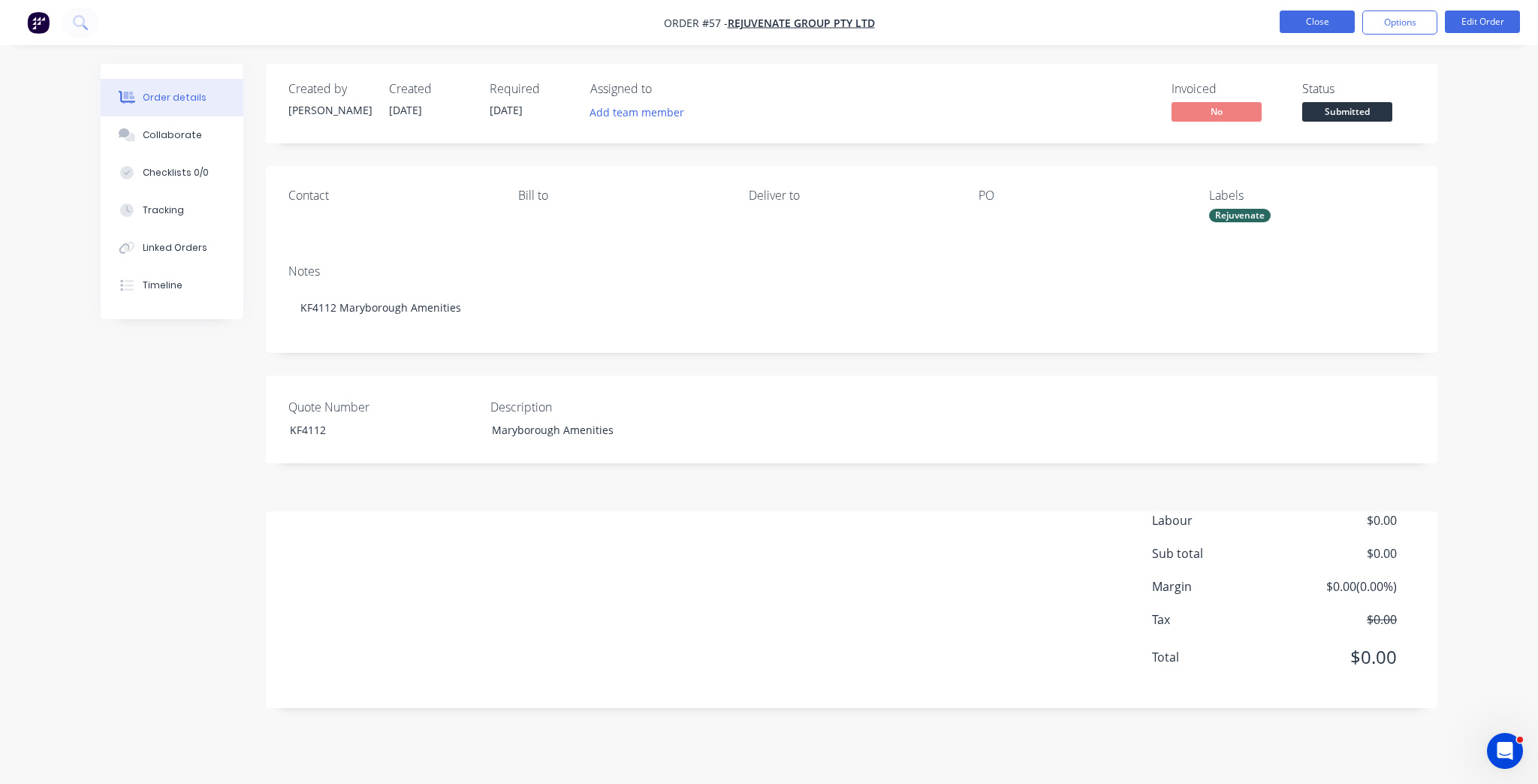
click at [1314, 12] on button "Close" at bounding box center [1317, 22] width 75 height 23
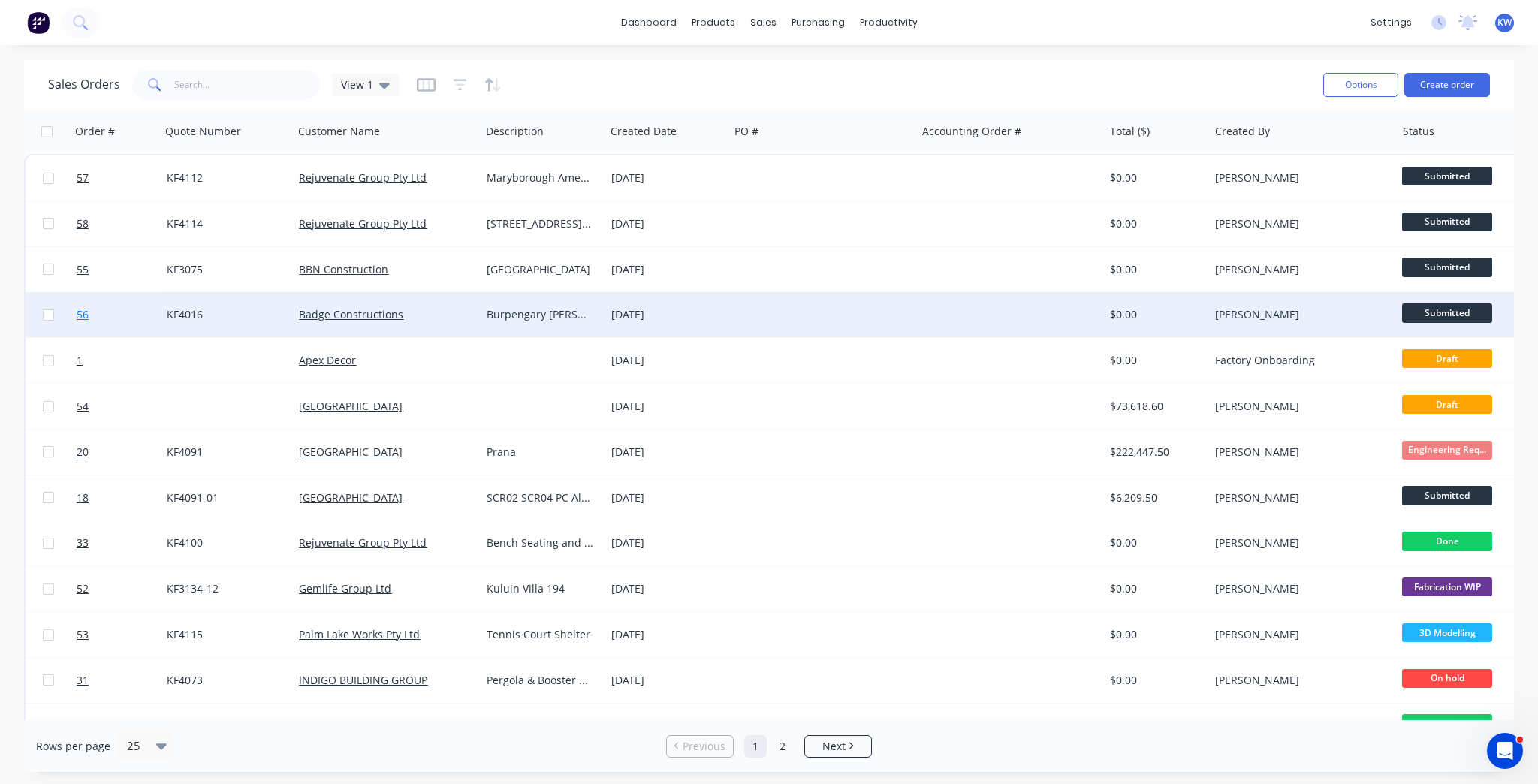
click at [94, 318] on link "56" at bounding box center [121, 314] width 90 height 45
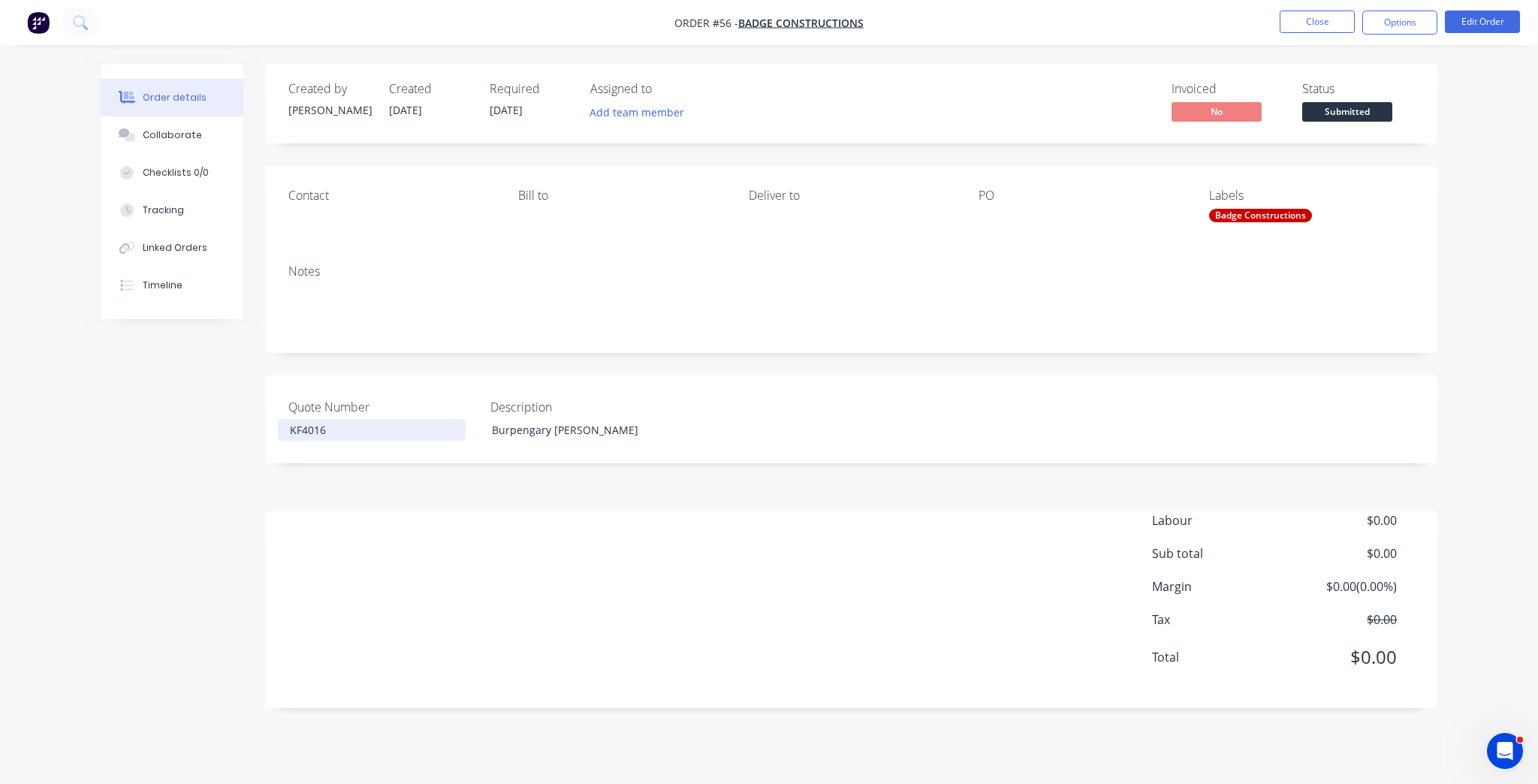
click at [346, 427] on div "KF4016" at bounding box center [372, 430] width 188 height 22
click at [346, 426] on div "KF4016" at bounding box center [372, 430] width 188 height 22
click at [346, 424] on div "KF4016" at bounding box center [372, 430] width 188 height 22
click at [1490, 6] on nav "Order #56 - Badge Constructions Close Options Edit Order" at bounding box center [769, 22] width 1538 height 45
click at [1486, 23] on button "Edit Order" at bounding box center [1483, 22] width 75 height 23
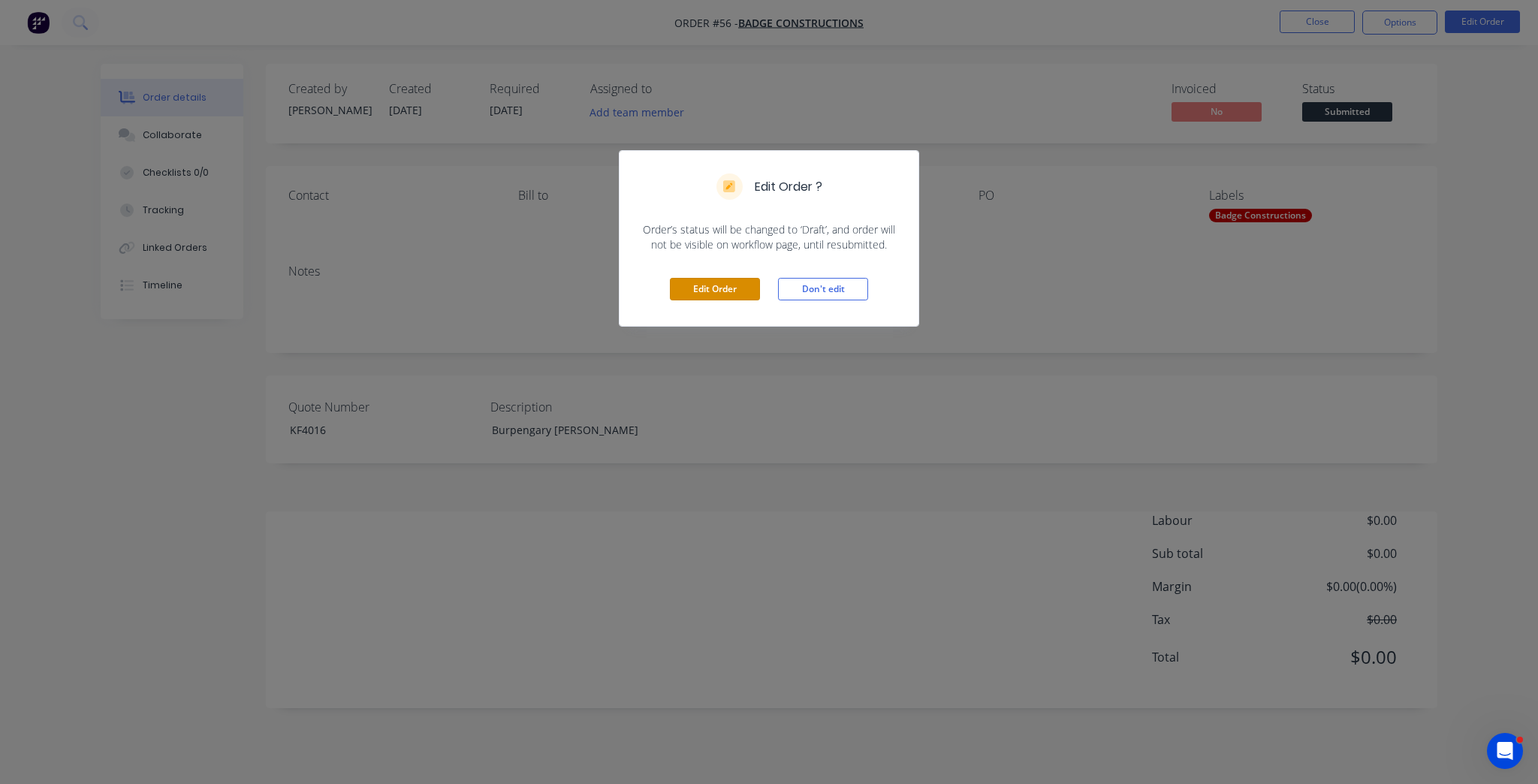
click at [694, 286] on button "Edit Order" at bounding box center [715, 289] width 90 height 23
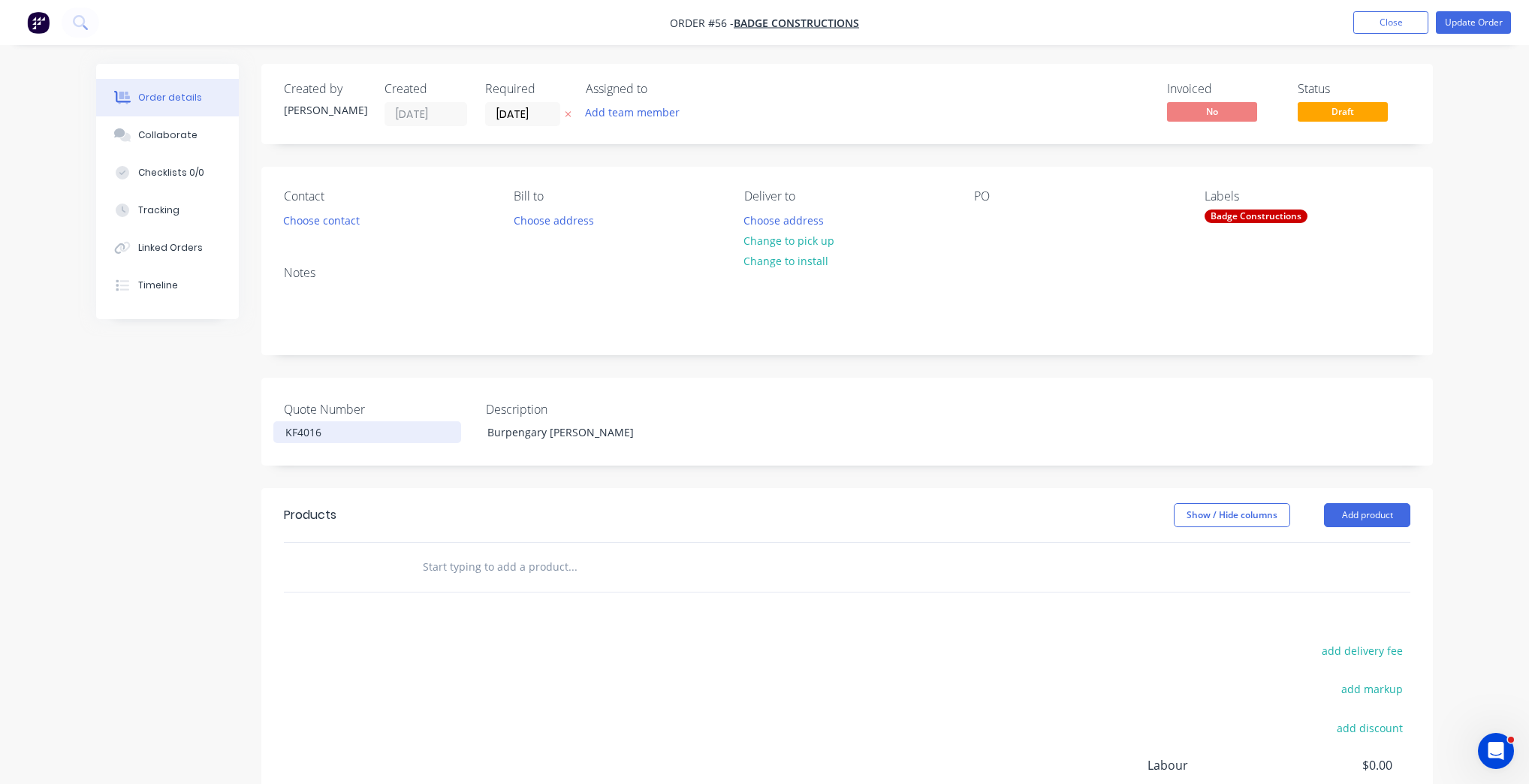
click at [318, 432] on div "KF4016" at bounding box center [367, 432] width 188 height 22
copy div "KF4016"
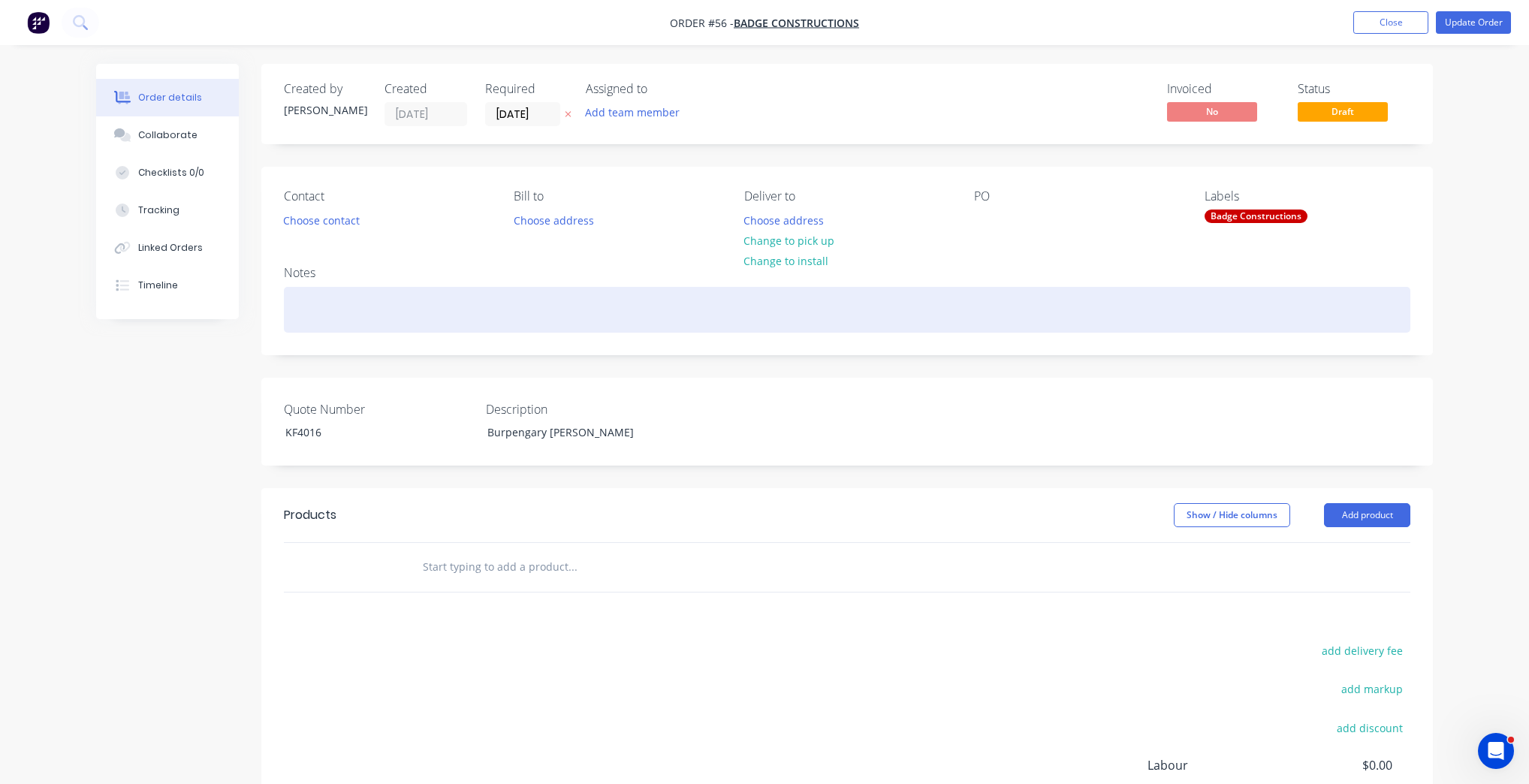
click at [315, 325] on div at bounding box center [846, 309] width 1126 height 46
paste div
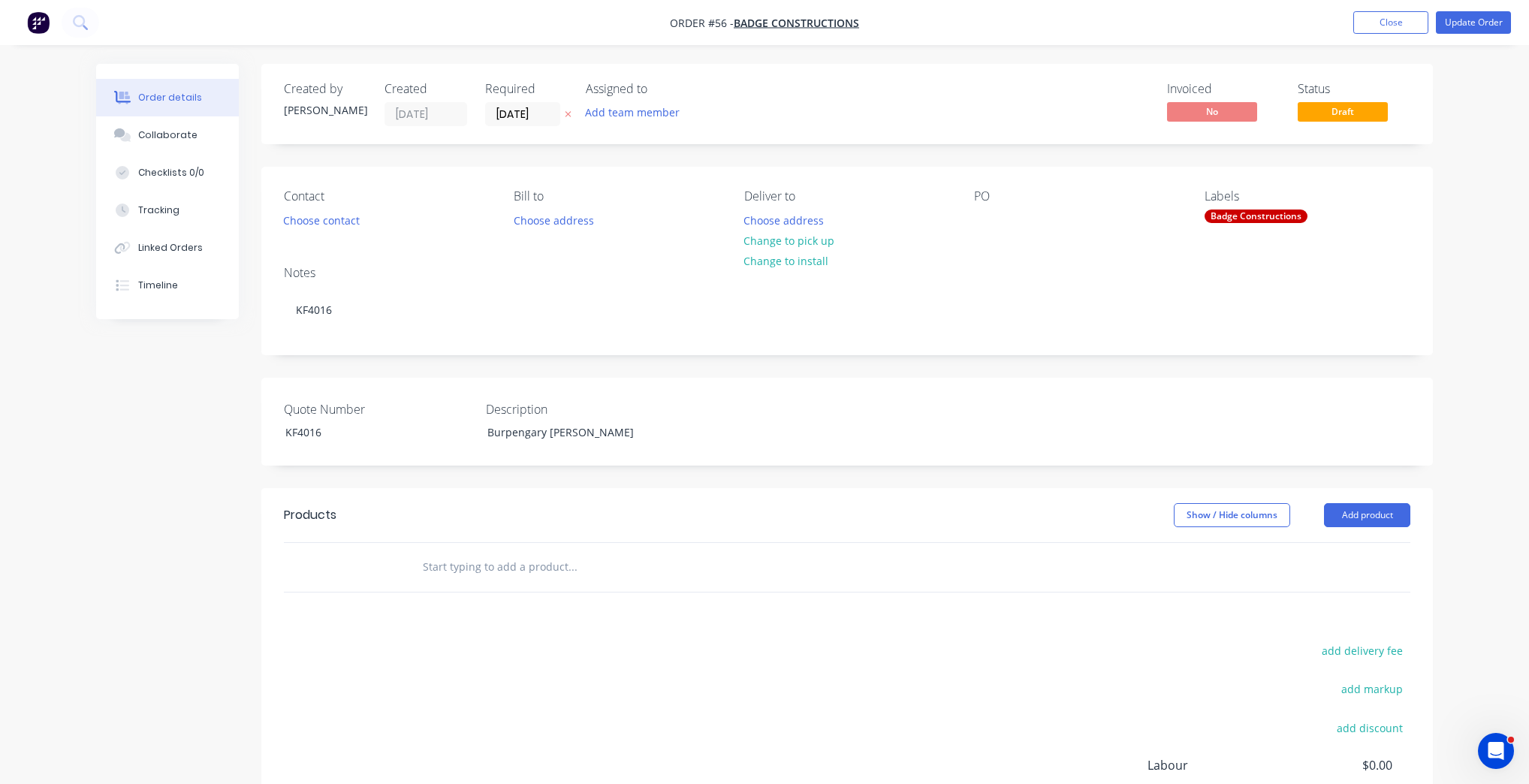
click at [536, 443] on div "Quote Number KF4016 Description Burpengary [PERSON_NAME]" at bounding box center [847, 421] width 1172 height 88
click at [536, 438] on div "Quote Number KF4016 Description Burpengary [PERSON_NAME]" at bounding box center [847, 421] width 1172 height 88
click at [536, 434] on div "Burpengary [PERSON_NAME]" at bounding box center [569, 432] width 188 height 22
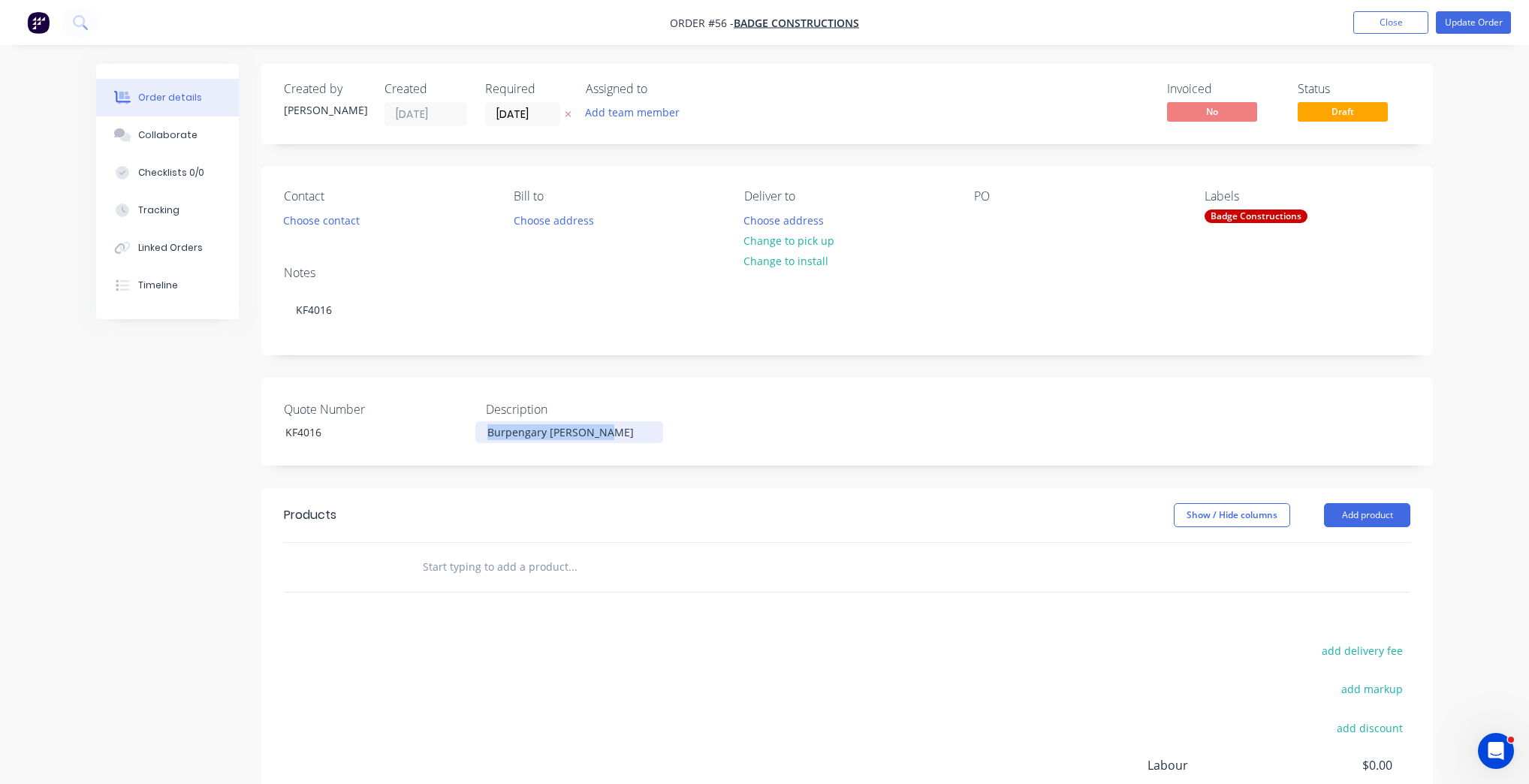
copy div "Burpengary [PERSON_NAME]"
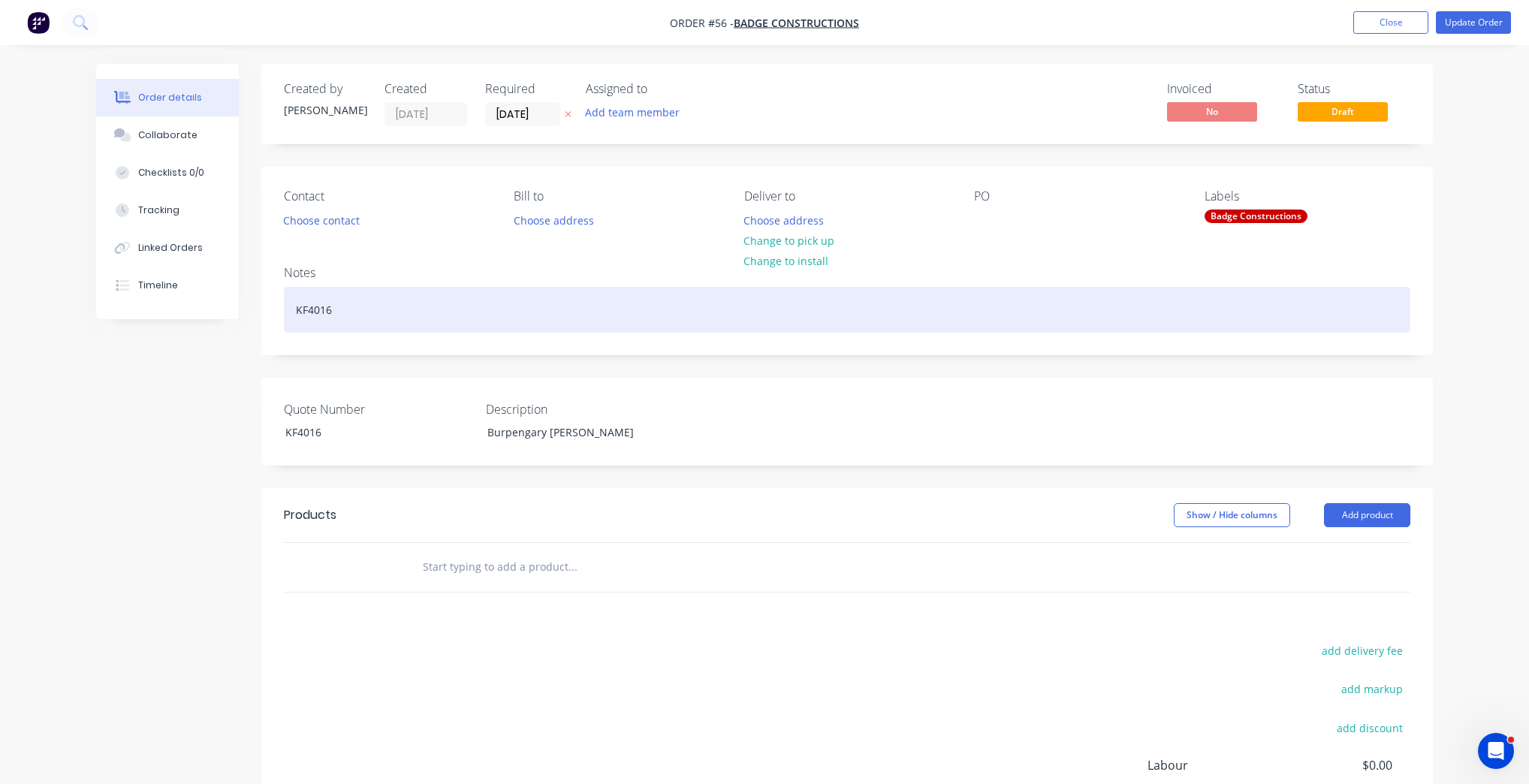
click at [509, 324] on div "KF4016" at bounding box center [846, 309] width 1126 height 46
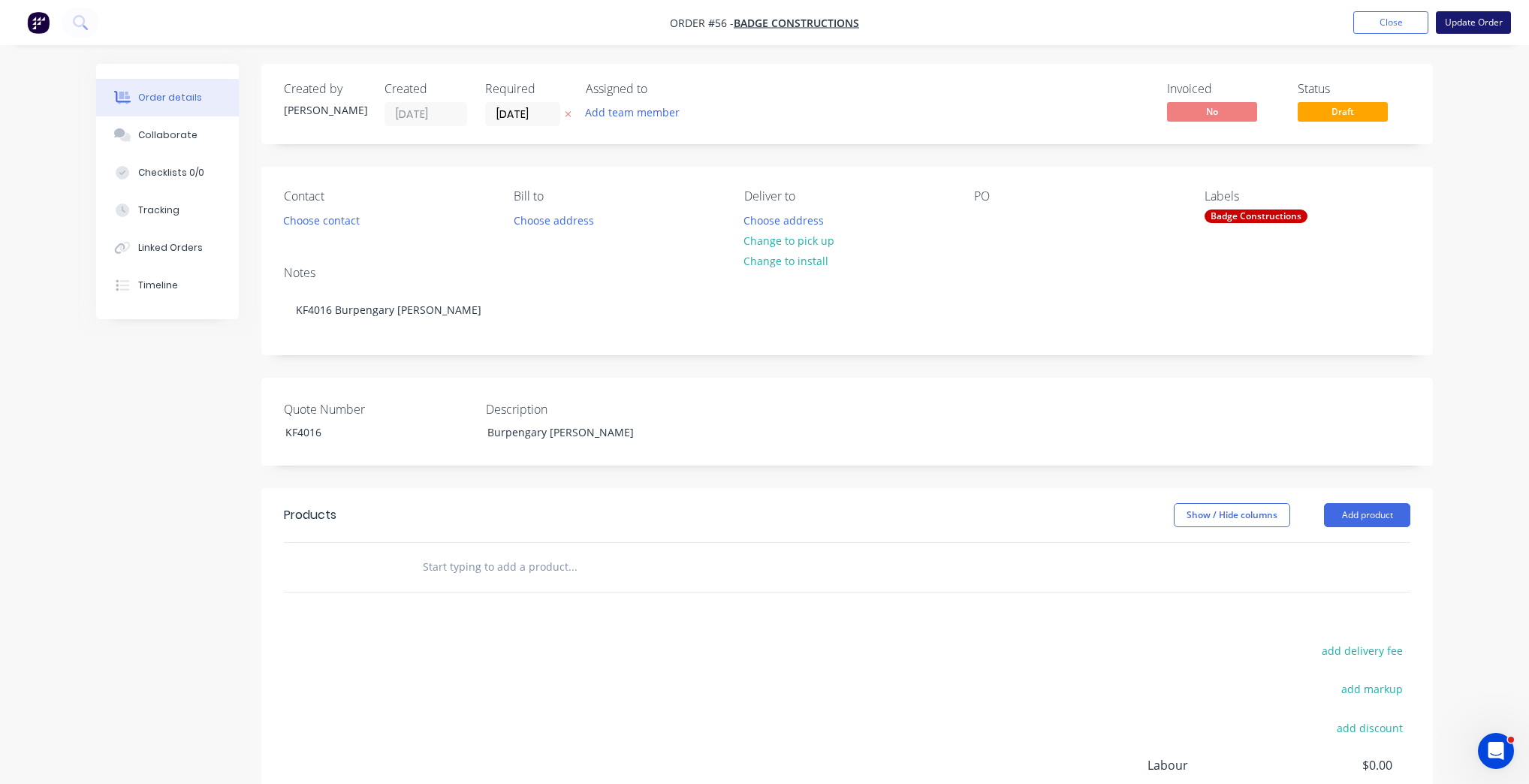
click at [1447, 20] on button "Update Order" at bounding box center [1473, 23] width 75 height 23
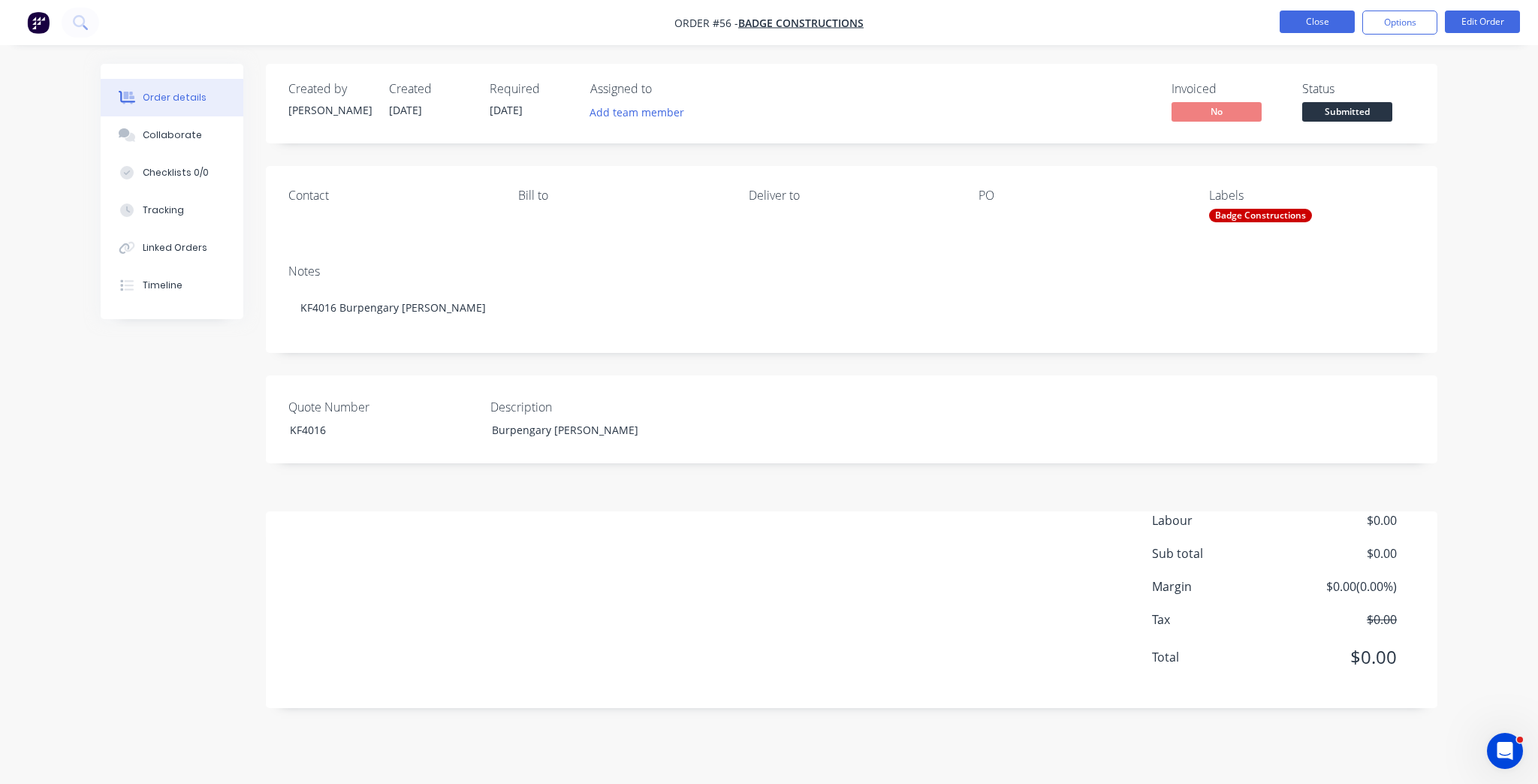
click at [1337, 11] on button "Close" at bounding box center [1317, 22] width 75 height 23
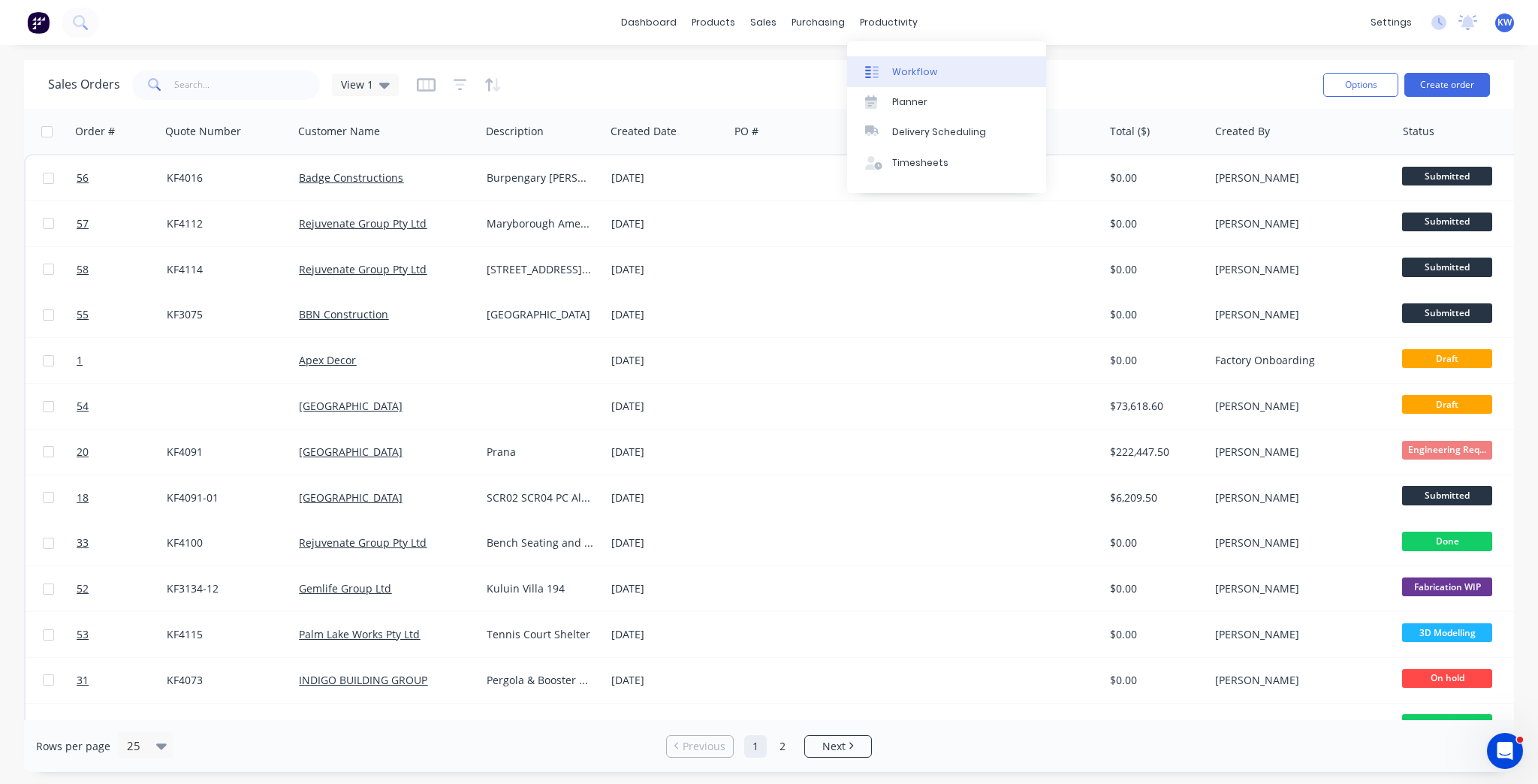
click at [888, 72] on link "Workflow" at bounding box center [947, 71] width 199 height 30
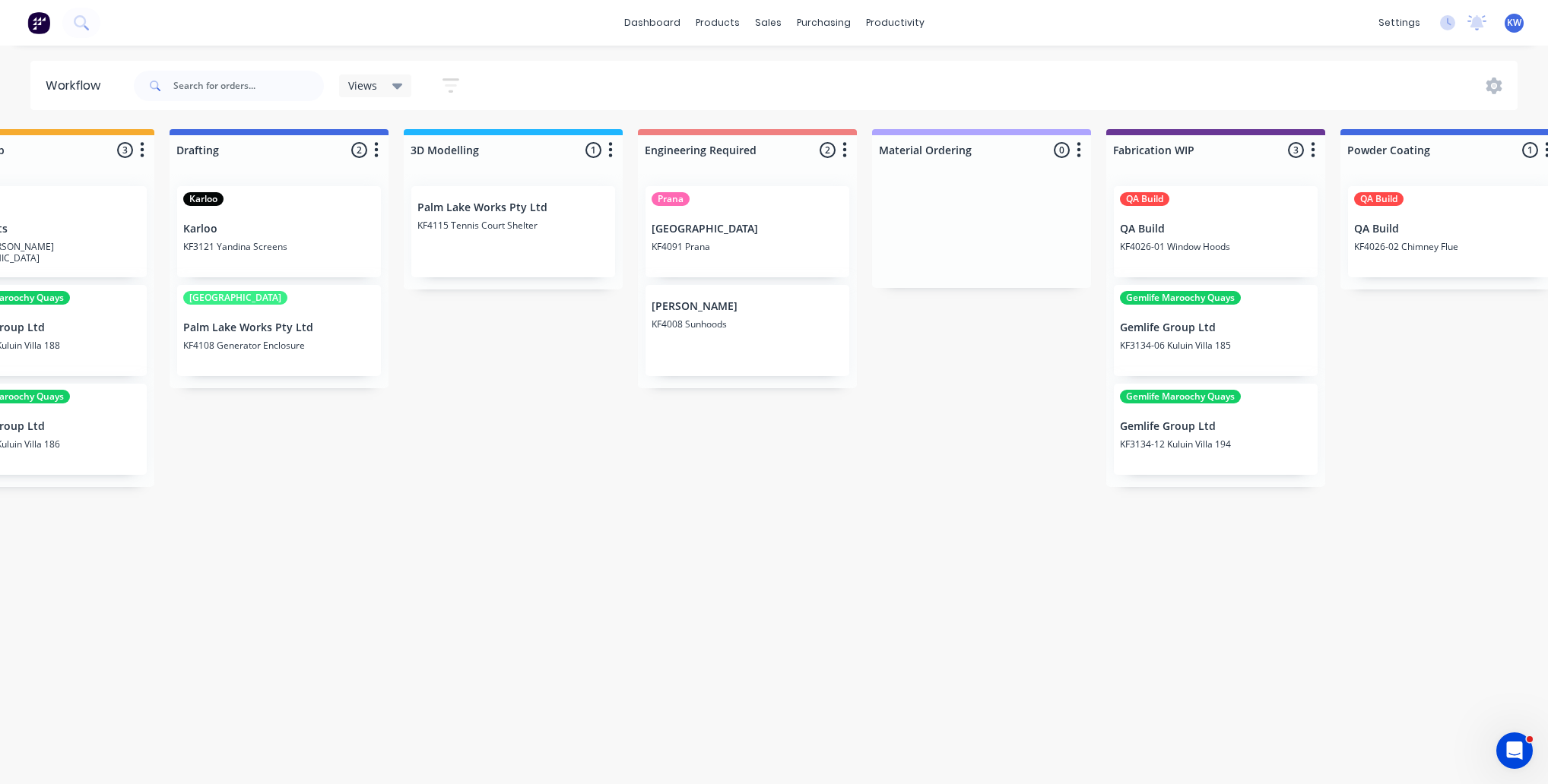
scroll to position [0, 578]
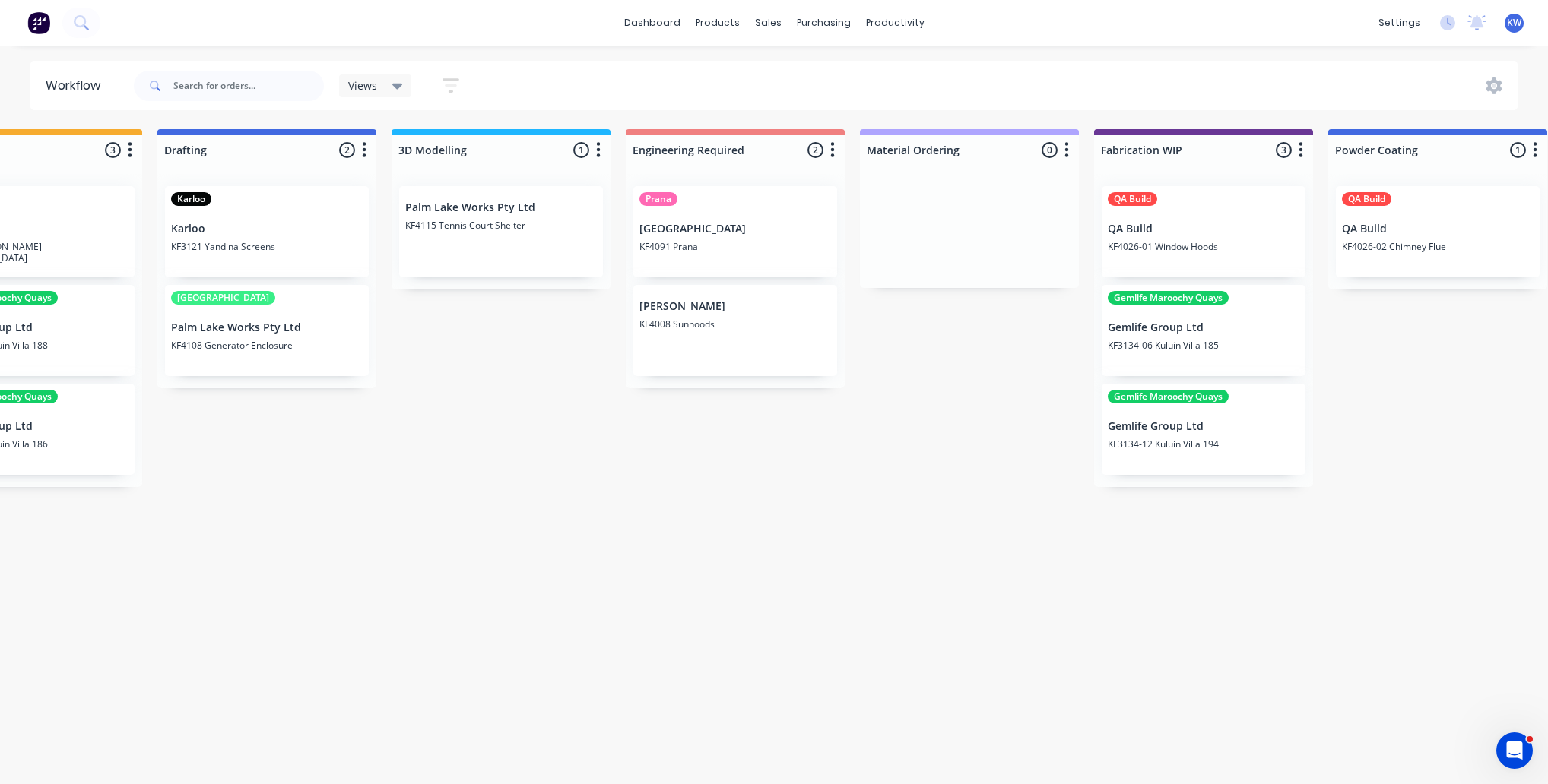
click at [468, 222] on p "KF4115 Tennis Court Shelter" at bounding box center [501, 225] width 191 height 12
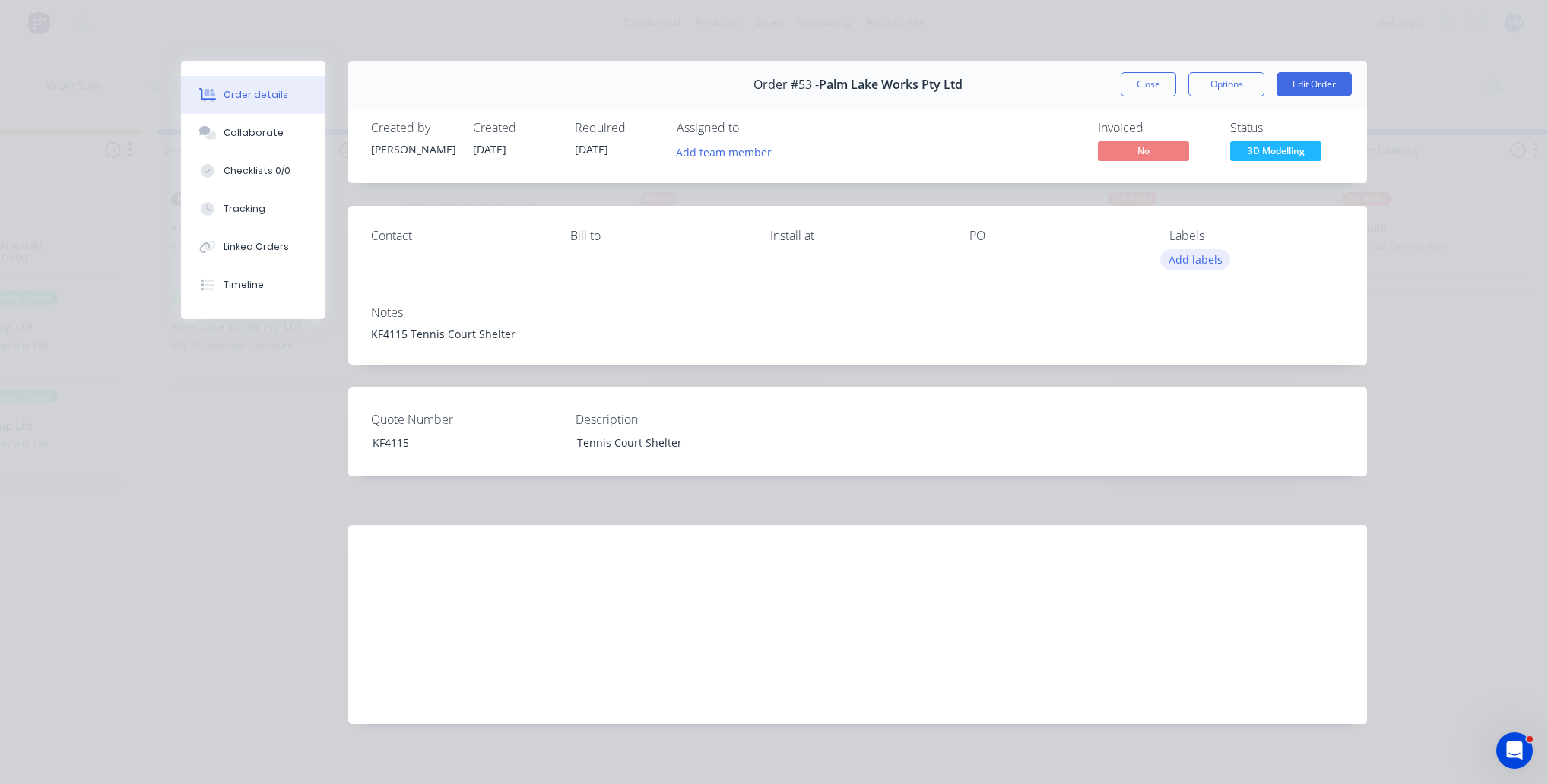
click at [1211, 258] on button "Add labels" at bounding box center [1195, 259] width 70 height 20
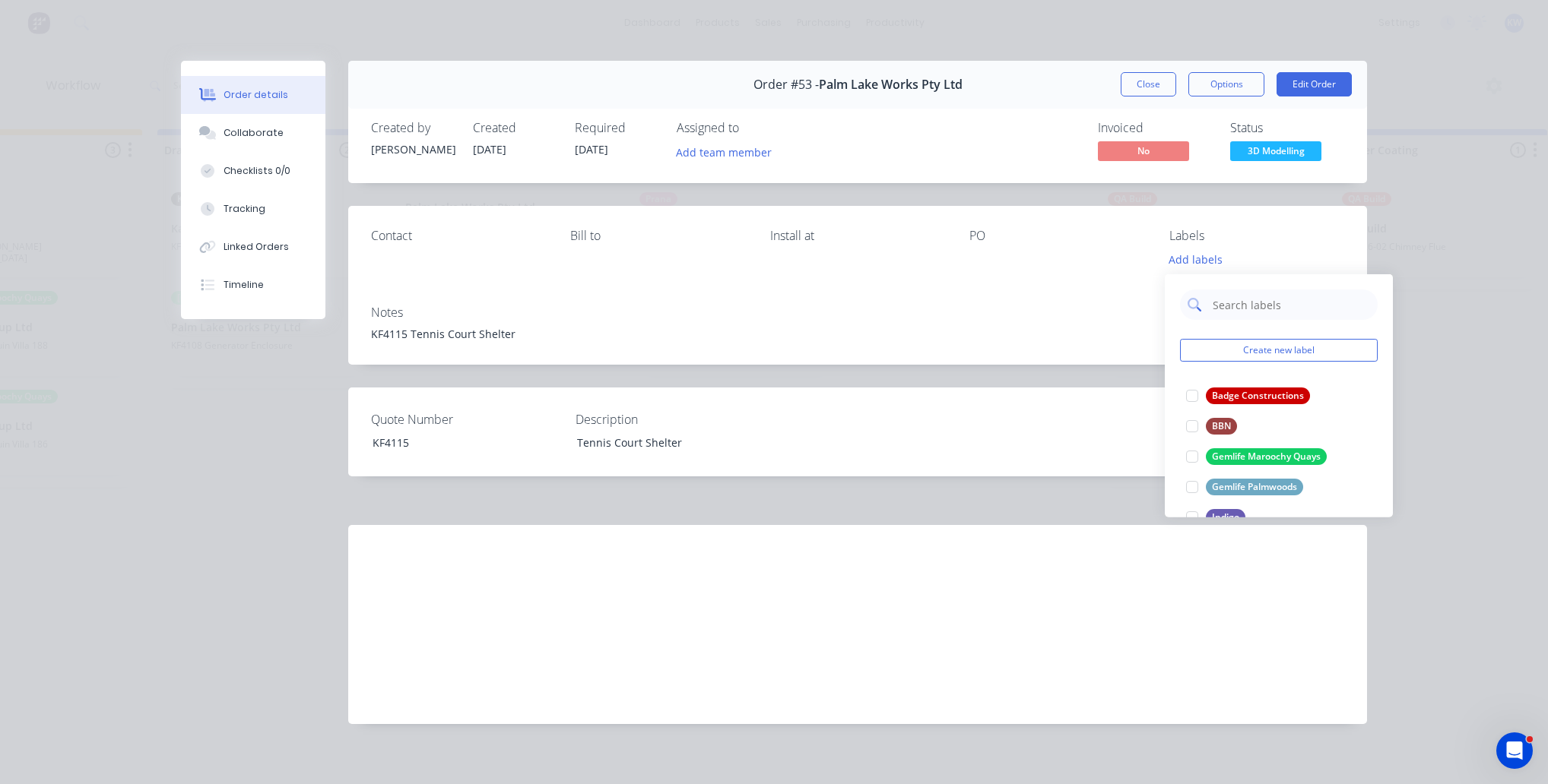
click at [1212, 309] on input "text" at bounding box center [1291, 305] width 159 height 30
type input "a"
type input "palm"
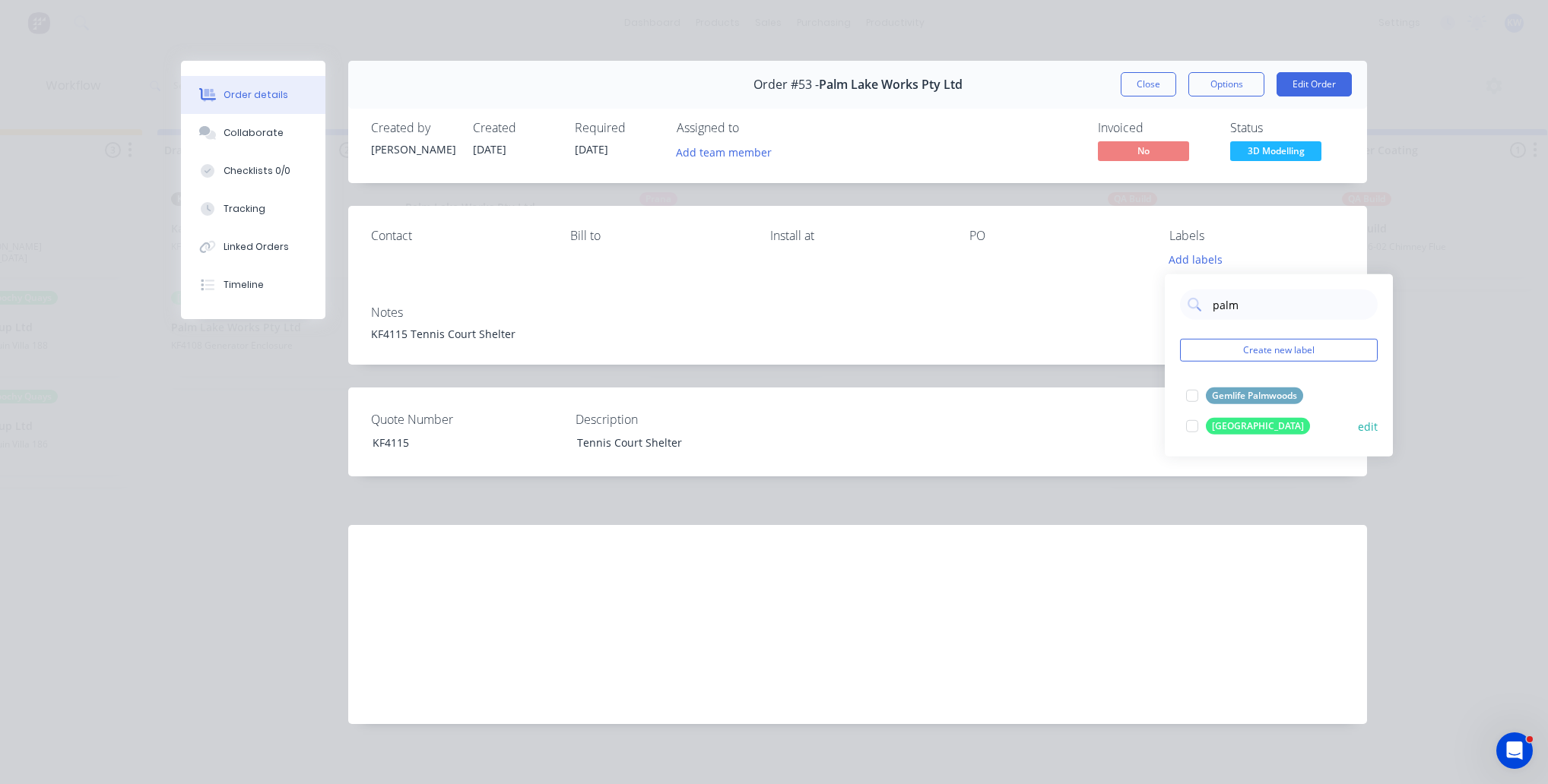
click at [1198, 425] on div at bounding box center [1191, 425] width 30 height 30
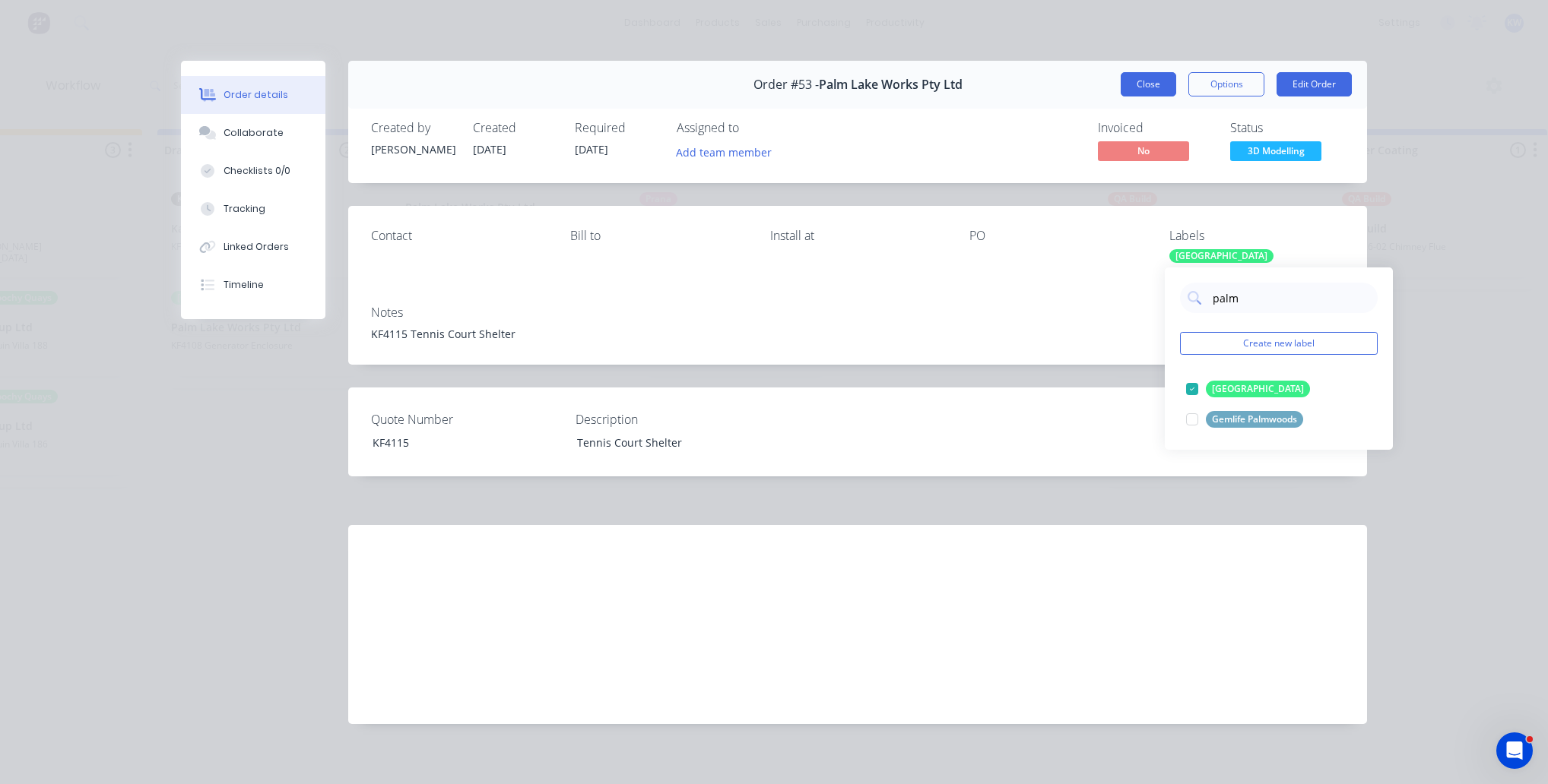
click at [1133, 83] on button "Close" at bounding box center [1148, 84] width 55 height 24
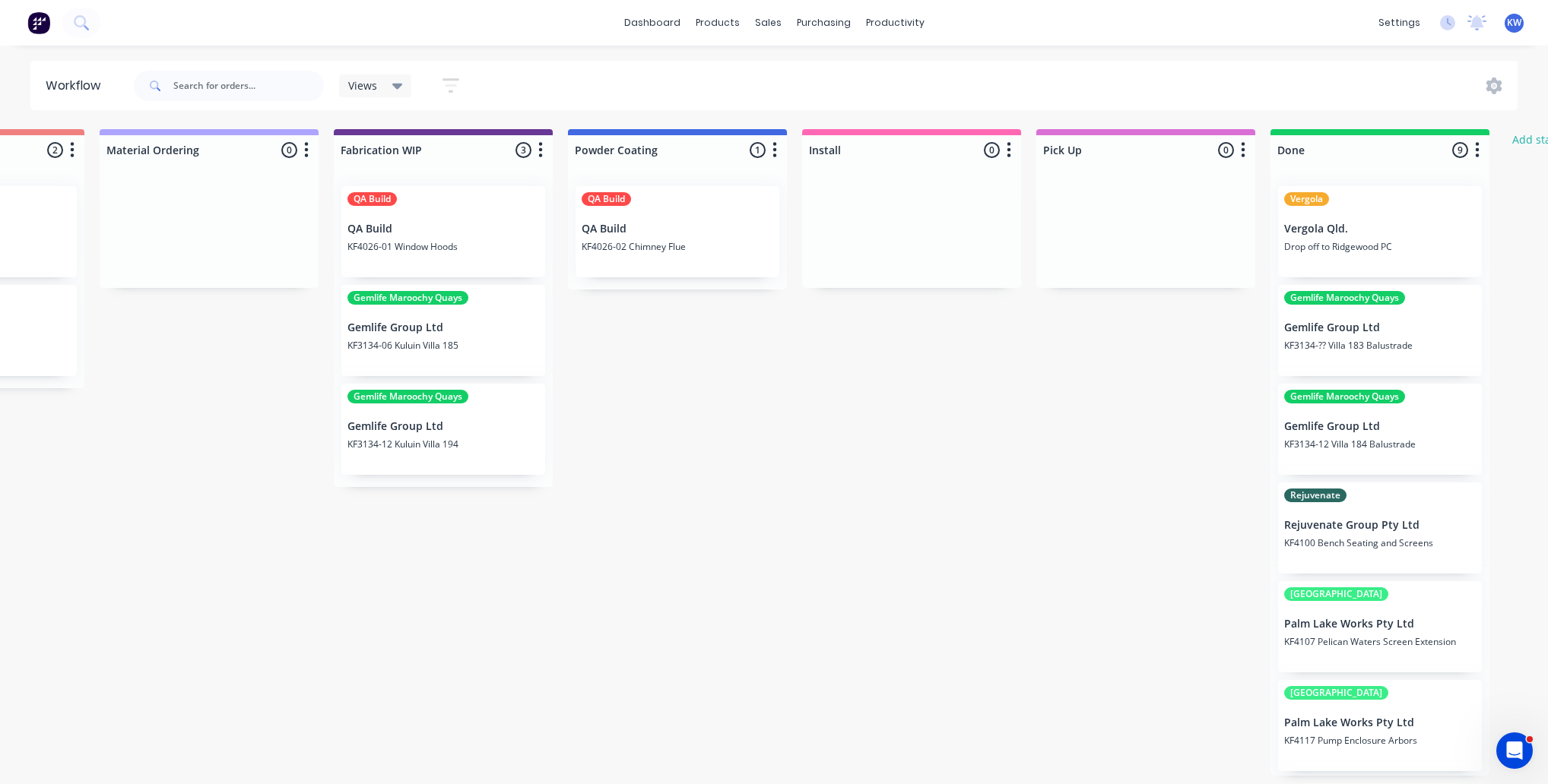
scroll to position [0, 1350]
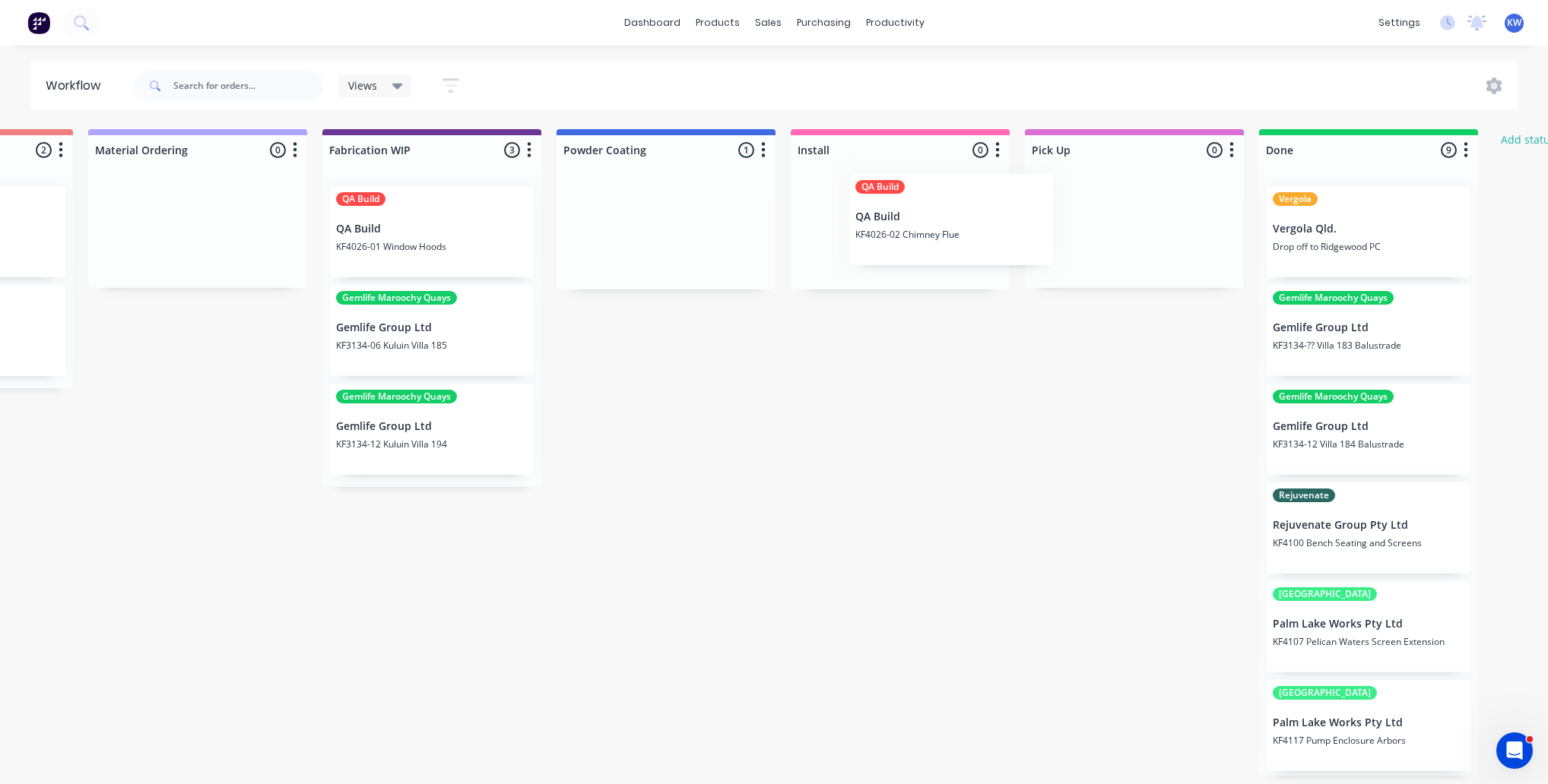
drag, startPoint x: 602, startPoint y: 229, endPoint x: 889, endPoint y: 224, distance: 287.0
click at [889, 224] on div "On hold 2 Status colour #FF4949 hex #FF4949 Save Cancel Notifications Email SMS…" at bounding box center [238, 452] width 3197 height 647
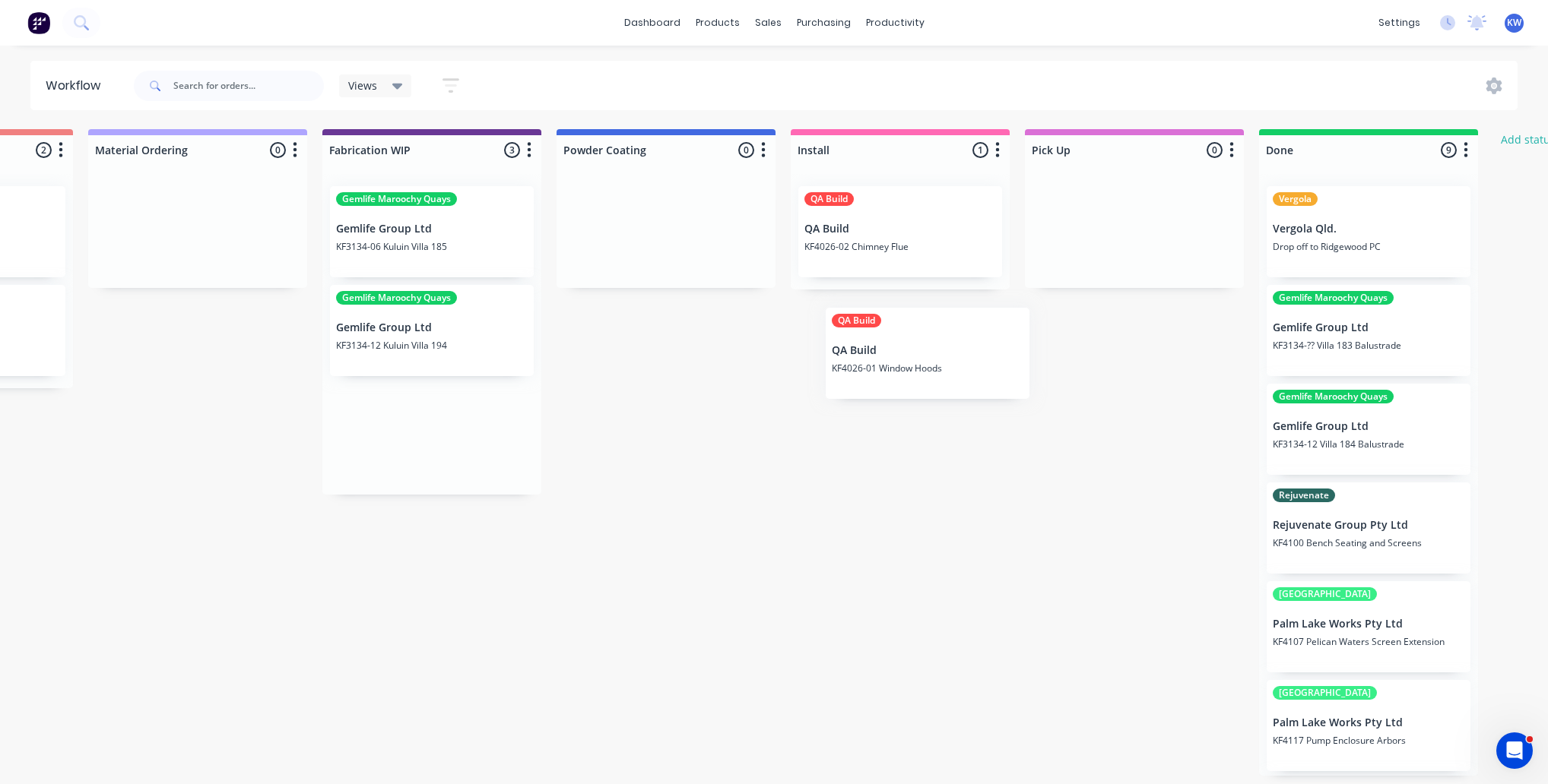
drag, startPoint x: 407, startPoint y: 224, endPoint x: 906, endPoint y: 346, distance: 513.7
click at [906, 347] on div "On hold 2 Status colour #FF4949 hex #FF4949 Save Cancel Notifications Email SMS…" at bounding box center [238, 452] width 3197 height 647
drag, startPoint x: 630, startPoint y: 217, endPoint x: 951, endPoint y: 189, distance: 322.2
click at [951, 189] on div "On hold 2 Status colour #FF4949 hex #FF4949 Save Cancel Notifications Email SMS…" at bounding box center [238, 452] width 3197 height 647
drag, startPoint x: 967, startPoint y: 340, endPoint x: 943, endPoint y: 208, distance: 134.2
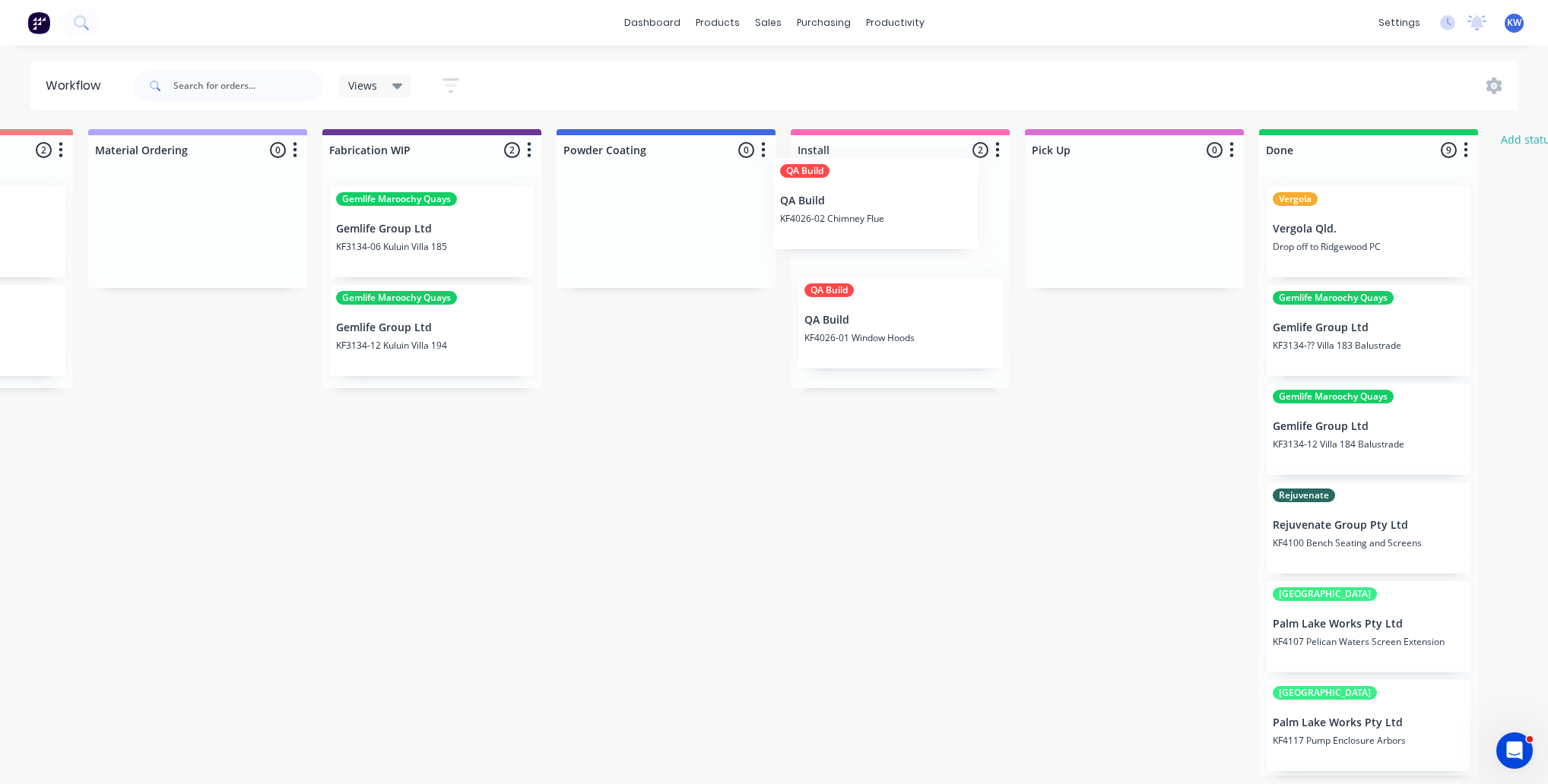
click at [943, 208] on div "QA Build QA Build KF4026-01 Window Hoods QA Build QA Build KF4026-02 Chimney Fl…" at bounding box center [900, 281] width 219 height 215
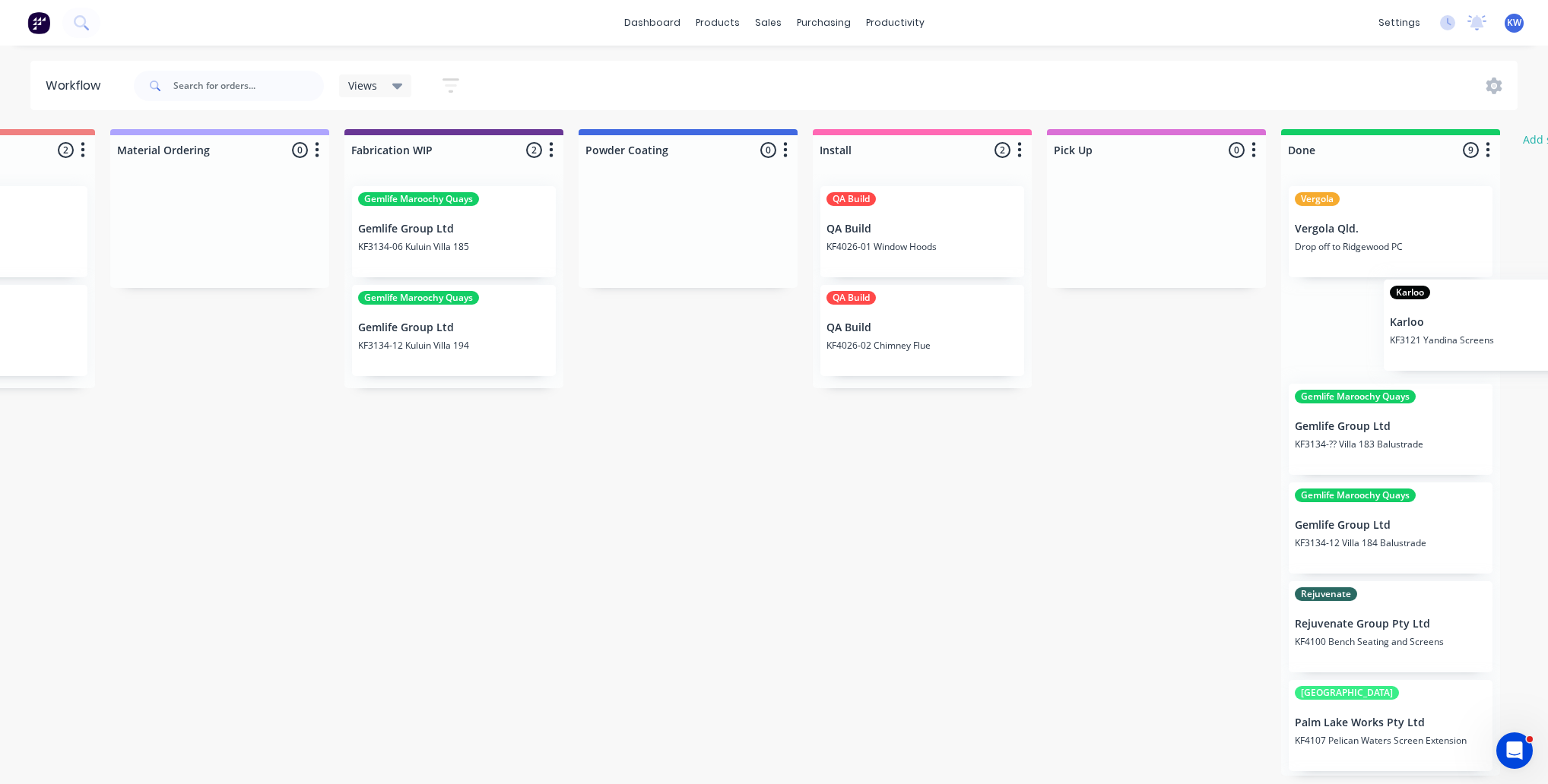
scroll to position [0, 1372]
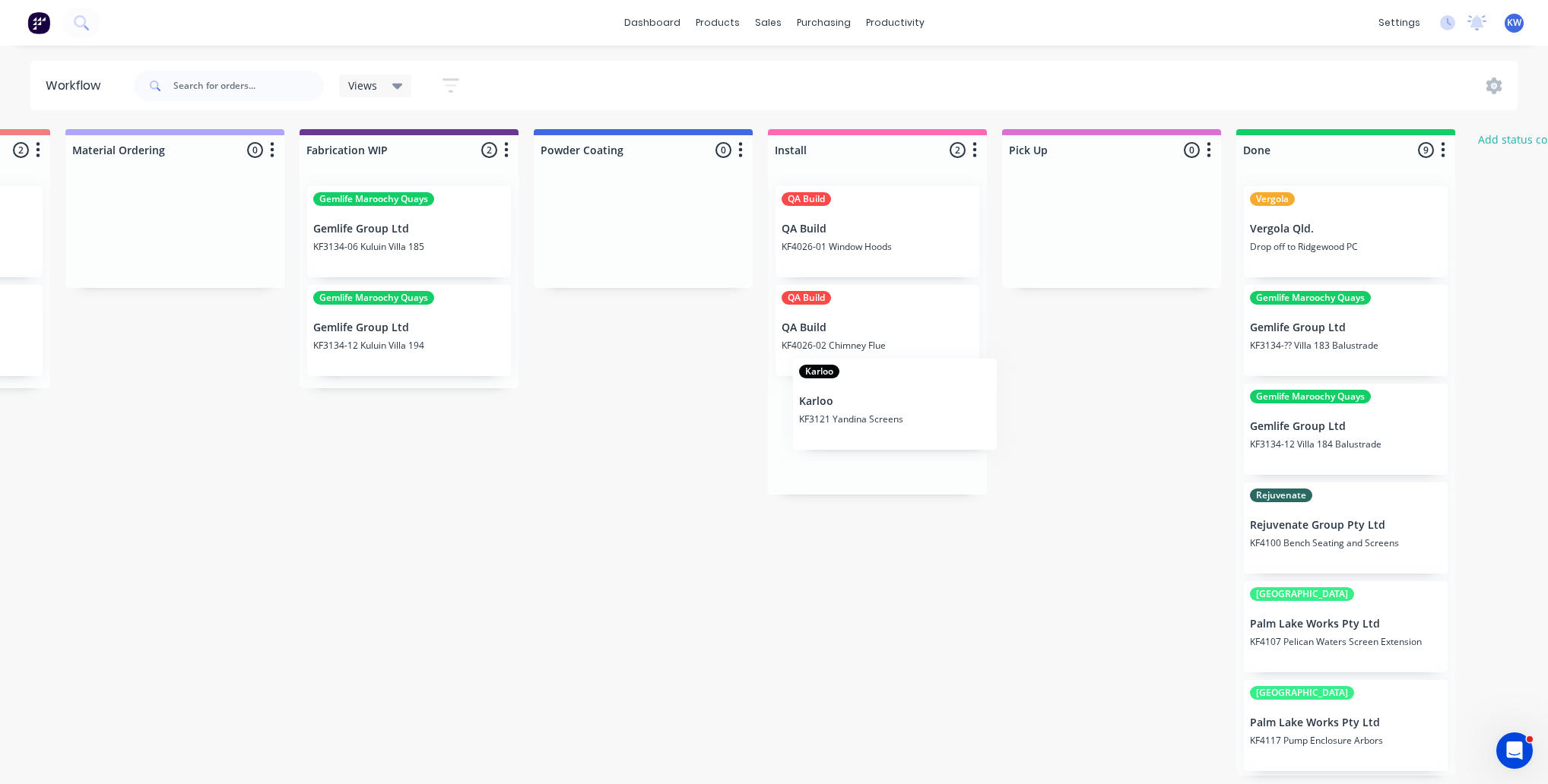
drag, startPoint x: 241, startPoint y: 258, endPoint x: 869, endPoint y: 427, distance: 650.3
click at [869, 427] on div "On hold 2 Status colour #FF4949 hex #FF4949 Save Cancel Notifications Email SMS…" at bounding box center [215, 452] width 3197 height 647
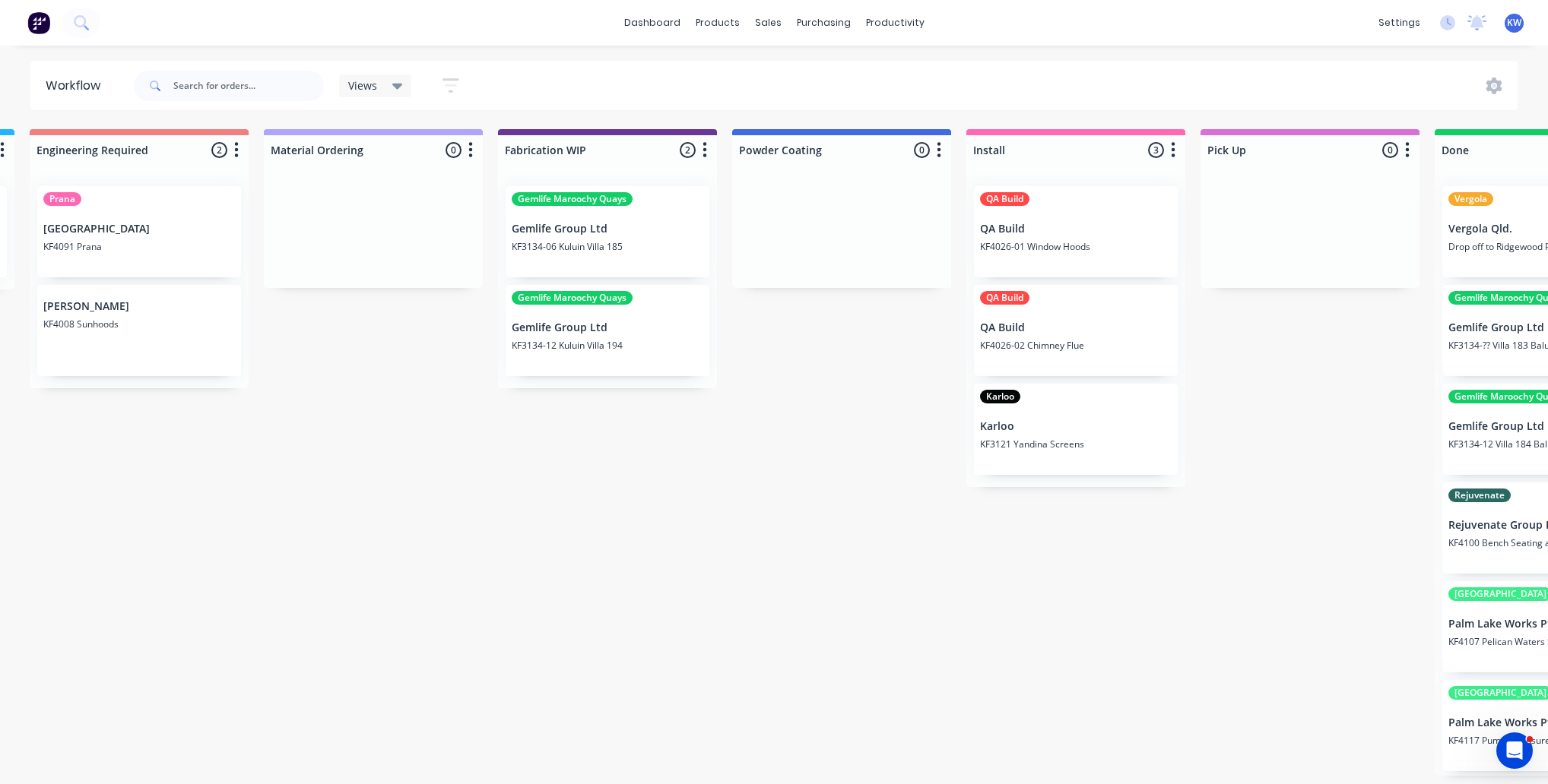
scroll to position [0, 1649]
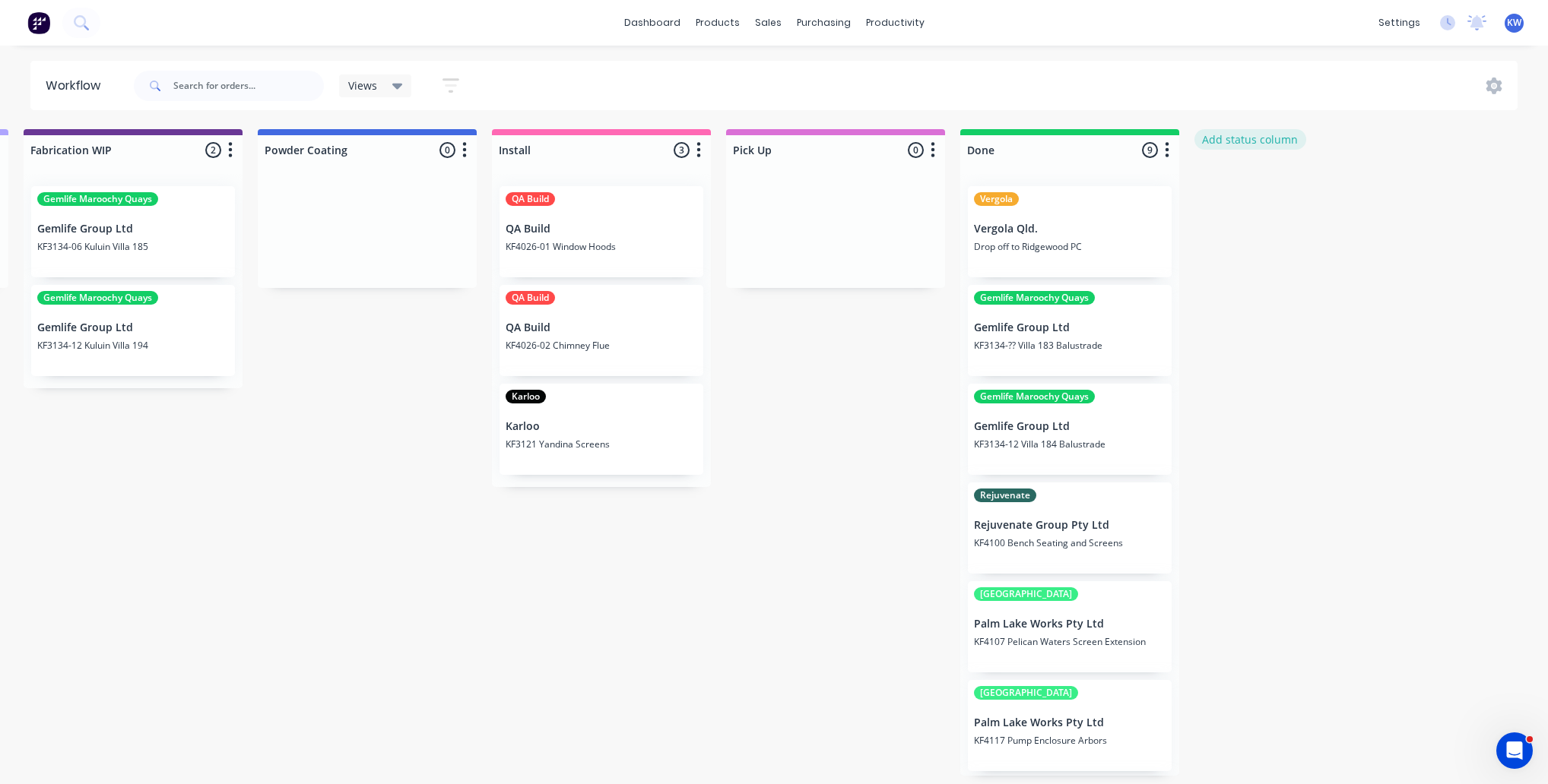
click at [1293, 147] on button "Add status column" at bounding box center [1250, 139] width 112 height 20
type input "Waiting for response"
click at [1240, 177] on button "Add" at bounding box center [1245, 185] width 83 height 24
click at [1401, 152] on icon "button" at bounding box center [1401, 150] width 5 height 19
click at [1364, 174] on button "Status colour" at bounding box center [1333, 183] width 152 height 25
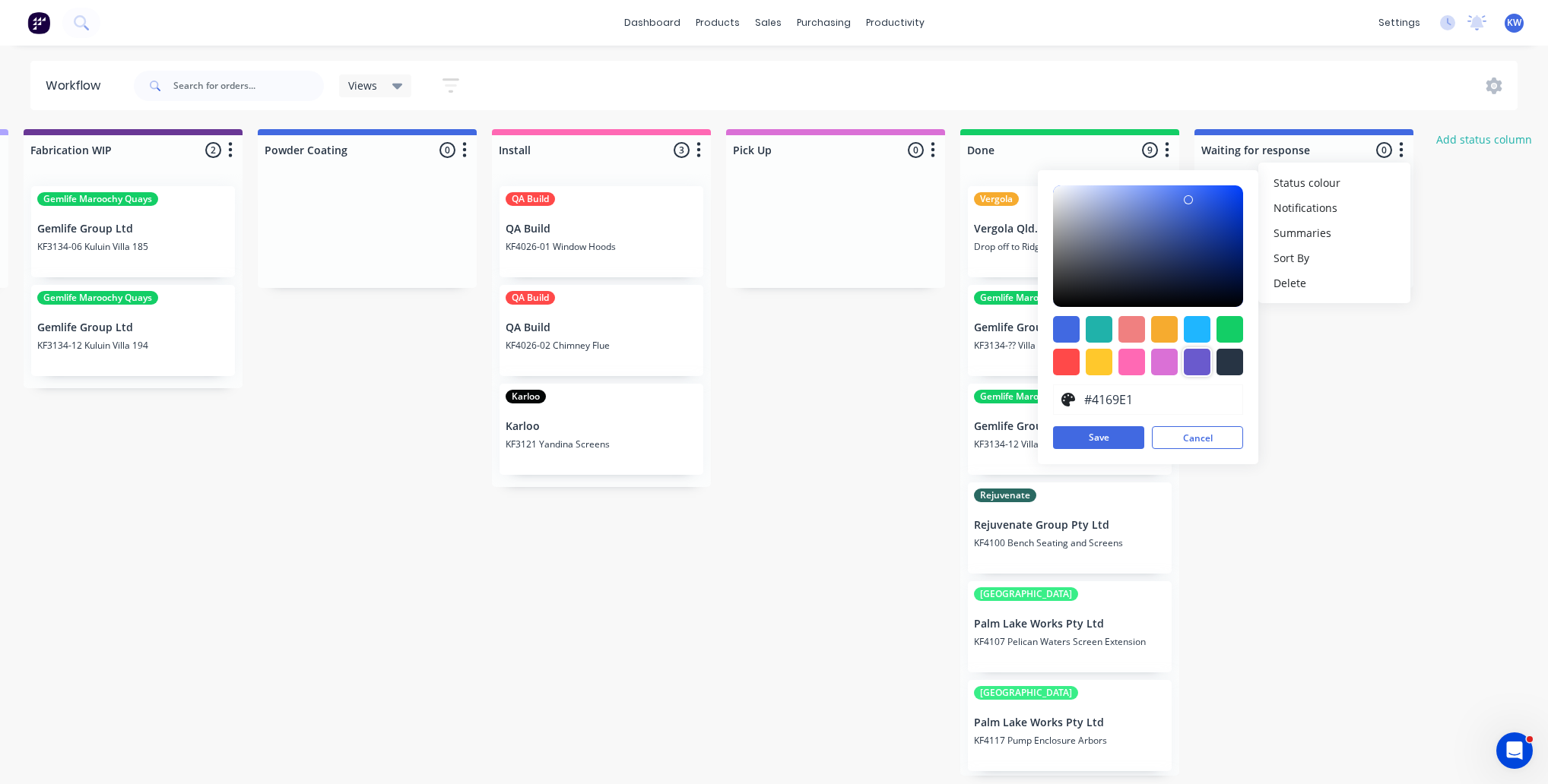
click at [1204, 361] on div at bounding box center [1197, 363] width 27 height 27
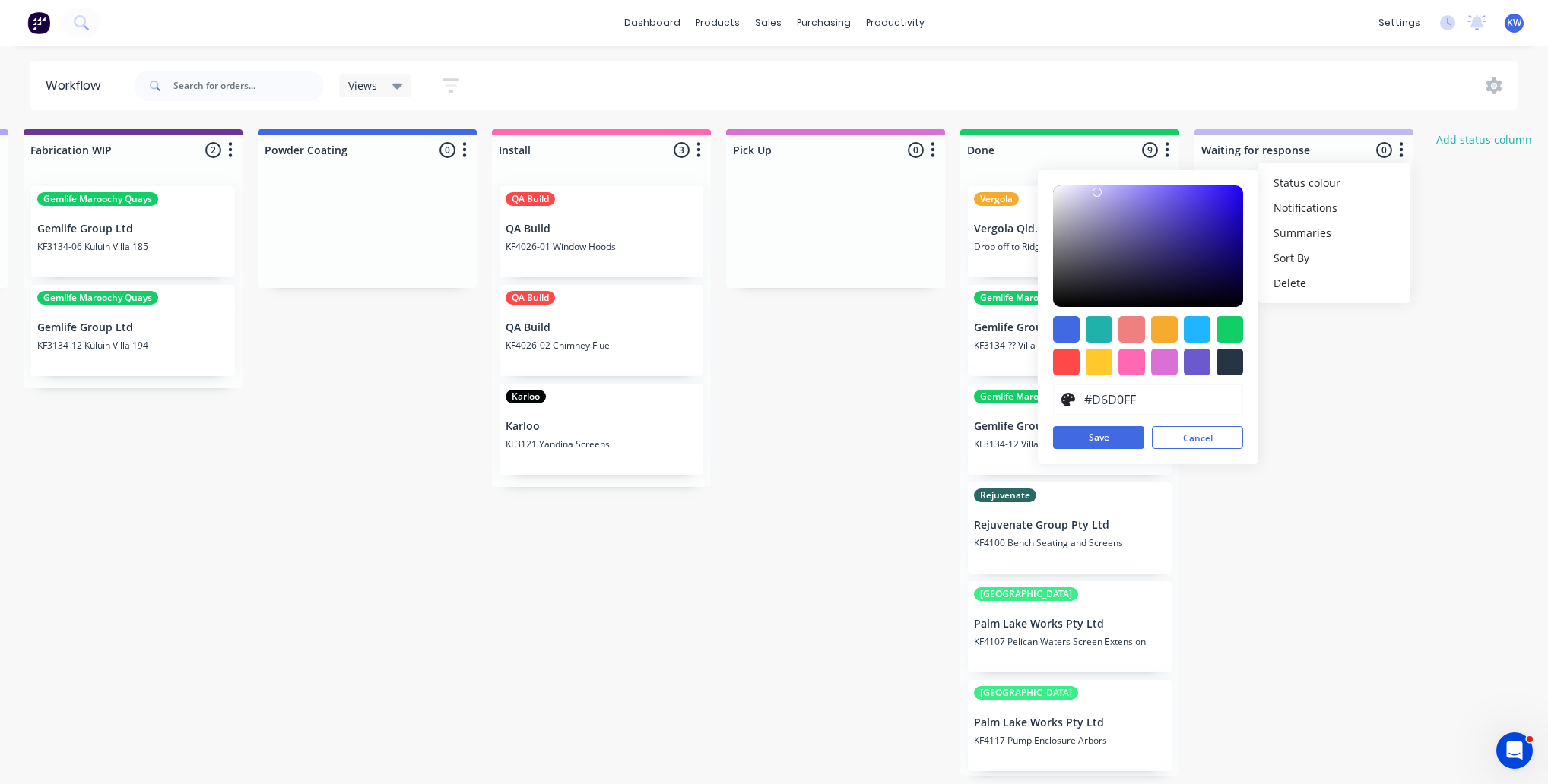
type input "#D7D1FF"
drag, startPoint x: 1114, startPoint y: 208, endPoint x: 1087, endPoint y: 180, distance: 38.9
click at [1087, 180] on div "#D7D1FF hex #D7D1FF Save Cancel" at bounding box center [1148, 317] width 220 height 294
click at [1093, 447] on button "Save" at bounding box center [1098, 438] width 91 height 23
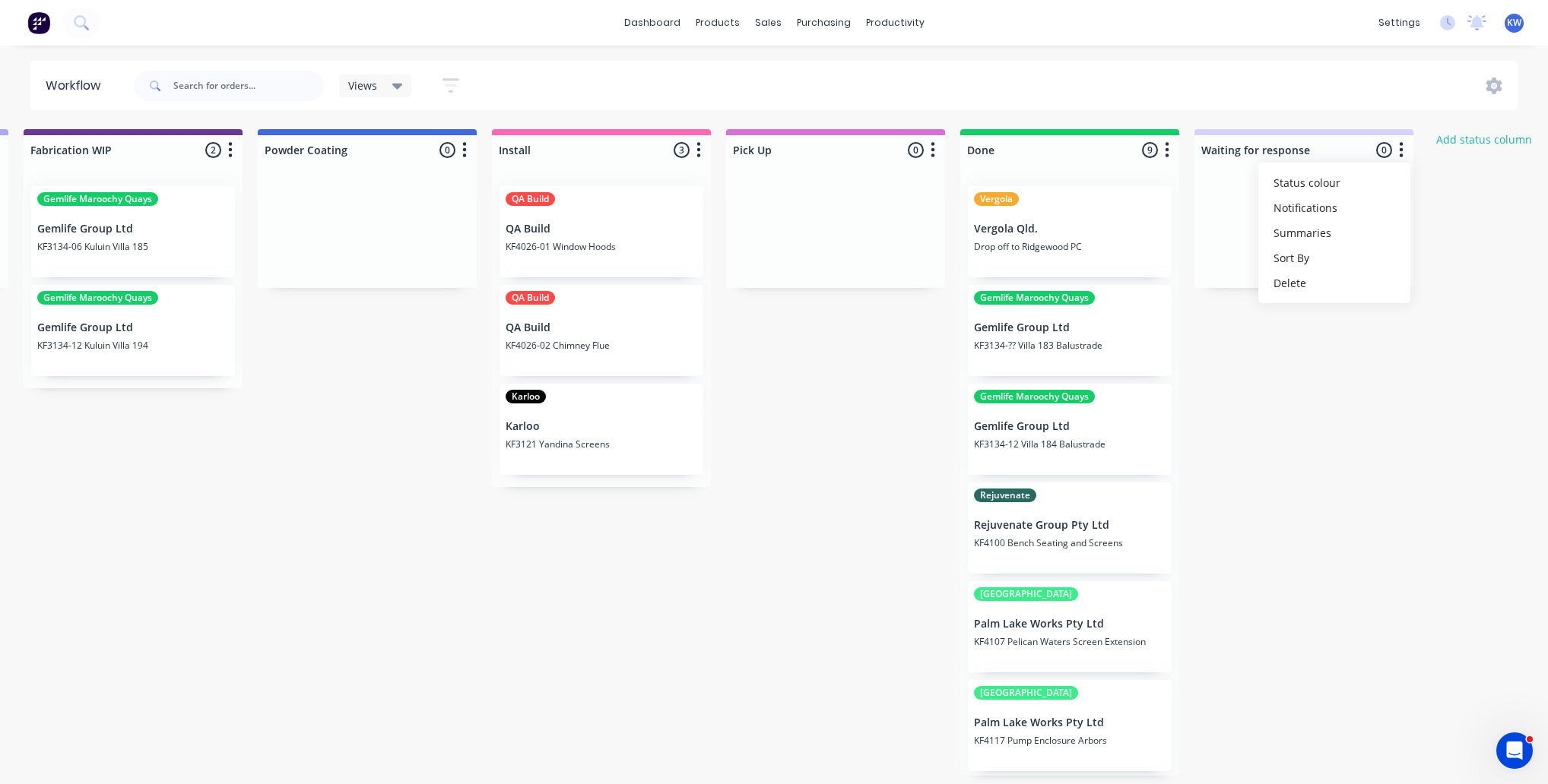
click at [1518, 382] on div "On hold 2 Status colour #FF4949 hex #FF4949 Save Cancel Notifications Email SMS…" at bounding box center [49, 452] width 3417 height 647
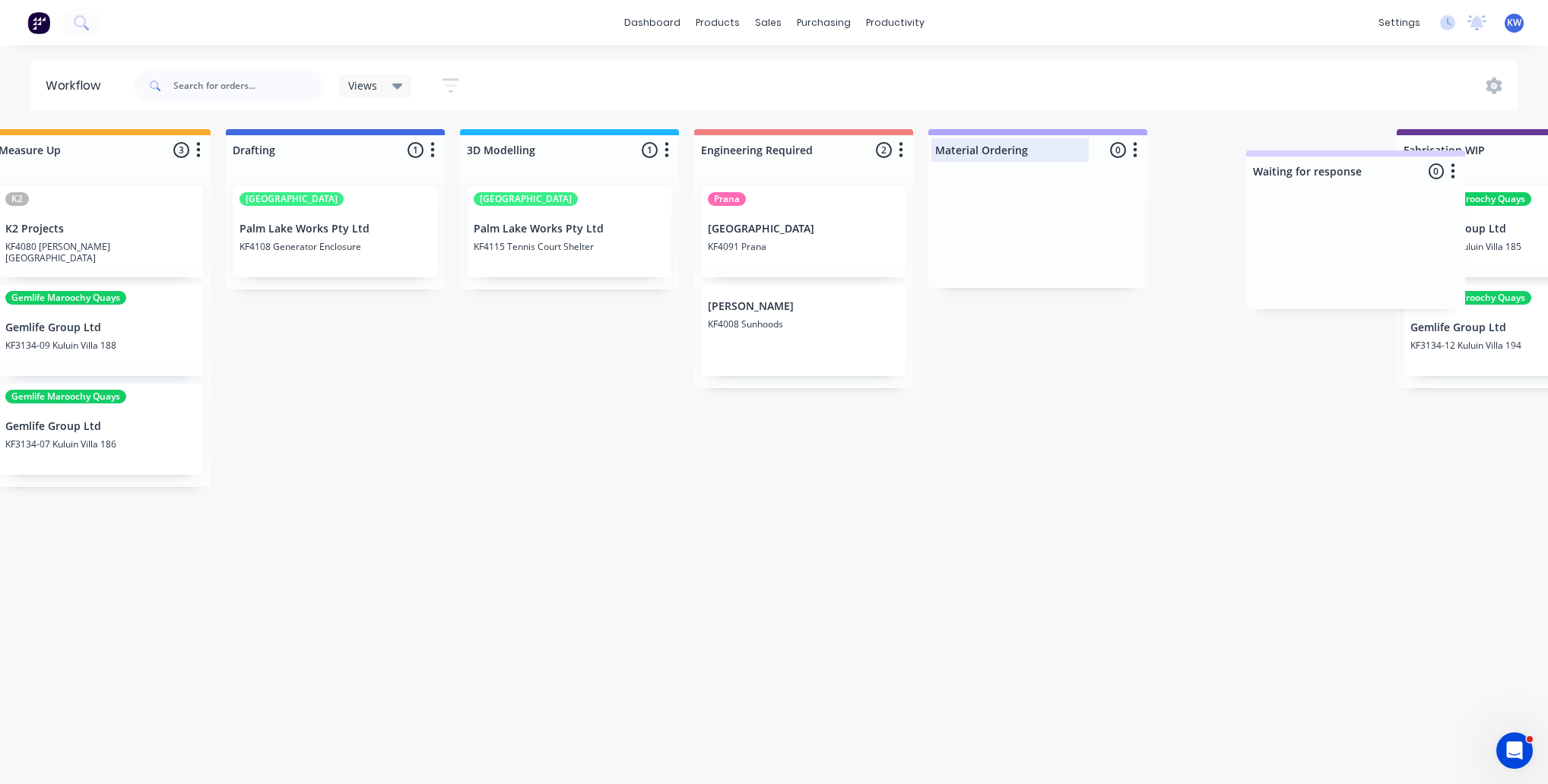
scroll to position [0, 549]
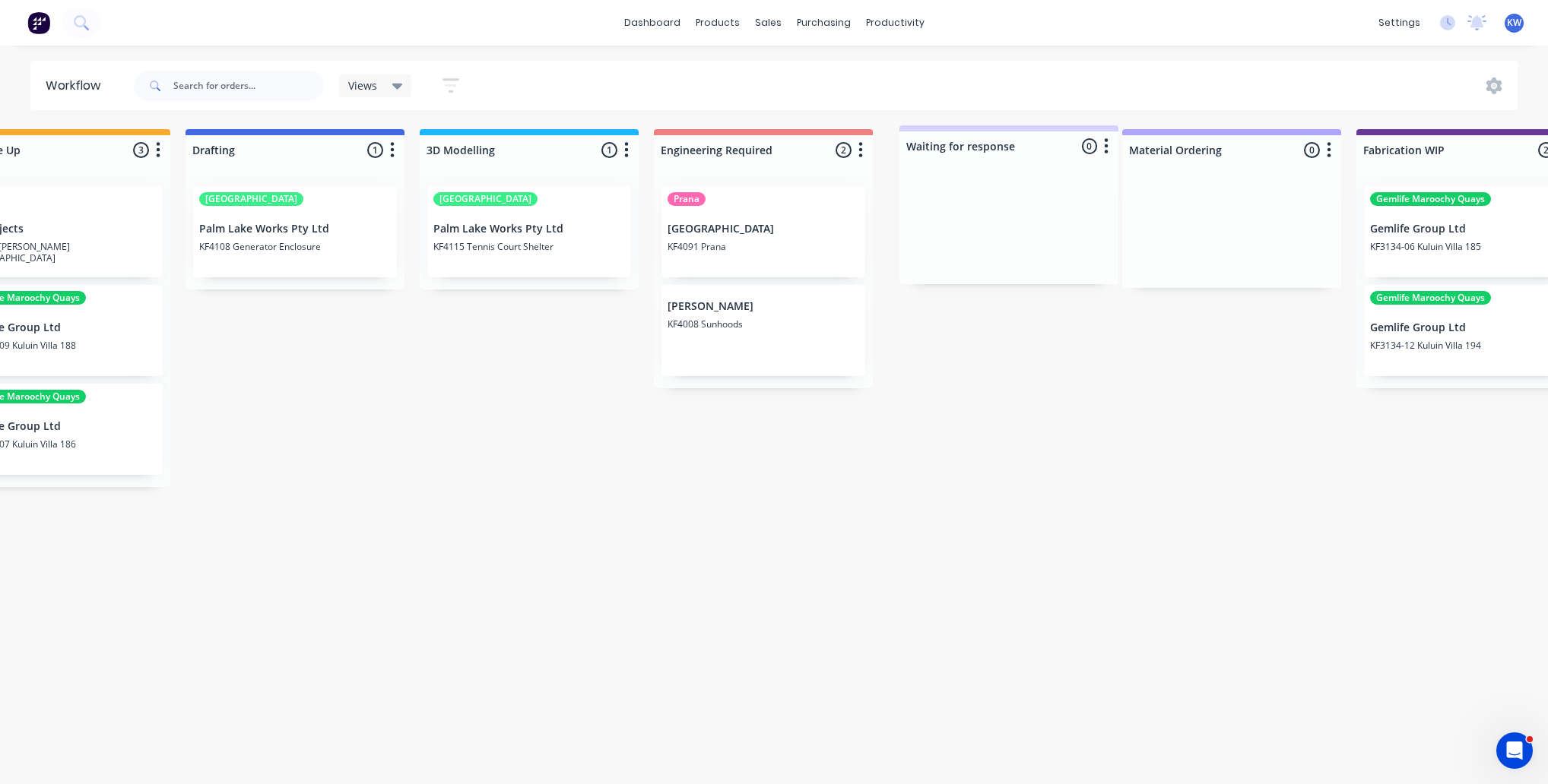
drag, startPoint x: 1306, startPoint y: 134, endPoint x: 1007, endPoint y: 133, distance: 299.0
click at [1007, 133] on div "On hold 2 Status colour #FF4949 hex #FF4949 Save Cancel Notifications Email SMS…" at bounding box center [1148, 452] width 3417 height 647
click at [943, 693] on div "On hold 2 Status colour #FF4949 hex #FF4949 Save Cancel Notifications Email SMS…" at bounding box center [1148, 452] width 3417 height 647
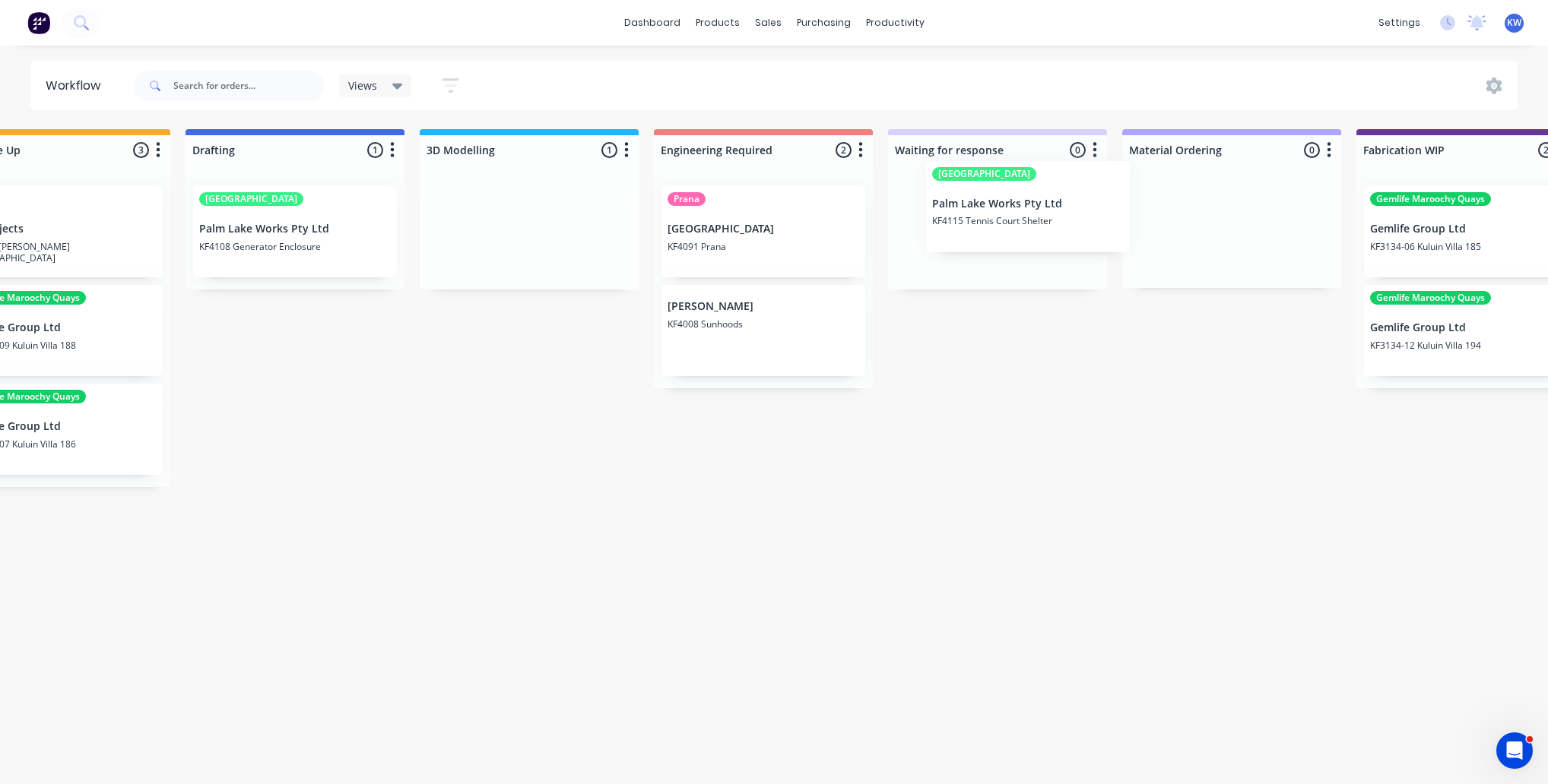
drag, startPoint x: 557, startPoint y: 242, endPoint x: 1044, endPoint y: 239, distance: 487.0
click at [1054, 218] on div "On hold 2 Status colour #FF4949 hex #FF4949 Save Cancel Notifications Email SMS…" at bounding box center [1148, 452] width 3417 height 647
click at [1114, 488] on div "On hold 2 Status colour #FF4949 hex #FF4949 Save Cancel Notifications Email SMS…" at bounding box center [1148, 452] width 3417 height 647
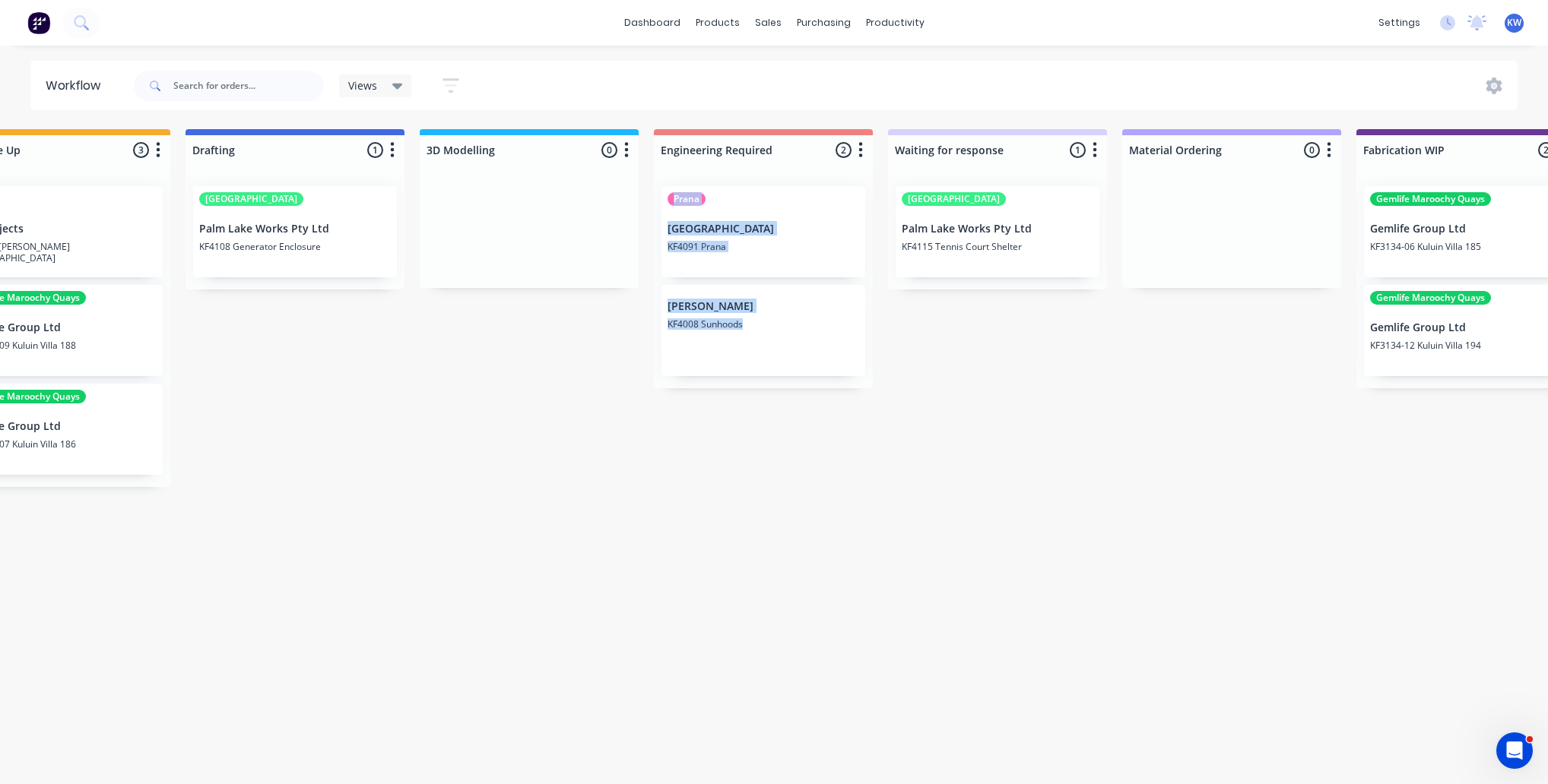
drag, startPoint x: 1031, startPoint y: 131, endPoint x: 1163, endPoint y: 133, distance: 132.0
click at [937, 130] on div "Waiting for response 1 Status colour #D7D1FF hex #D7D1FF Save Cancel Notificati…" at bounding box center [997, 147] width 219 height 36
click at [1062, 133] on div "Waiting for response 1 Status colour #D7D1FF hex #D7D1FF Save Cancel Notificati…" at bounding box center [997, 147] width 219 height 36
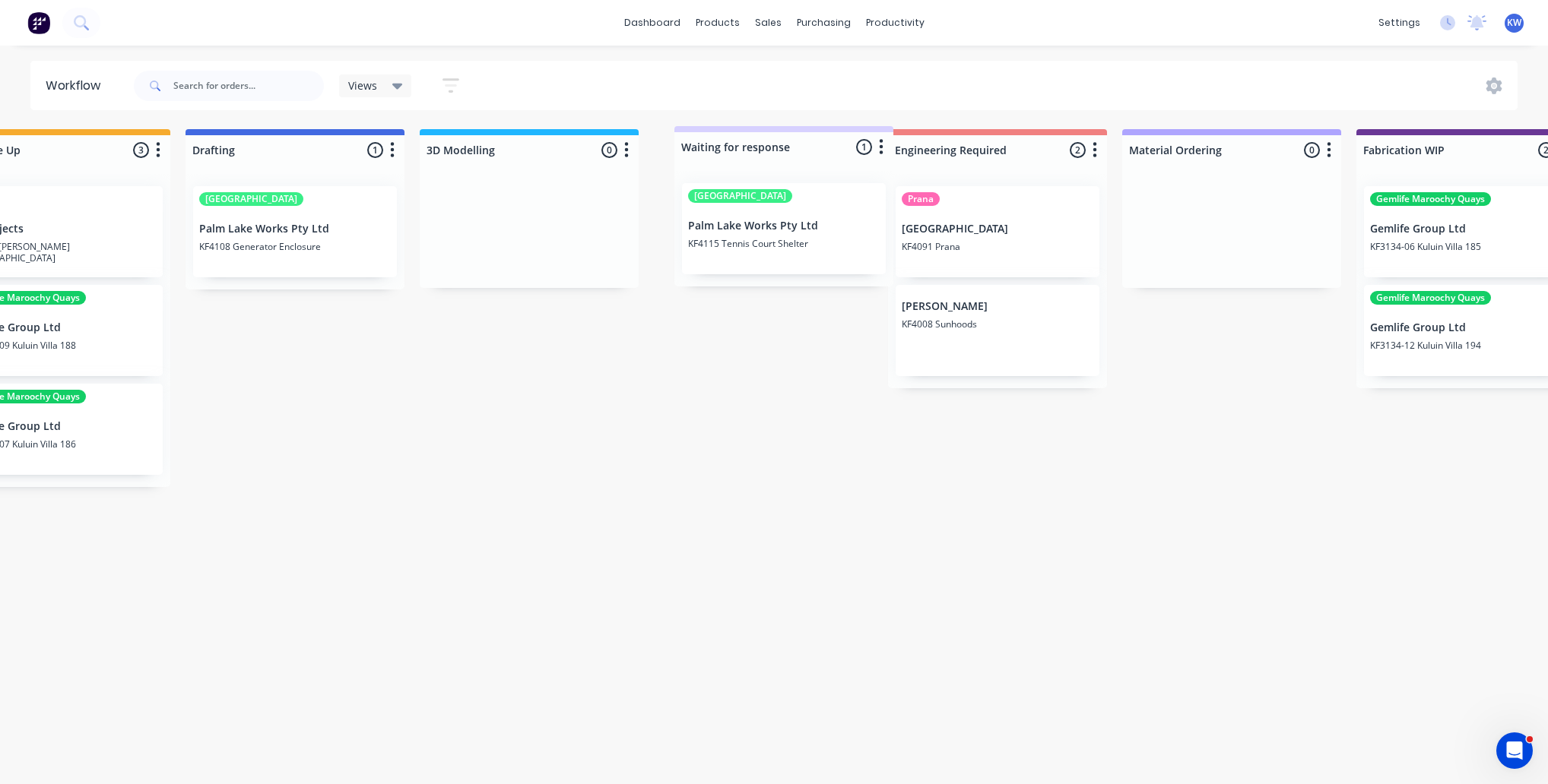
drag, startPoint x: 1054, startPoint y: 157, endPoint x: 835, endPoint y: 157, distance: 219.0
click at [835, 157] on div "On hold 2 Status colour #FF4949 hex #FF4949 Save Cancel Notifications Email SMS…" at bounding box center [1148, 452] width 3417 height 647
click at [851, 560] on div "On hold 2 Status colour #FF4949 hex #FF4949 Save Cancel Notifications Email SMS…" at bounding box center [1148, 452] width 3417 height 647
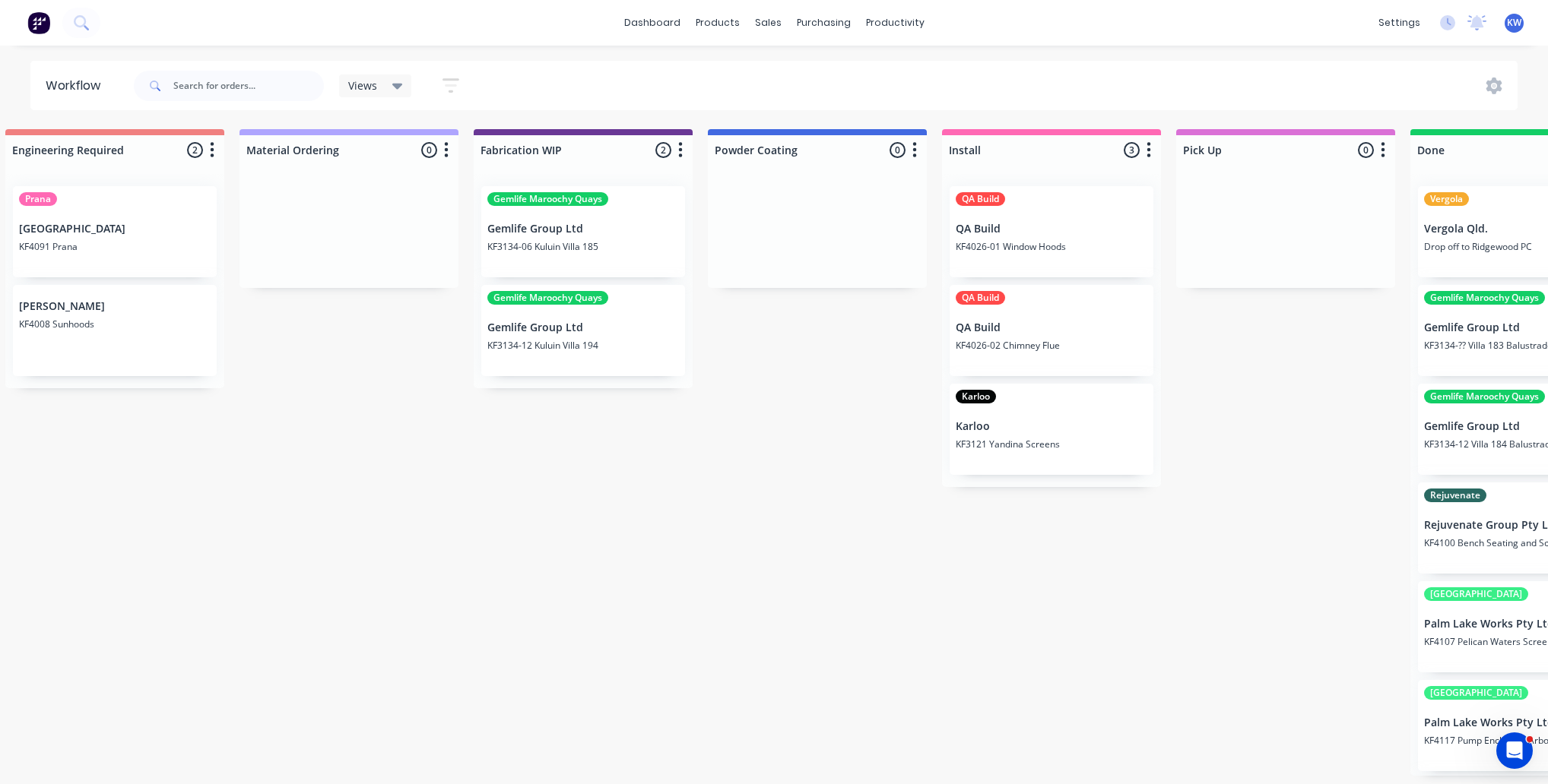
scroll to position [0, 1450]
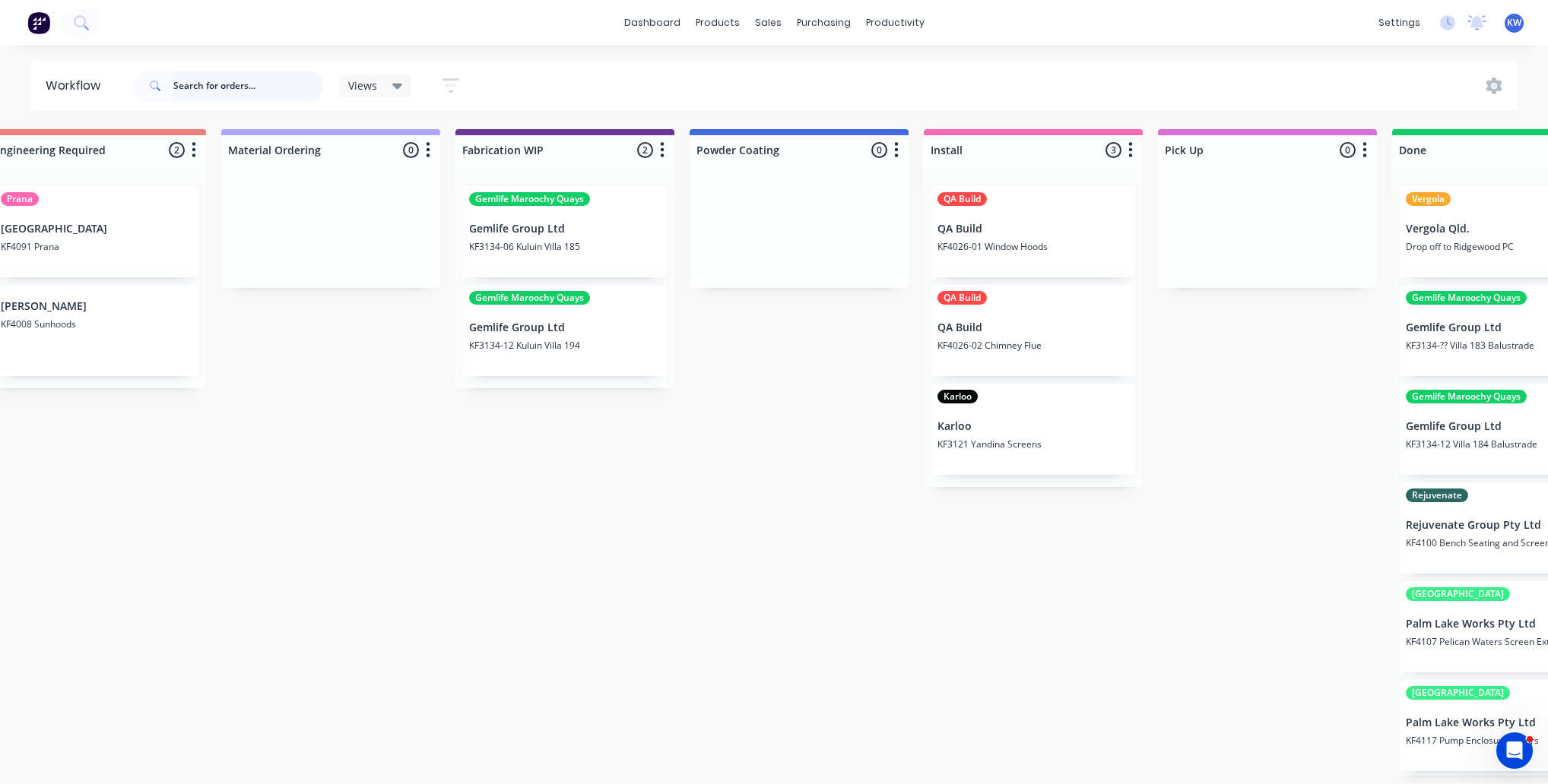
click at [206, 83] on input "text" at bounding box center [248, 85] width 151 height 30
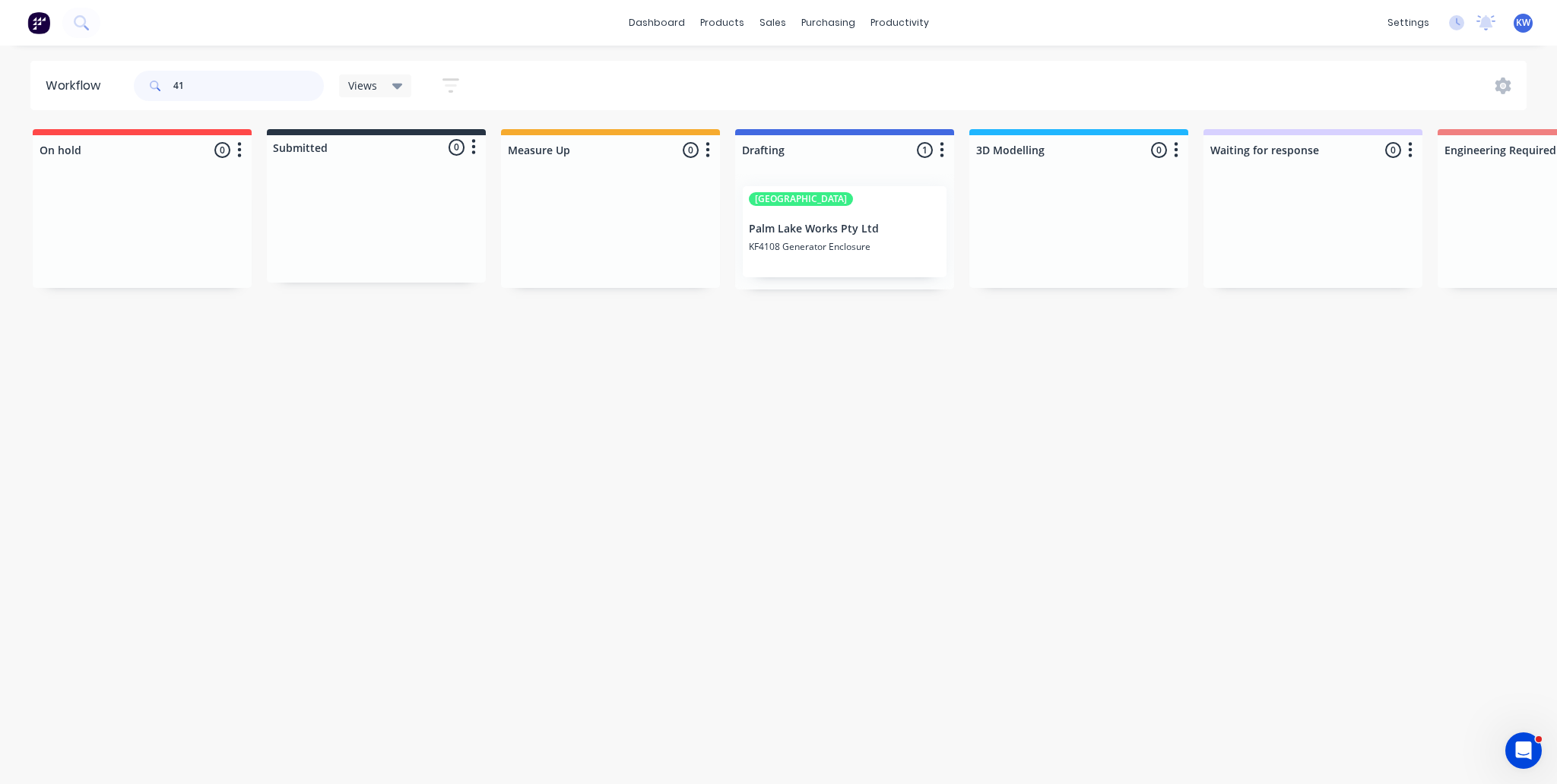
type input "4"
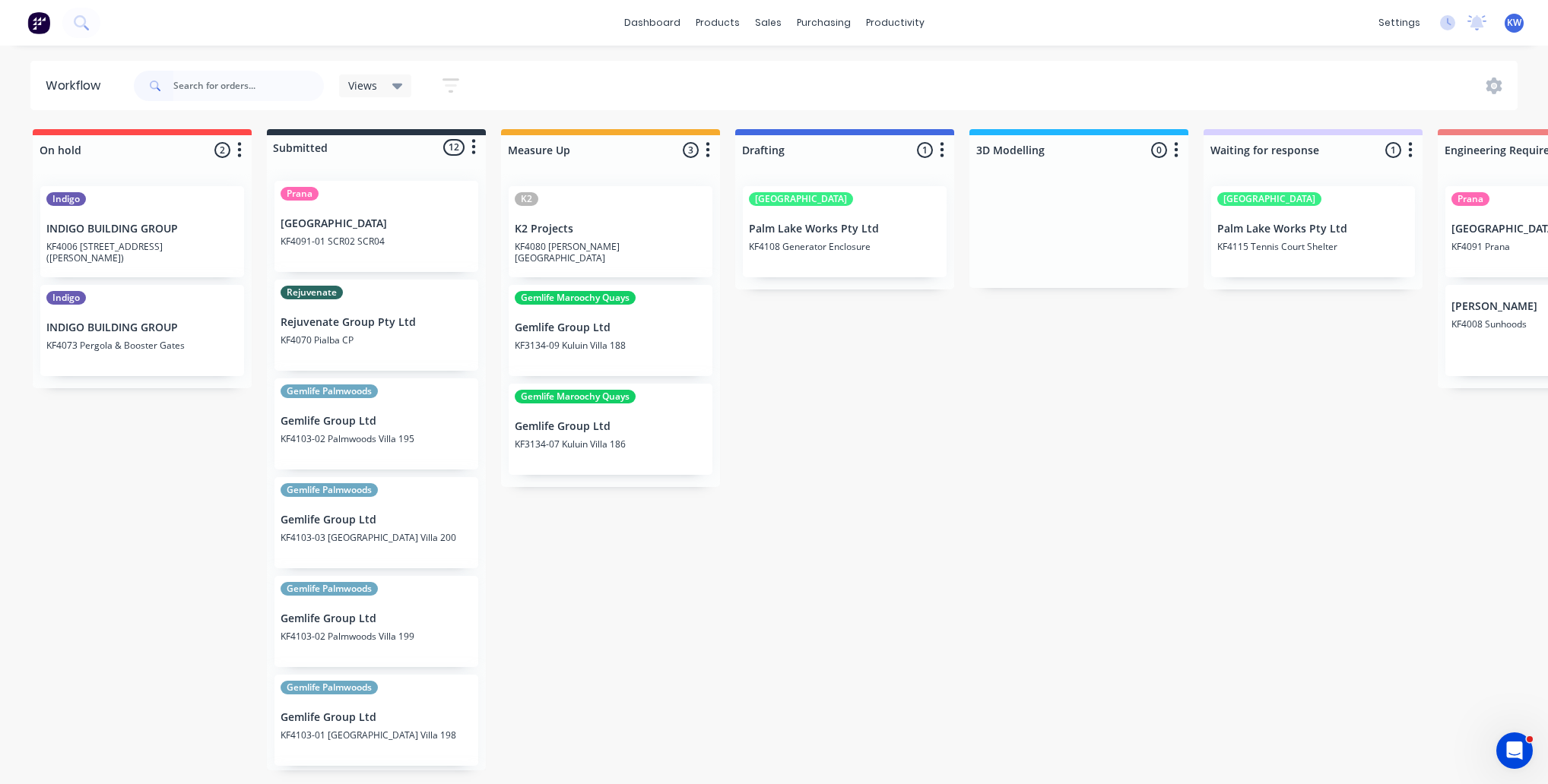
click at [631, 346] on p "KF3134-09 Kuluin Villa 188" at bounding box center [610, 345] width 191 height 12
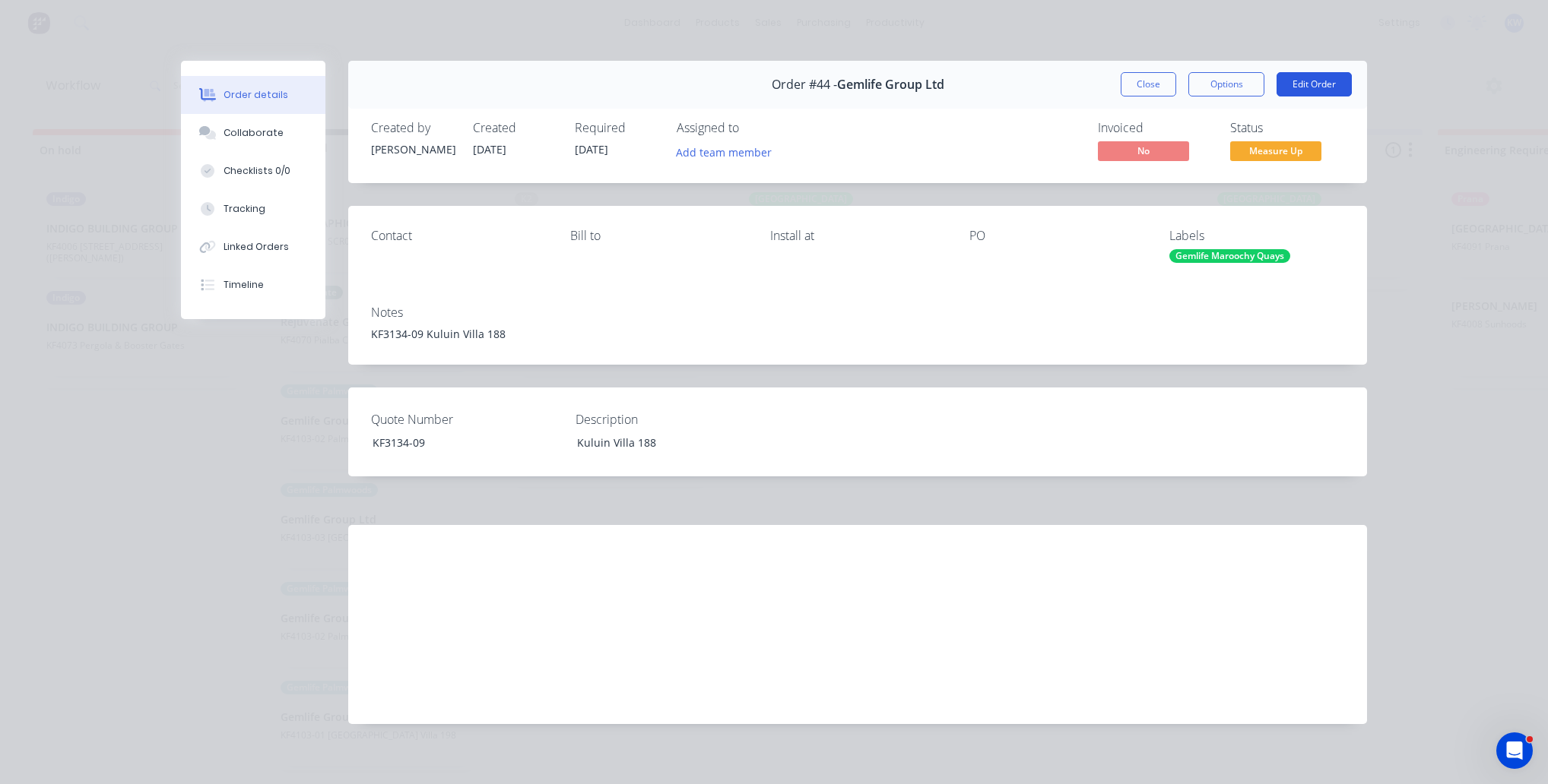
click at [1329, 77] on button "Edit Order" at bounding box center [1314, 84] width 75 height 24
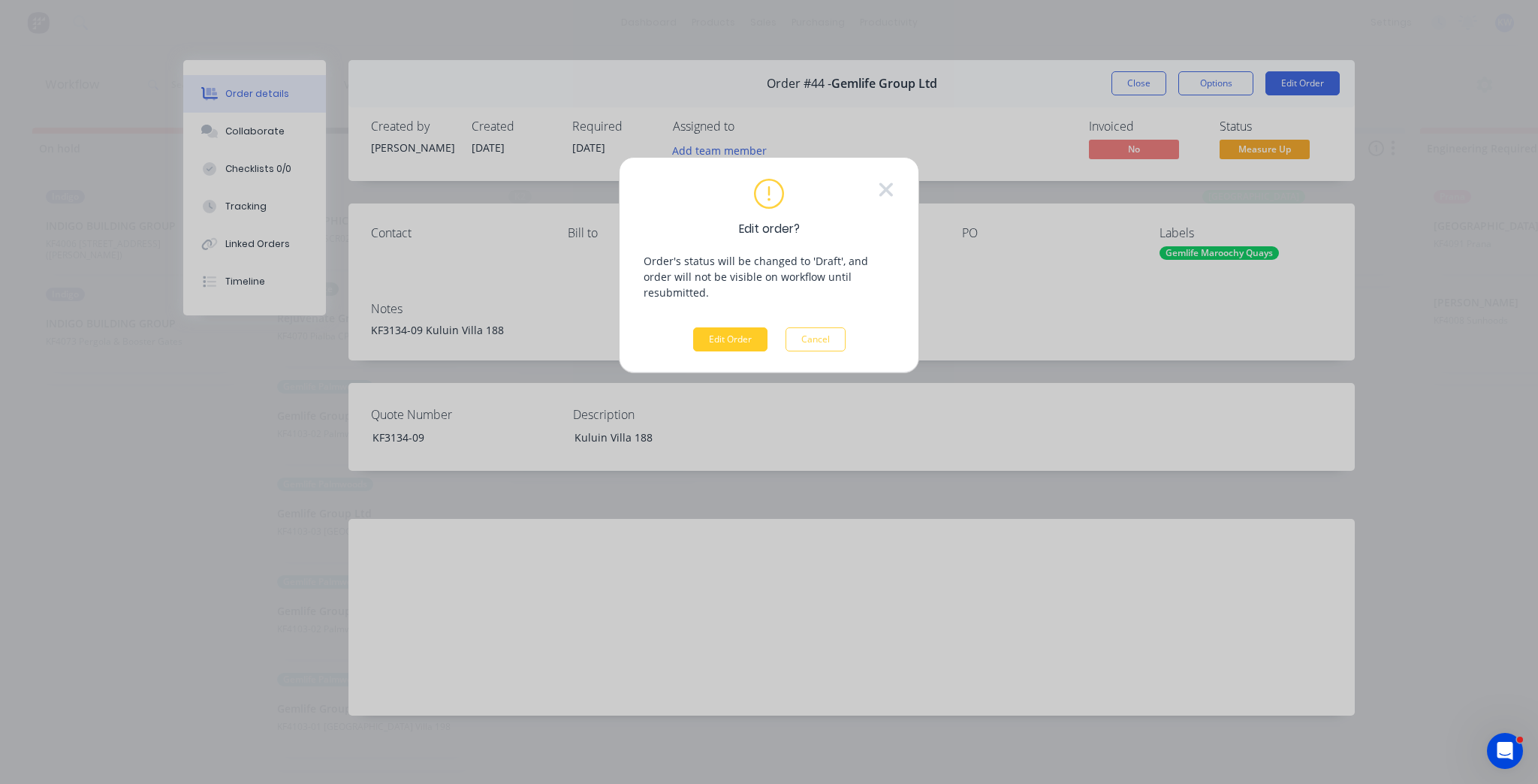
click at [751, 328] on button "Edit Order" at bounding box center [731, 339] width 75 height 24
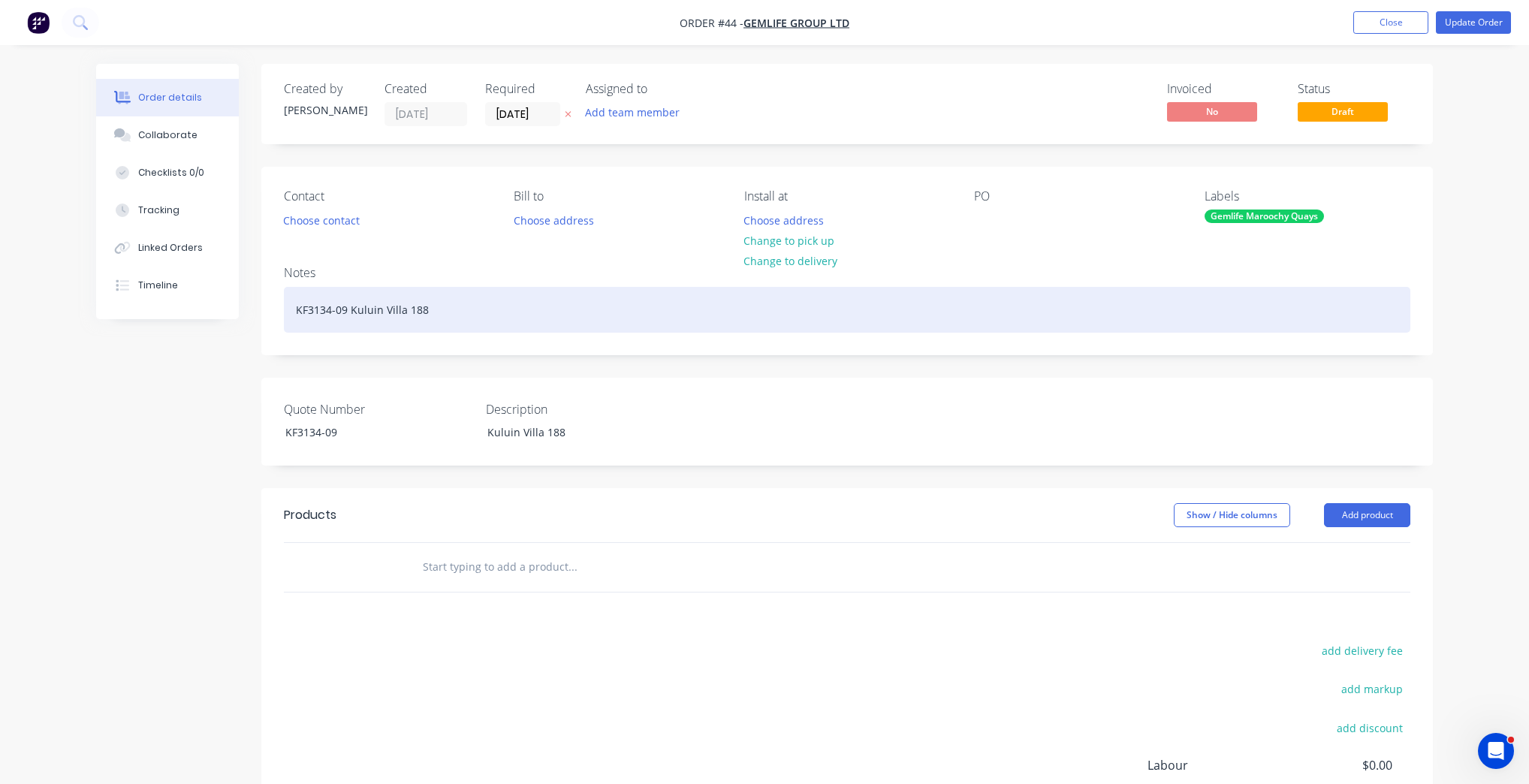
click at [492, 328] on div "KF3134-09 Kuluin Villa 188" at bounding box center [846, 309] width 1126 height 46
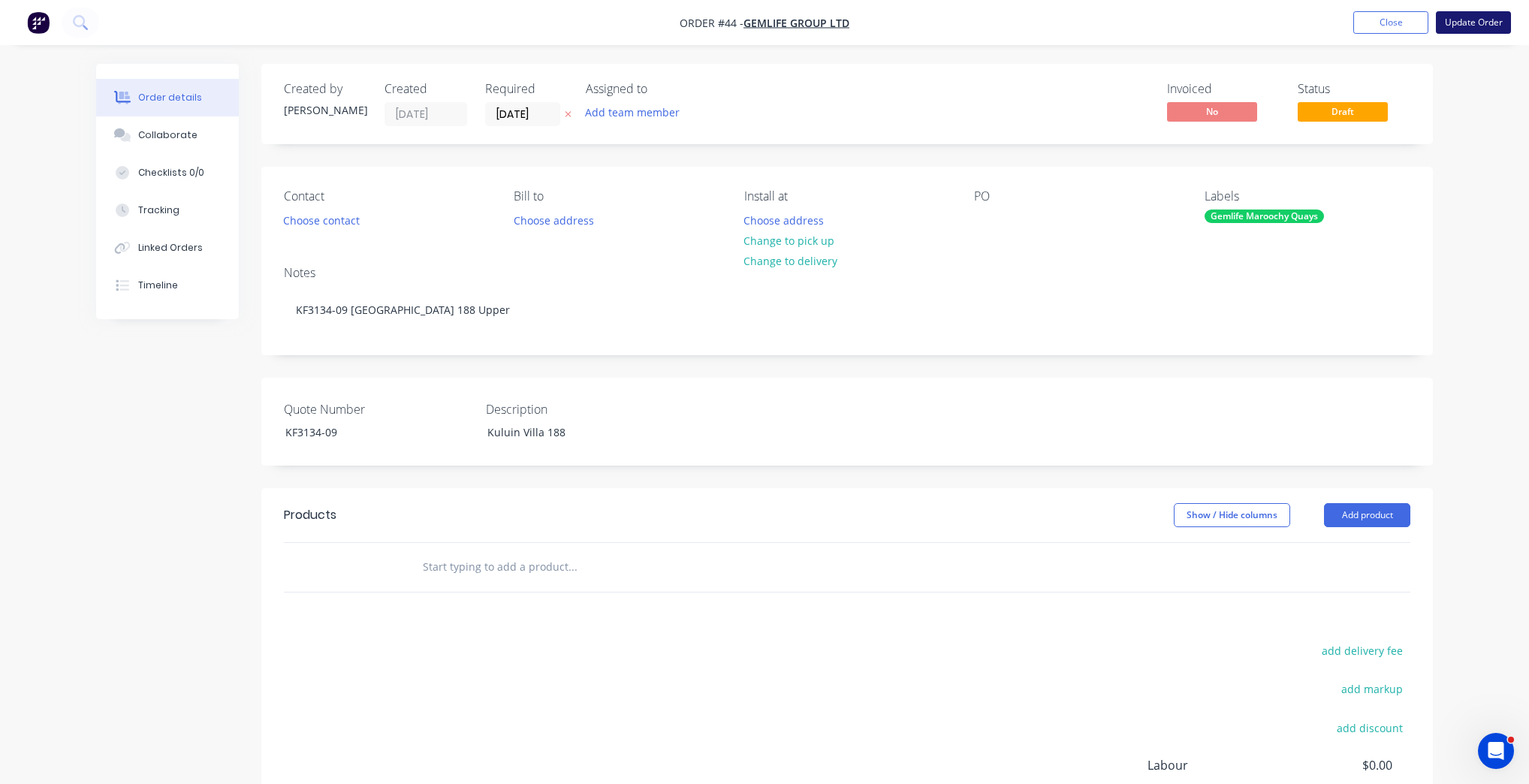
click at [1474, 22] on button "Update Order" at bounding box center [1473, 23] width 75 height 23
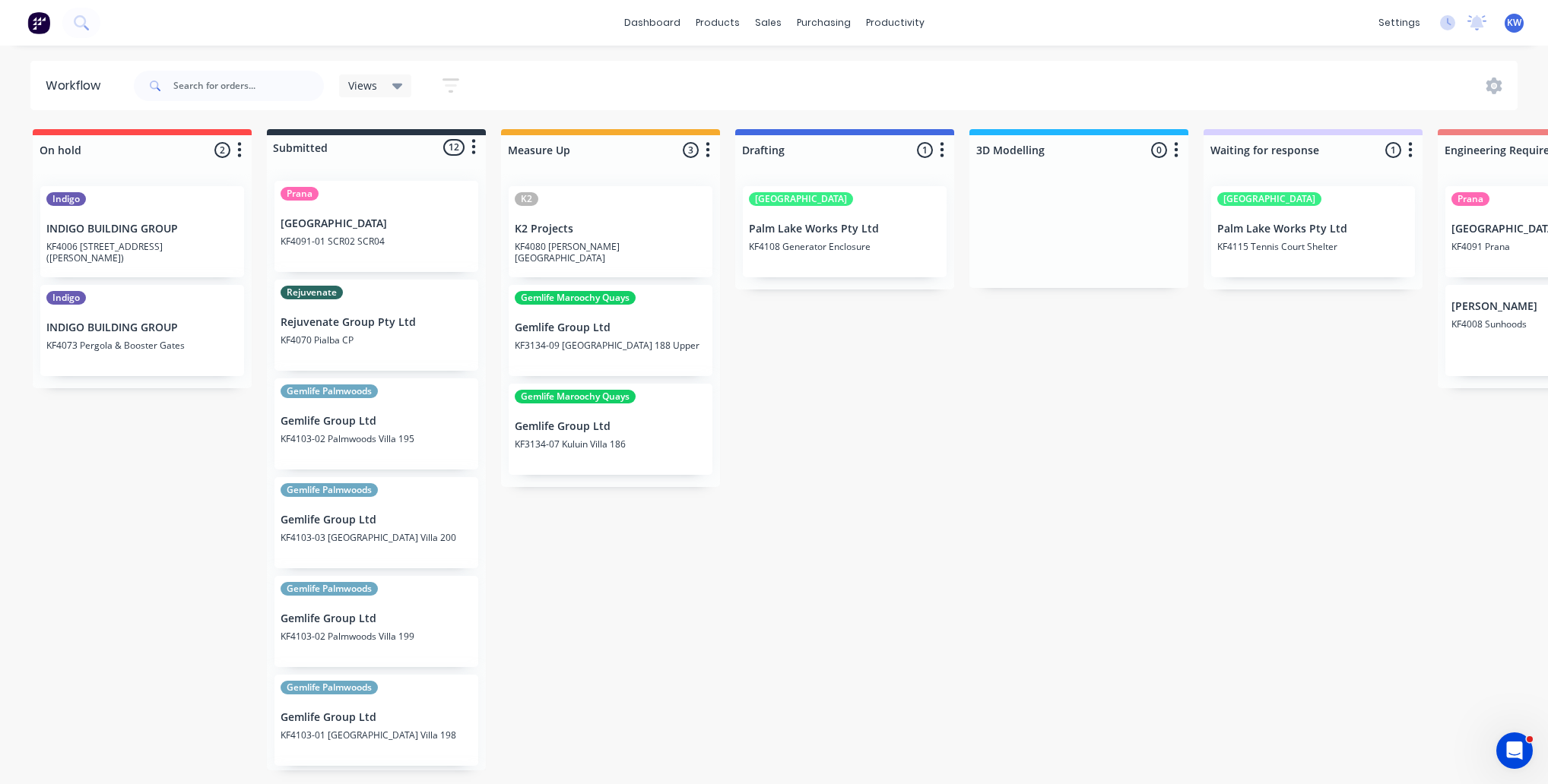
click at [606, 427] on p "Gemlife Group Ltd" at bounding box center [610, 426] width 191 height 13
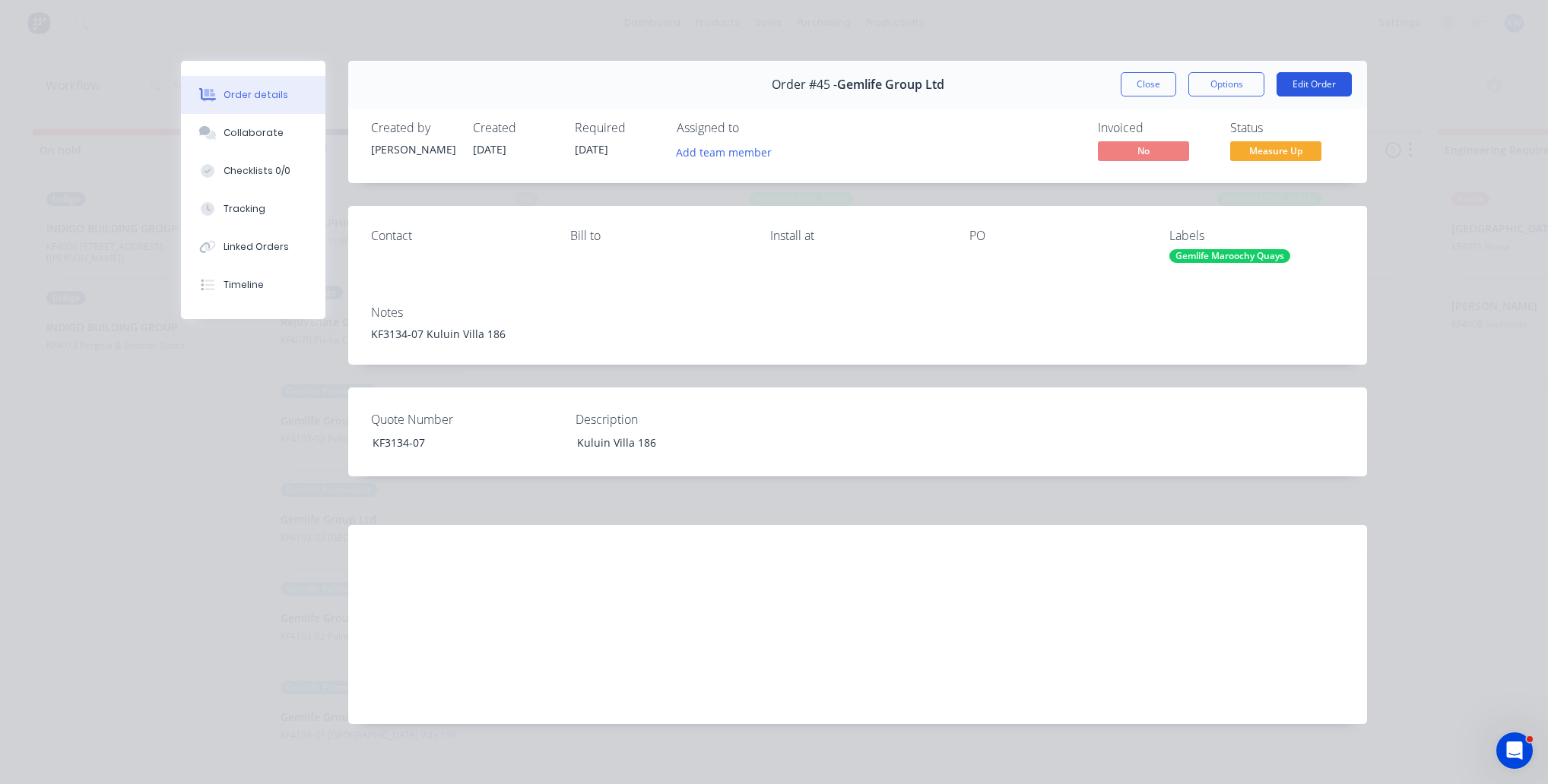
click at [1322, 85] on button "Edit Order" at bounding box center [1314, 84] width 75 height 24
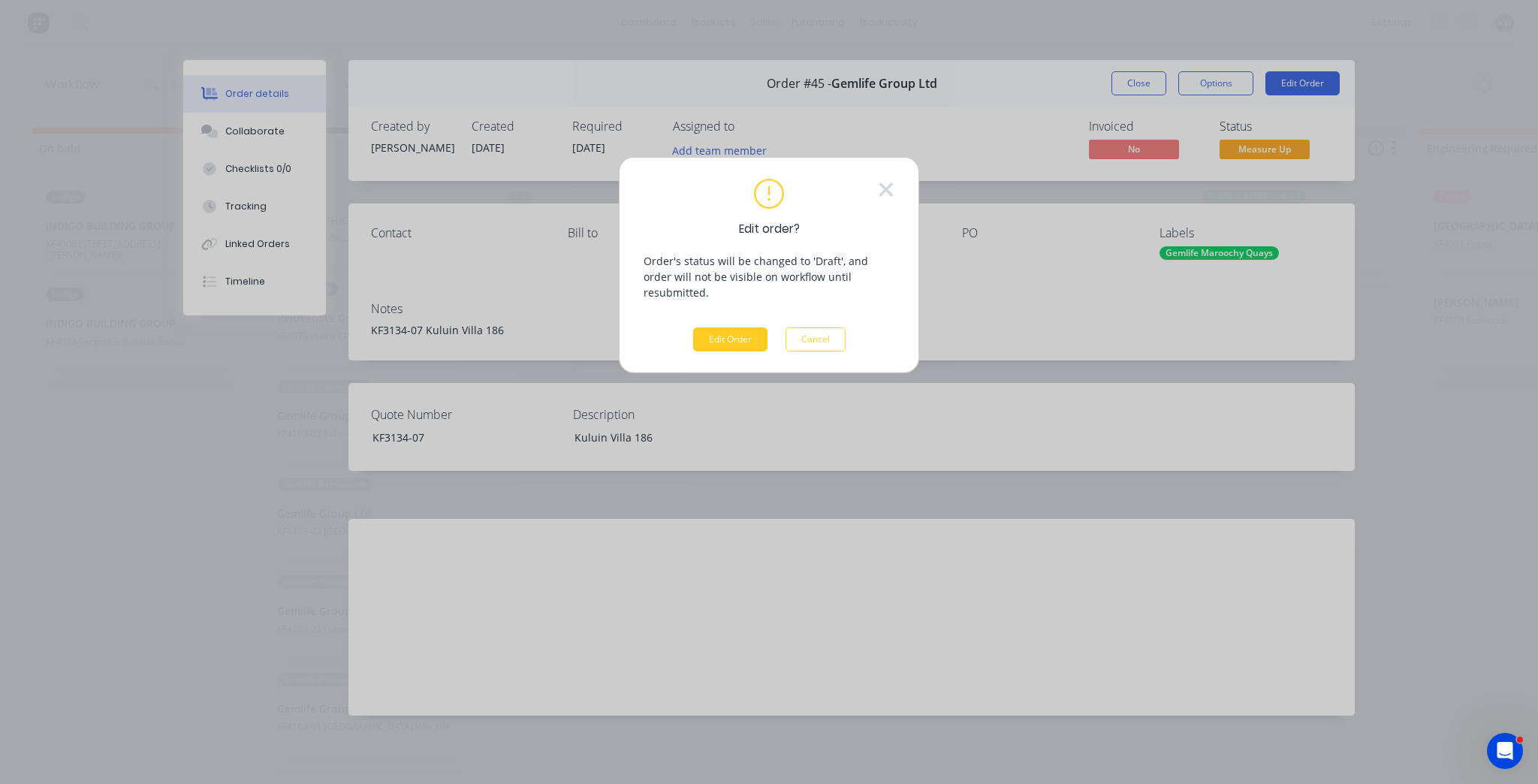
click at [760, 328] on button "Edit Order" at bounding box center [731, 339] width 75 height 24
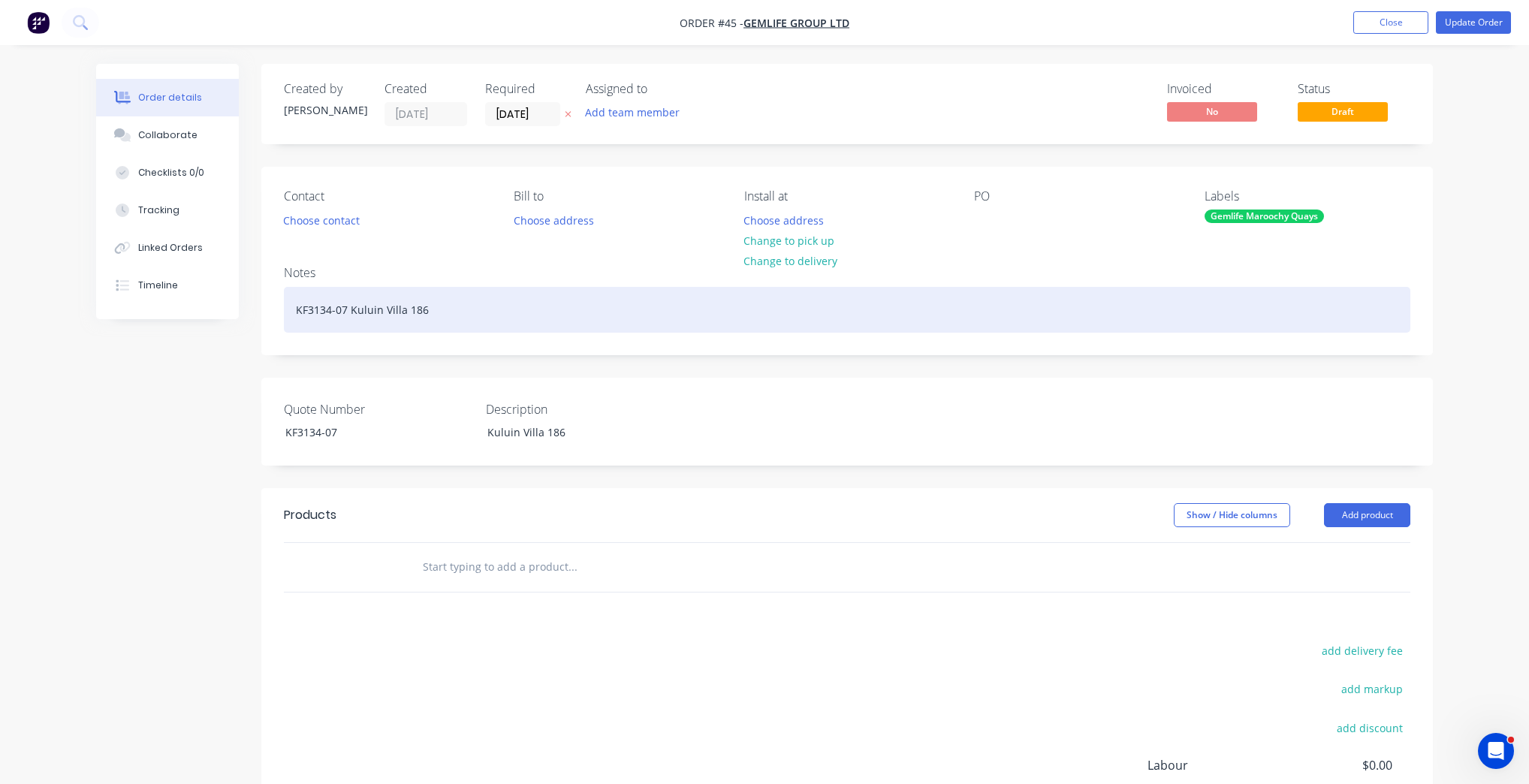
click at [480, 303] on div "KF3134-07 Kuluin Villa 186" at bounding box center [846, 309] width 1126 height 46
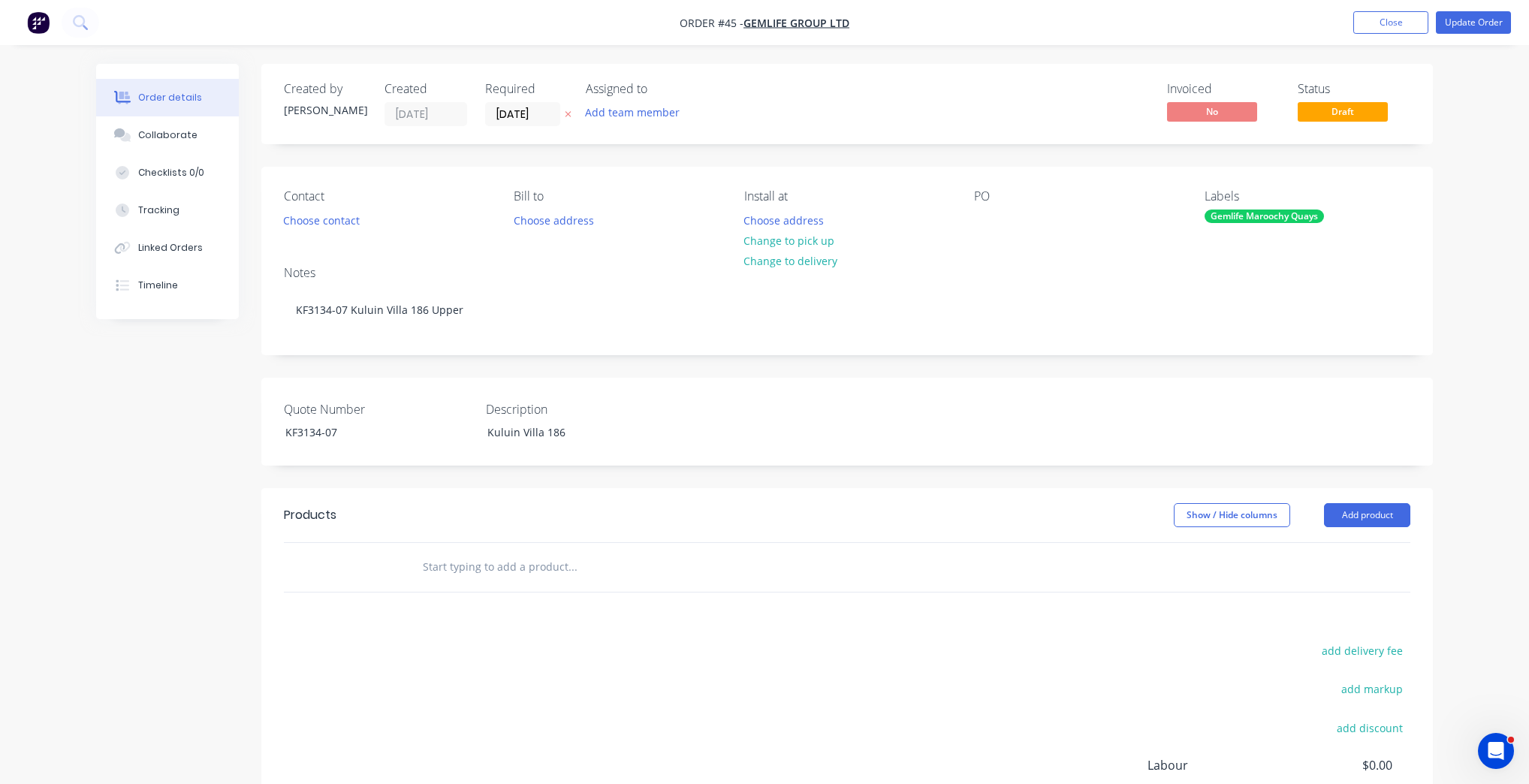
click at [1487, 44] on nav "Order #45 - Gemlife Group Ltd Add product Close Update Order" at bounding box center [764, 22] width 1529 height 45
click at [1484, 33] on nav "Order #45 - Gemlife Group Ltd Add product Close Update Order" at bounding box center [764, 22] width 1529 height 45
click at [1484, 12] on button "Update Order" at bounding box center [1473, 23] width 75 height 23
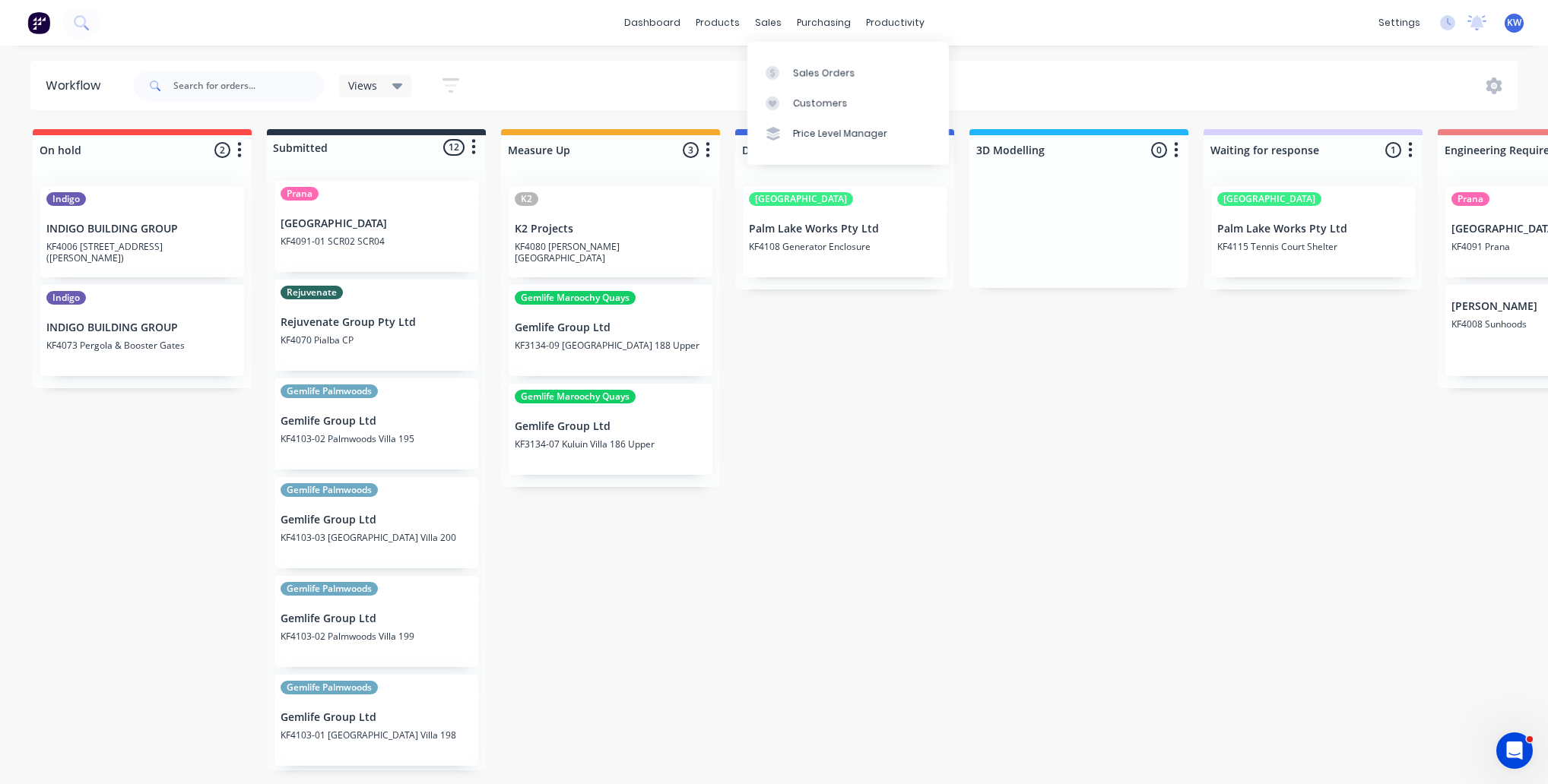
click at [599, 338] on div "Gemlife Maroochy Quays Gemlife Group Ltd KF3134-09 [GEOGRAPHIC_DATA] 188 Upper" at bounding box center [610, 331] width 204 height 91
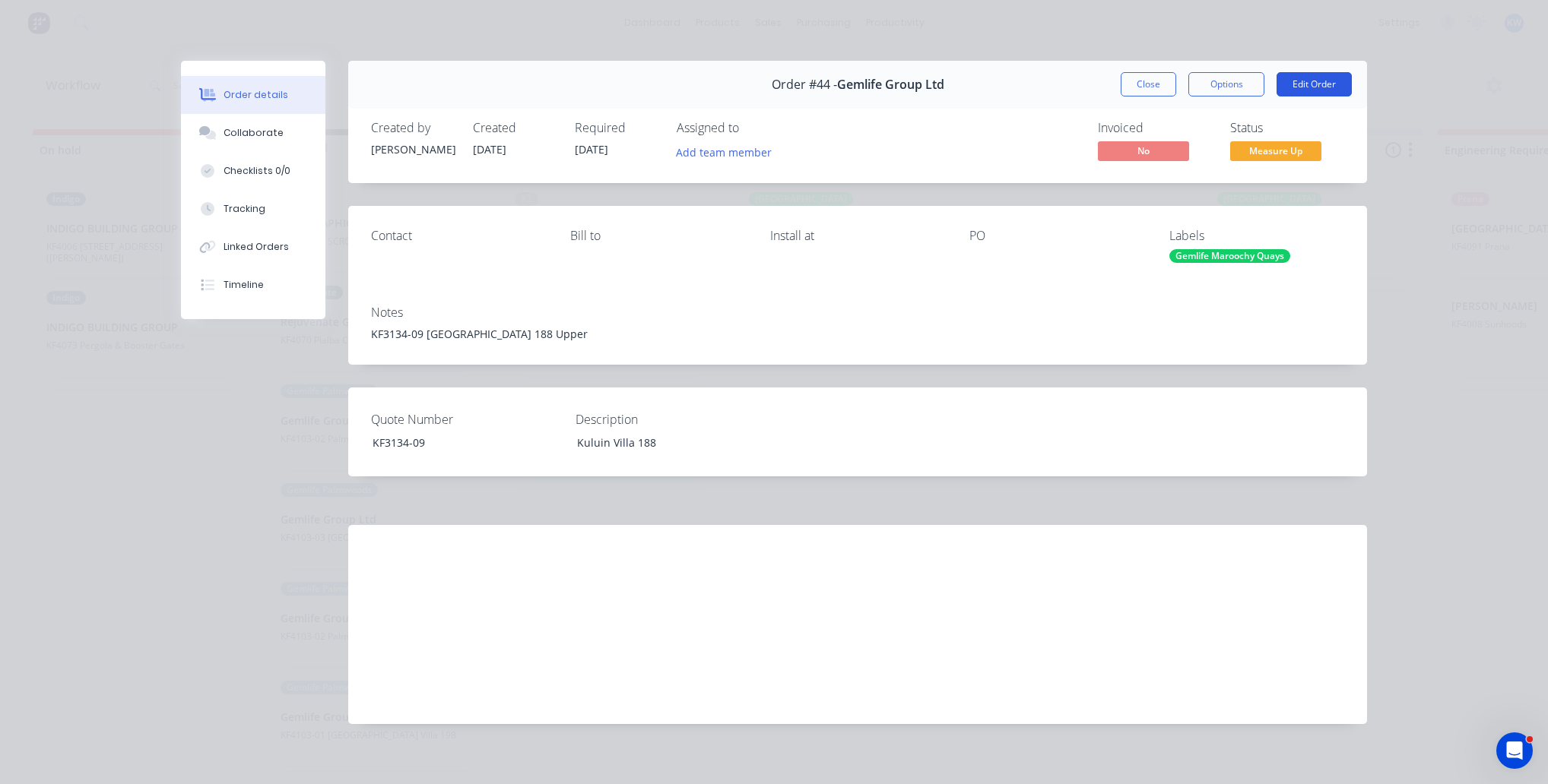
click at [1327, 79] on button "Edit Order" at bounding box center [1314, 84] width 75 height 24
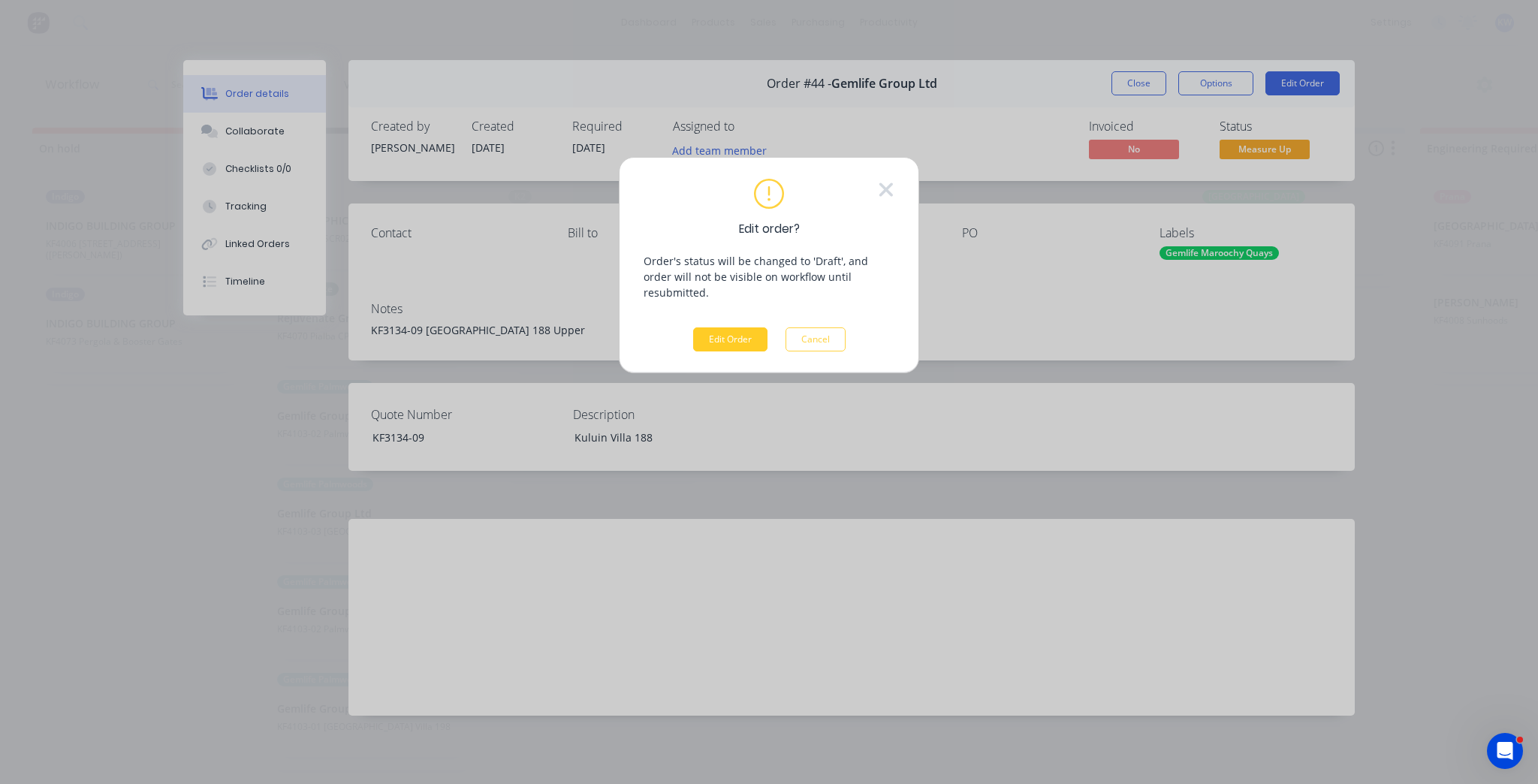
click at [703, 328] on button "Edit Order" at bounding box center [731, 339] width 75 height 24
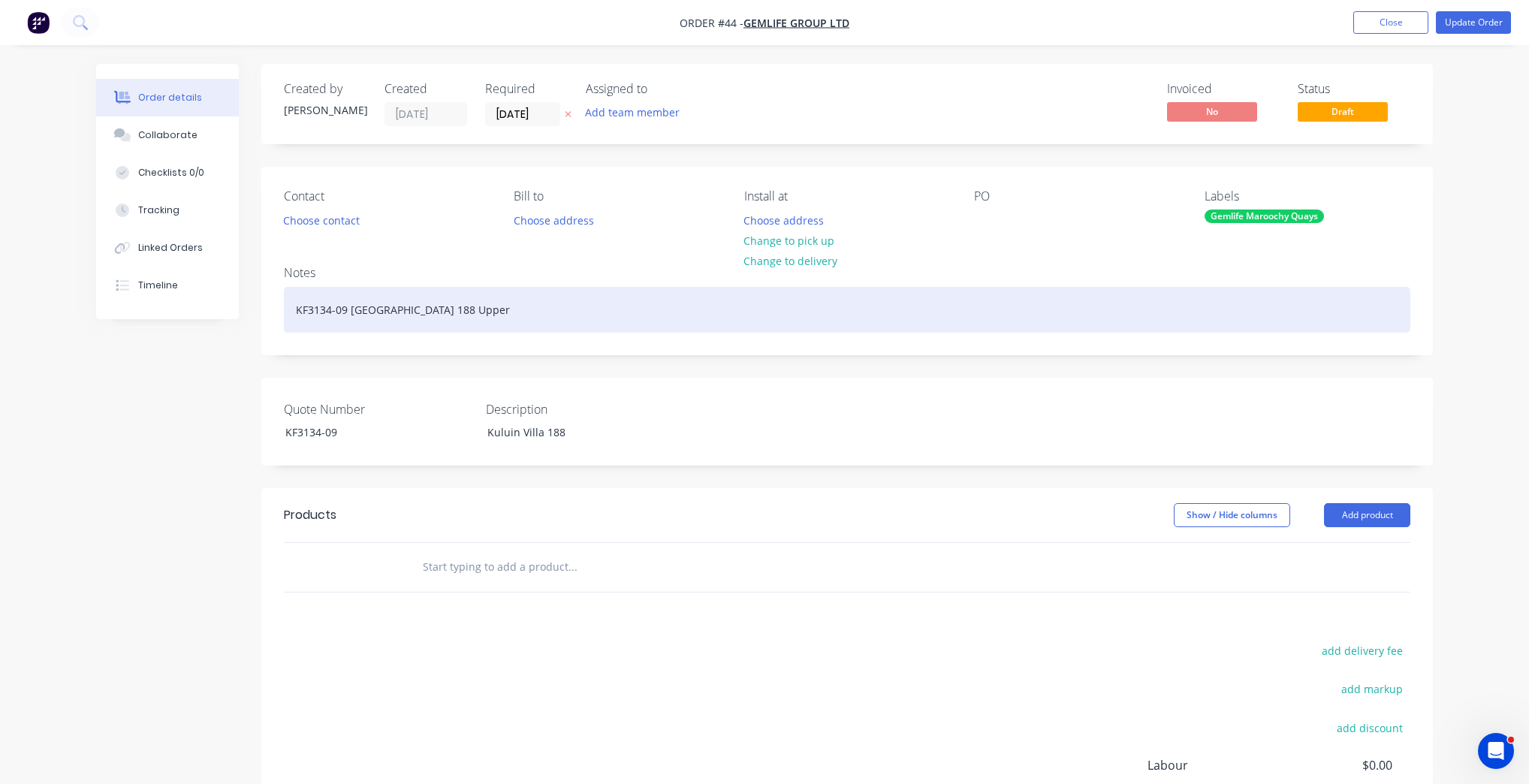
click at [525, 330] on div "KF3134-09 [GEOGRAPHIC_DATA] 188 Upper" at bounding box center [846, 309] width 1126 height 46
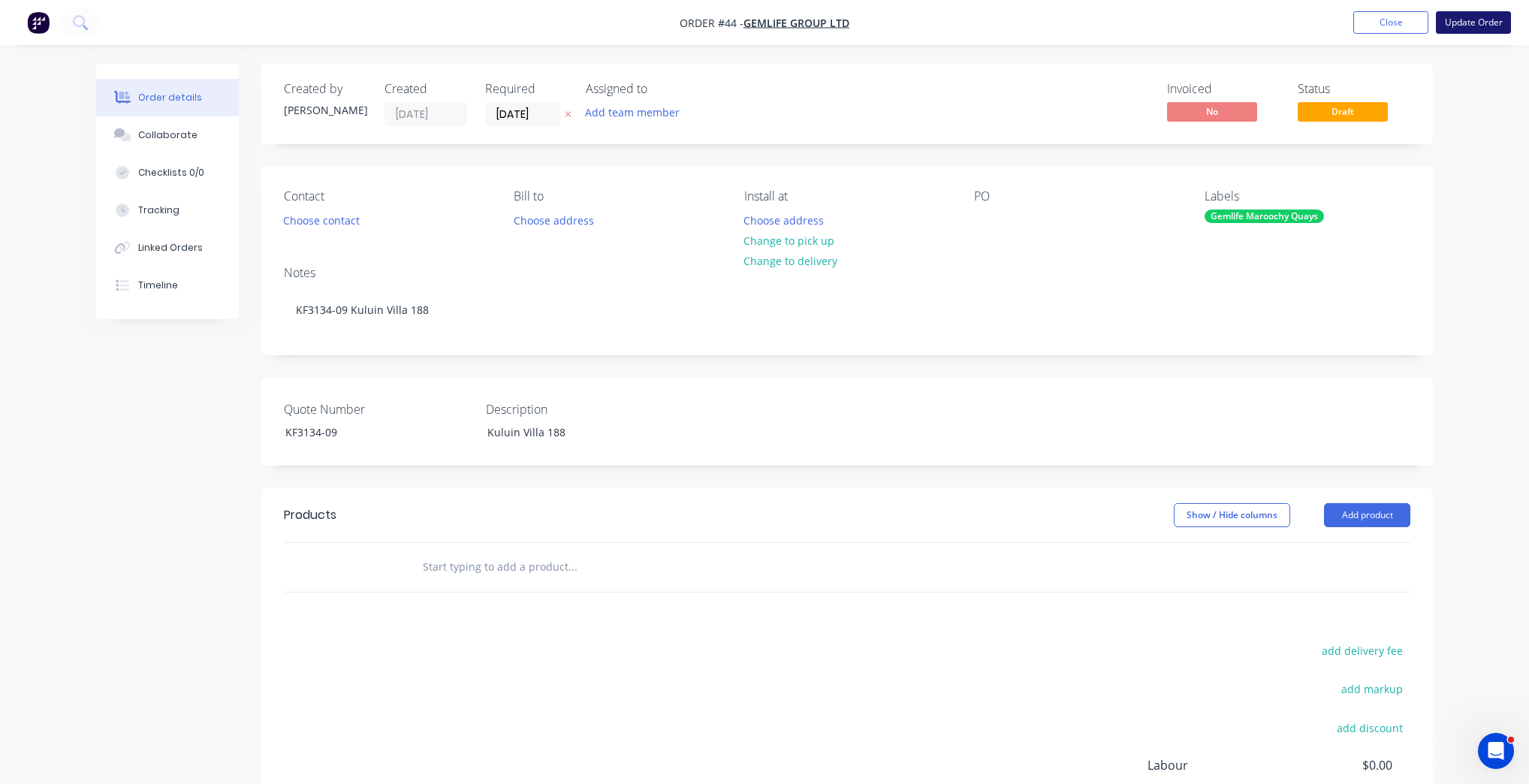
click at [1502, 14] on button "Update Order" at bounding box center [1473, 23] width 75 height 23
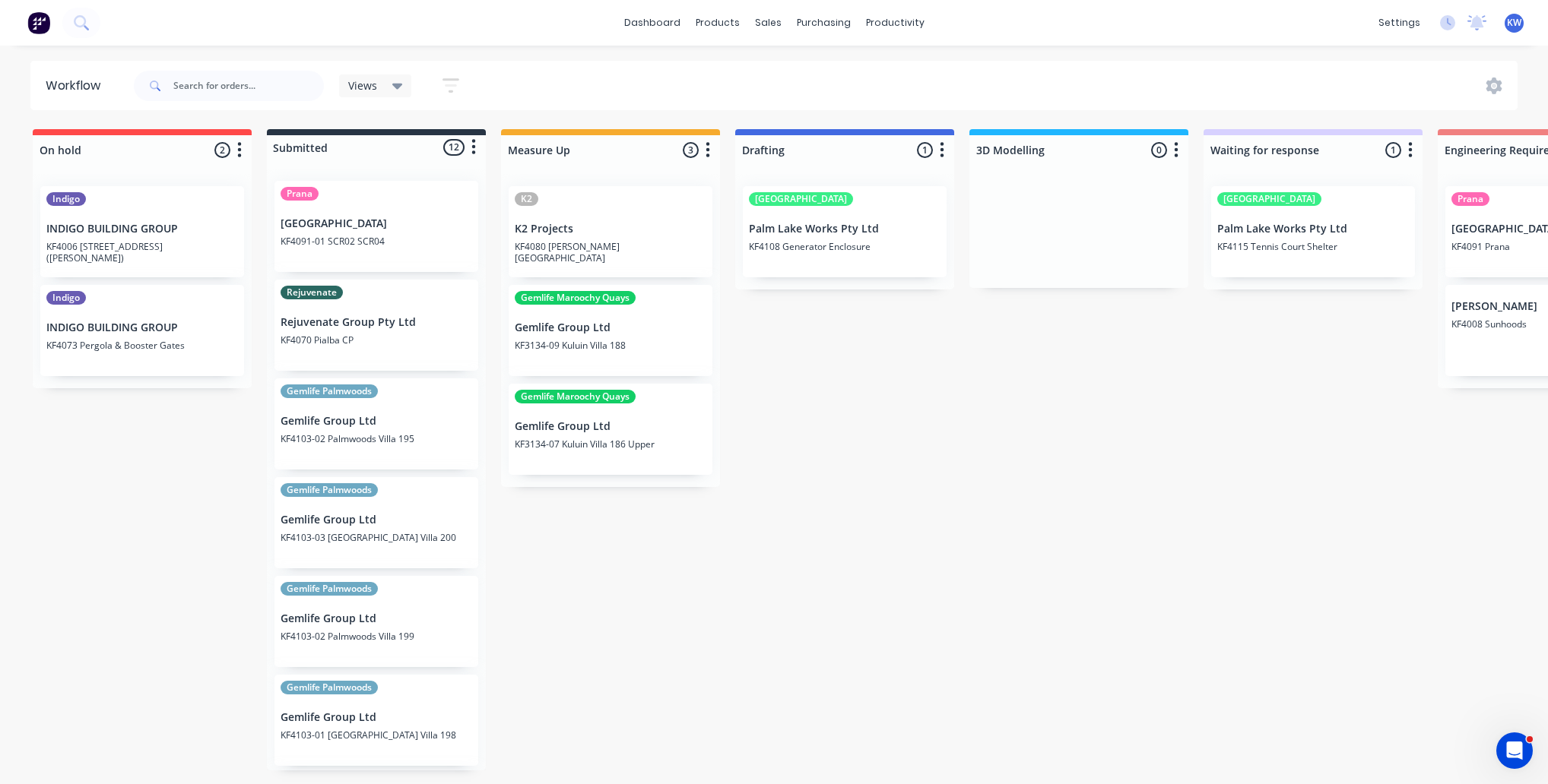
click at [665, 432] on p "Gemlife Group Ltd" at bounding box center [610, 426] width 191 height 13
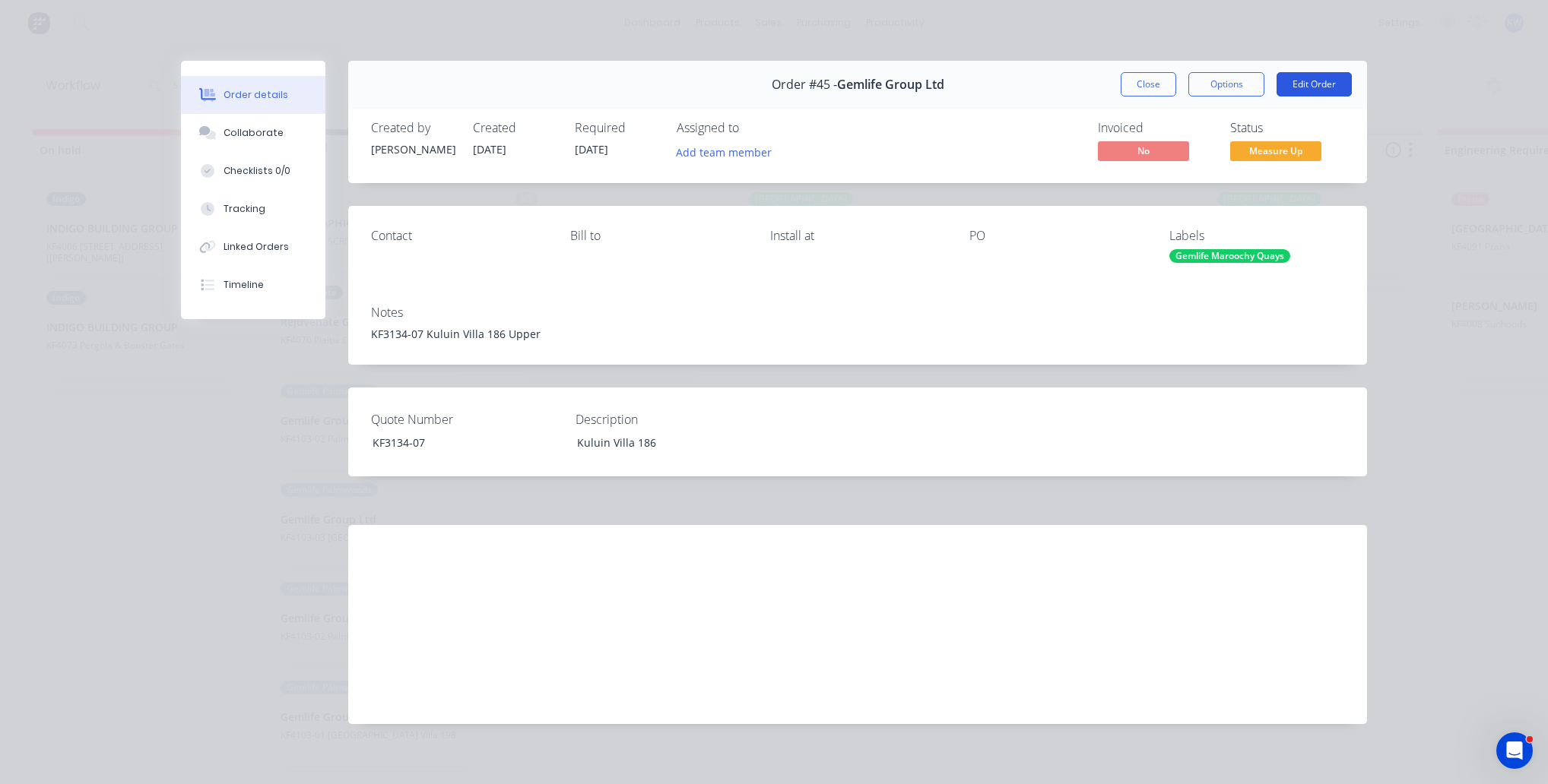
drag, startPoint x: 1319, startPoint y: 67, endPoint x: 1318, endPoint y: 74, distance: 7.1
click at [1318, 74] on div "Order #45 - Gemlife Group Ltd Close Options Edit Order" at bounding box center [858, 85] width 1019 height 48
click at [1317, 82] on button "Edit Order" at bounding box center [1314, 84] width 75 height 24
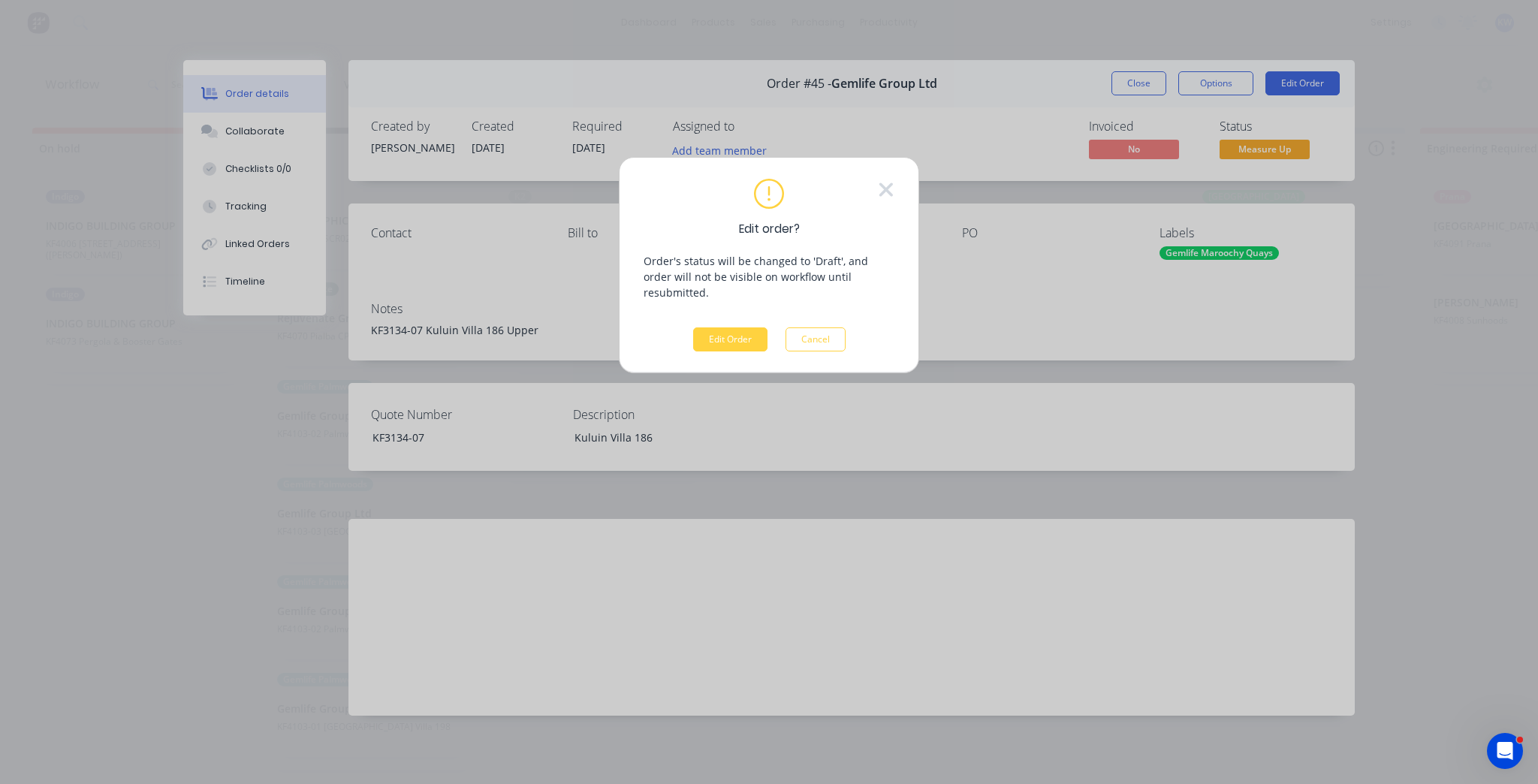
click at [683, 336] on div "Edit order? Order's status will be changed to 'Draft', and order will not be vi…" at bounding box center [769, 265] width 301 height 216
click at [715, 328] on button "Edit Order" at bounding box center [731, 339] width 75 height 24
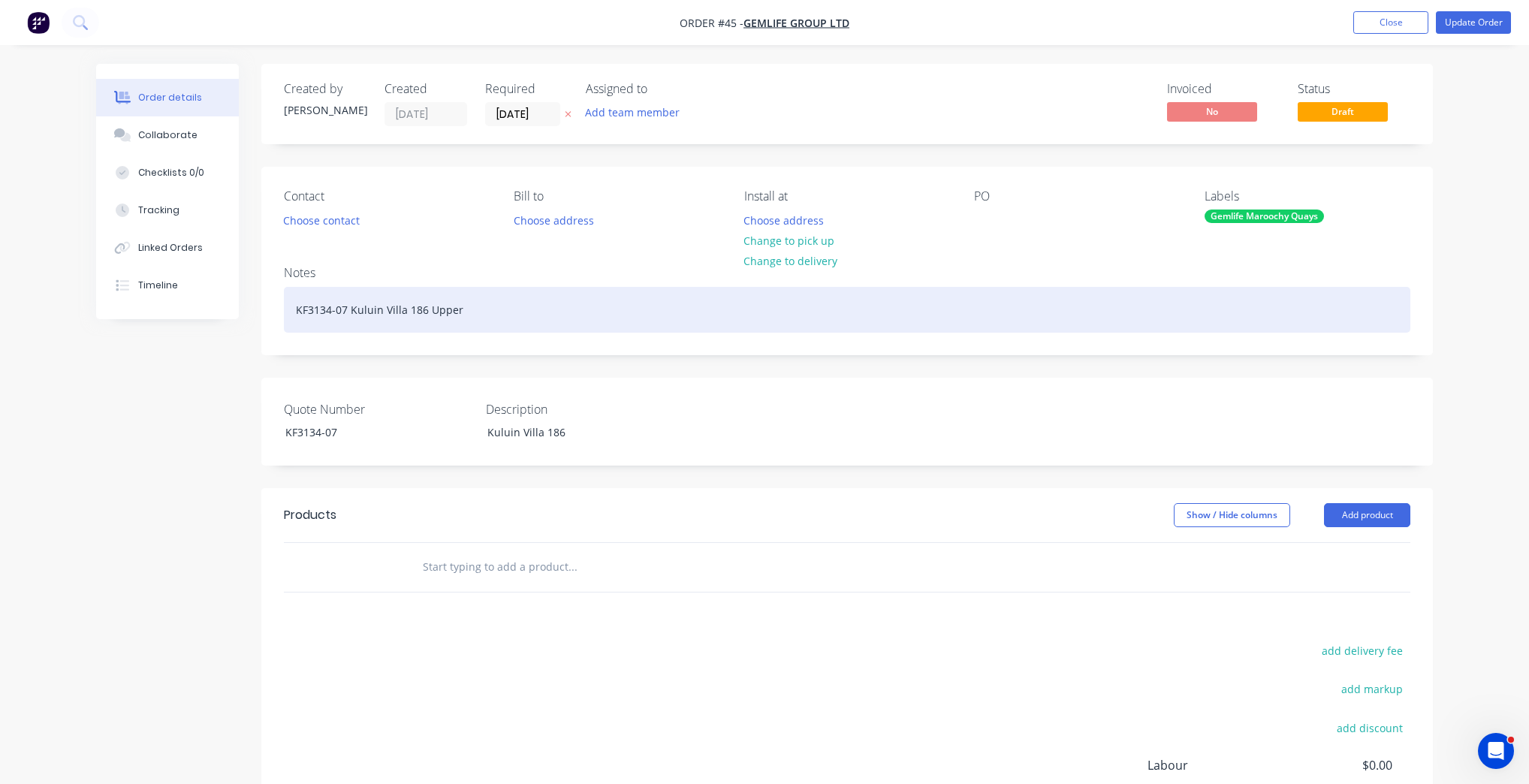
click at [476, 323] on div "KF3134-07 Kuluin Villa 186 Upper" at bounding box center [846, 309] width 1126 height 46
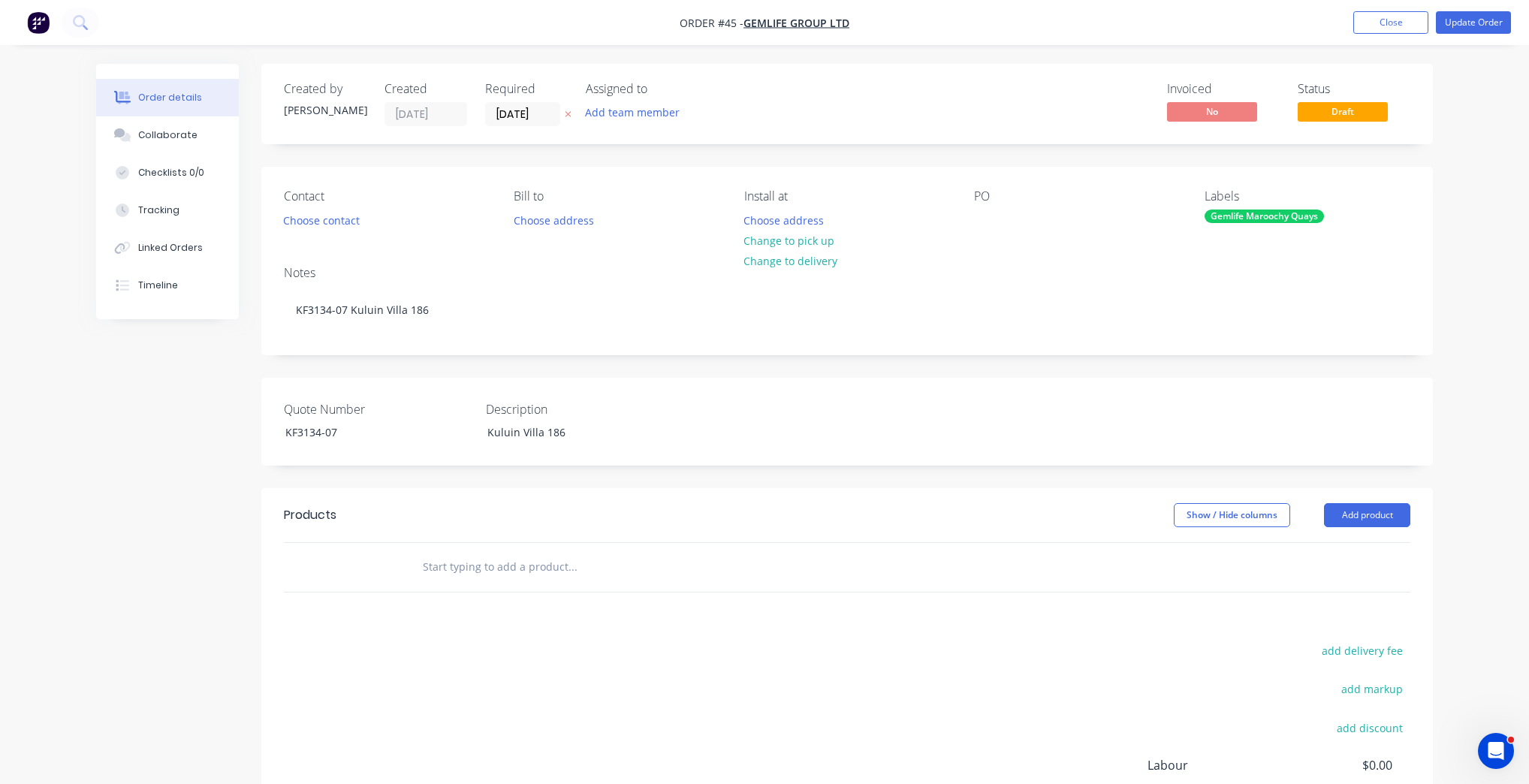
click at [1458, 34] on nav "Order #45 - Gemlife Group Ltd Add product Close Update Order" at bounding box center [764, 22] width 1529 height 45
click at [1459, 26] on button "Update Order" at bounding box center [1473, 23] width 75 height 23
